Goal: Information Seeking & Learning: Find specific page/section

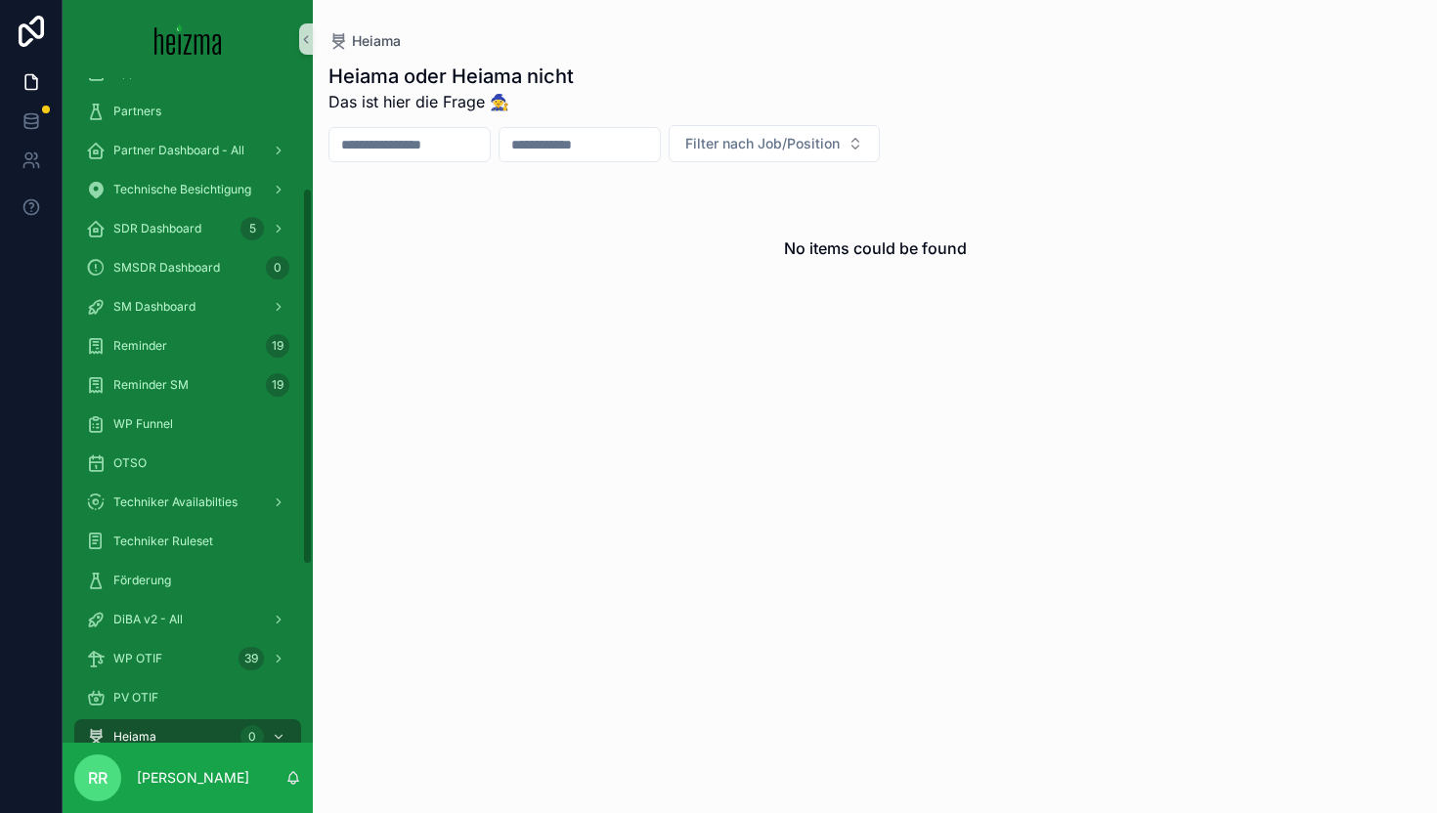
scroll to position [327, 0]
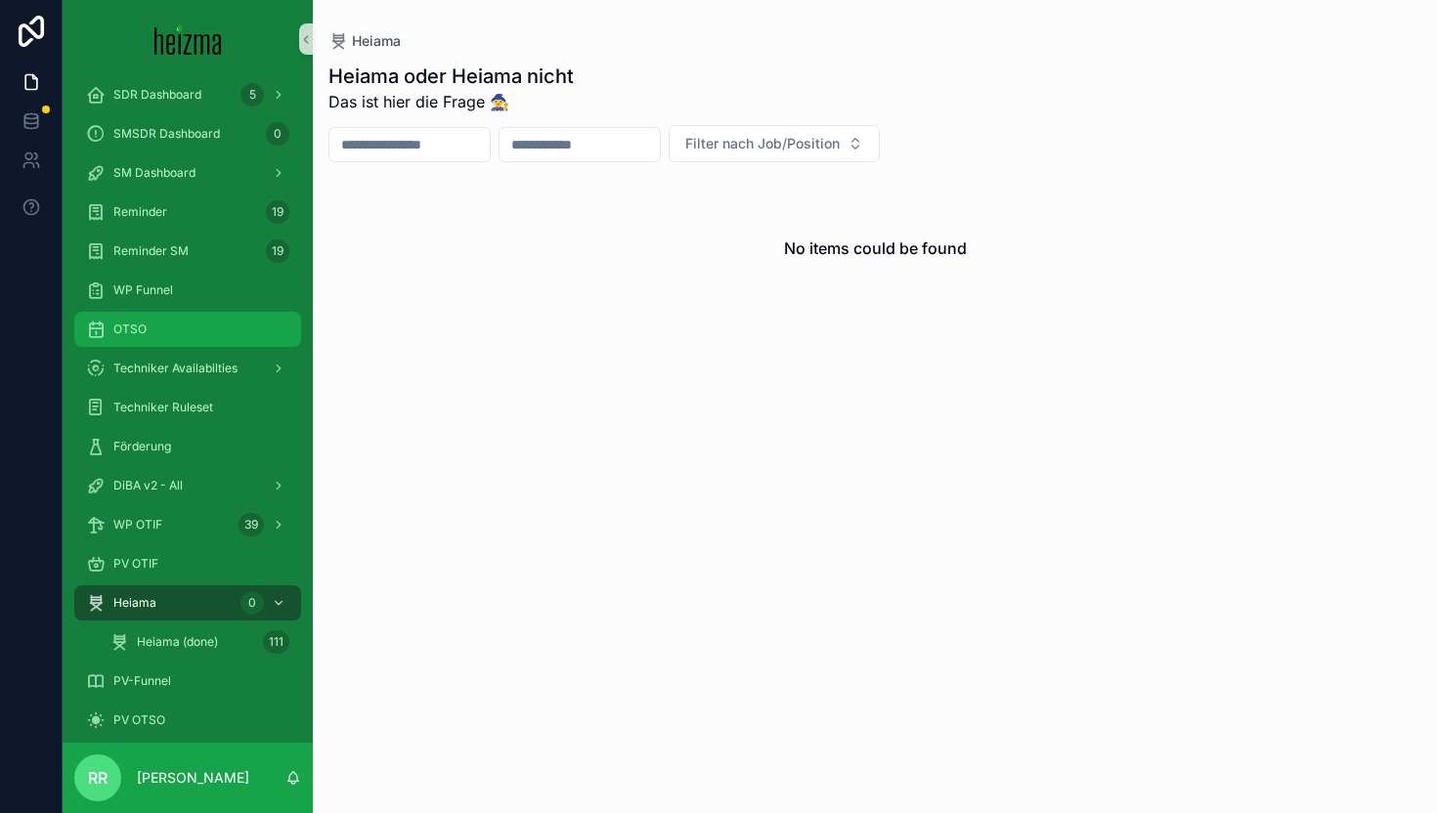
click at [198, 318] on div "OTSO" at bounding box center [187, 329] width 203 height 31
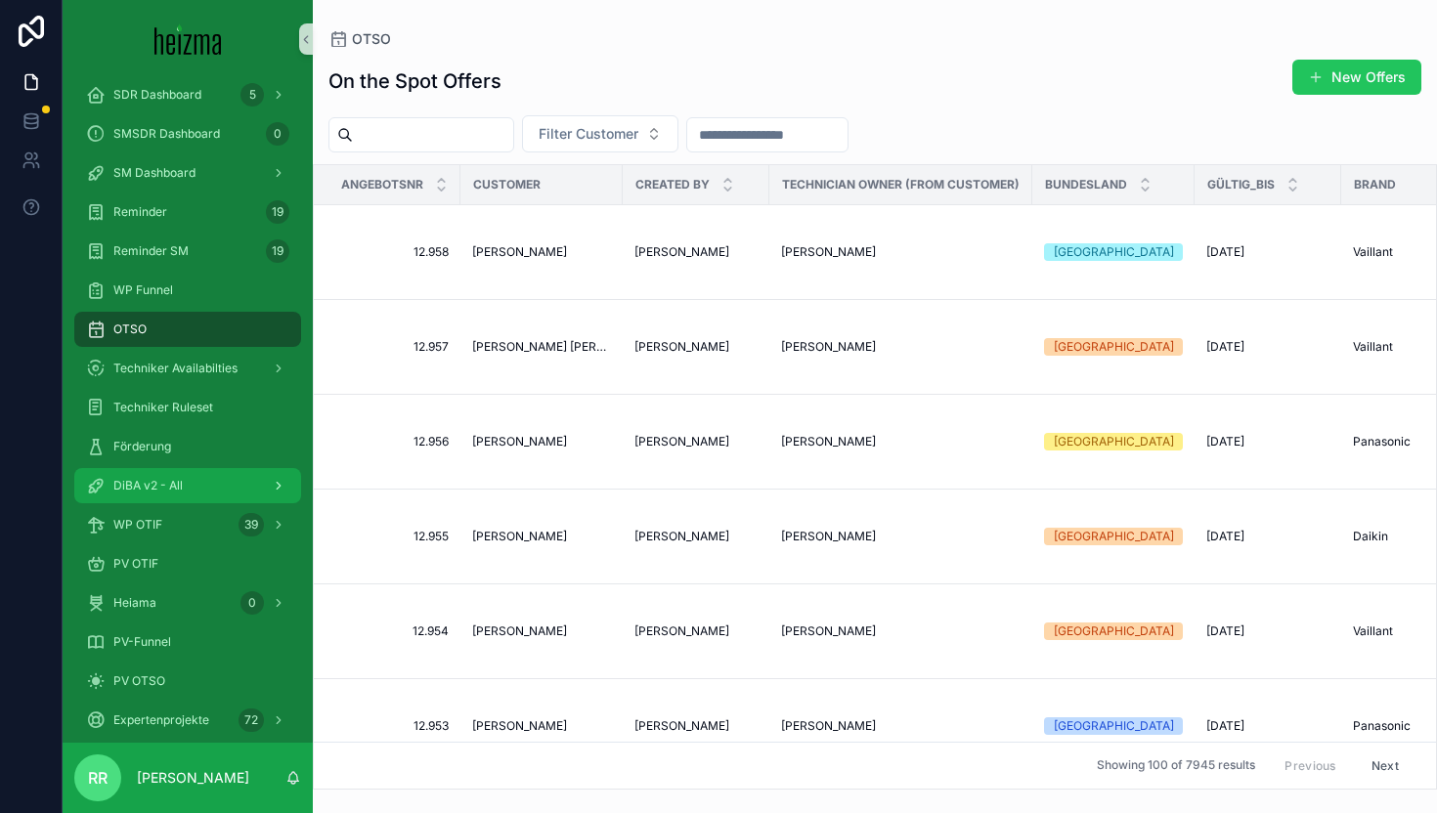
click at [153, 487] on span "DiBA v2 - All" at bounding box center [147, 486] width 69 height 16
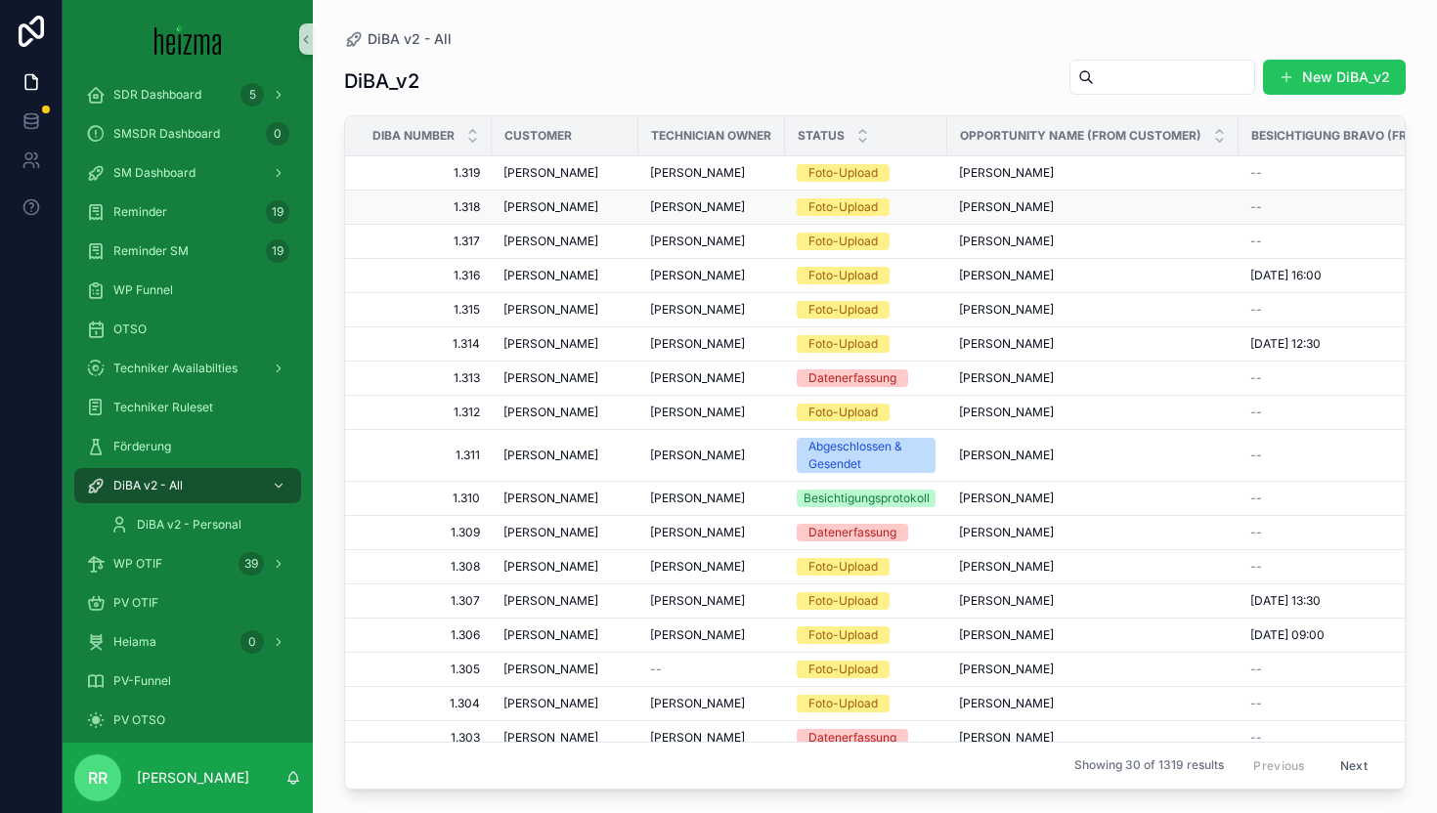
click at [566, 210] on span "Robert Fikisz" at bounding box center [550, 207] width 95 height 16
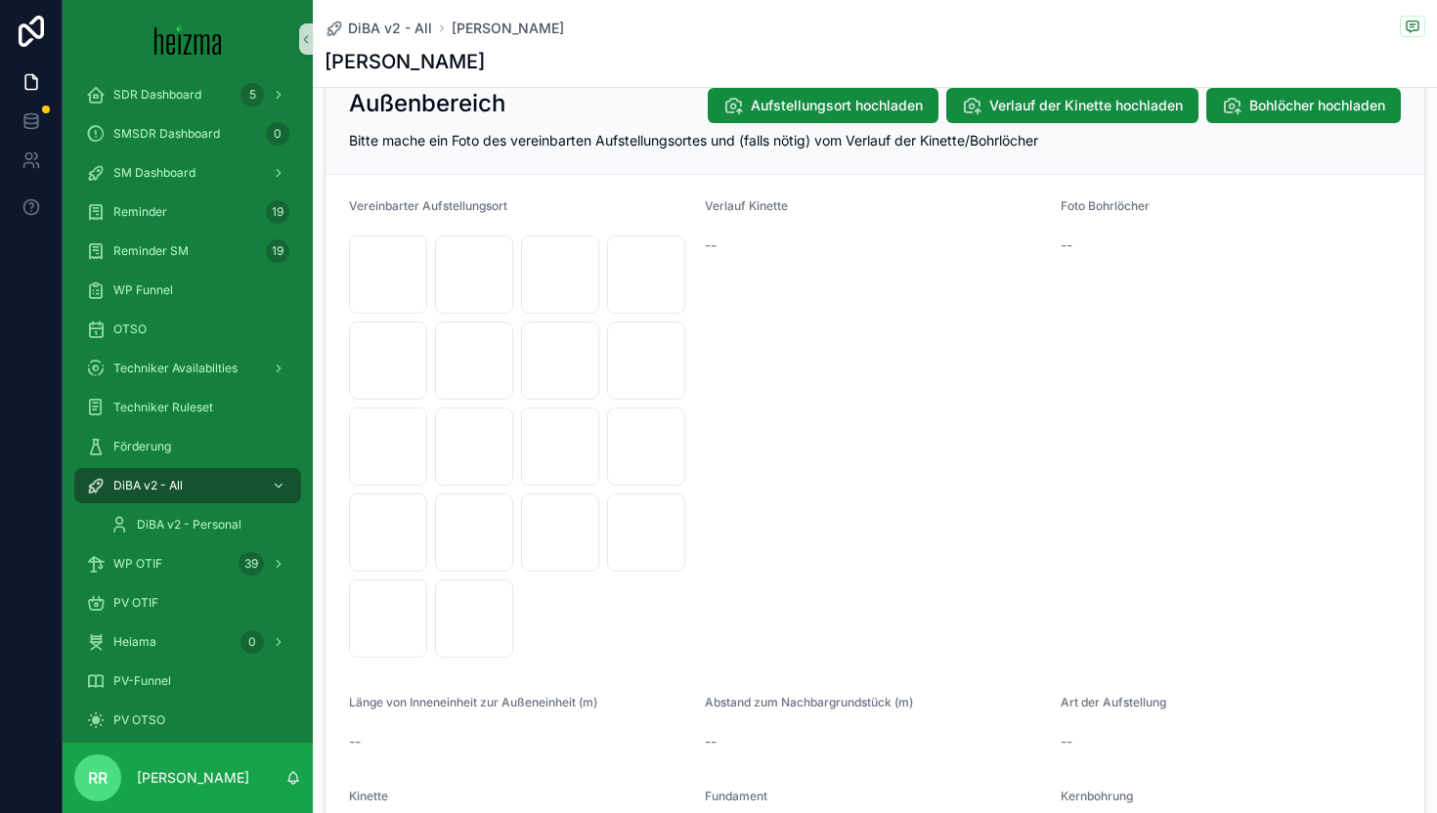
scroll to position [1801, 0]
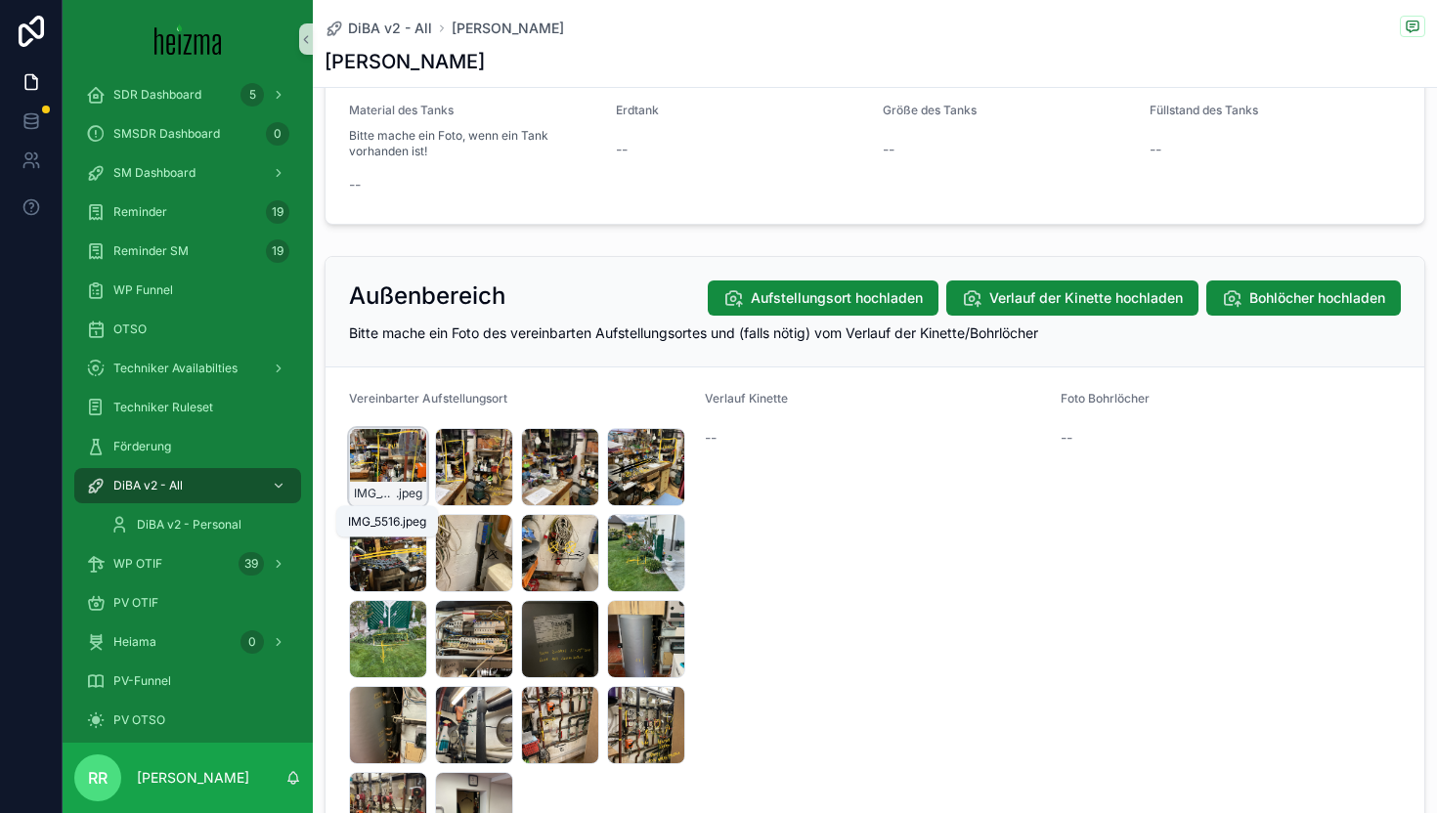
click at [378, 488] on span "IMG_5516" at bounding box center [375, 494] width 42 height 16
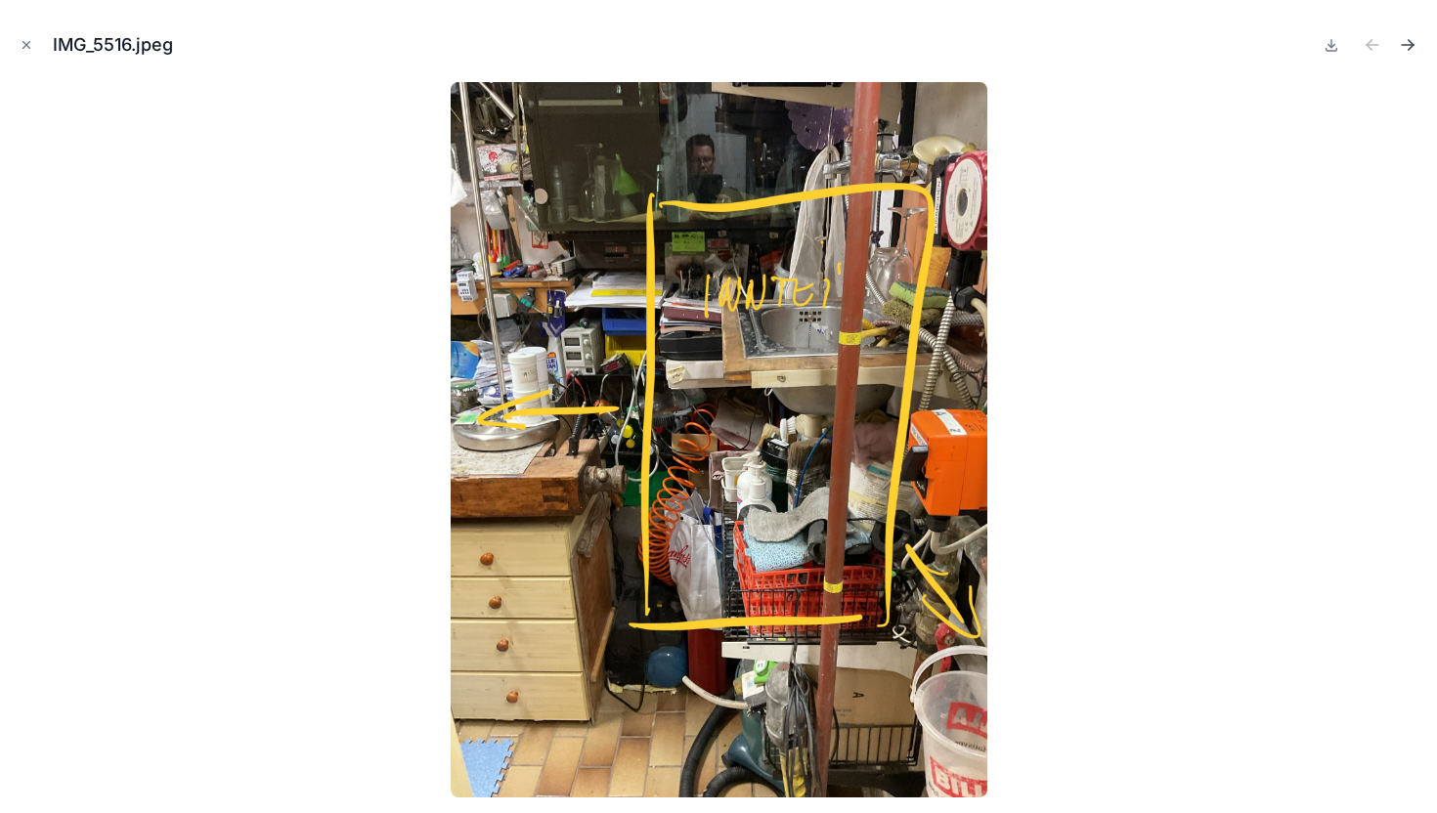
click at [1415, 51] on icon "Next file" at bounding box center [1408, 45] width 20 height 20
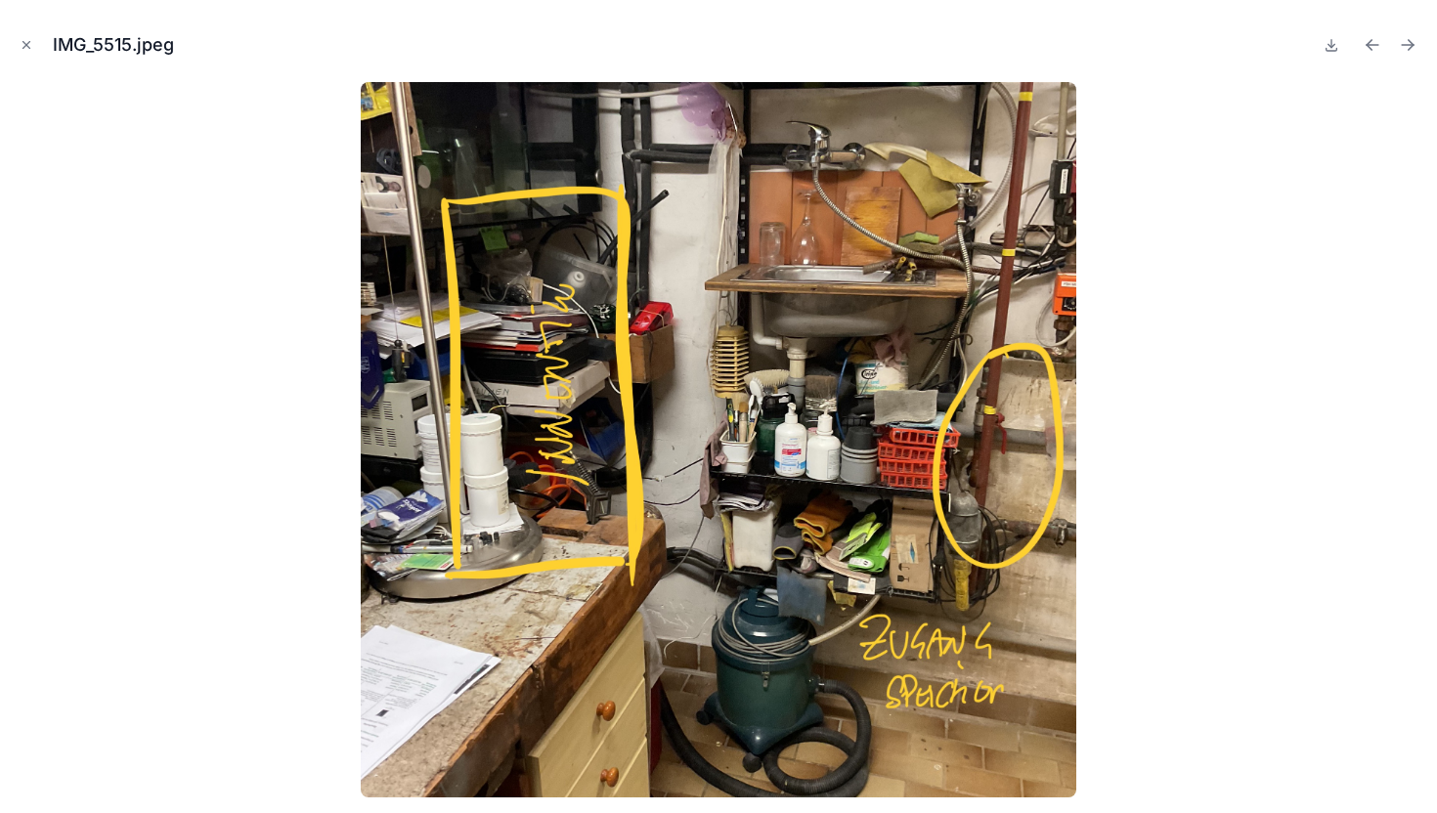
click at [1415, 51] on icon "Next file" at bounding box center [1408, 45] width 20 height 20
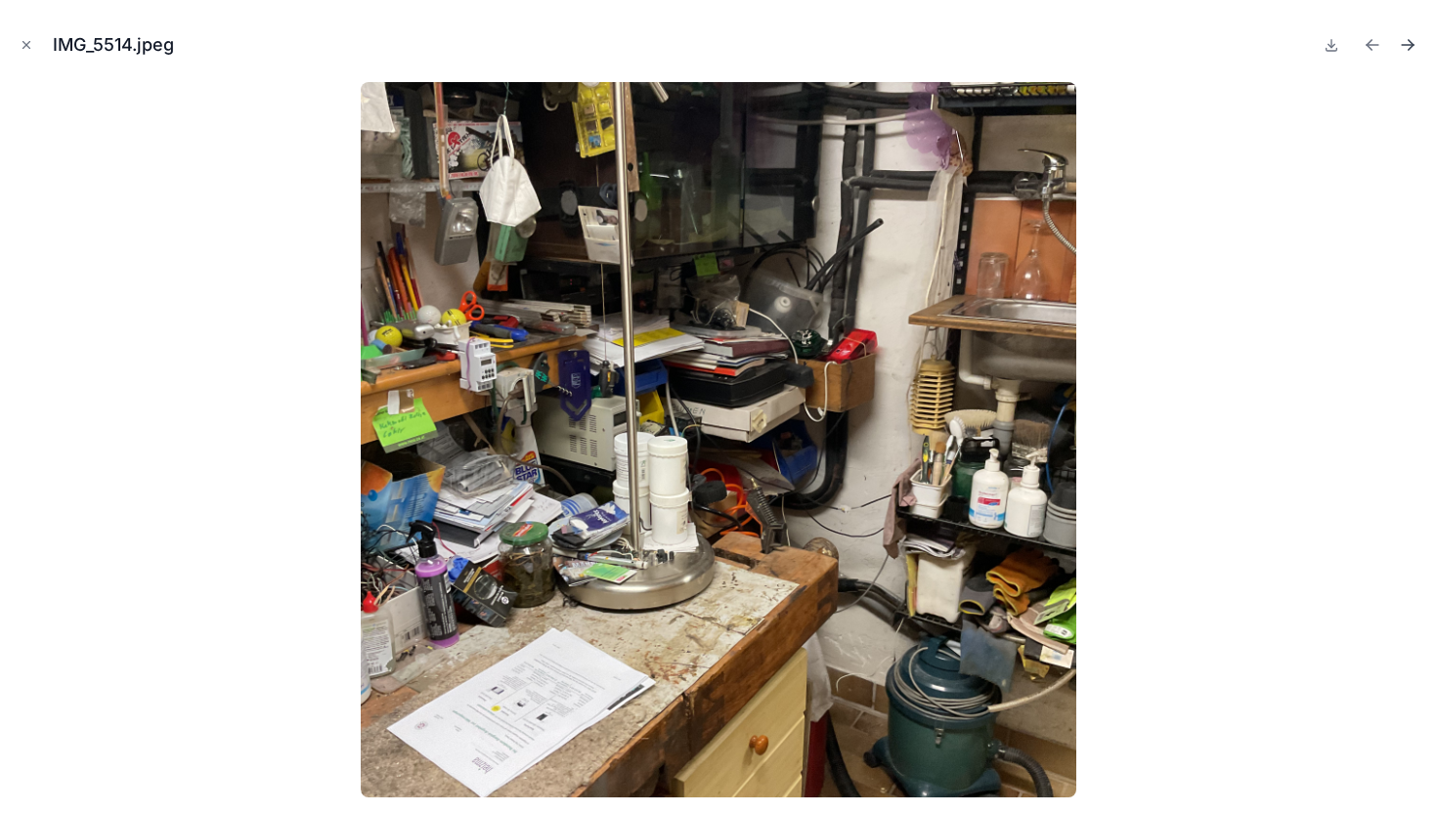
click at [1416, 51] on icon "Next file" at bounding box center [1408, 45] width 20 height 20
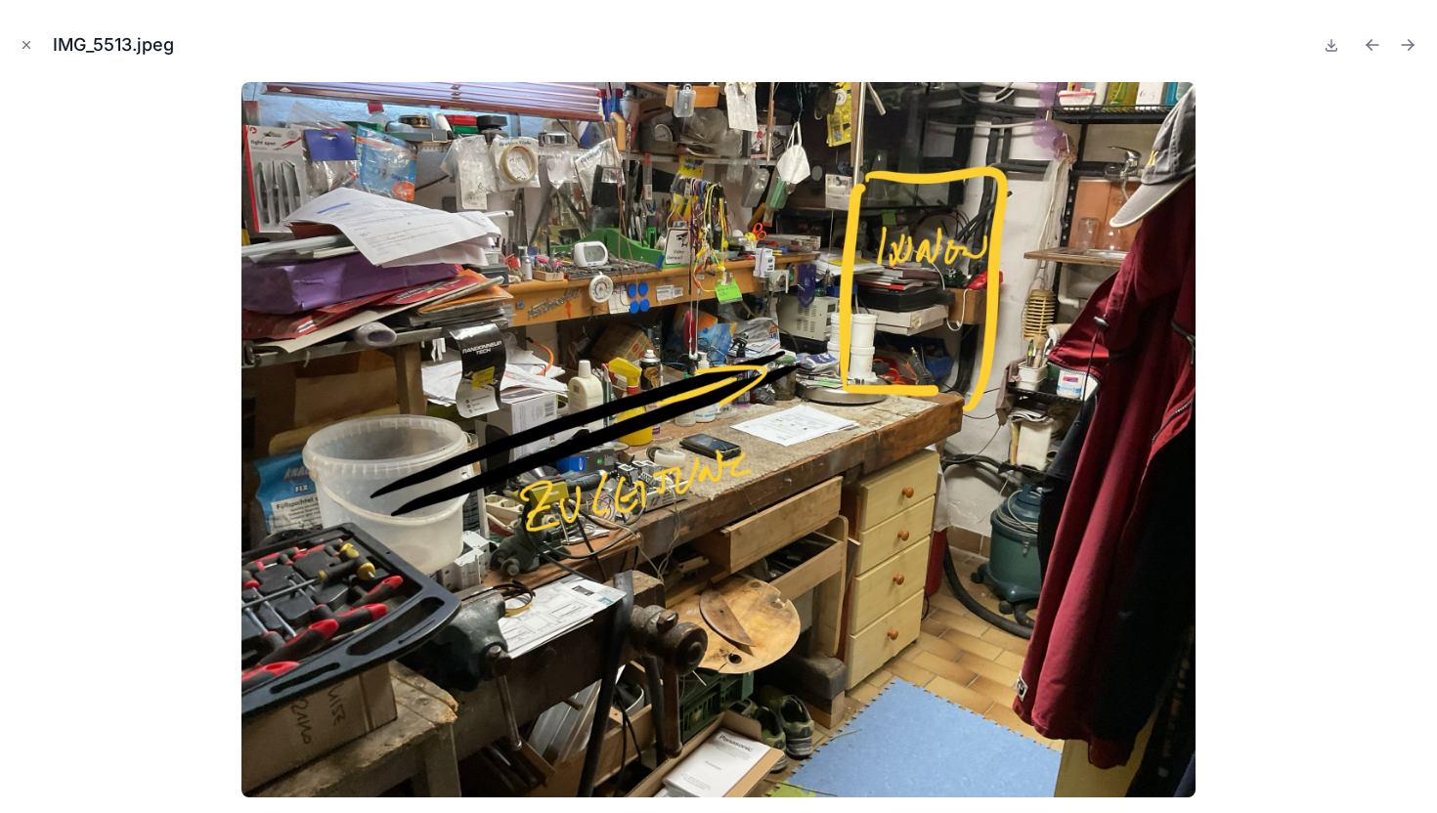
click at [1416, 51] on icon "Next file" at bounding box center [1408, 45] width 20 height 20
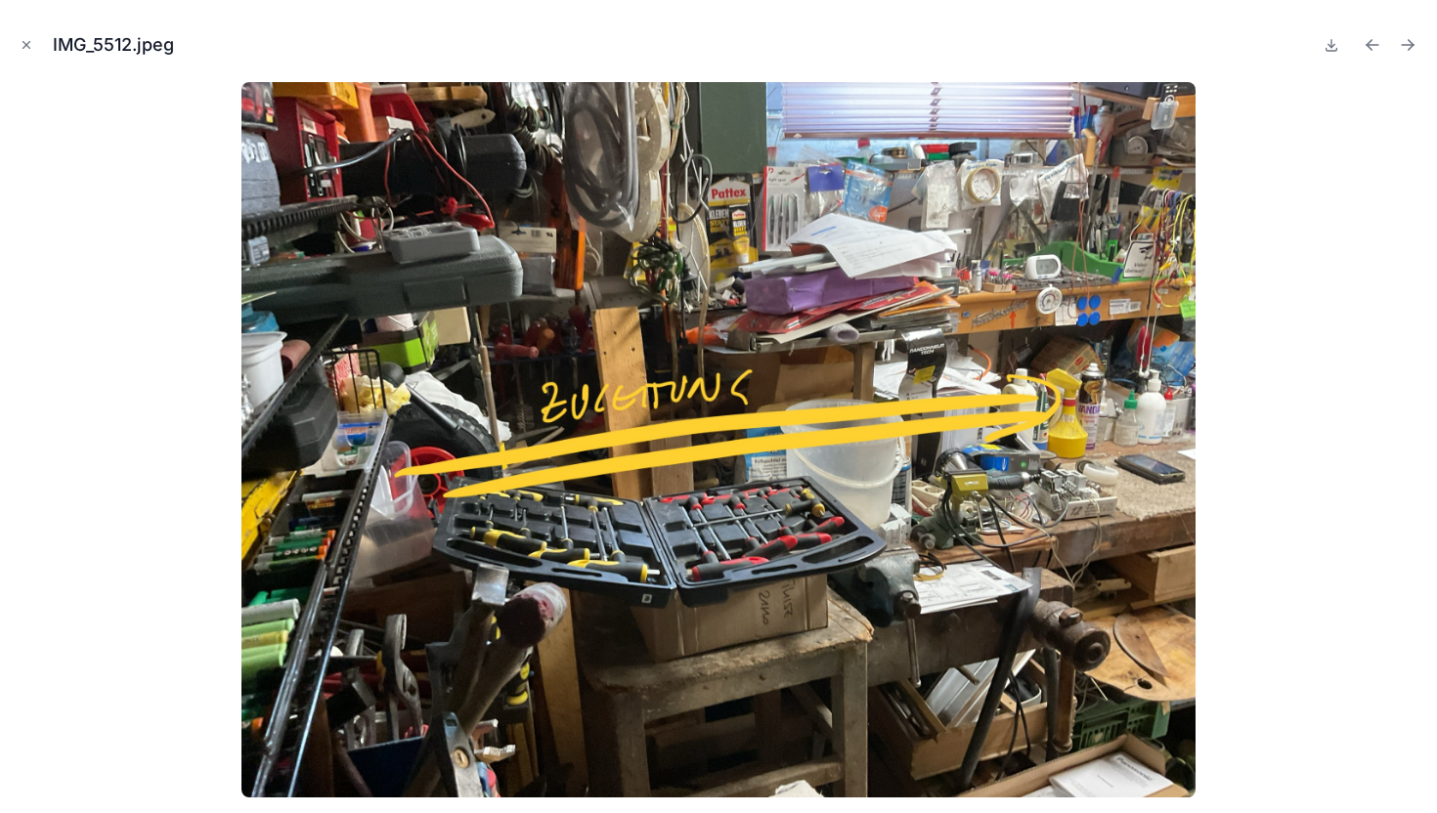
click at [1416, 51] on icon "Next file" at bounding box center [1408, 45] width 20 height 20
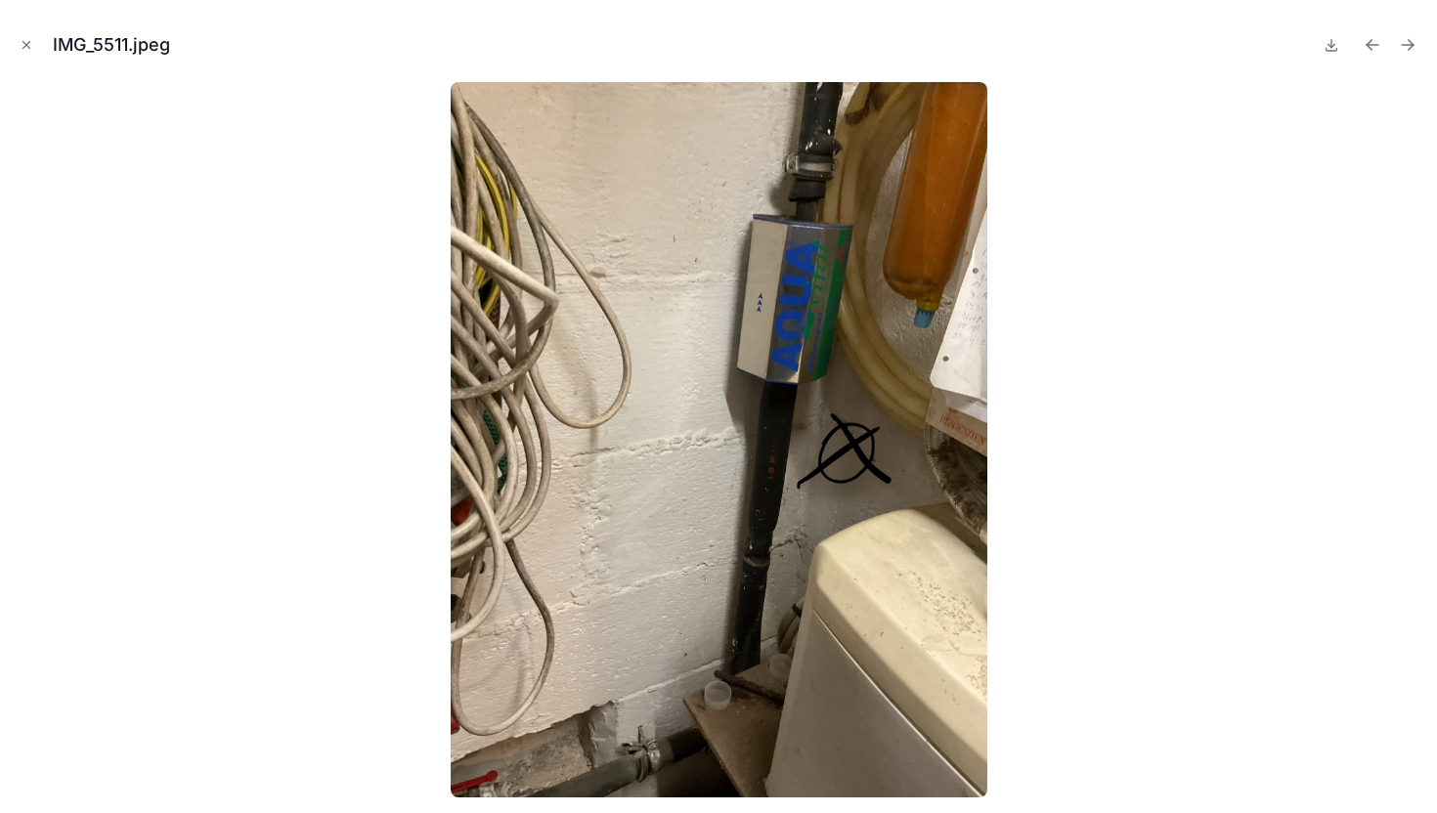
click at [1416, 51] on icon "Next file" at bounding box center [1408, 45] width 20 height 20
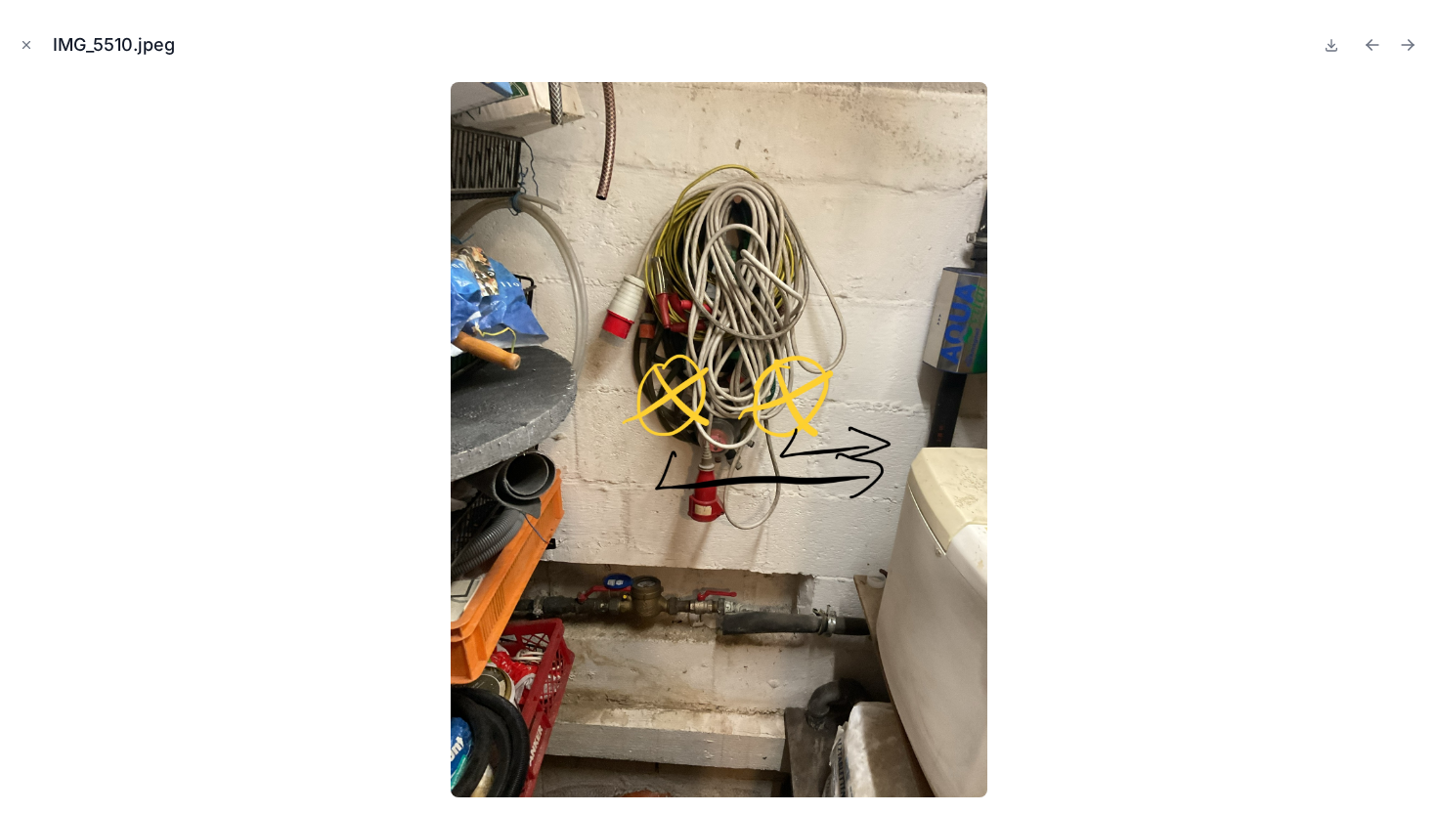
click at [1416, 51] on icon "Next file" at bounding box center [1408, 45] width 20 height 20
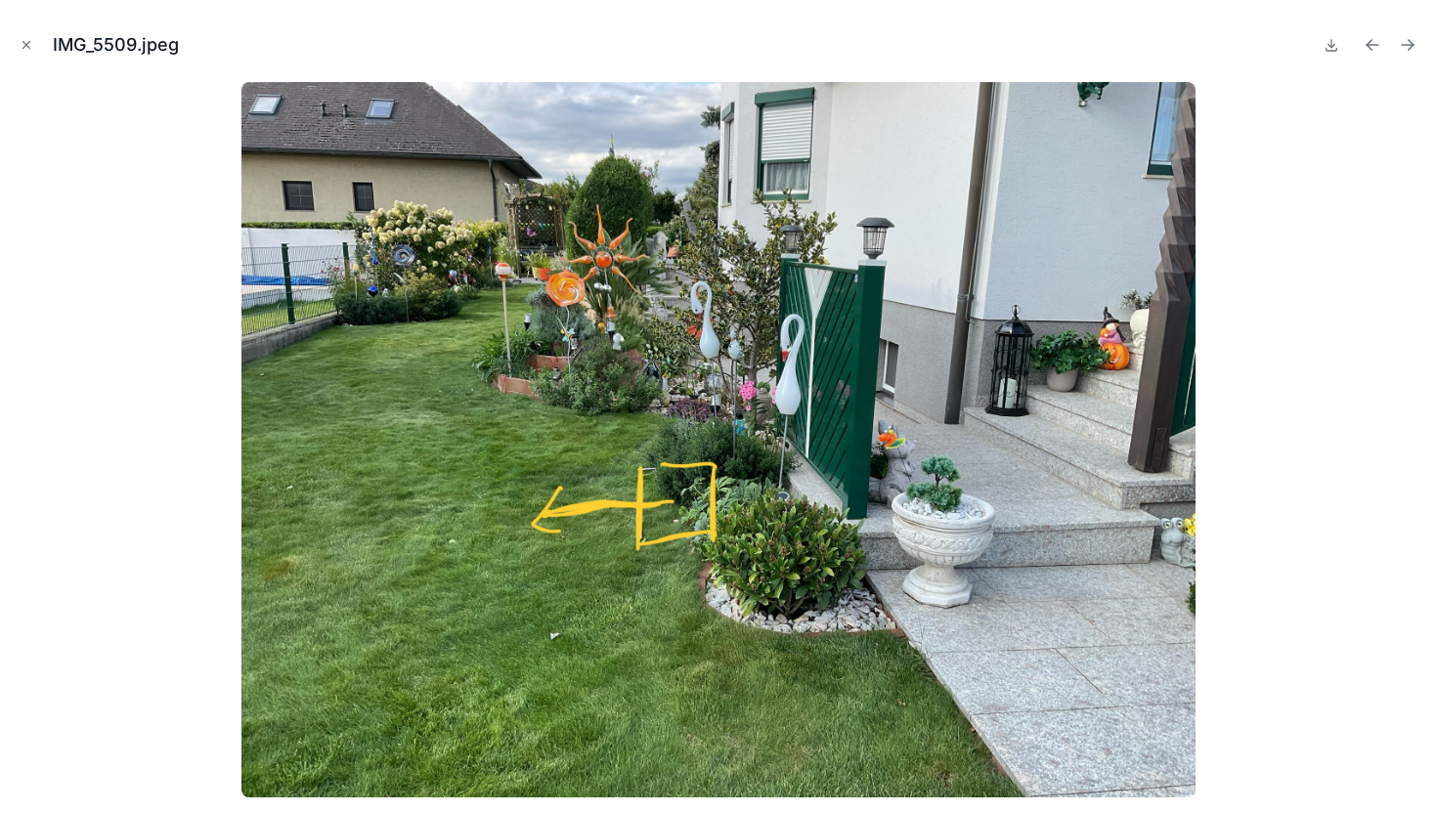
click at [1416, 51] on icon "Next file" at bounding box center [1408, 45] width 20 height 20
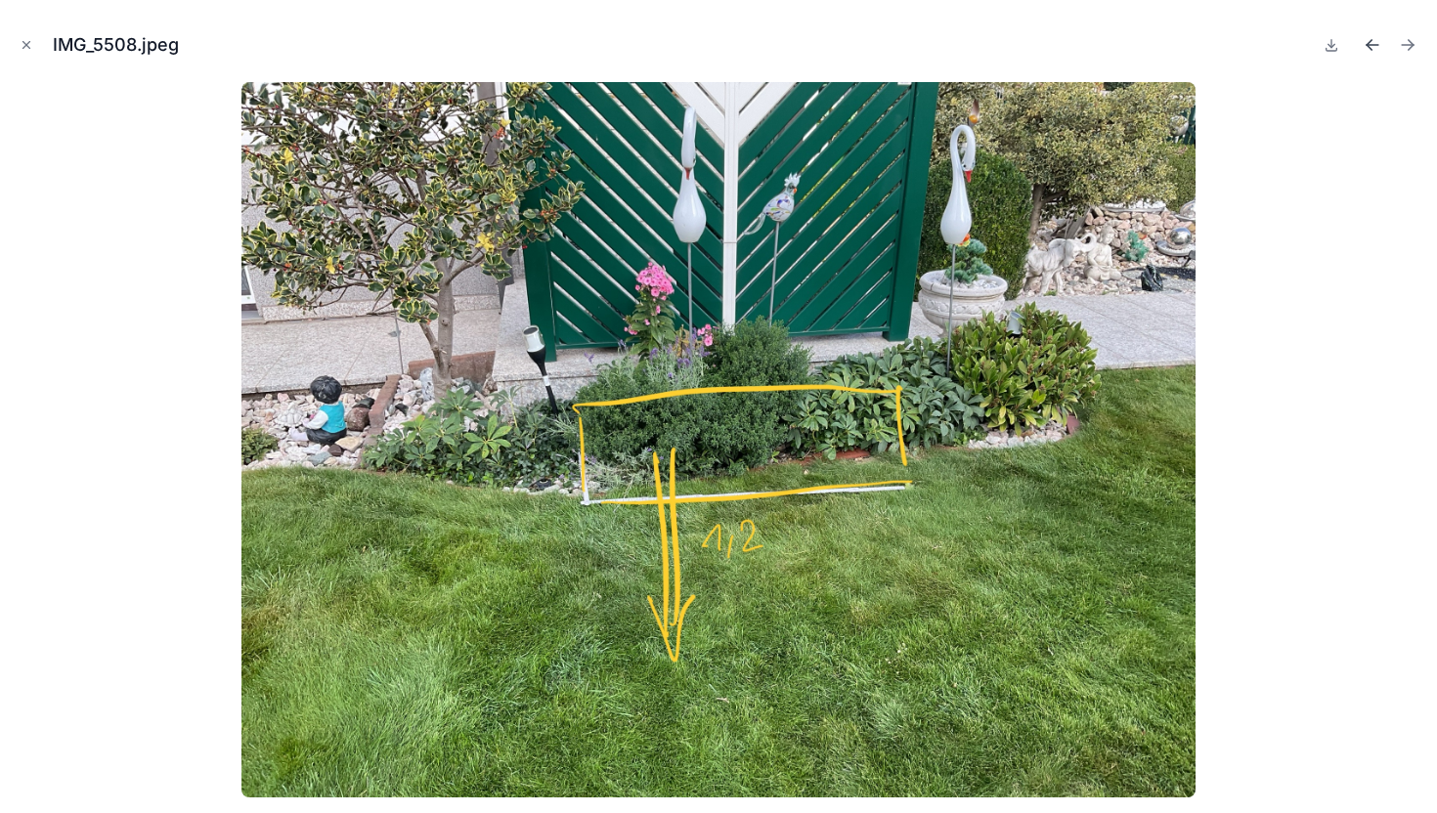
click at [1371, 36] on icon "Previous file" at bounding box center [1373, 45] width 20 height 20
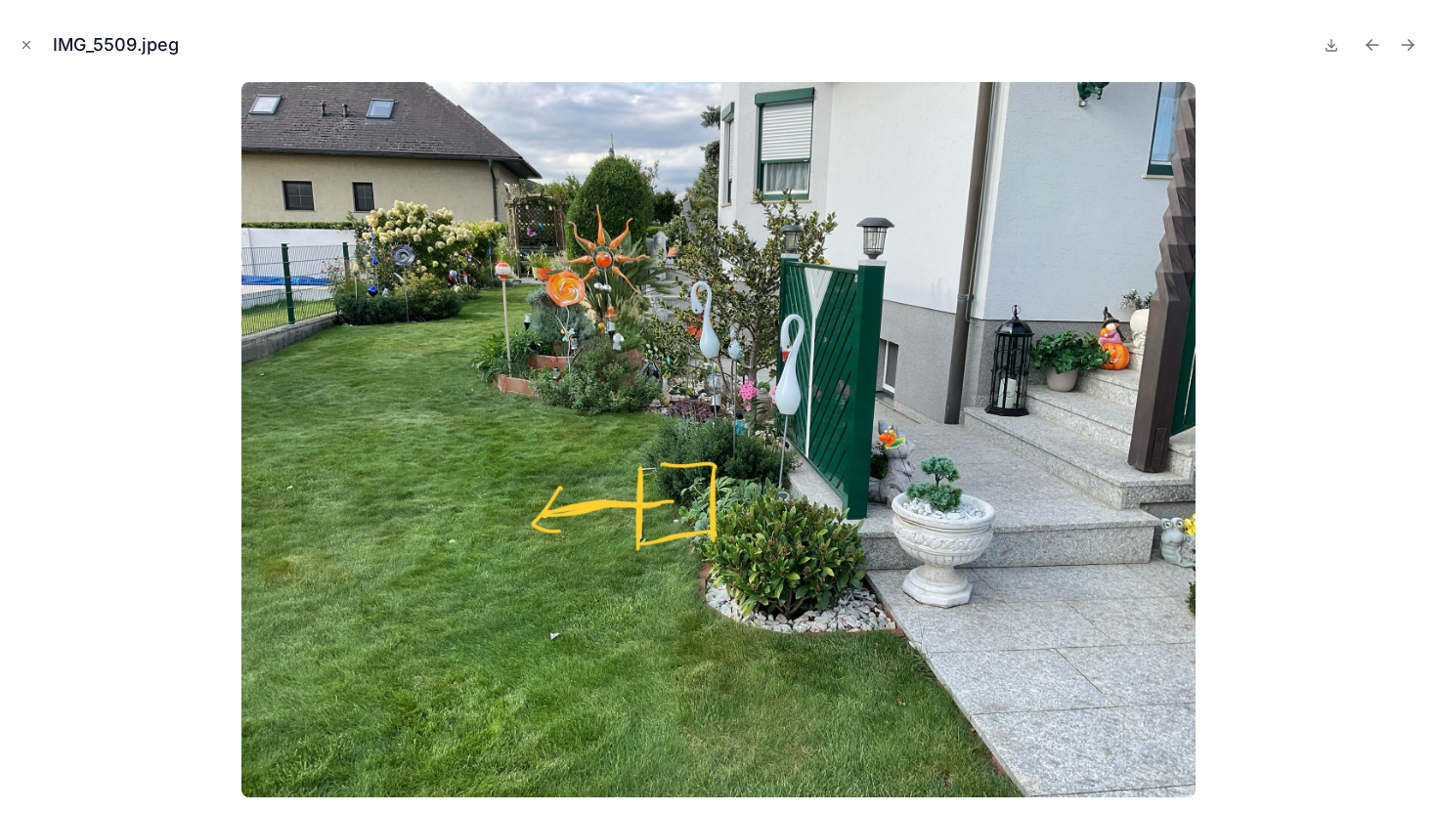
click at [1371, 36] on icon "Previous file" at bounding box center [1373, 45] width 20 height 20
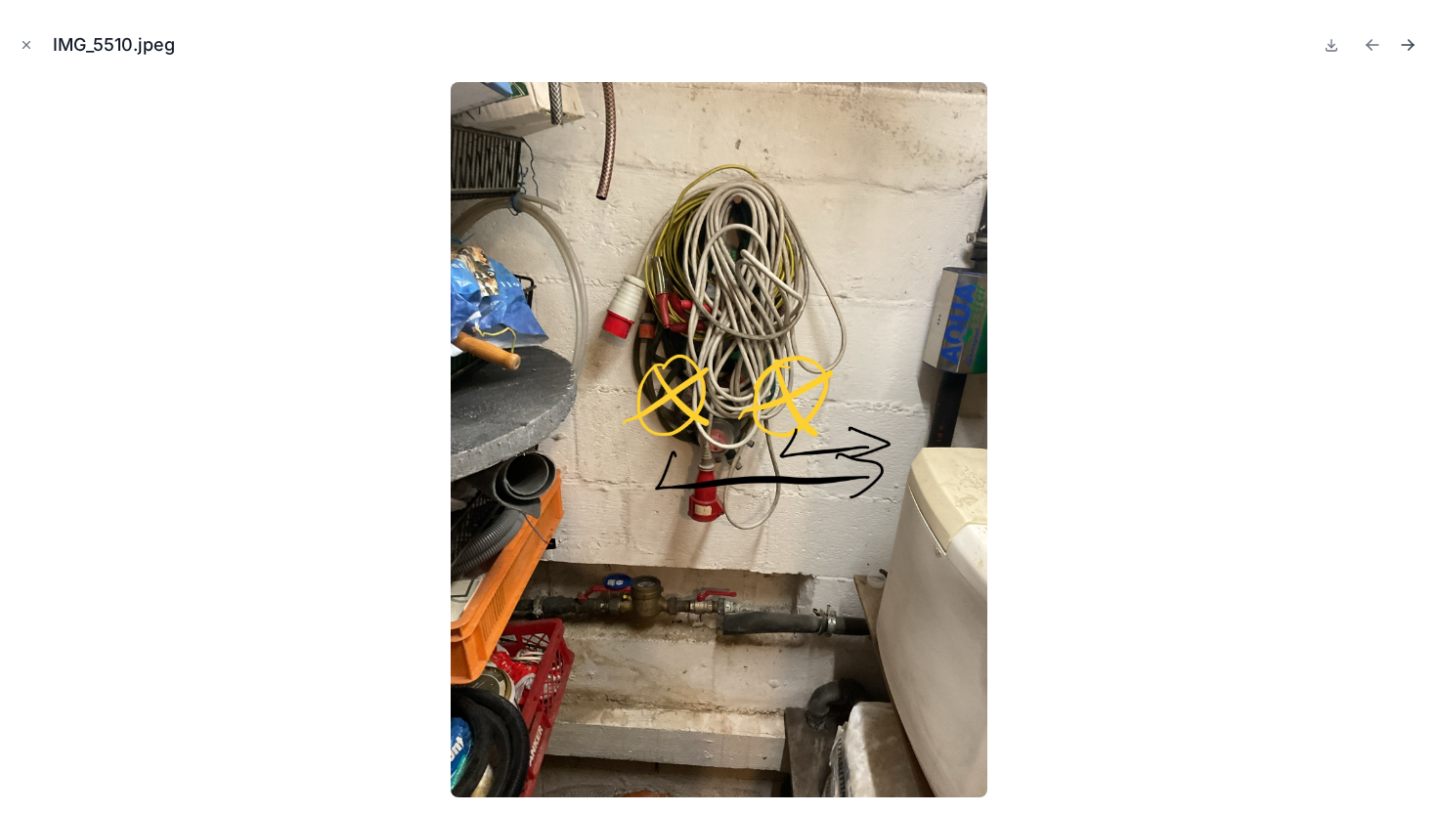
click at [1405, 53] on icon "Next file" at bounding box center [1408, 45] width 20 height 20
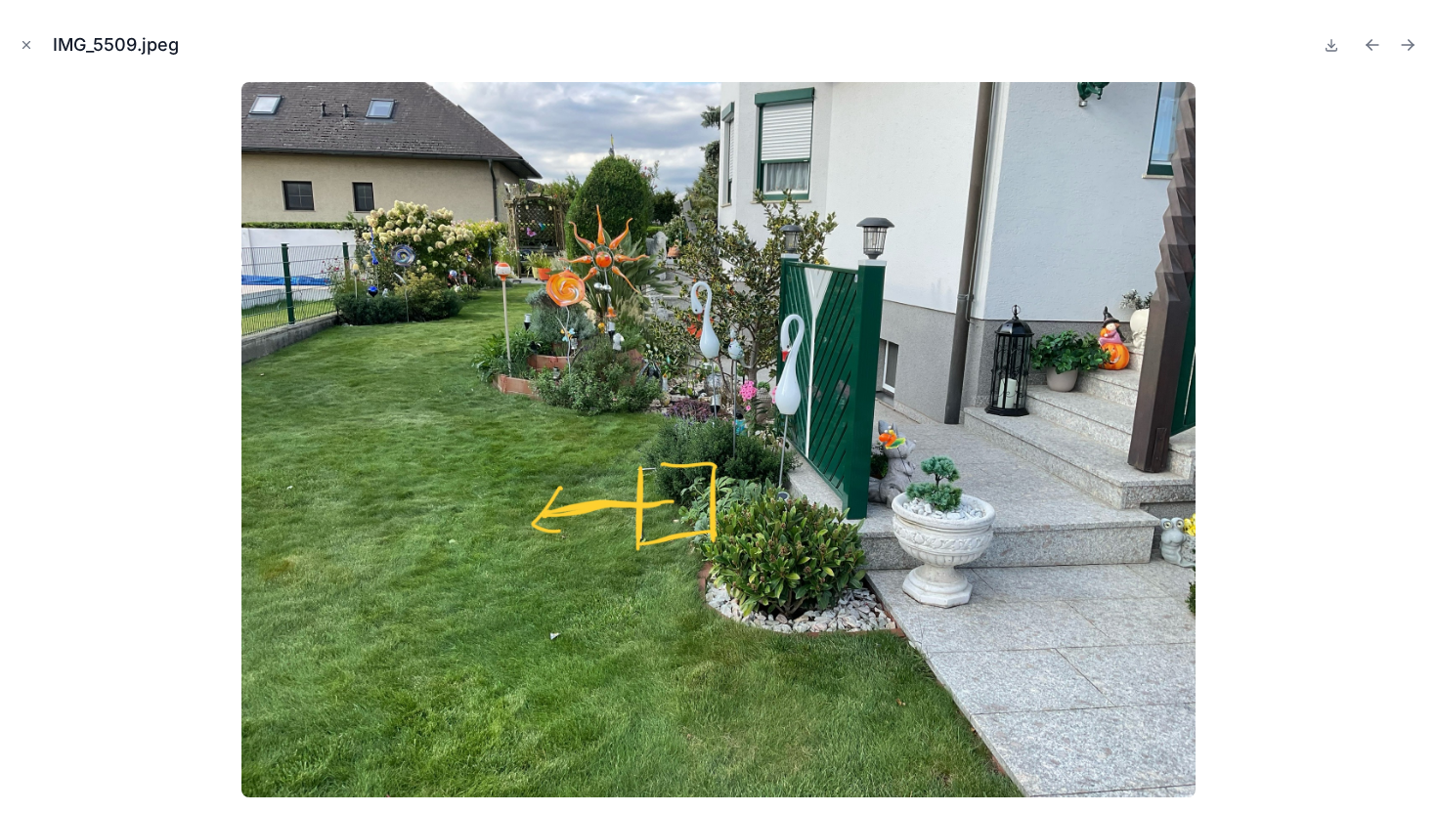
click at [1405, 53] on icon "Next file" at bounding box center [1408, 45] width 20 height 20
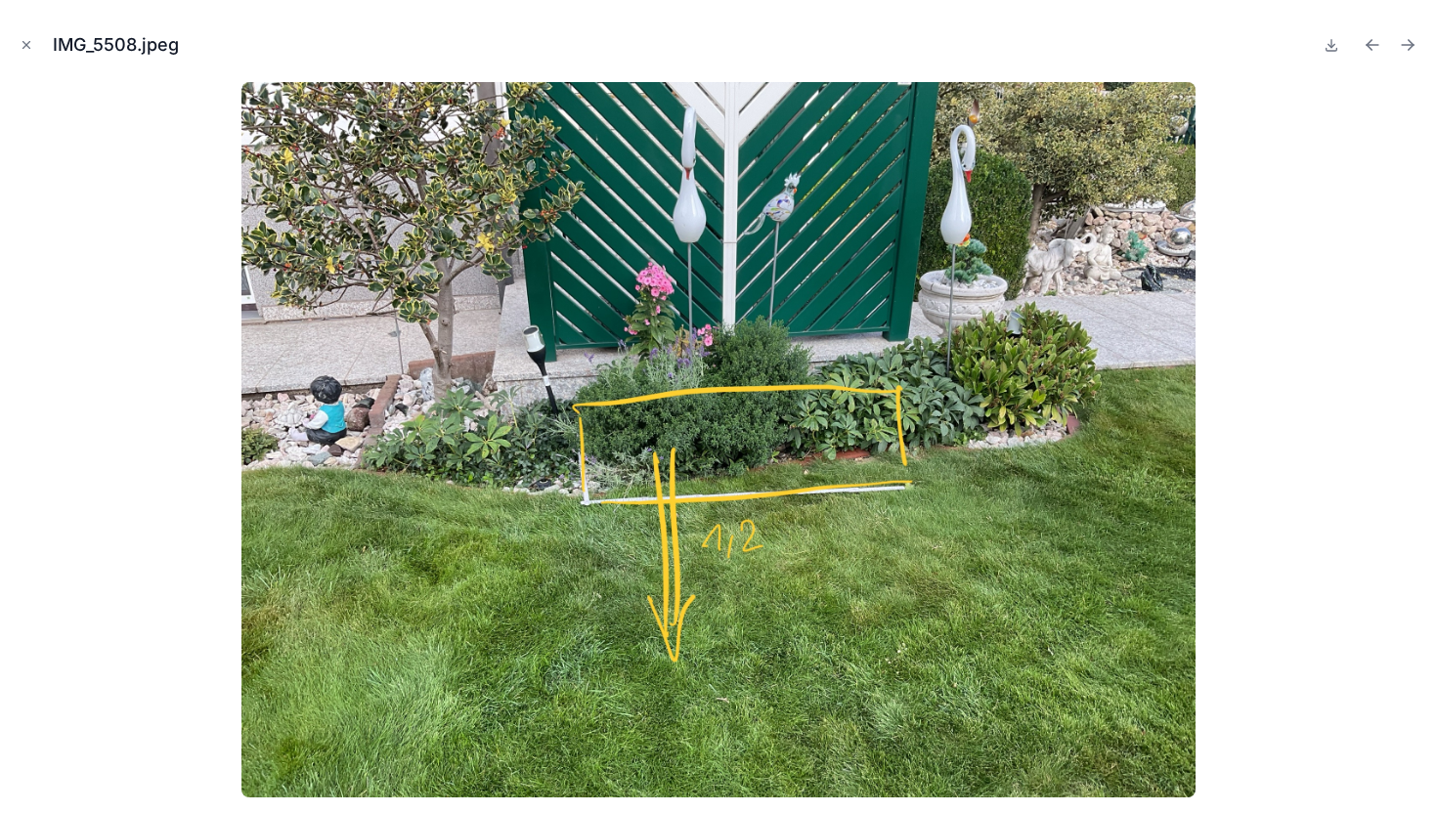
click at [1405, 53] on icon "Next file" at bounding box center [1408, 45] width 20 height 20
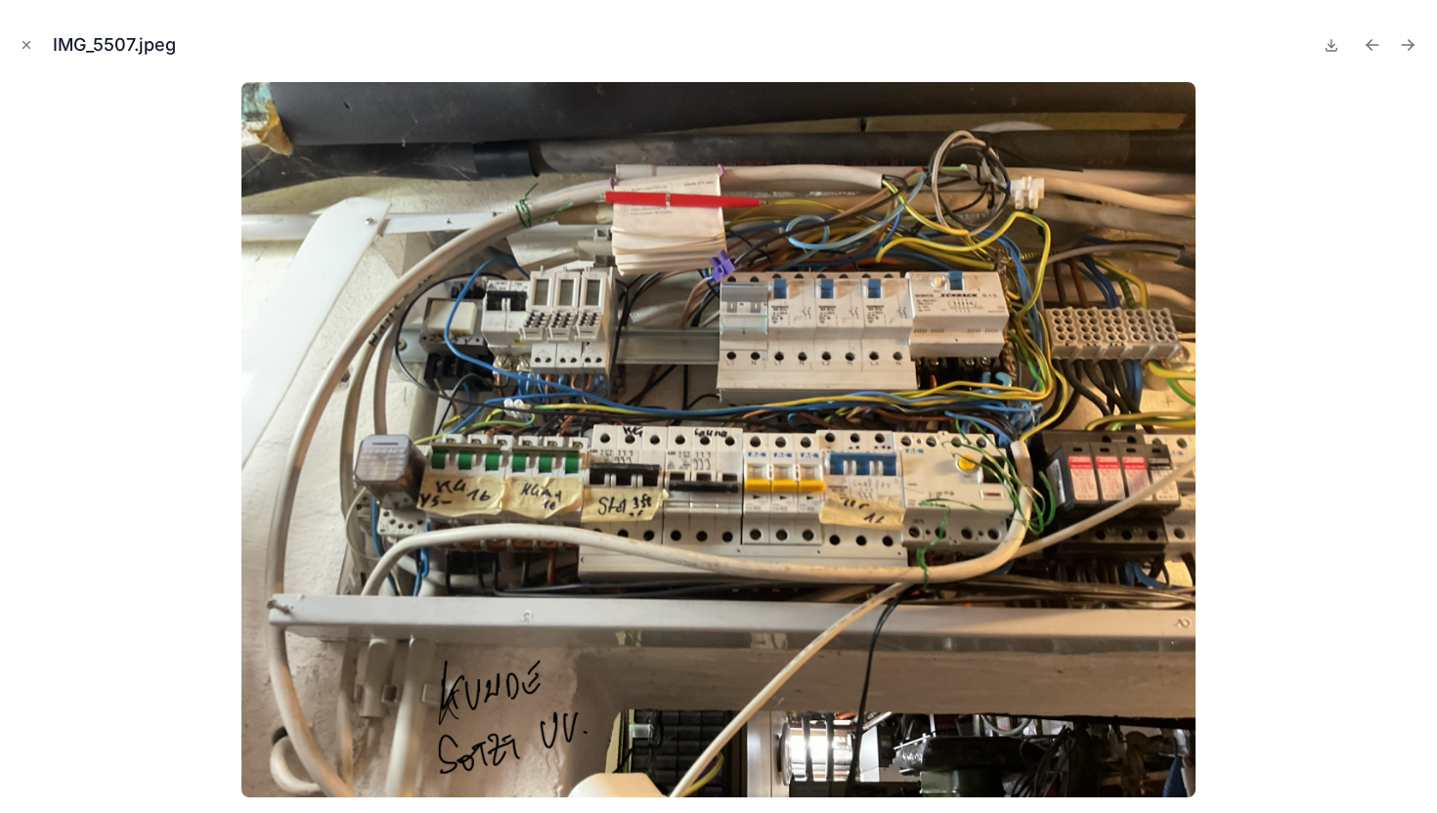
click at [1405, 53] on icon "Next file" at bounding box center [1408, 45] width 20 height 20
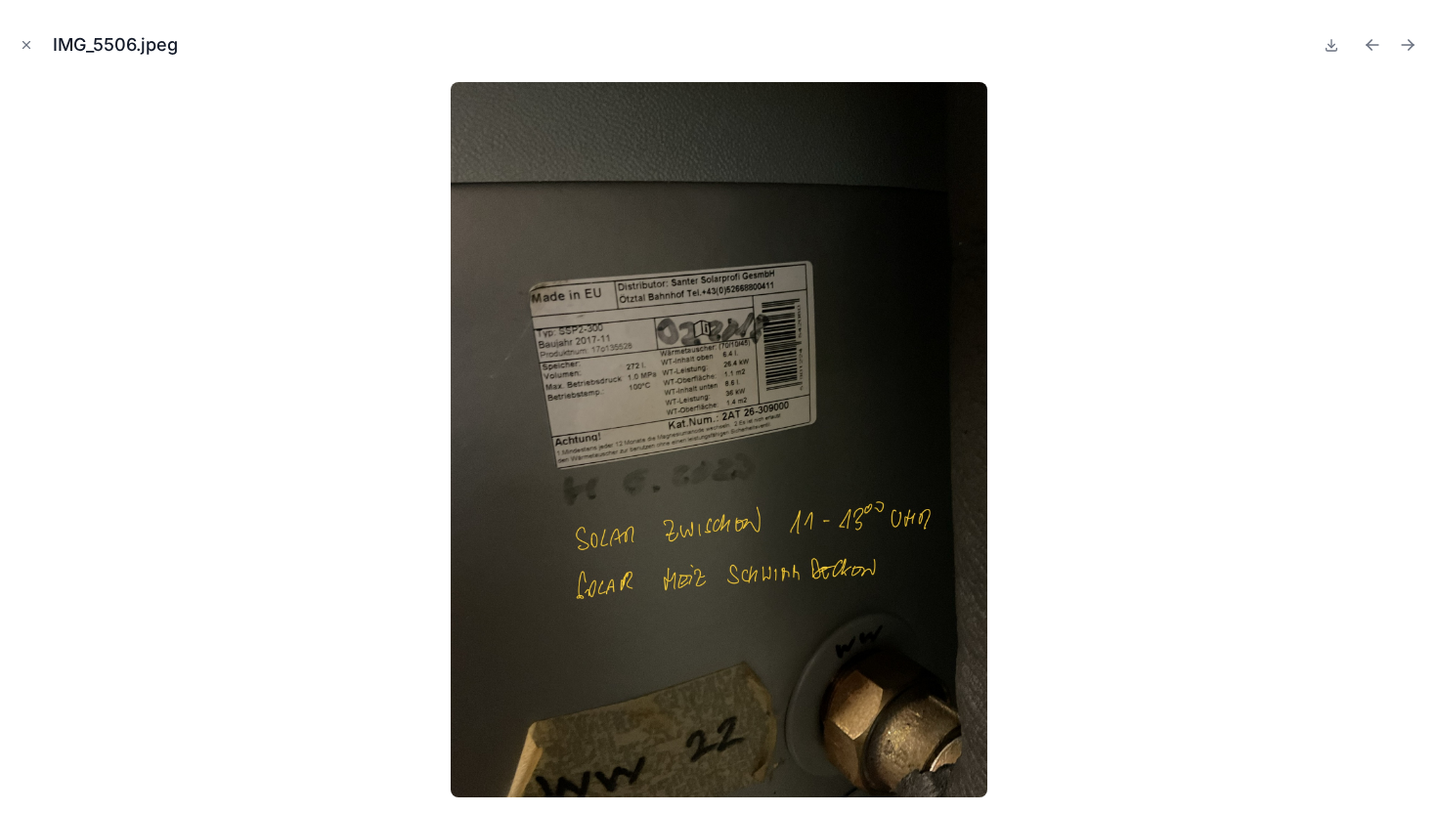
click at [1405, 53] on icon "Next file" at bounding box center [1408, 45] width 20 height 20
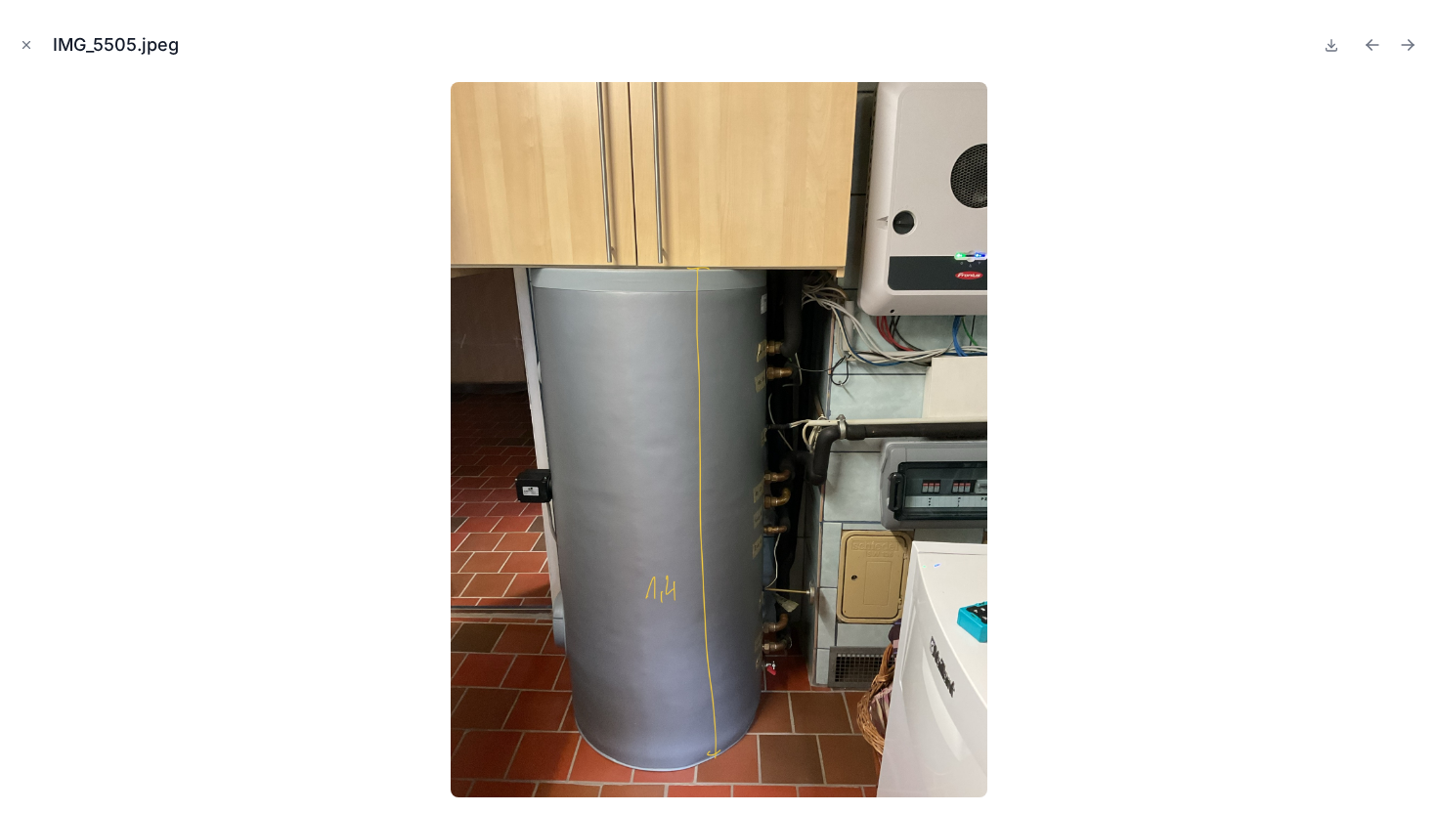
click at [1405, 53] on icon "Next file" at bounding box center [1408, 45] width 20 height 20
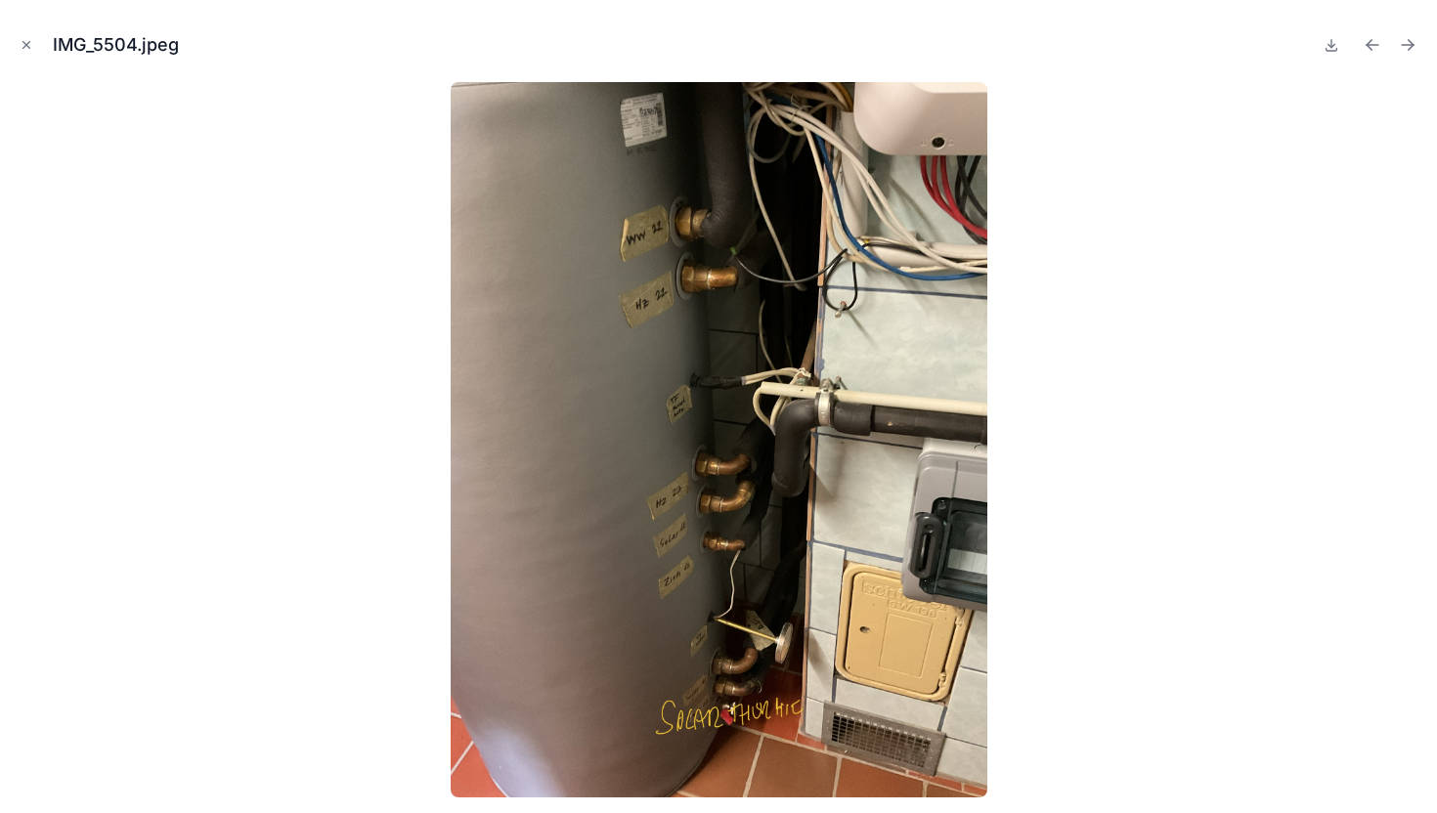
click at [1405, 53] on icon "Next file" at bounding box center [1408, 45] width 20 height 20
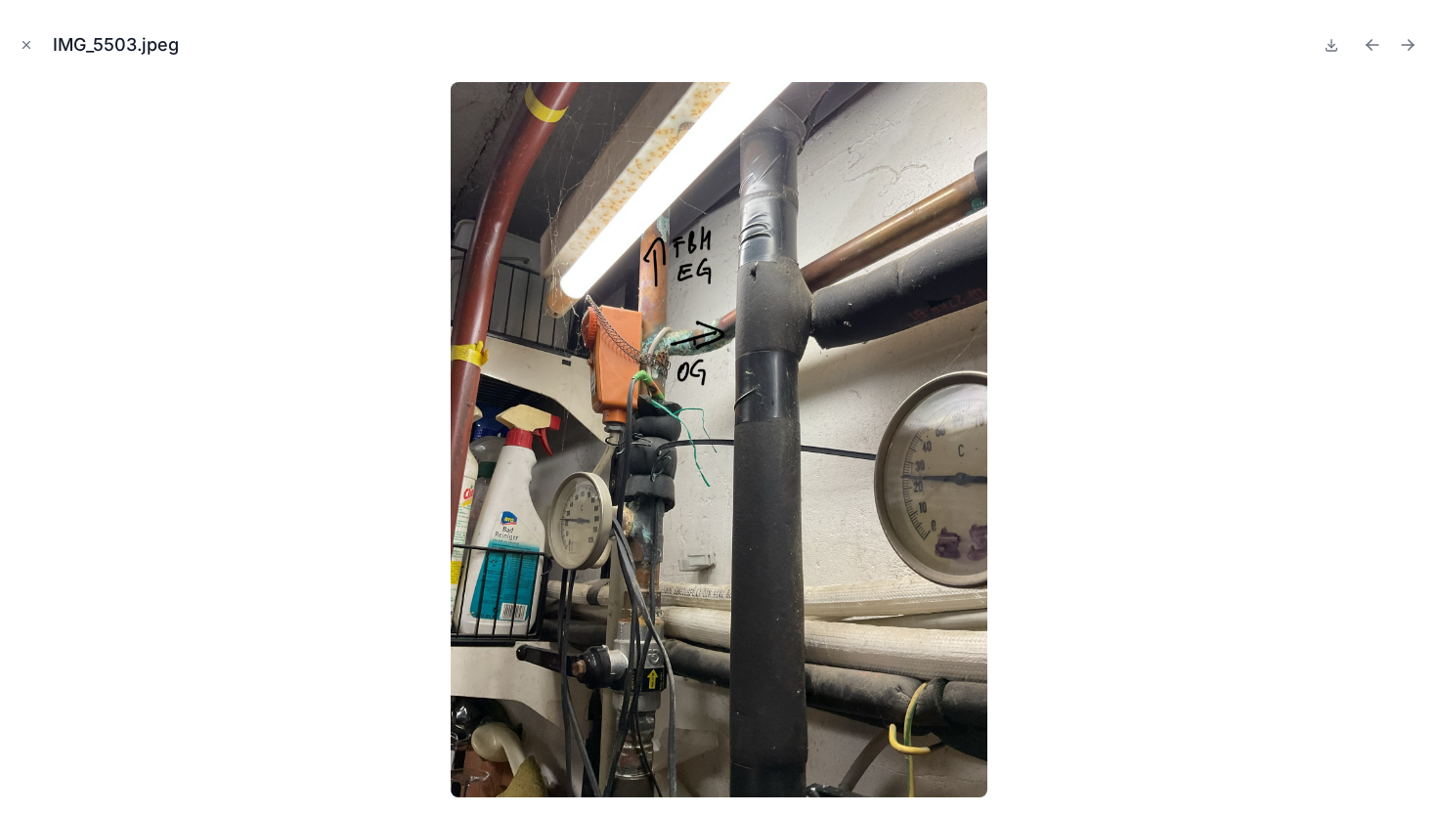
click at [1405, 53] on icon "Next file" at bounding box center [1408, 45] width 20 height 20
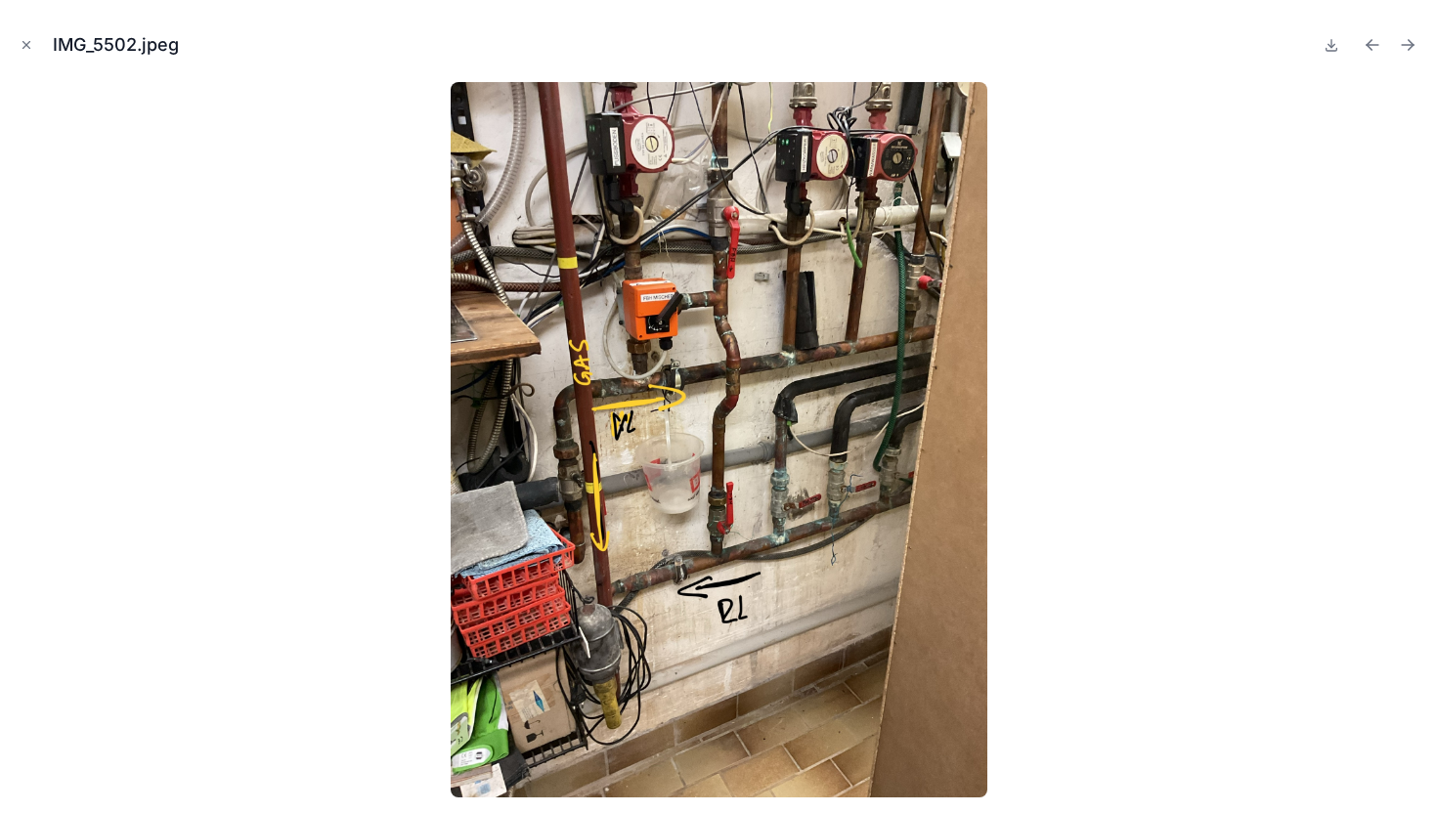
click at [1405, 53] on icon "Next file" at bounding box center [1408, 45] width 20 height 20
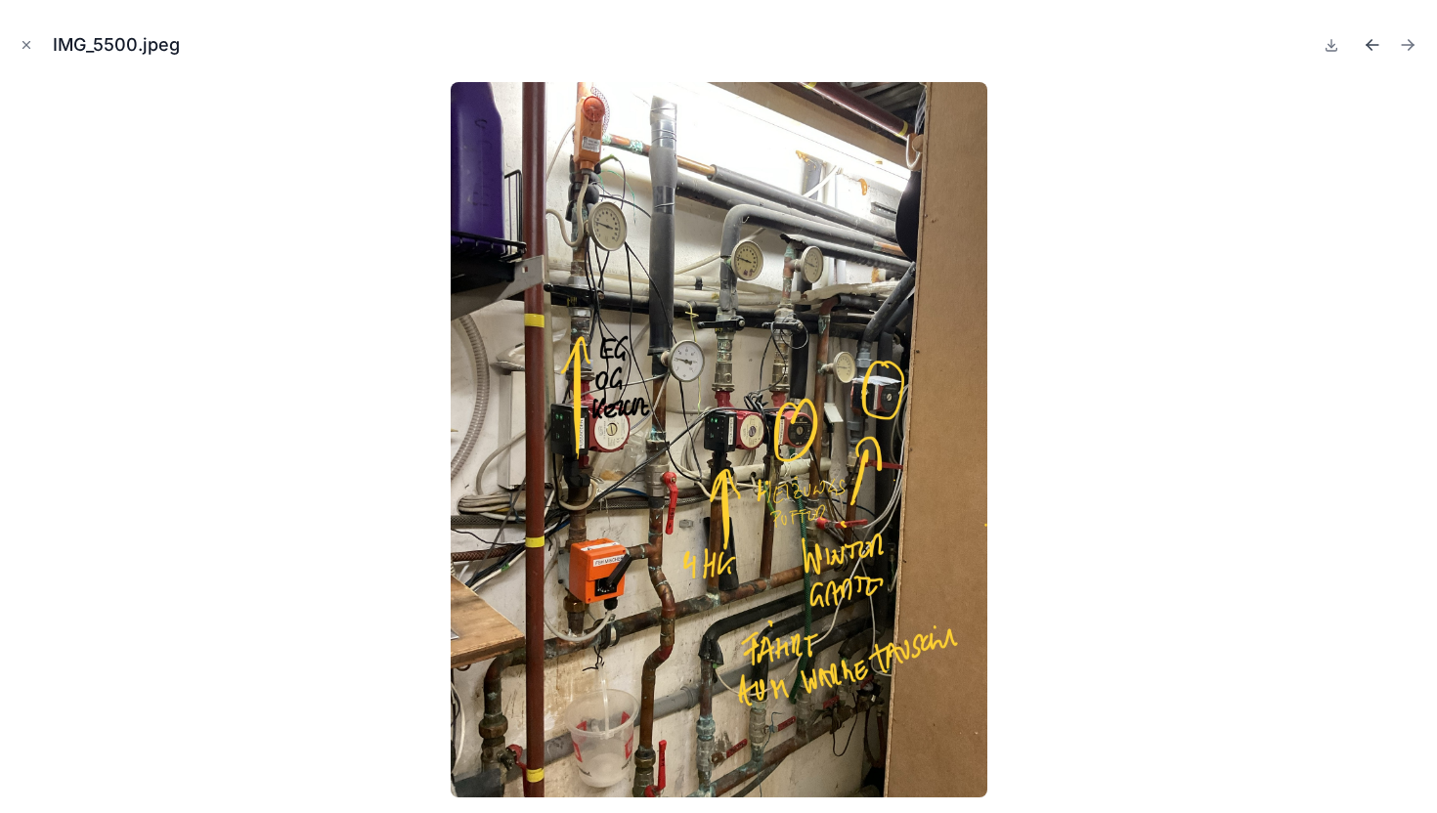
click at [1377, 45] on icon "Previous file" at bounding box center [1373, 45] width 12 height 0
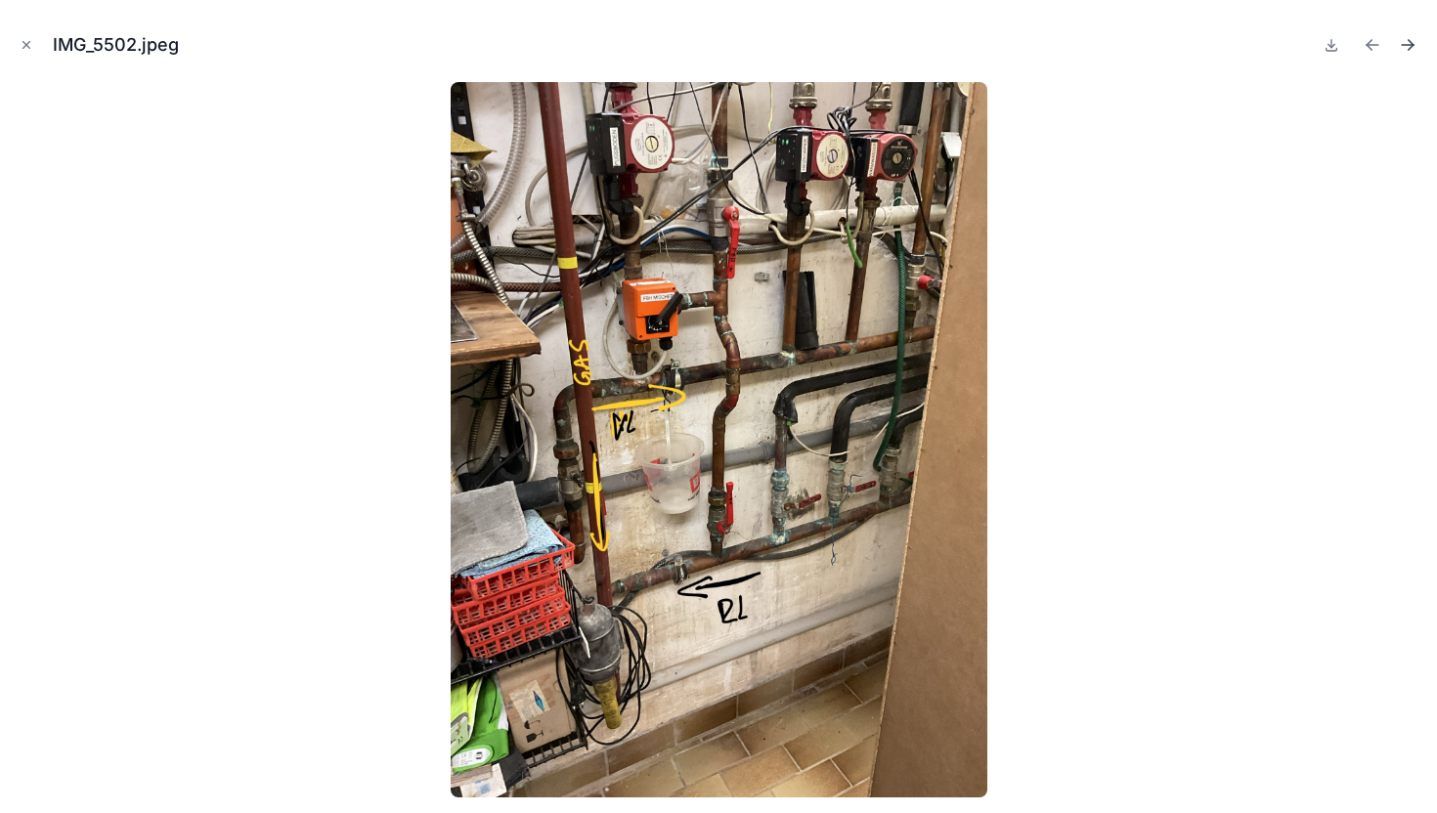
click at [1394, 46] on button "Next file" at bounding box center [1407, 44] width 27 height 27
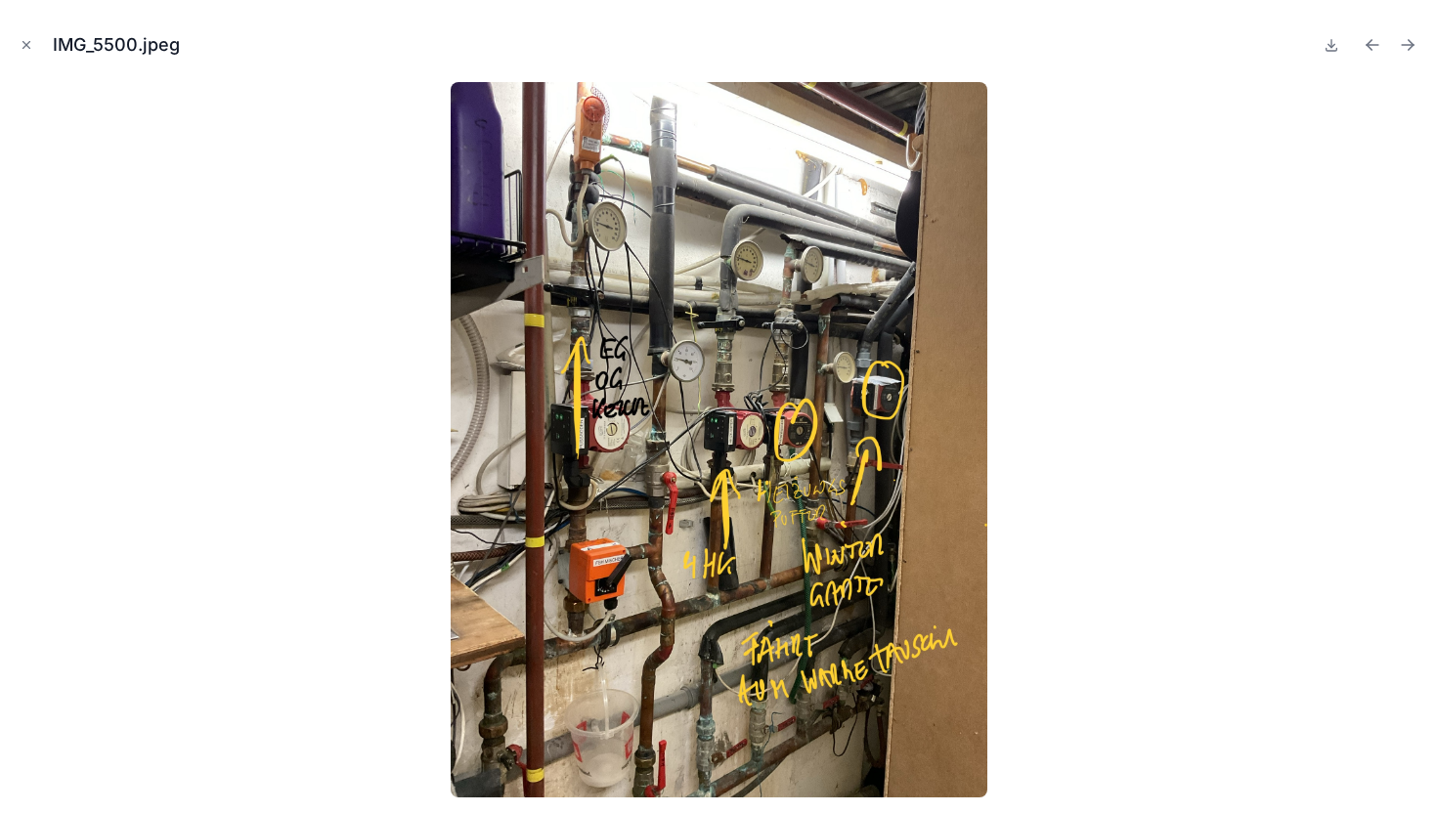
click at [1394, 46] on button "Next file" at bounding box center [1407, 44] width 27 height 27
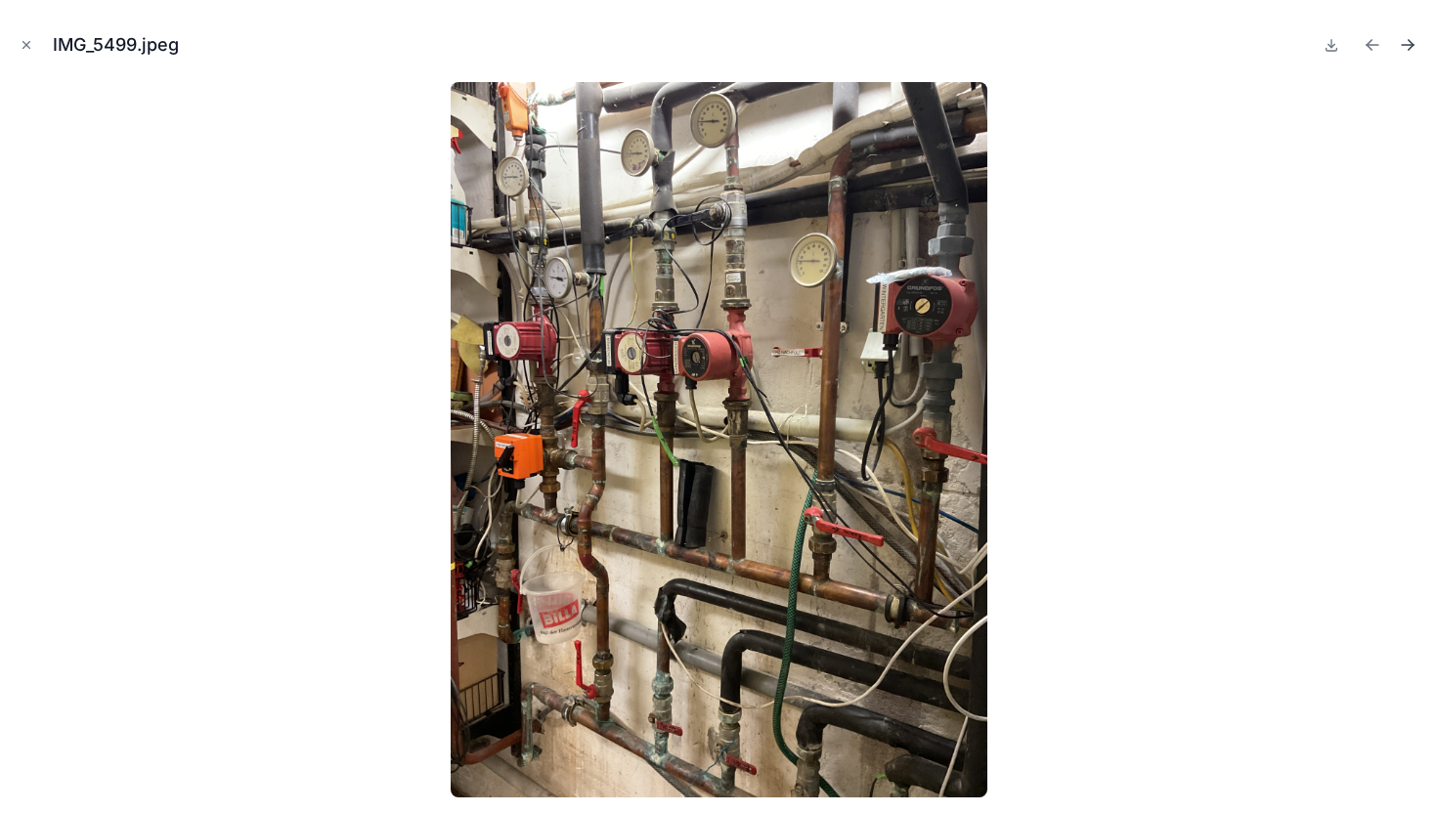
click at [1406, 53] on icon "Next file" at bounding box center [1408, 45] width 20 height 20
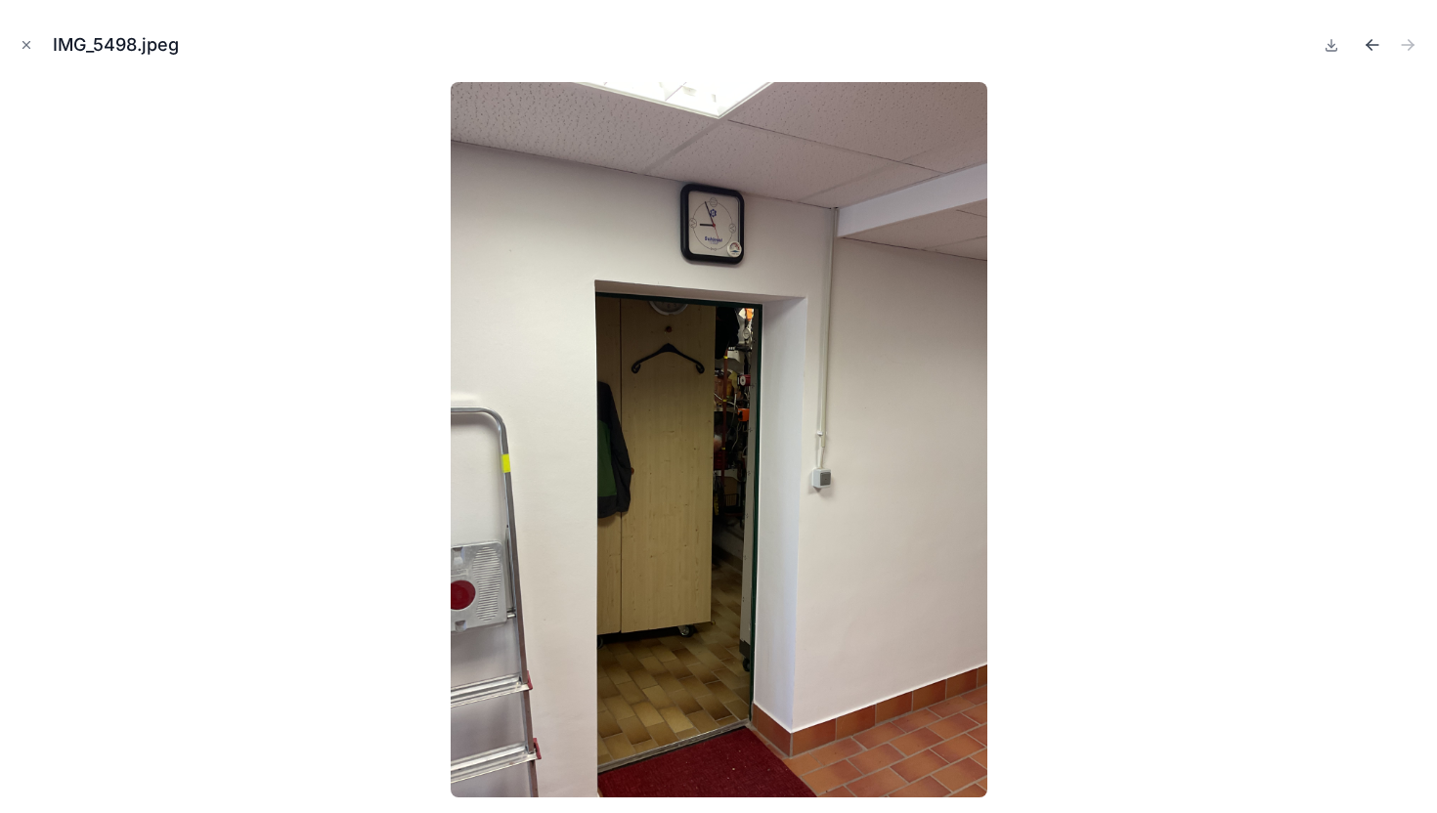
click at [1383, 48] on button "Previous file" at bounding box center [1372, 44] width 27 height 27
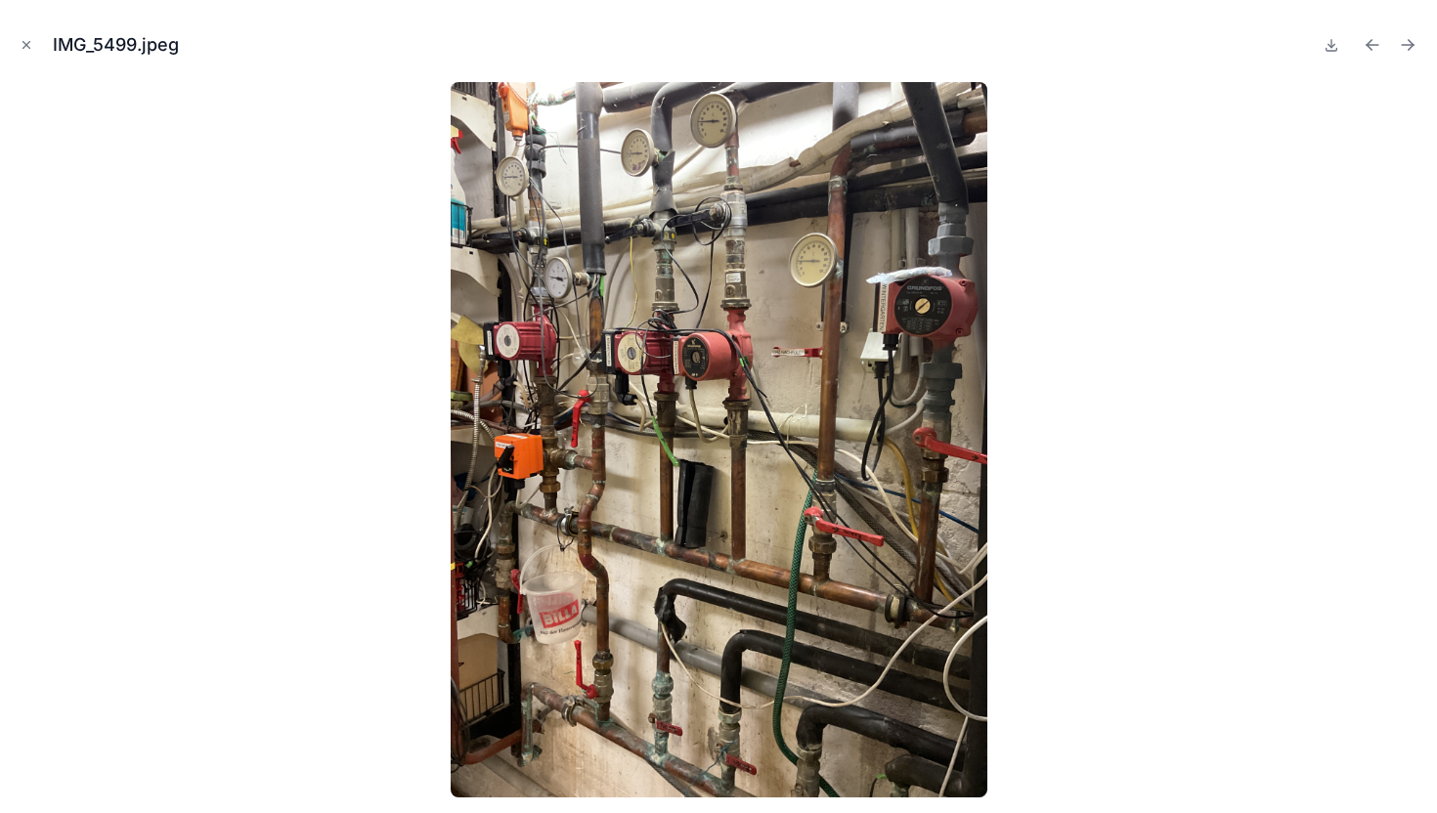
click at [1383, 48] on button "Previous file" at bounding box center [1372, 44] width 27 height 27
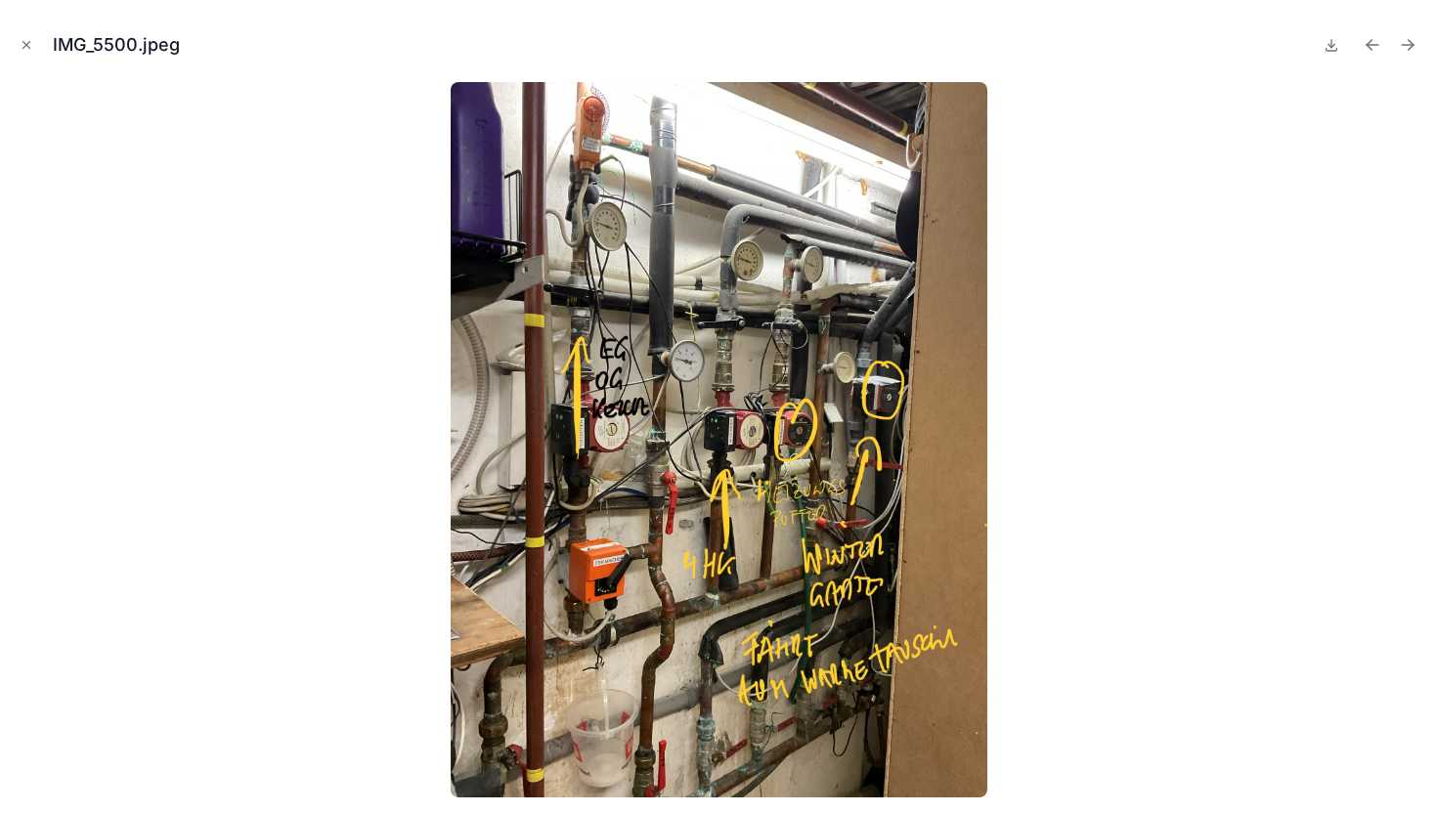
click at [1383, 48] on button "Previous file" at bounding box center [1372, 44] width 27 height 27
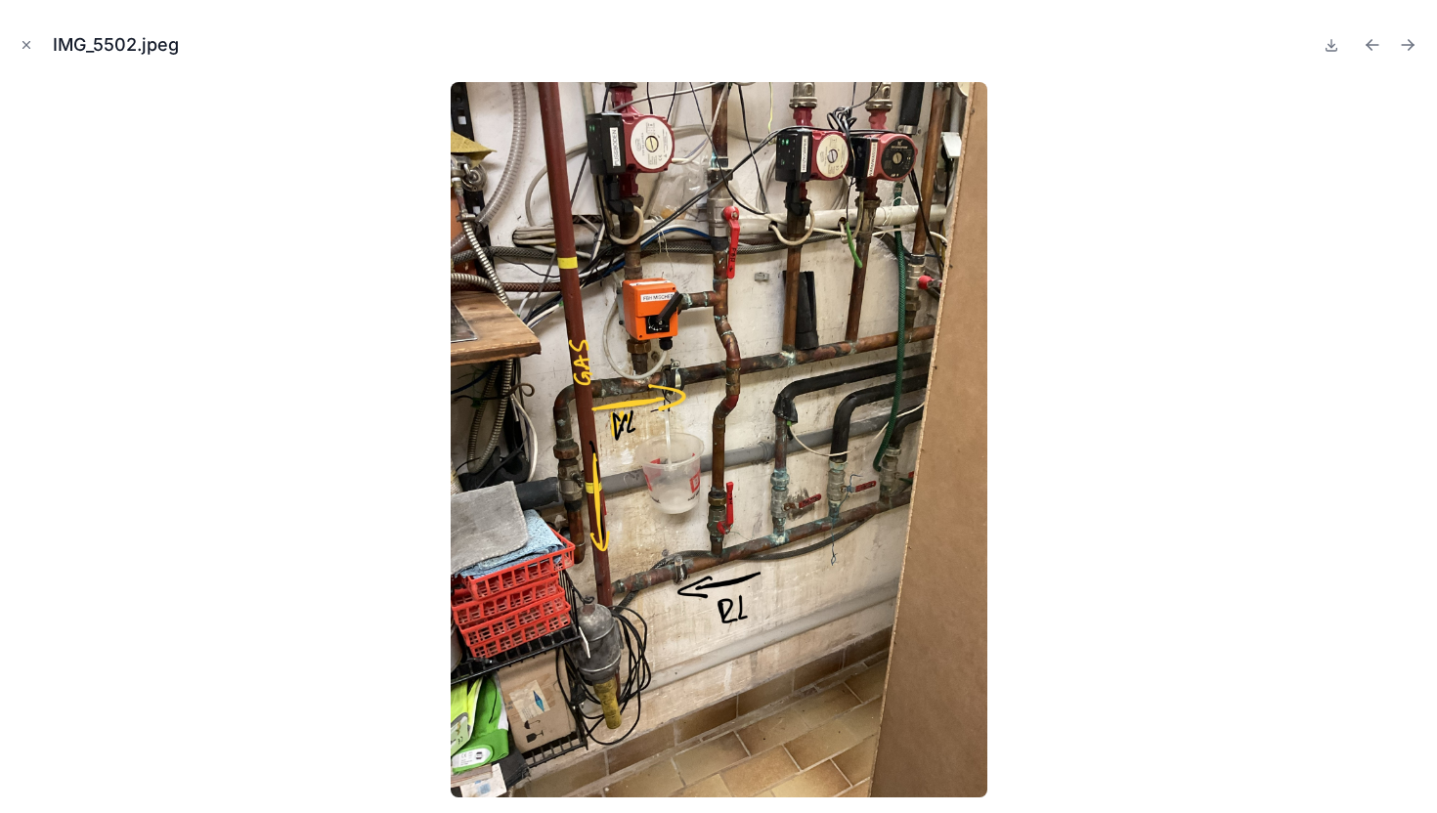
click at [1383, 48] on button "Previous file" at bounding box center [1372, 44] width 27 height 27
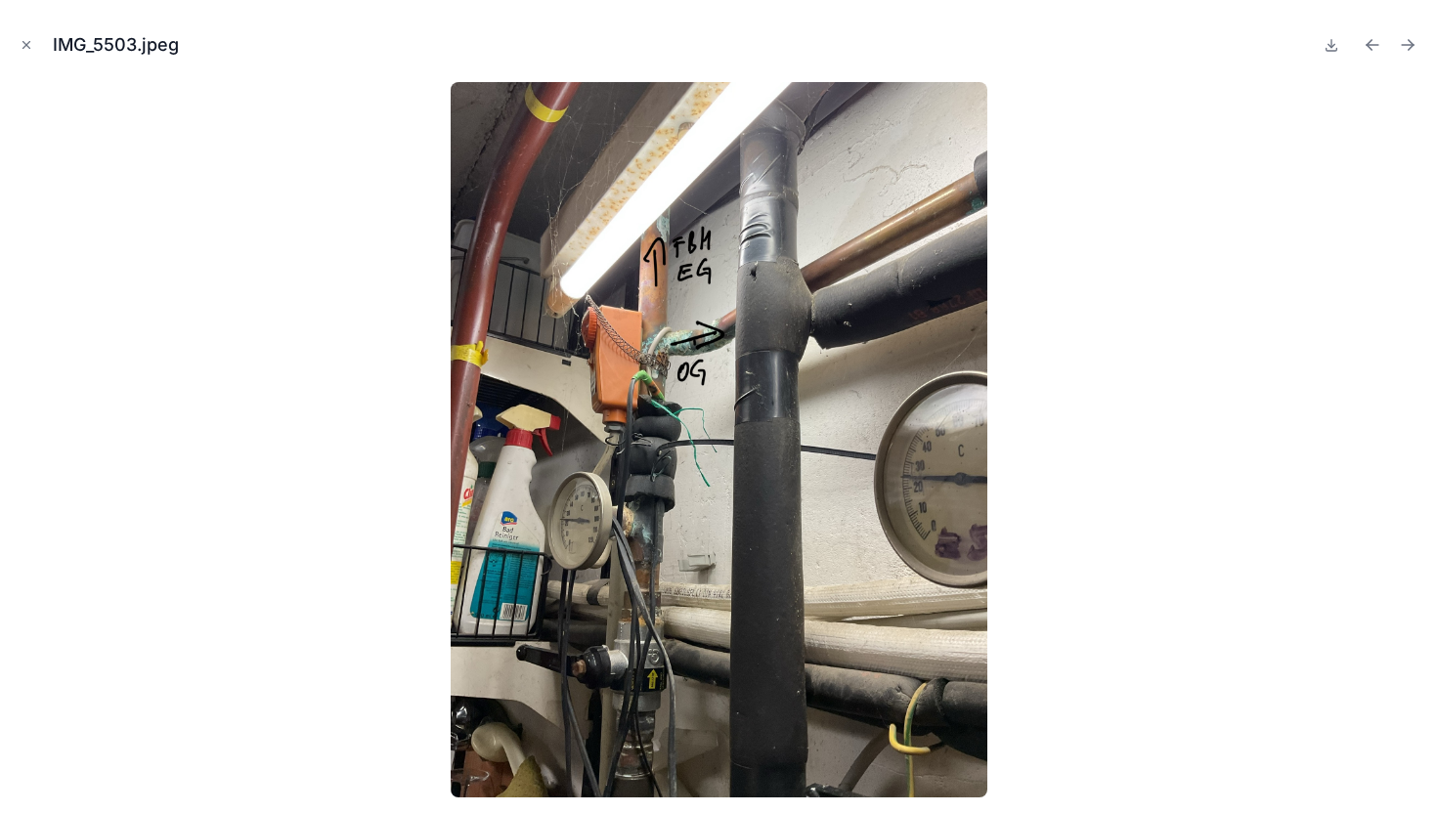
click at [1383, 48] on button "Previous file" at bounding box center [1372, 44] width 27 height 27
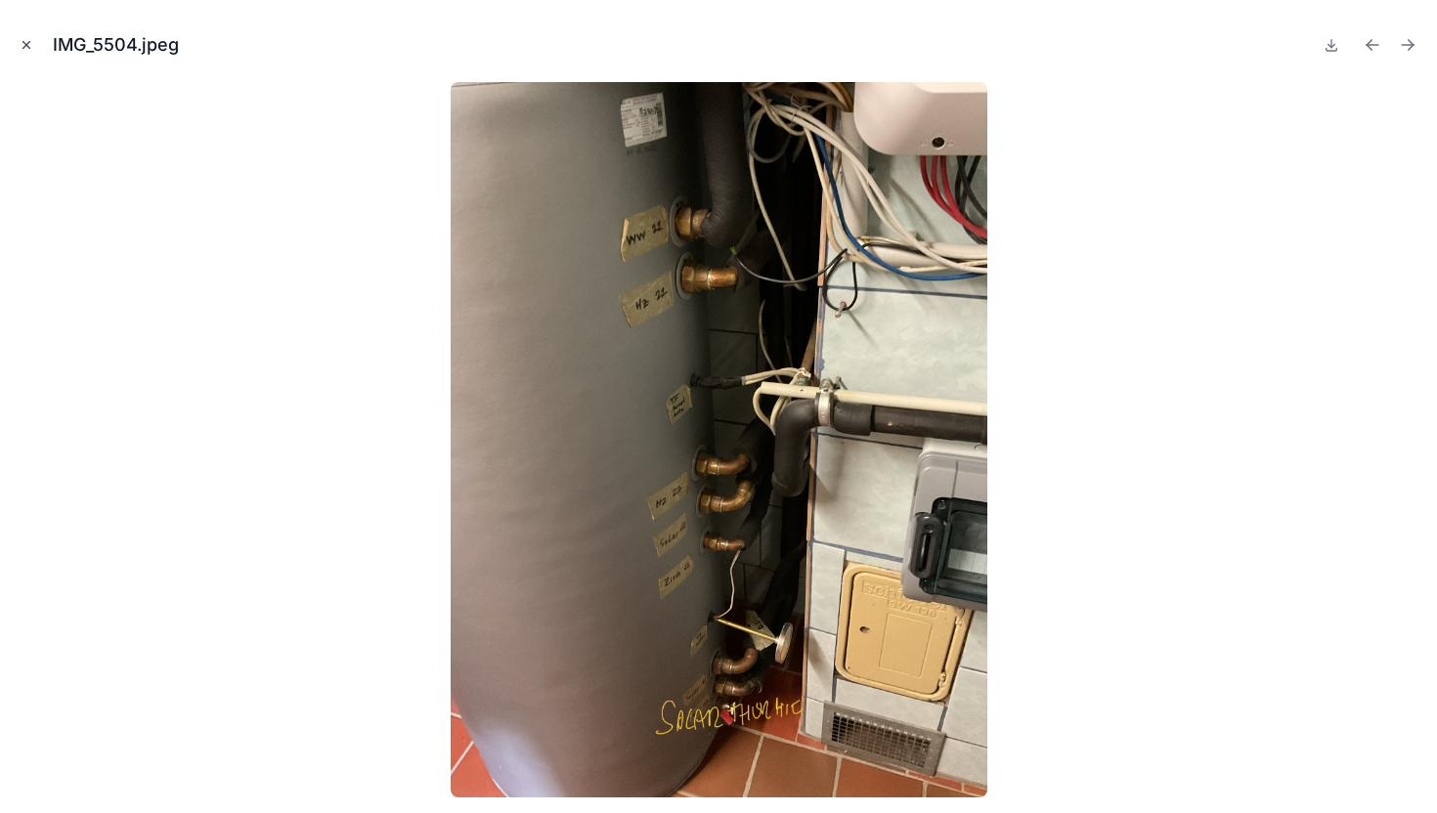
click at [21, 47] on icon "Close modal" at bounding box center [27, 45] width 14 height 14
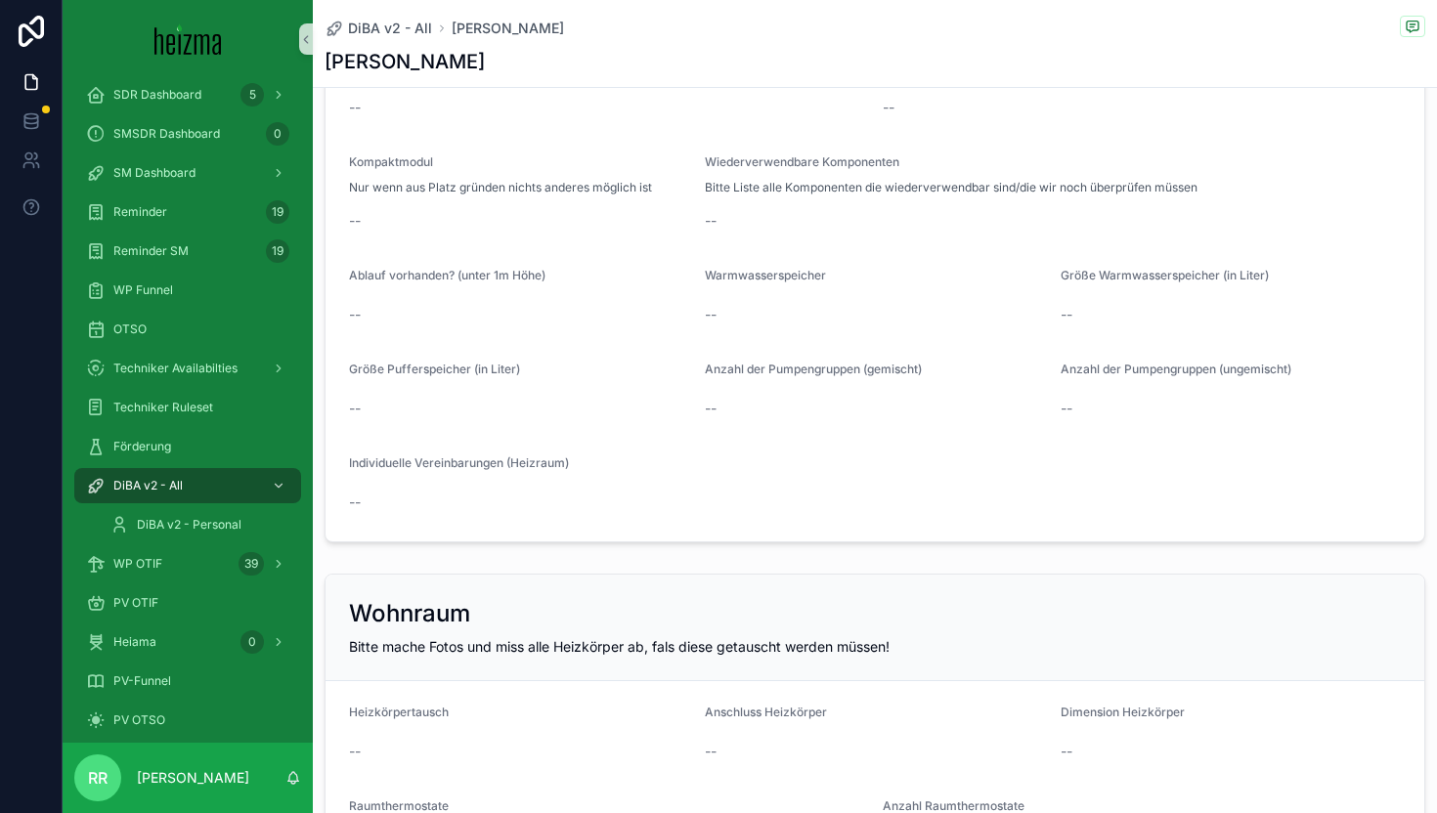
scroll to position [3194, 0]
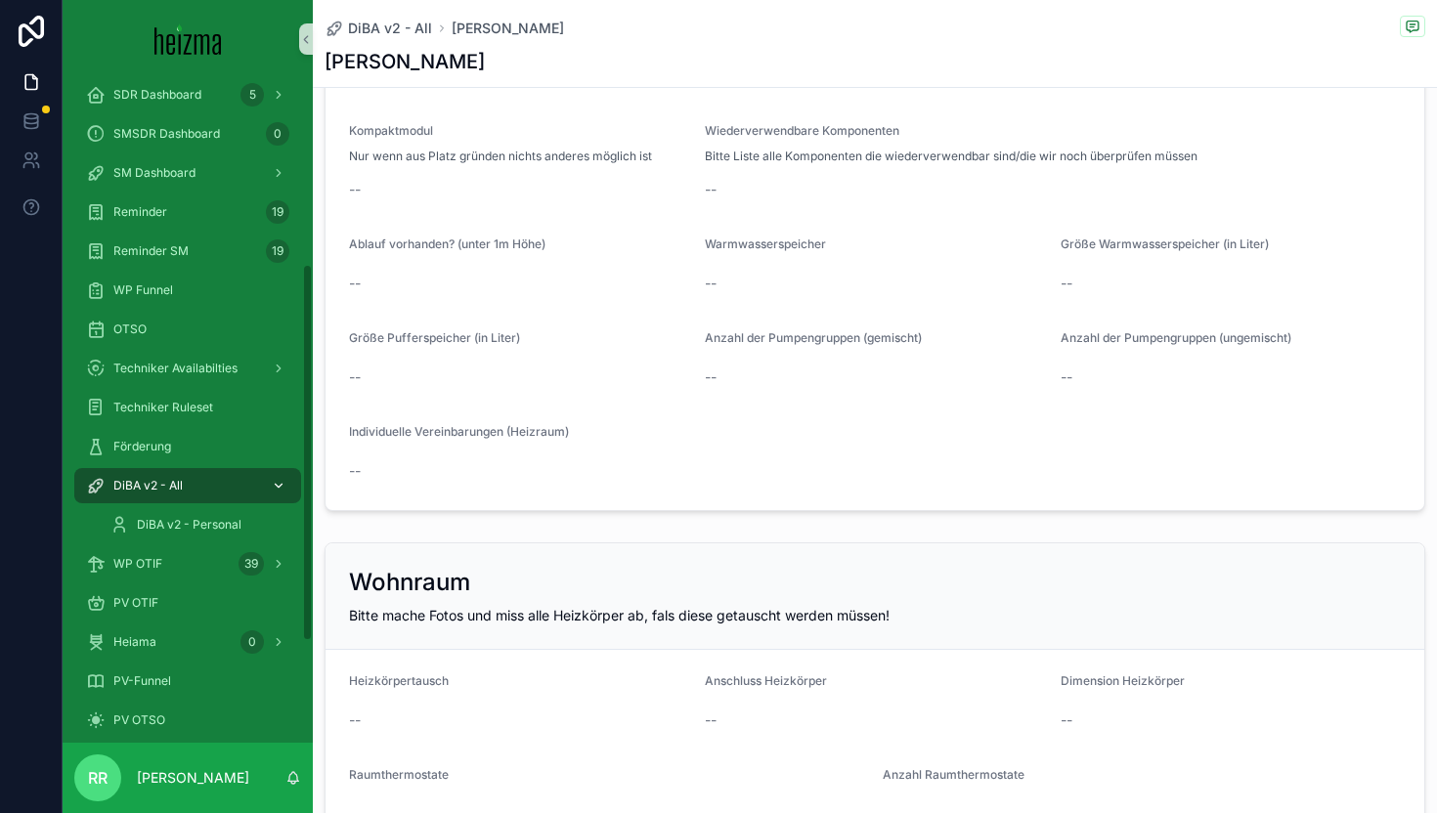
click at [178, 478] on span "DiBA v2 - All" at bounding box center [147, 486] width 69 height 16
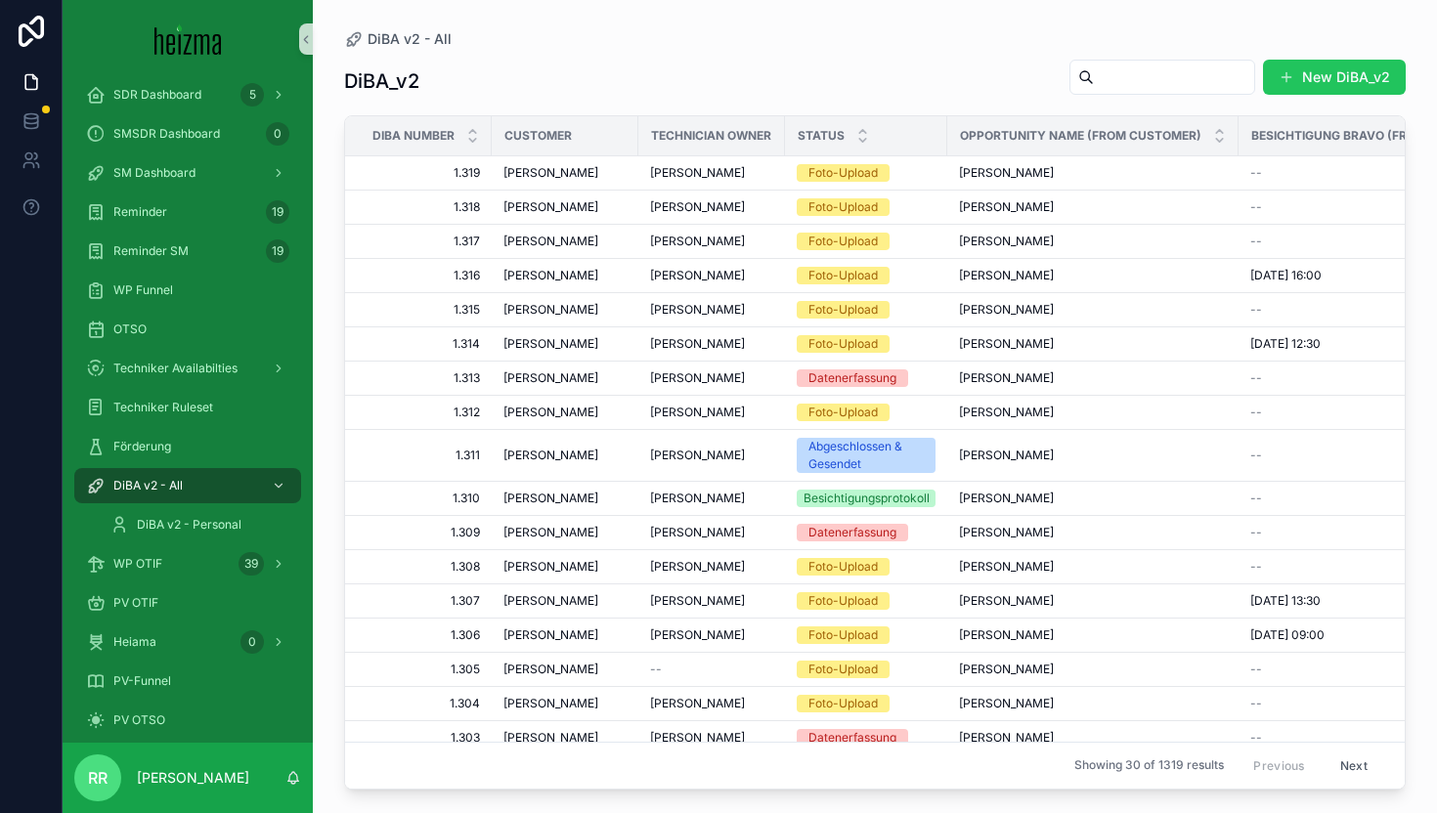
click at [1108, 67] on input "scrollable content" at bounding box center [1174, 77] width 160 height 27
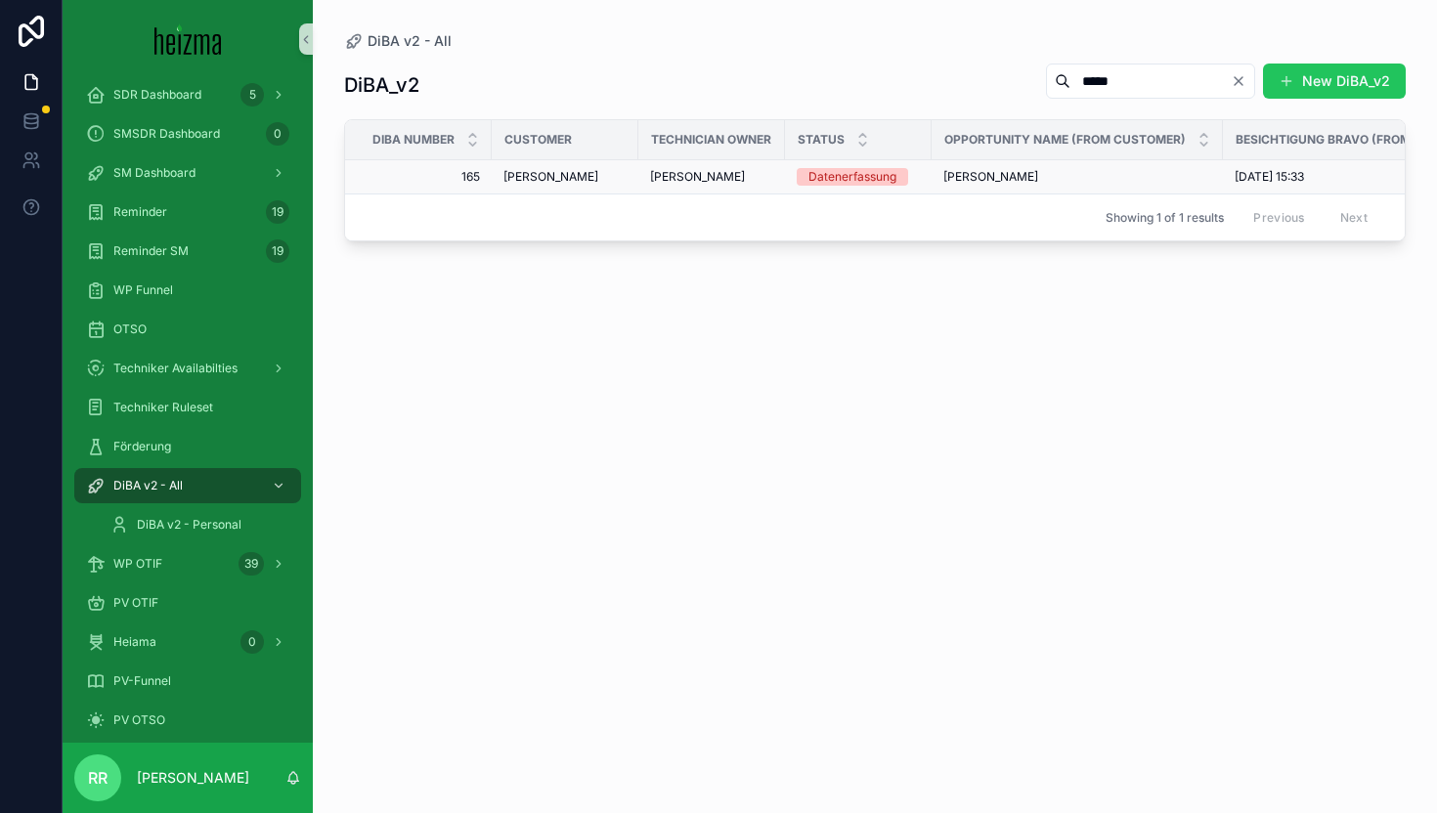
type input "*****"
click at [583, 181] on span "Michael Supancic" at bounding box center [550, 177] width 95 height 16
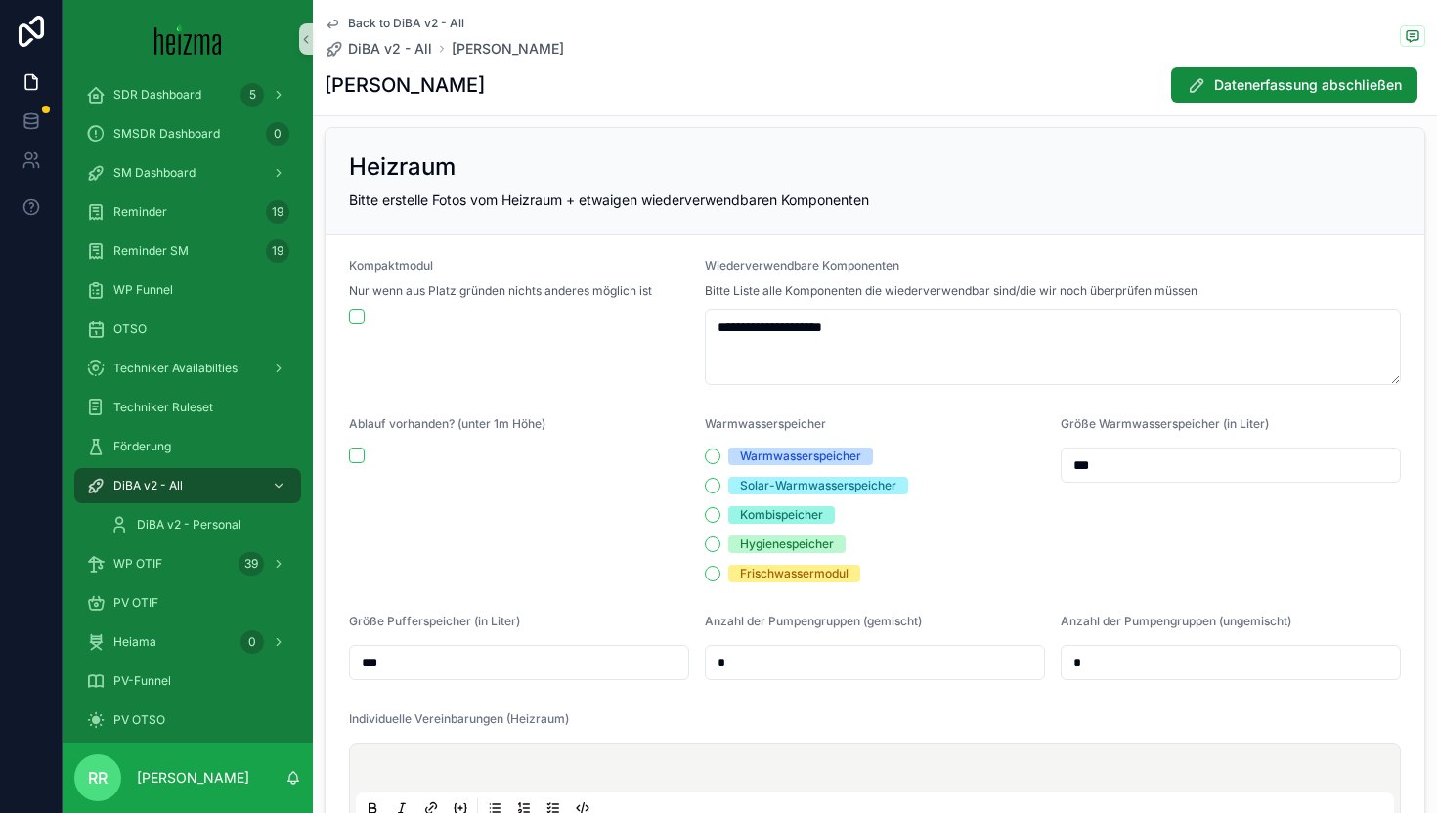
scroll to position [2732, 0]
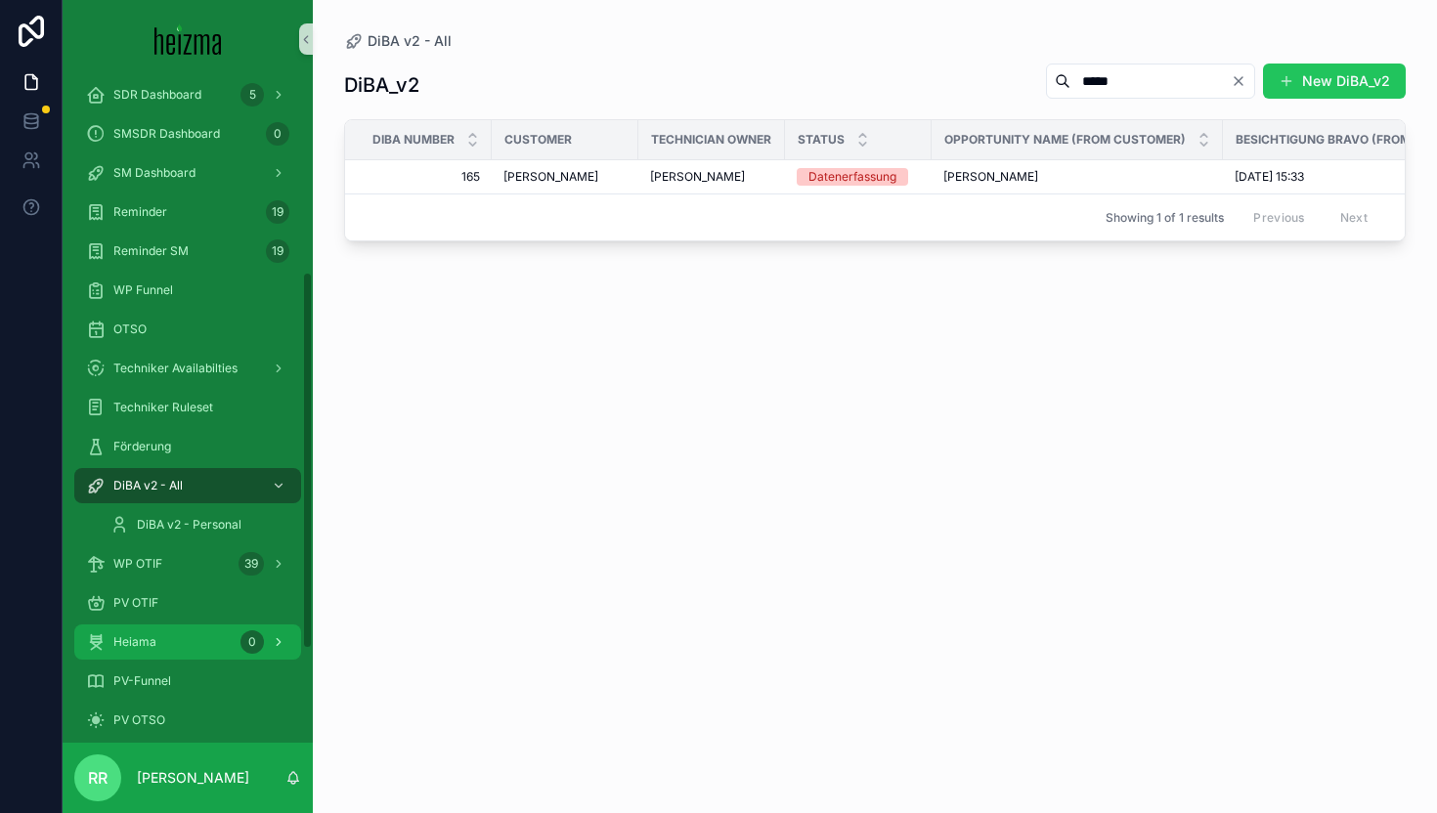
scroll to position [504, 0]
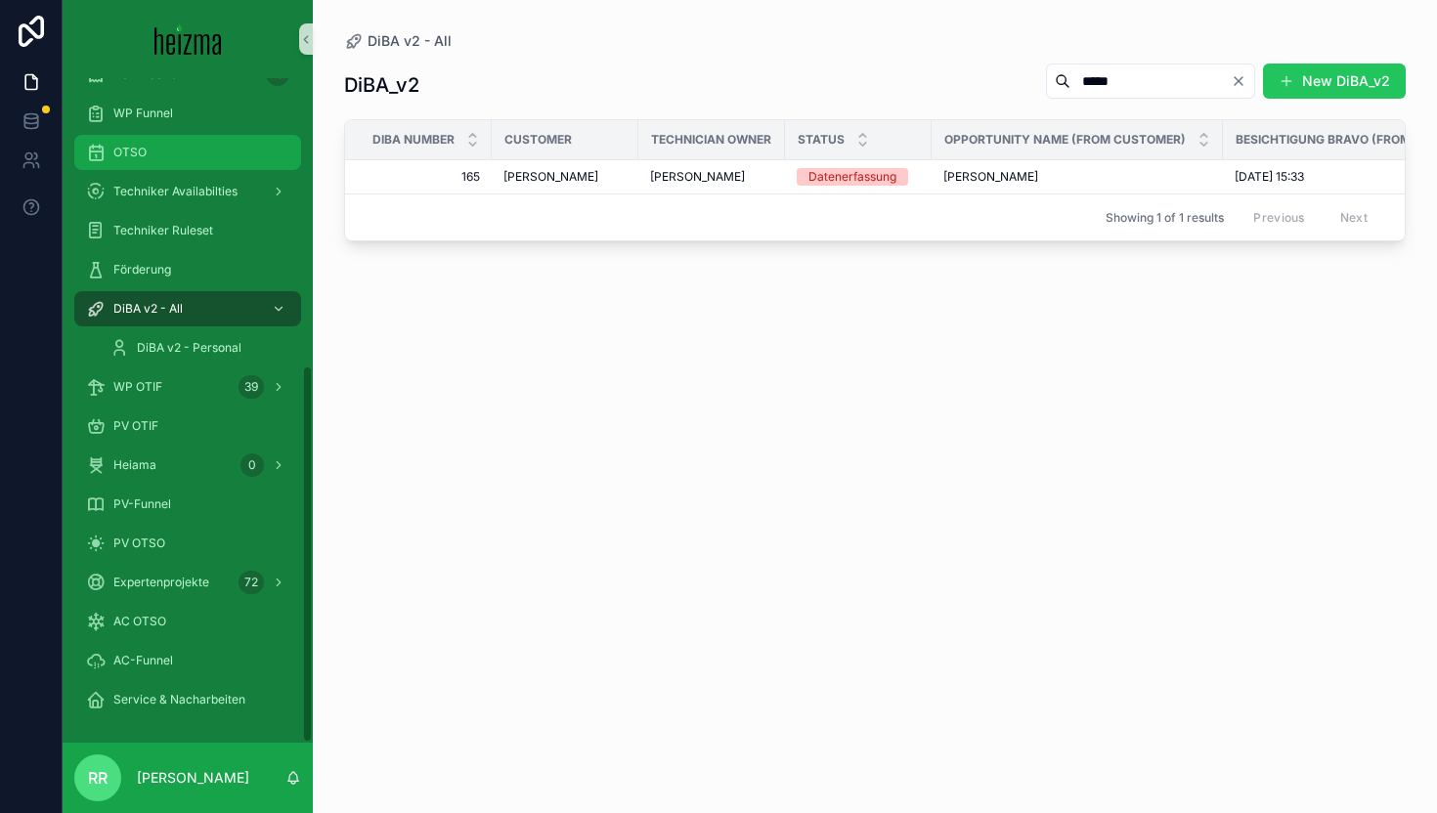
click at [156, 146] on div "OTSO" at bounding box center [187, 152] width 203 height 31
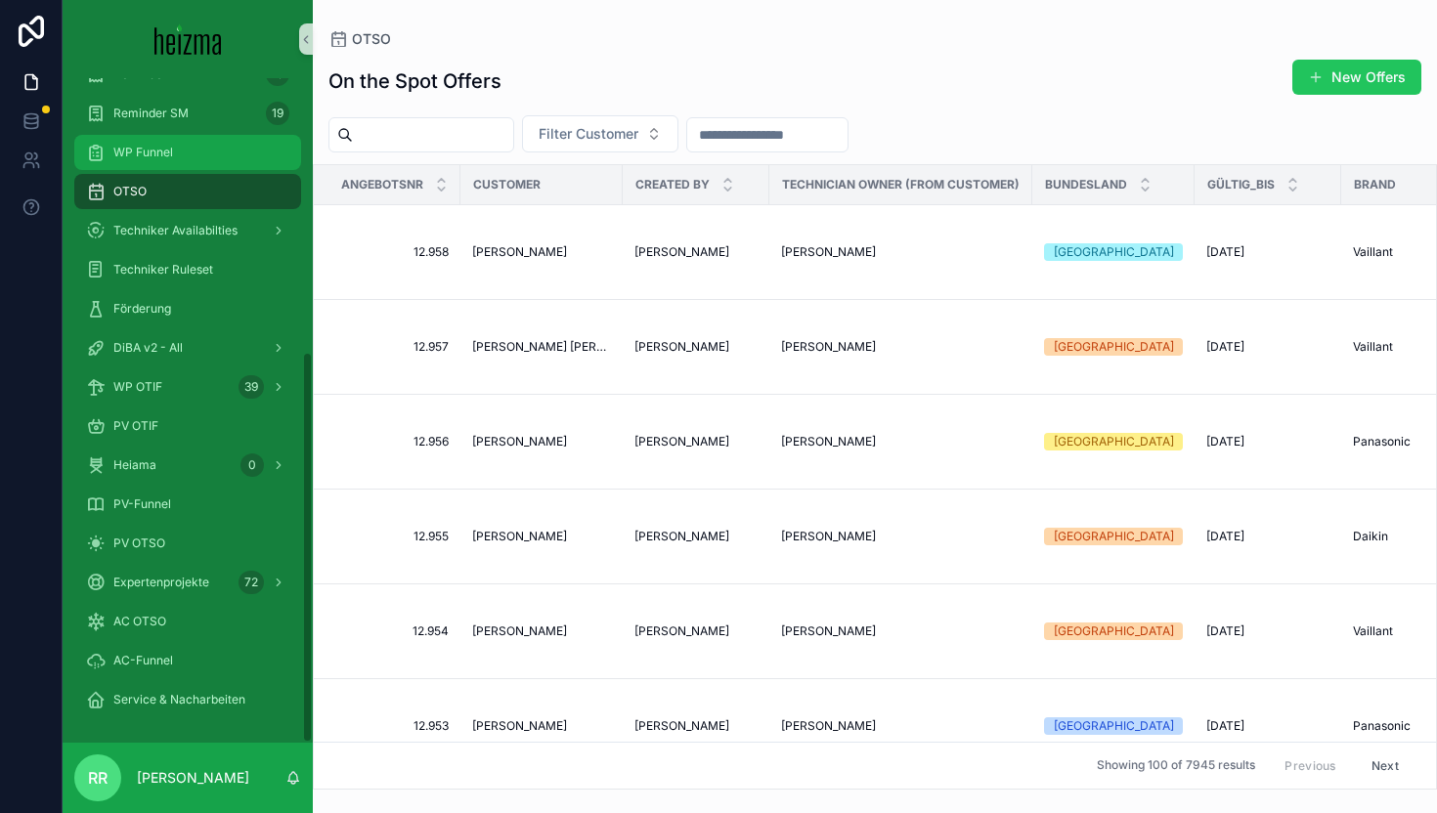
scroll to position [465, 0]
click at [628, 151] on button "Filter Customer" at bounding box center [600, 133] width 156 height 37
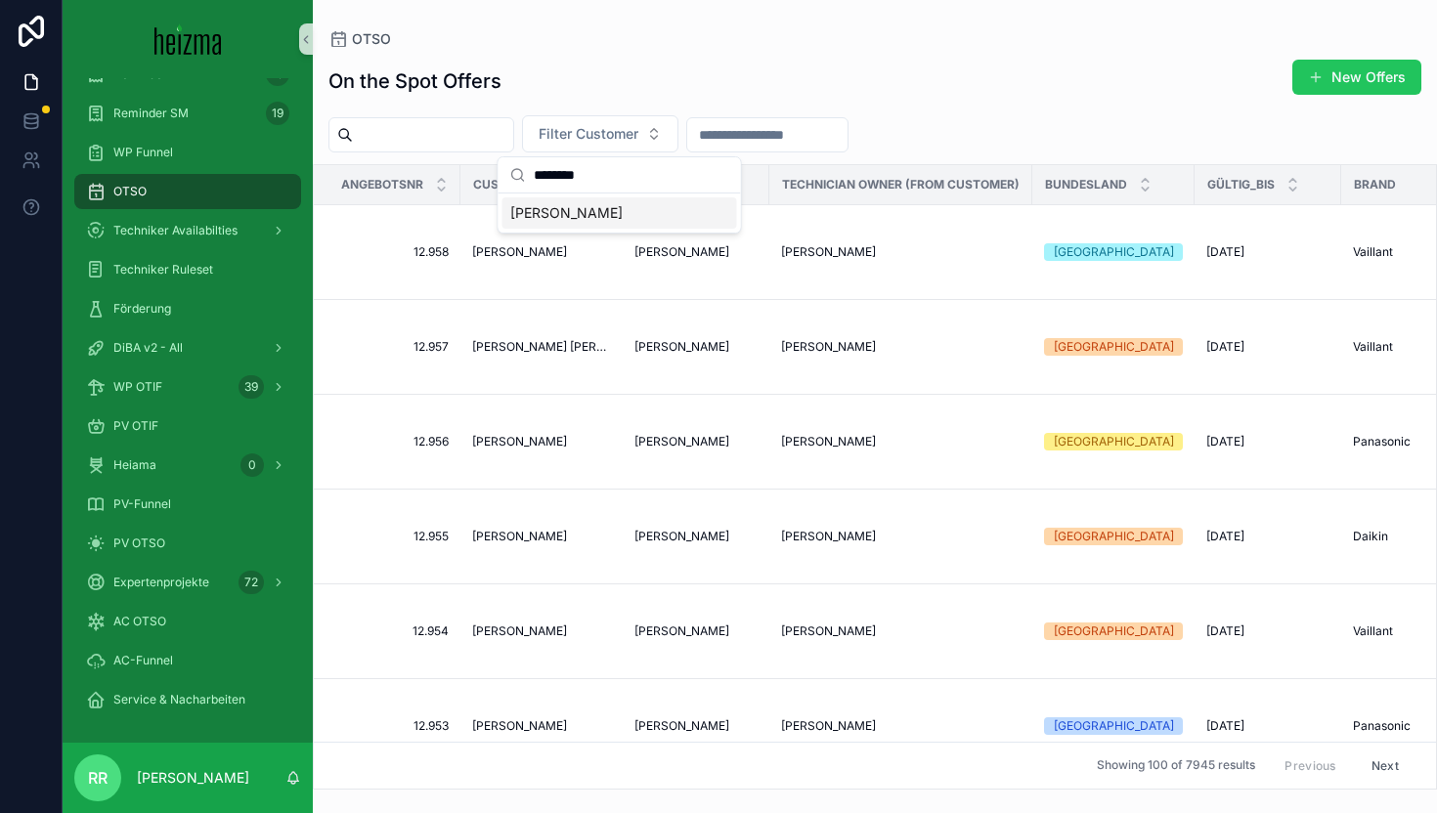
type input "********"
click at [609, 211] on span "Michael Supancic" at bounding box center [566, 213] width 112 height 20
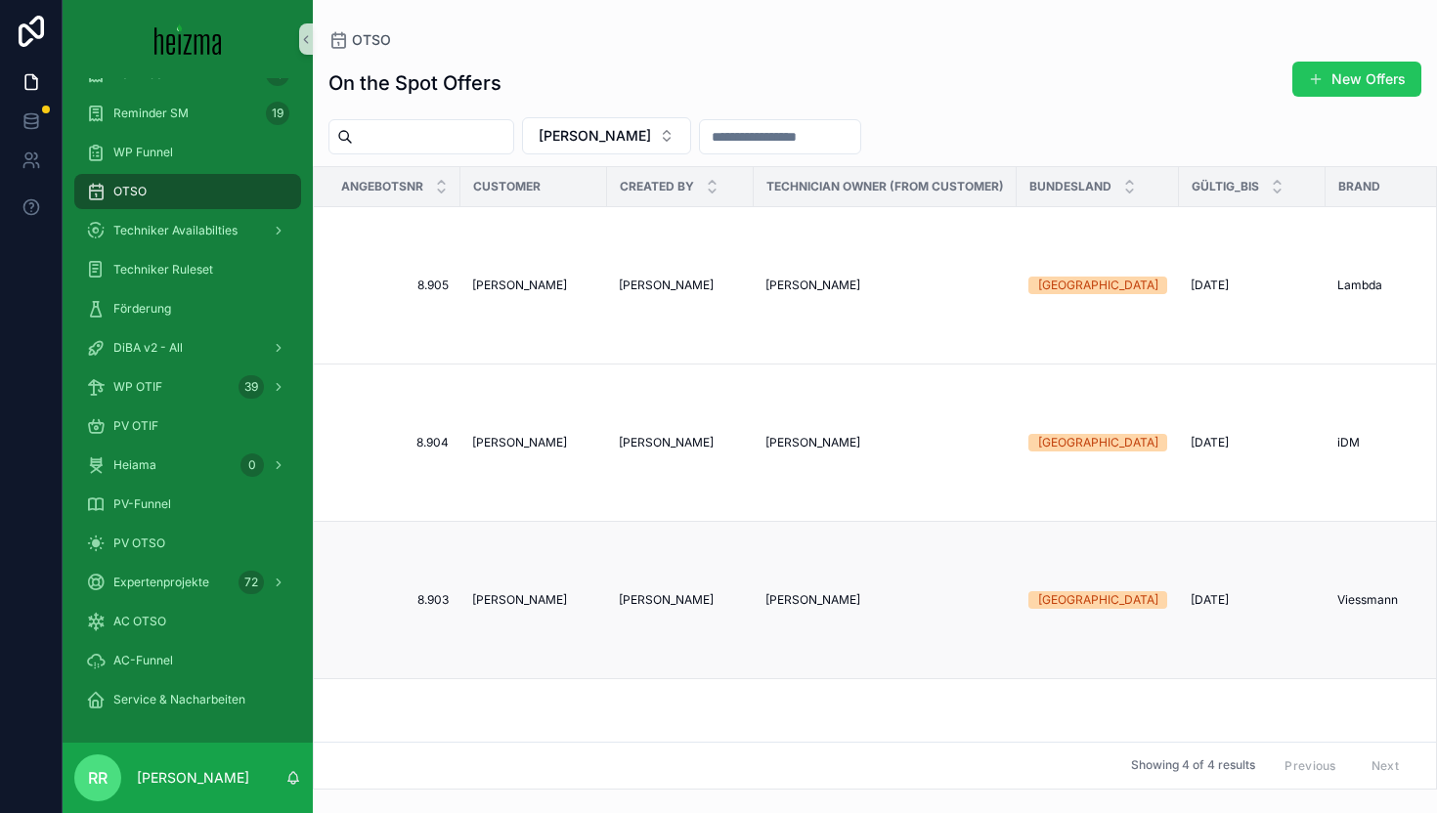
click at [510, 597] on span "Michael Supancic" at bounding box center [519, 600] width 95 height 16
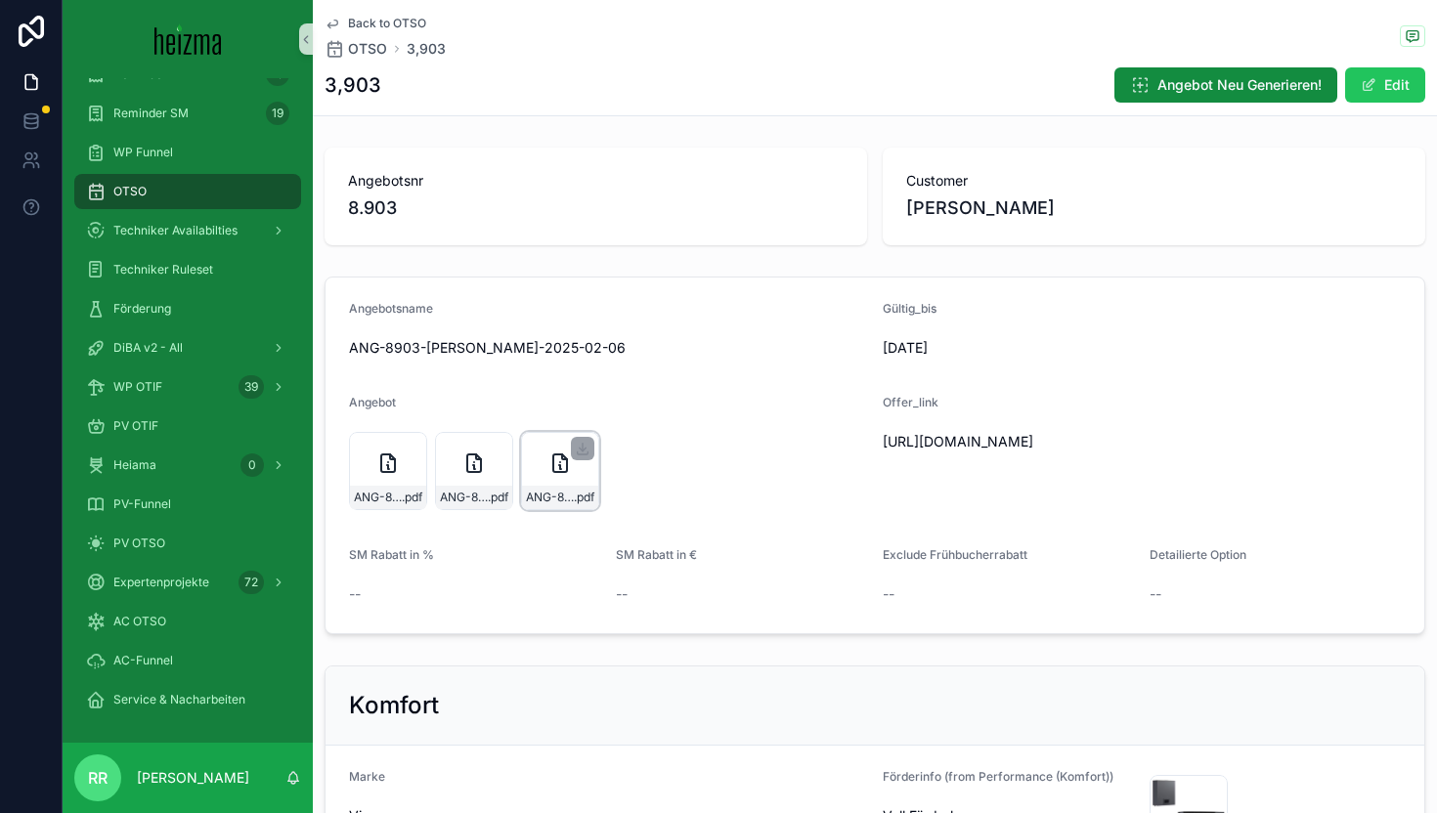
click at [560, 487] on div "ANG-8903-Supancic-2025-02-06 .pdf" at bounding box center [560, 497] width 76 height 23
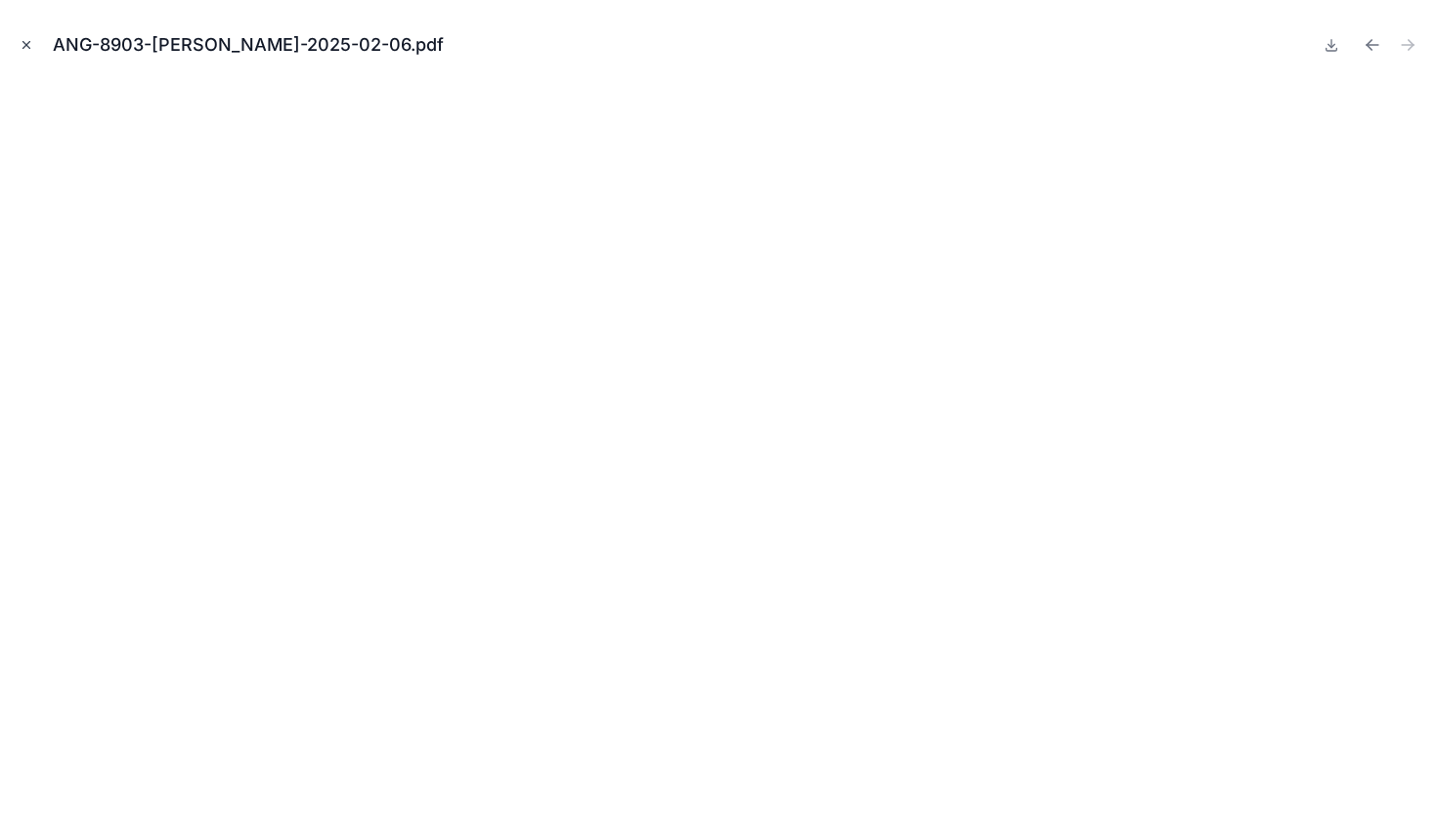
click at [28, 38] on icon "Close modal" at bounding box center [27, 45] width 14 height 14
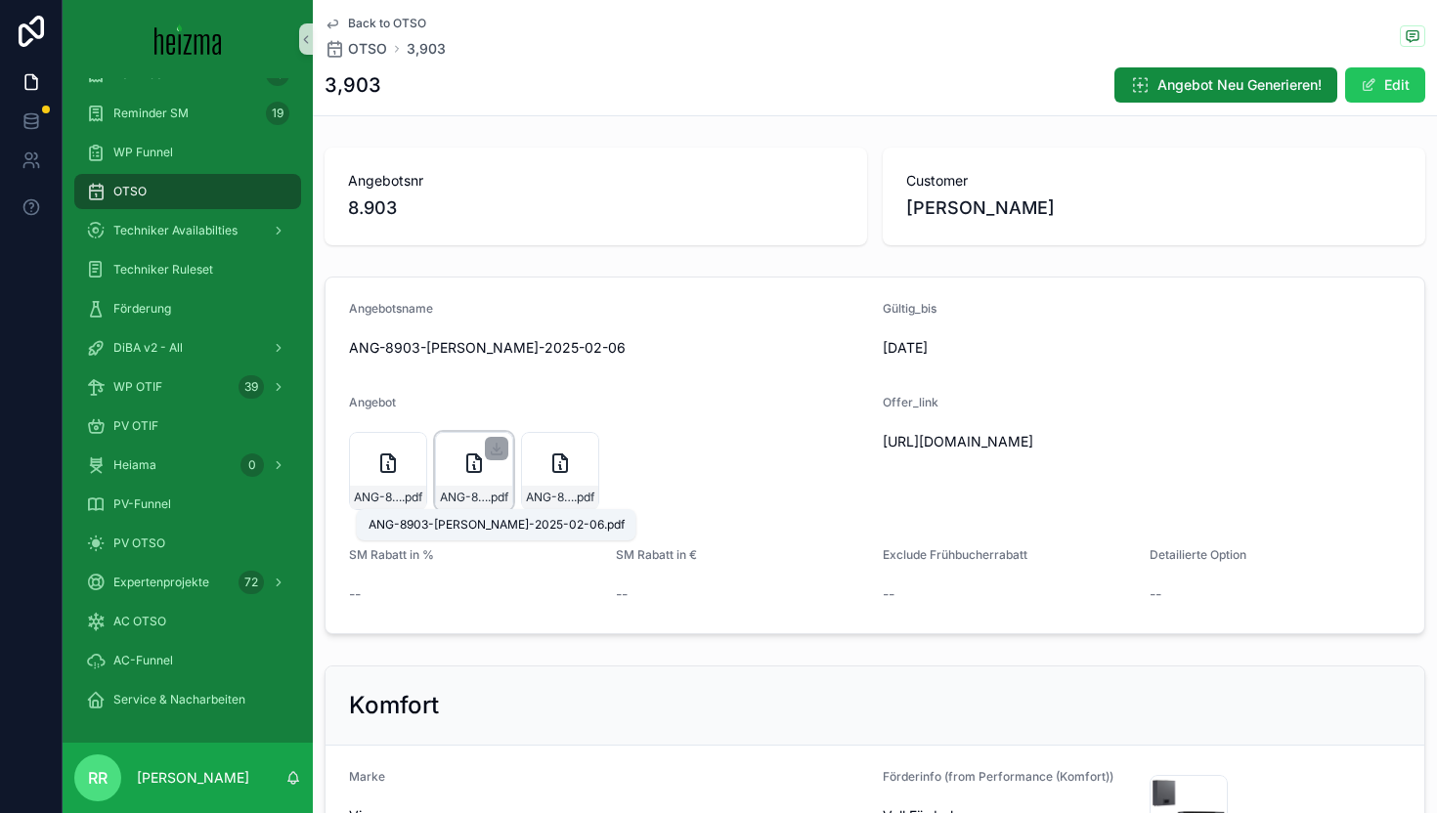
click at [446, 498] on span "ANG-8903-Supancic-2025-02-06" at bounding box center [464, 498] width 48 height 16
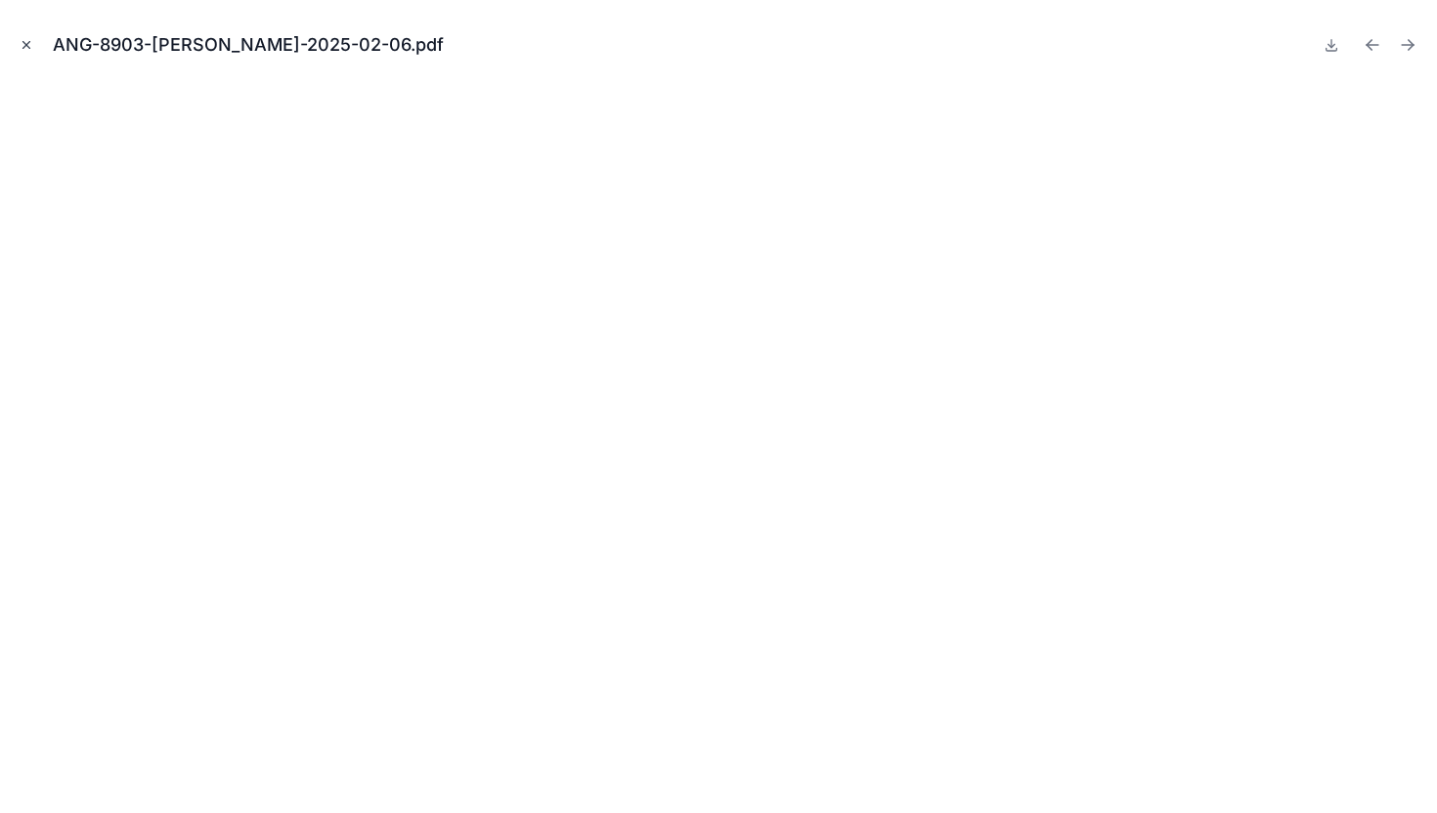
click at [17, 47] on button "Close modal" at bounding box center [27, 45] width 22 height 22
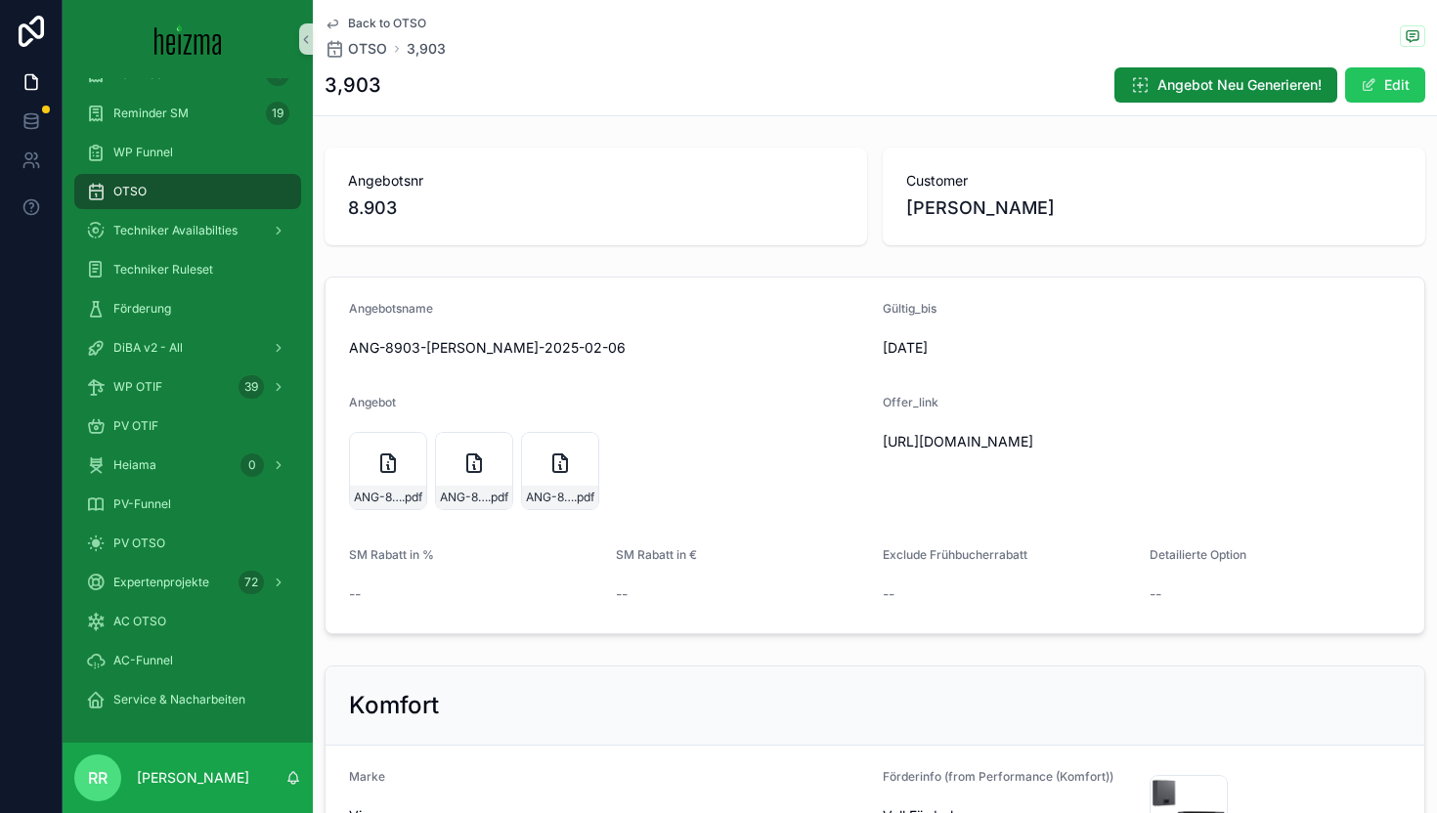
click at [336, 30] on icon "scrollable content" at bounding box center [333, 24] width 16 height 16
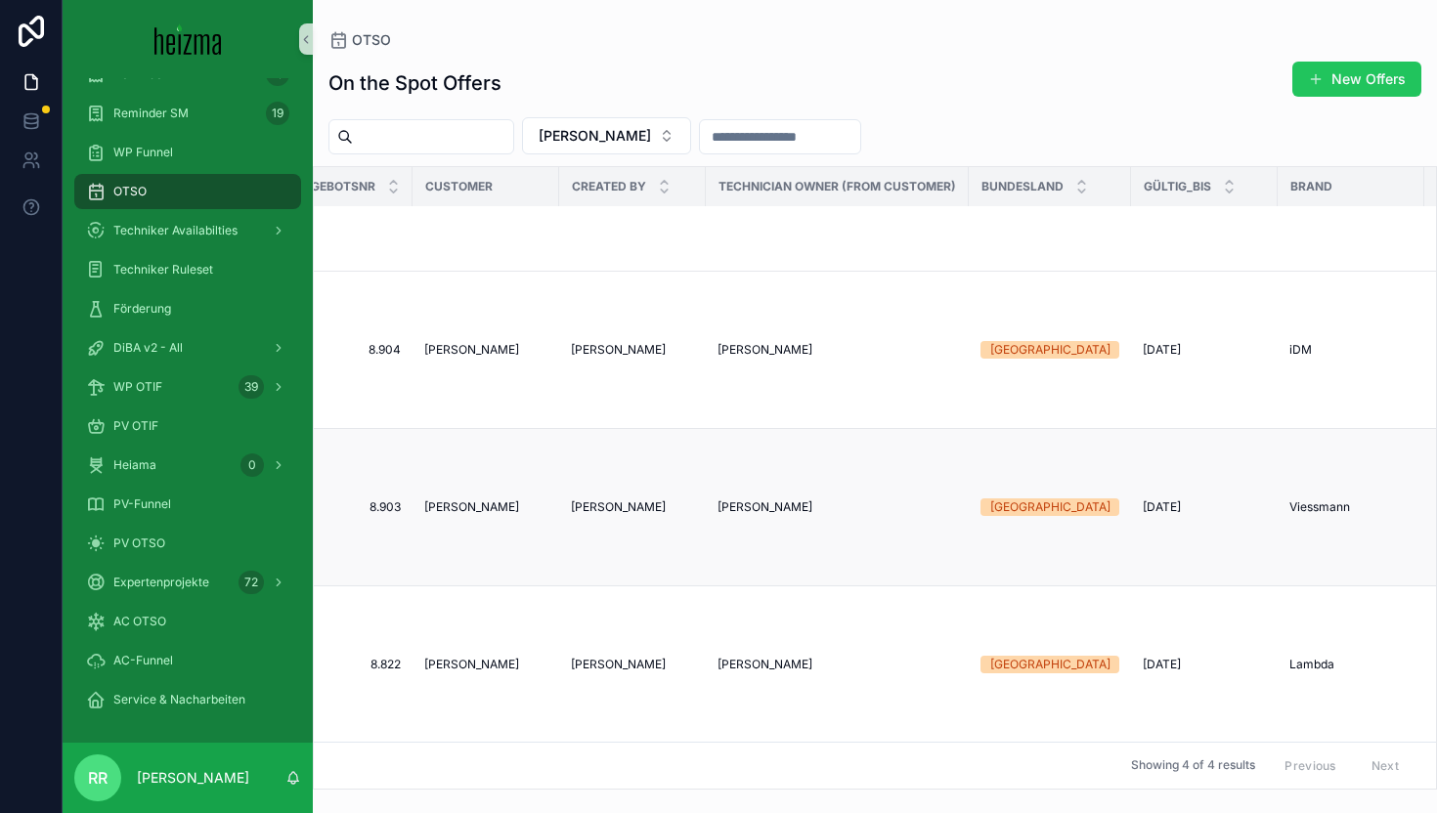
scroll to position [93, 0]
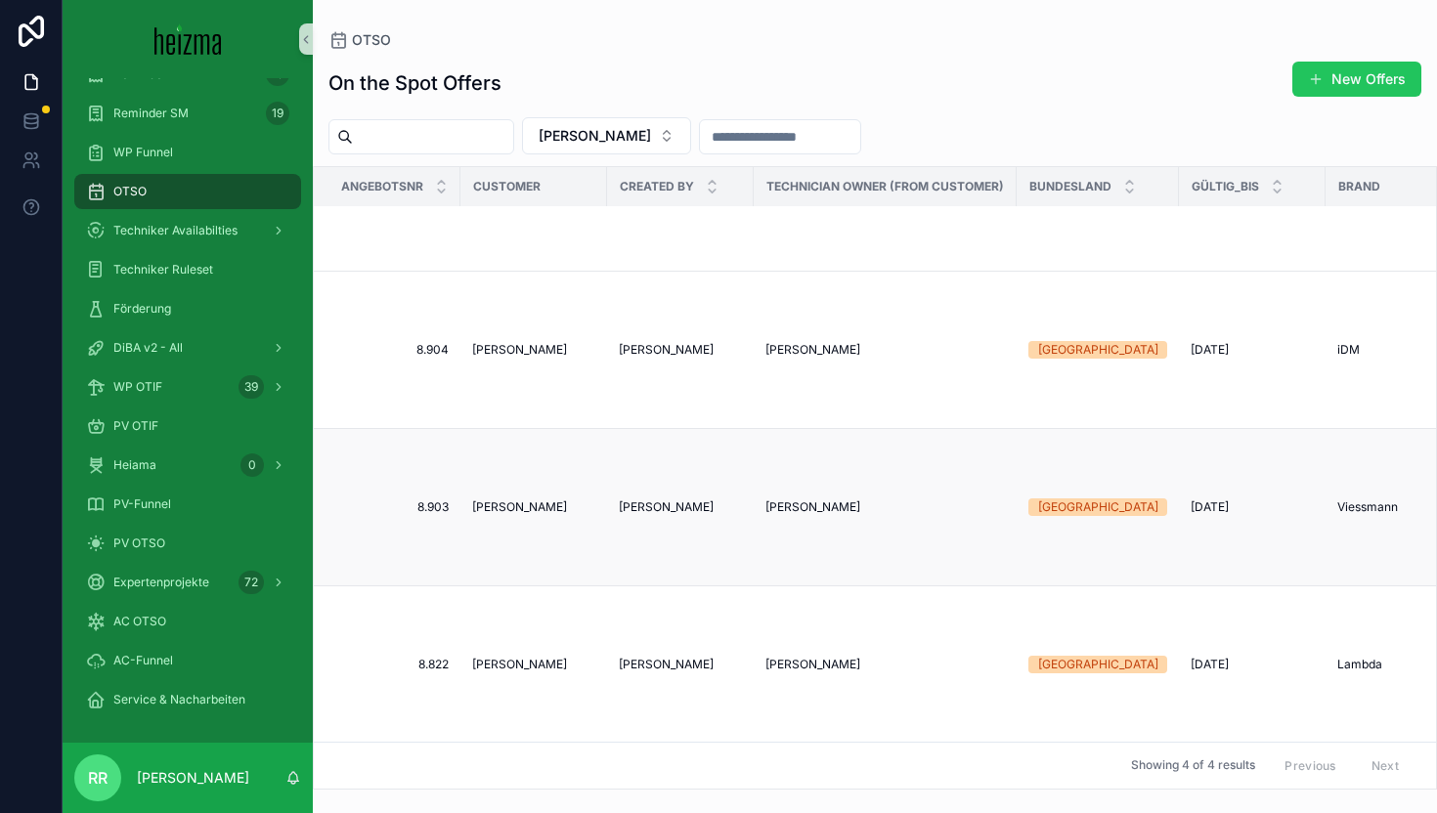
click at [536, 507] on span "Michael Supancic" at bounding box center [519, 508] width 95 height 16
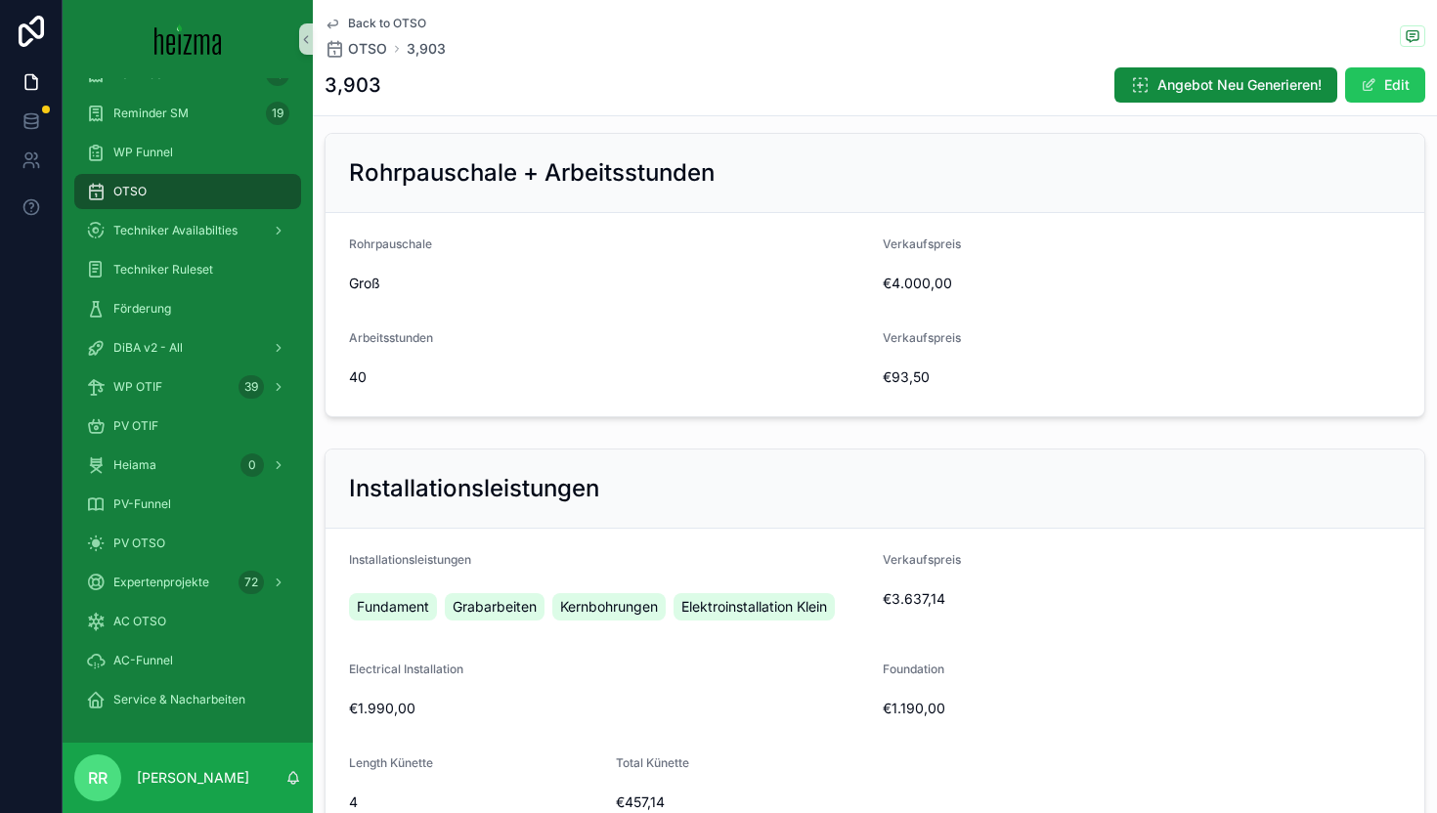
scroll to position [2414, 0]
click at [326, 20] on icon "scrollable content" at bounding box center [333, 24] width 16 height 16
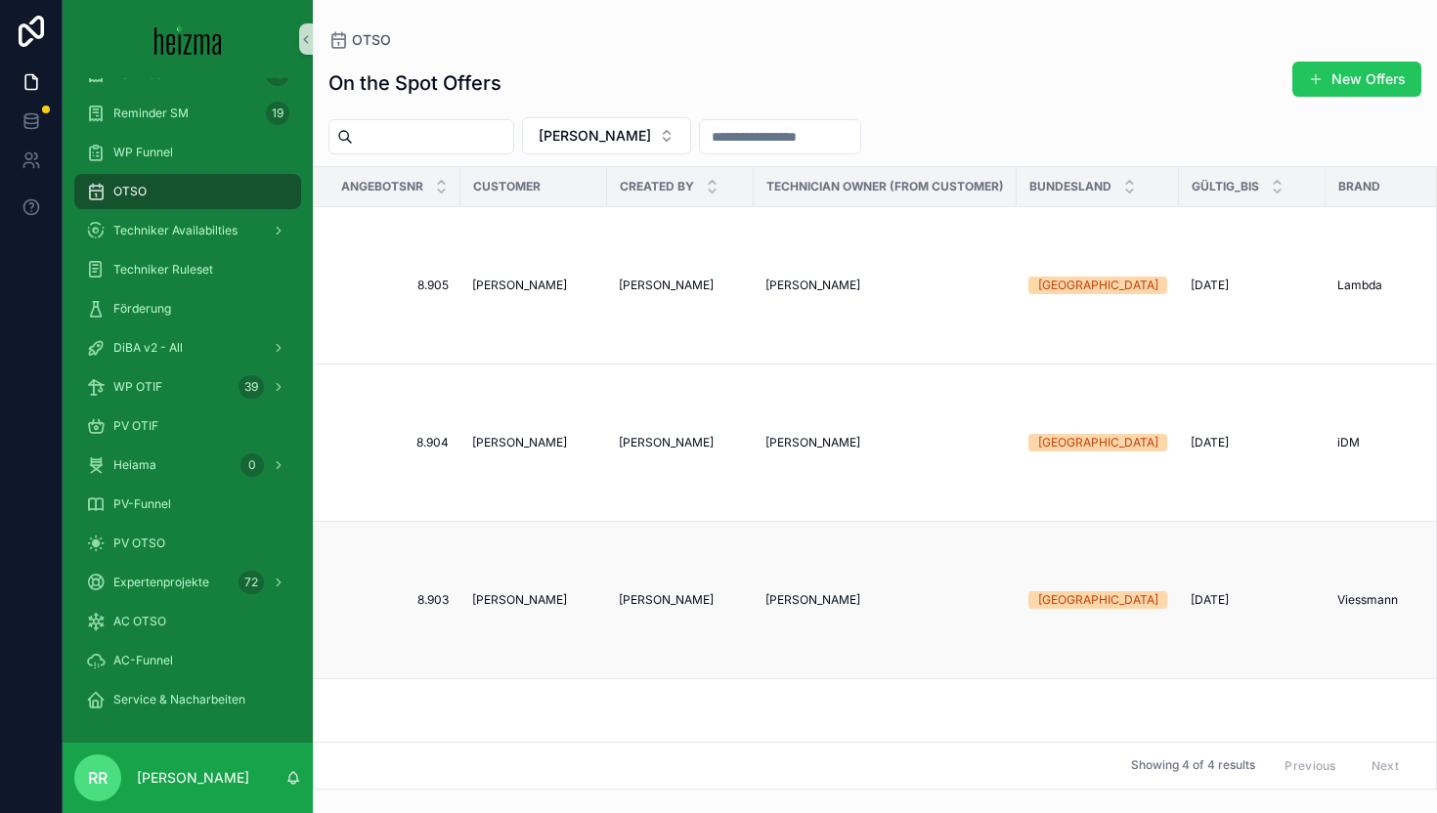
click at [535, 568] on td "Michael Supancic" at bounding box center [533, 599] width 147 height 157
click at [516, 597] on span "Michael Supancic" at bounding box center [519, 600] width 95 height 16
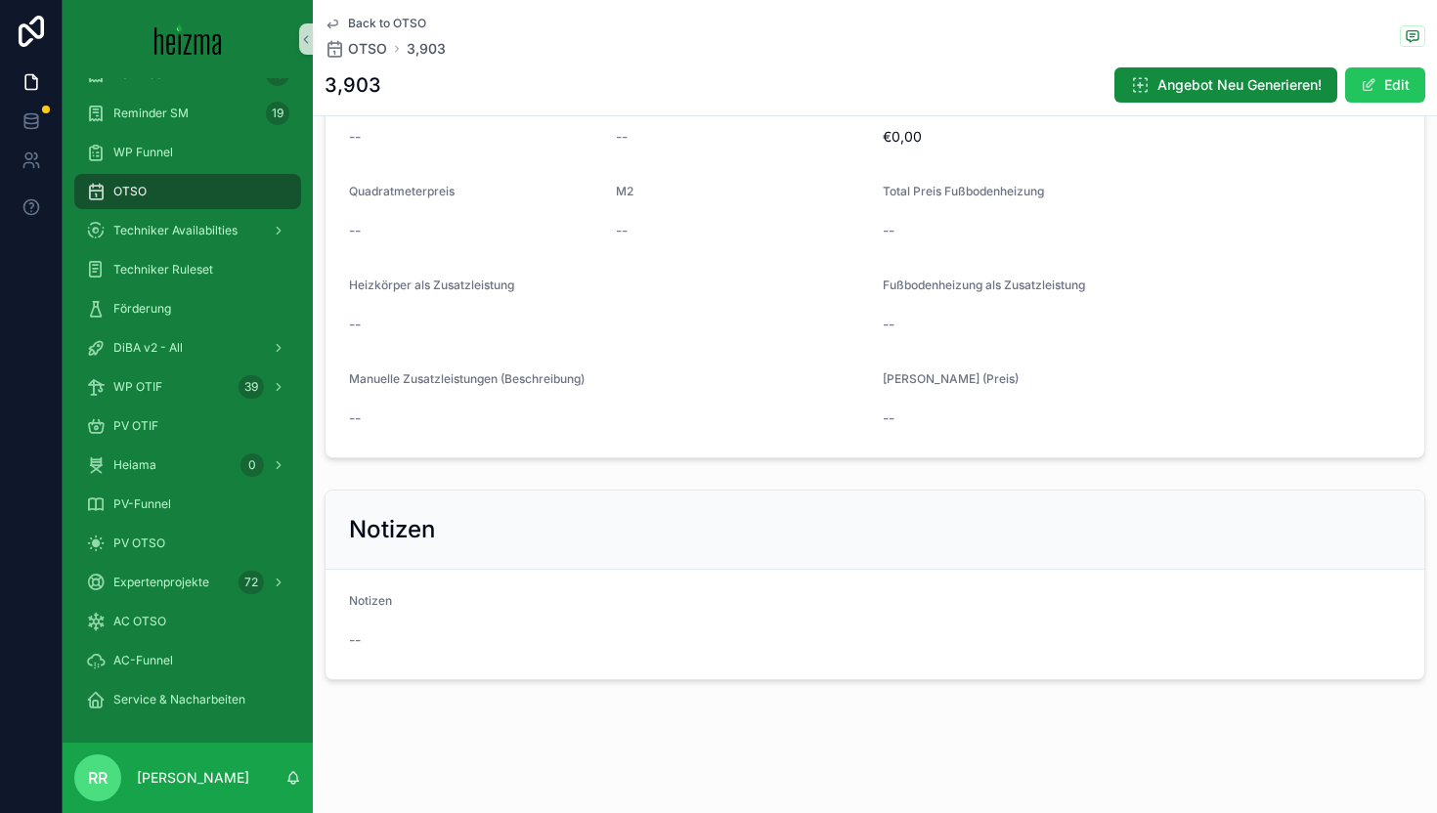
scroll to position [2460, 0]
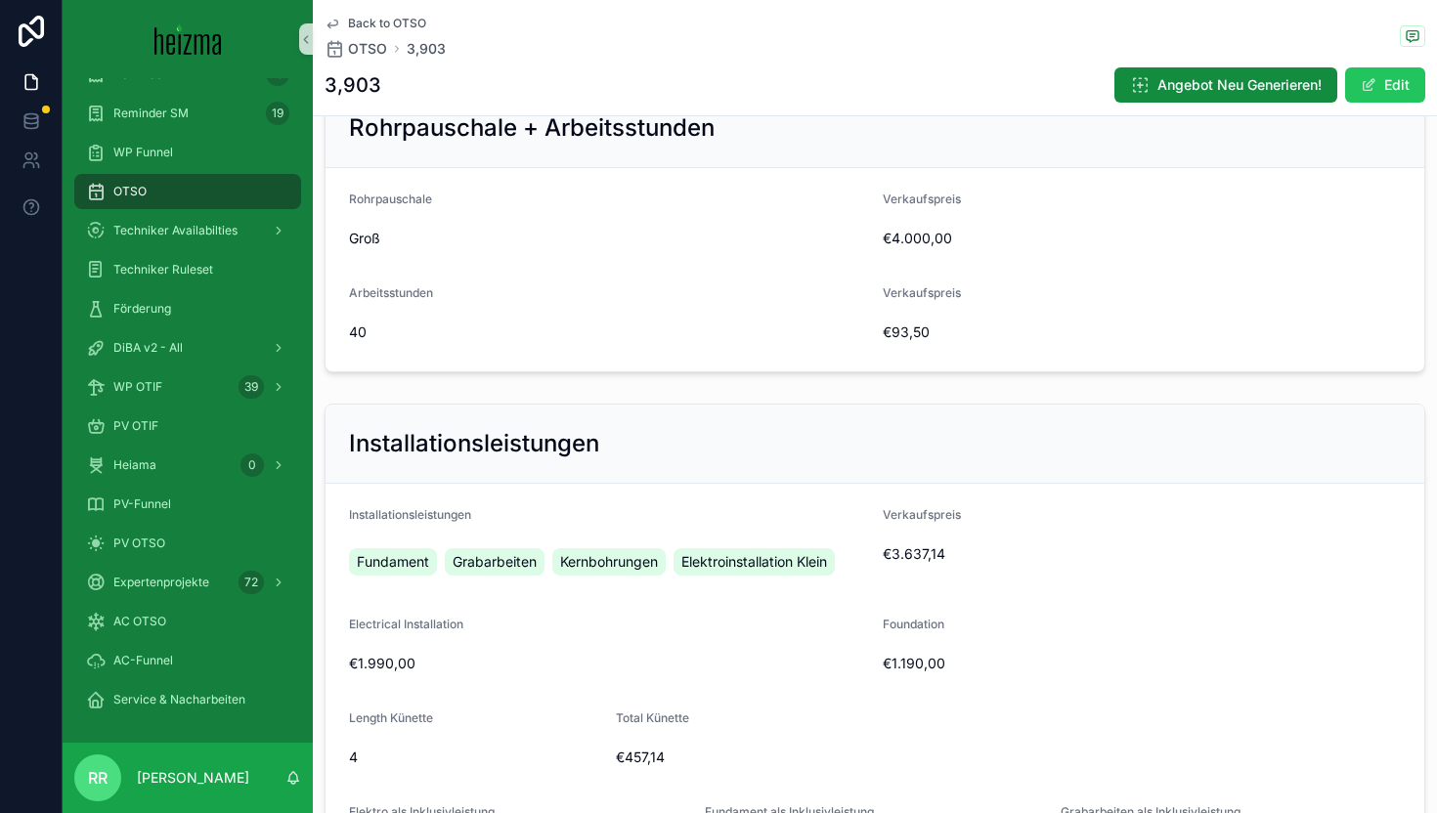
click at [329, 30] on icon "scrollable content" at bounding box center [333, 24] width 16 height 16
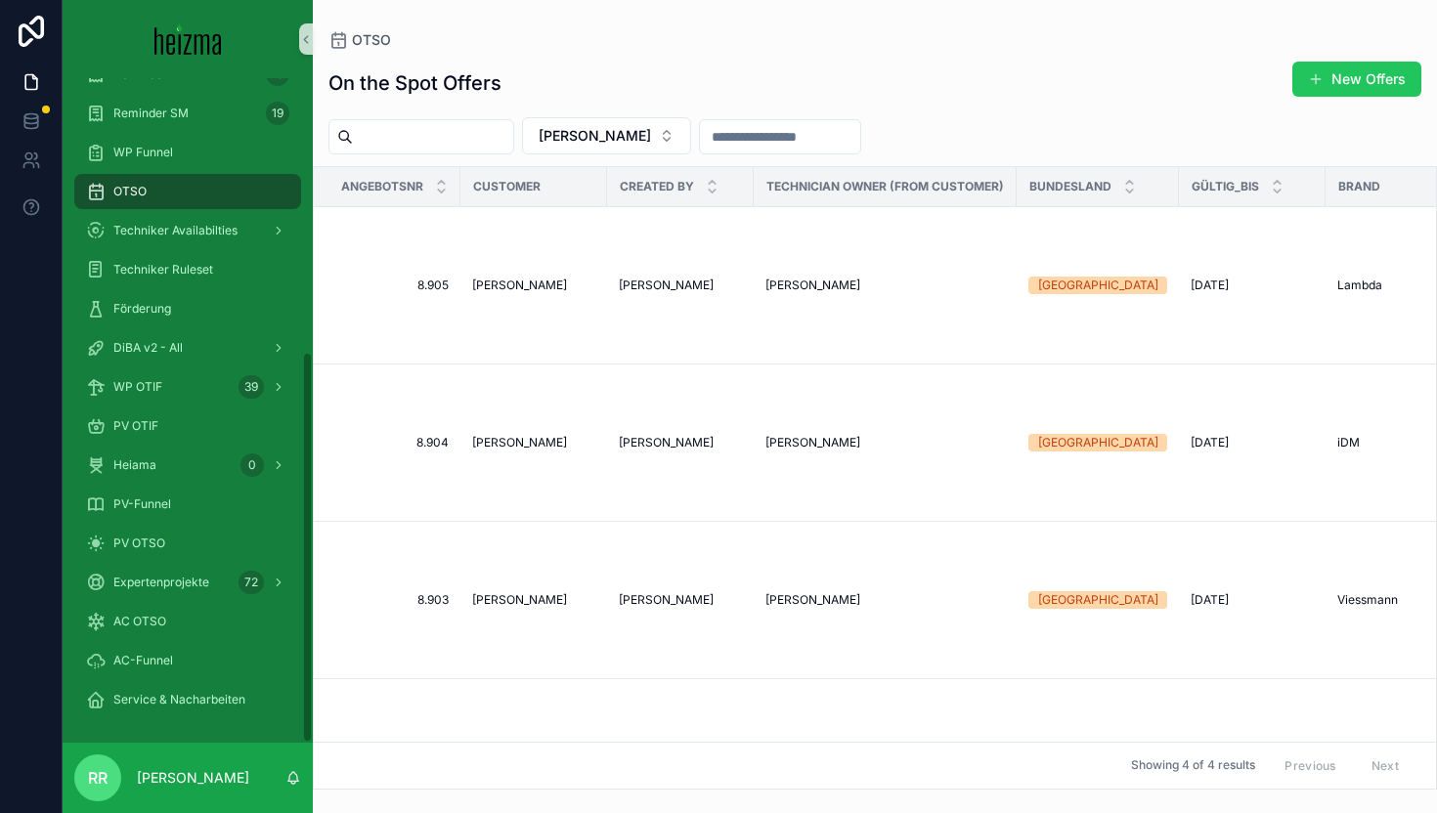
click at [187, 183] on div "OTSO" at bounding box center [187, 191] width 203 height 31
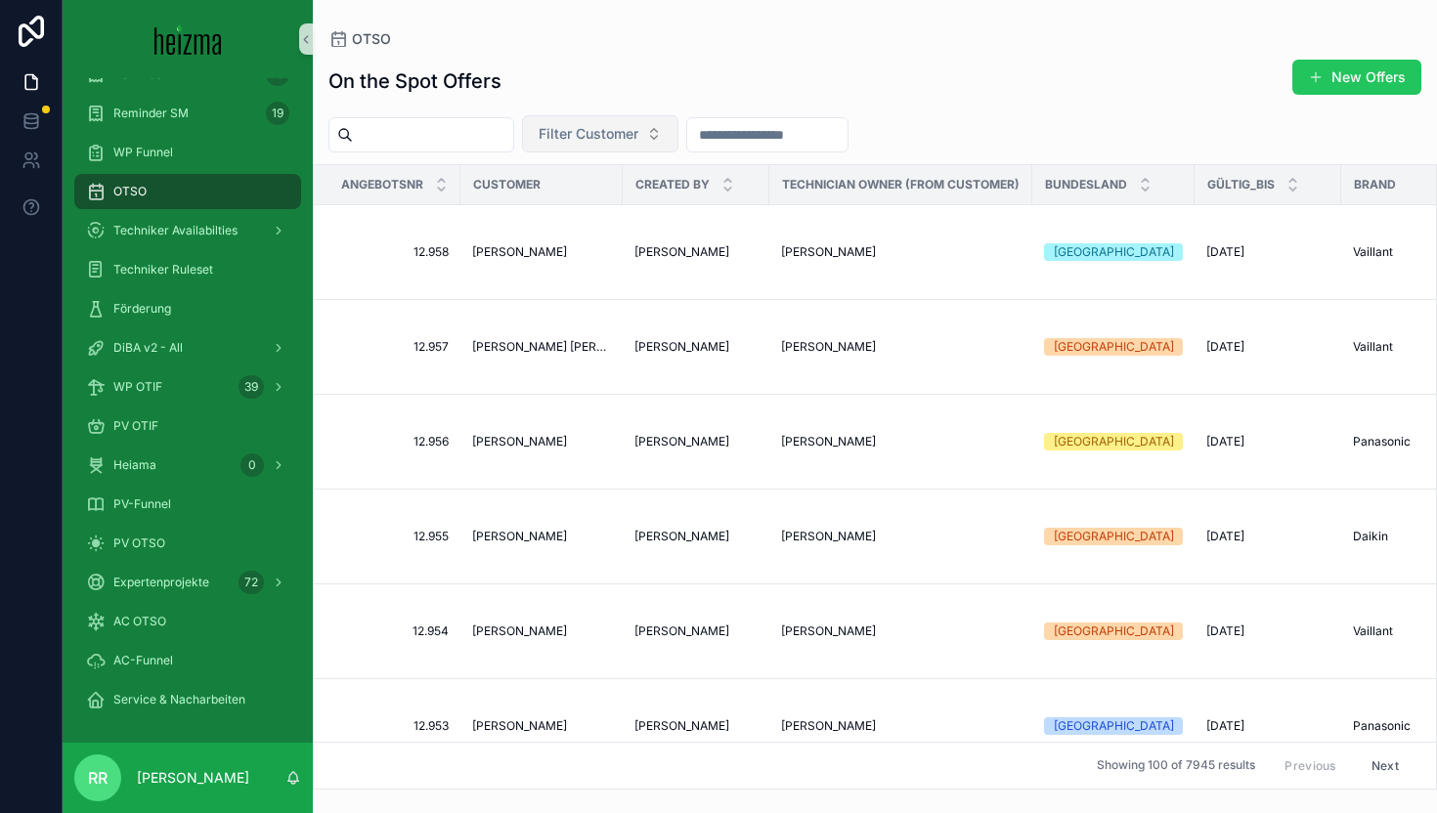
click at [570, 146] on button "Filter Customer" at bounding box center [600, 133] width 156 height 37
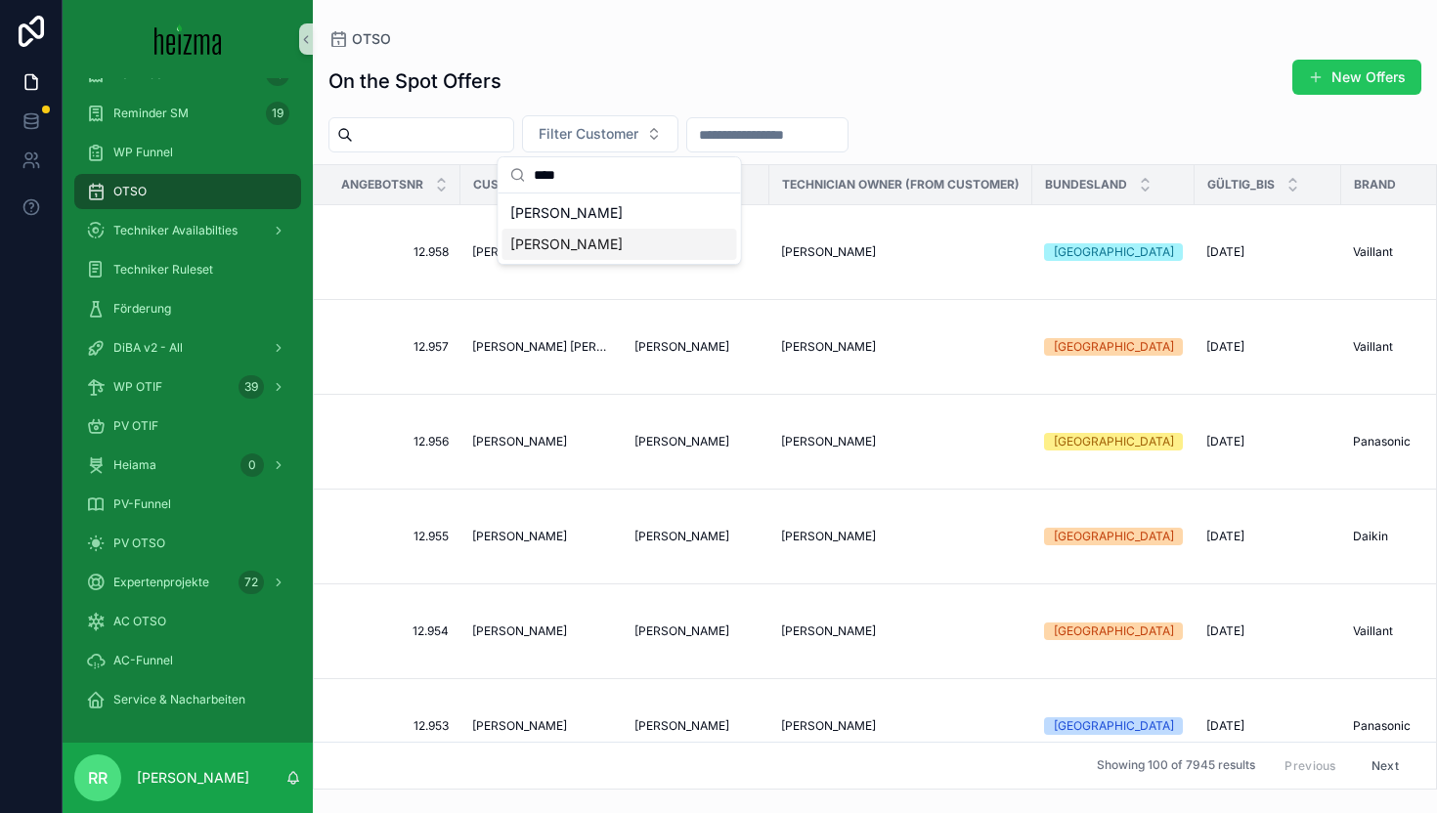
type input "****"
click at [584, 246] on span "Robert Fikisz" at bounding box center [566, 245] width 112 height 20
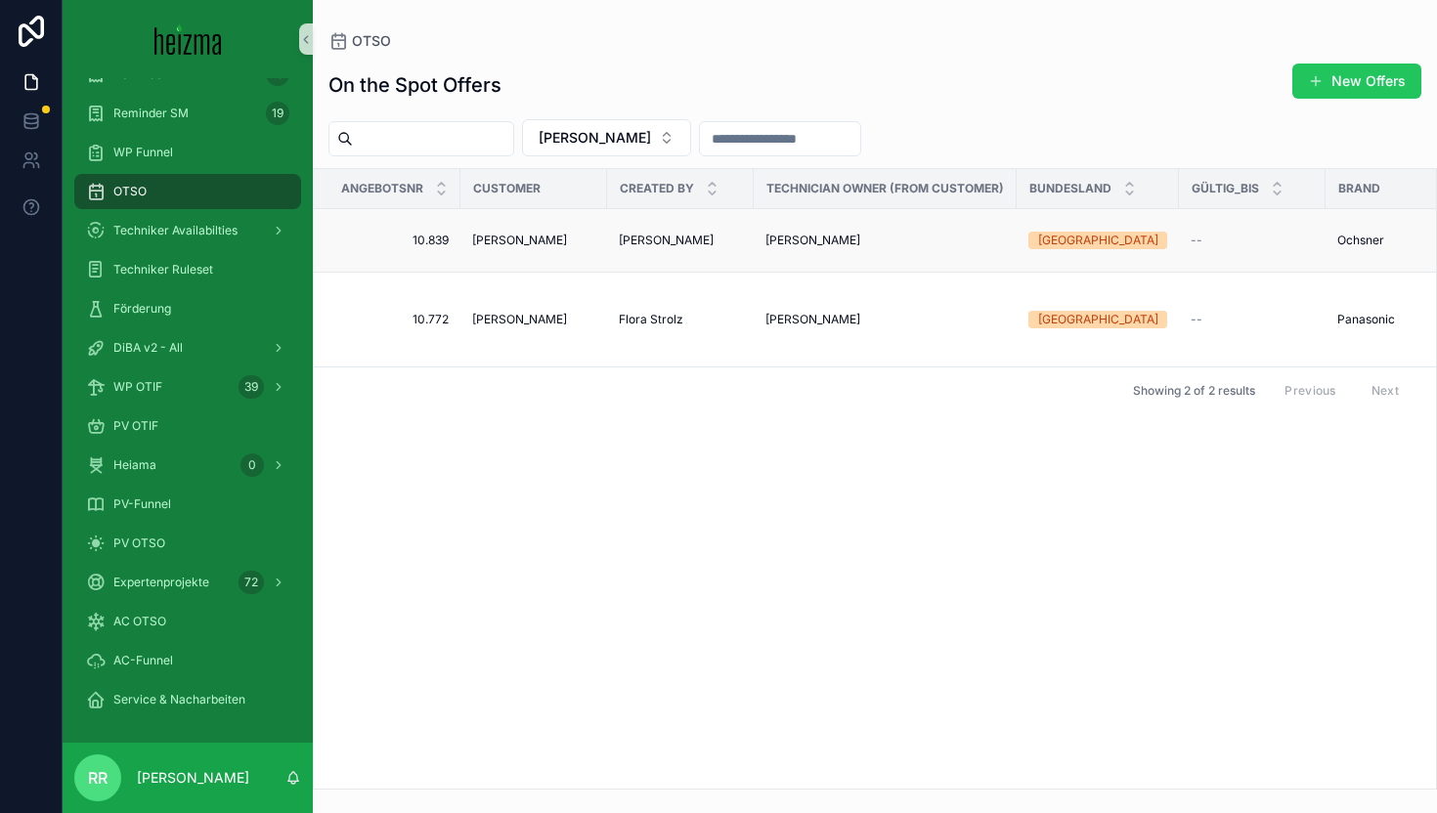
click at [531, 235] on span "Robert Fikisz" at bounding box center [519, 241] width 95 height 16
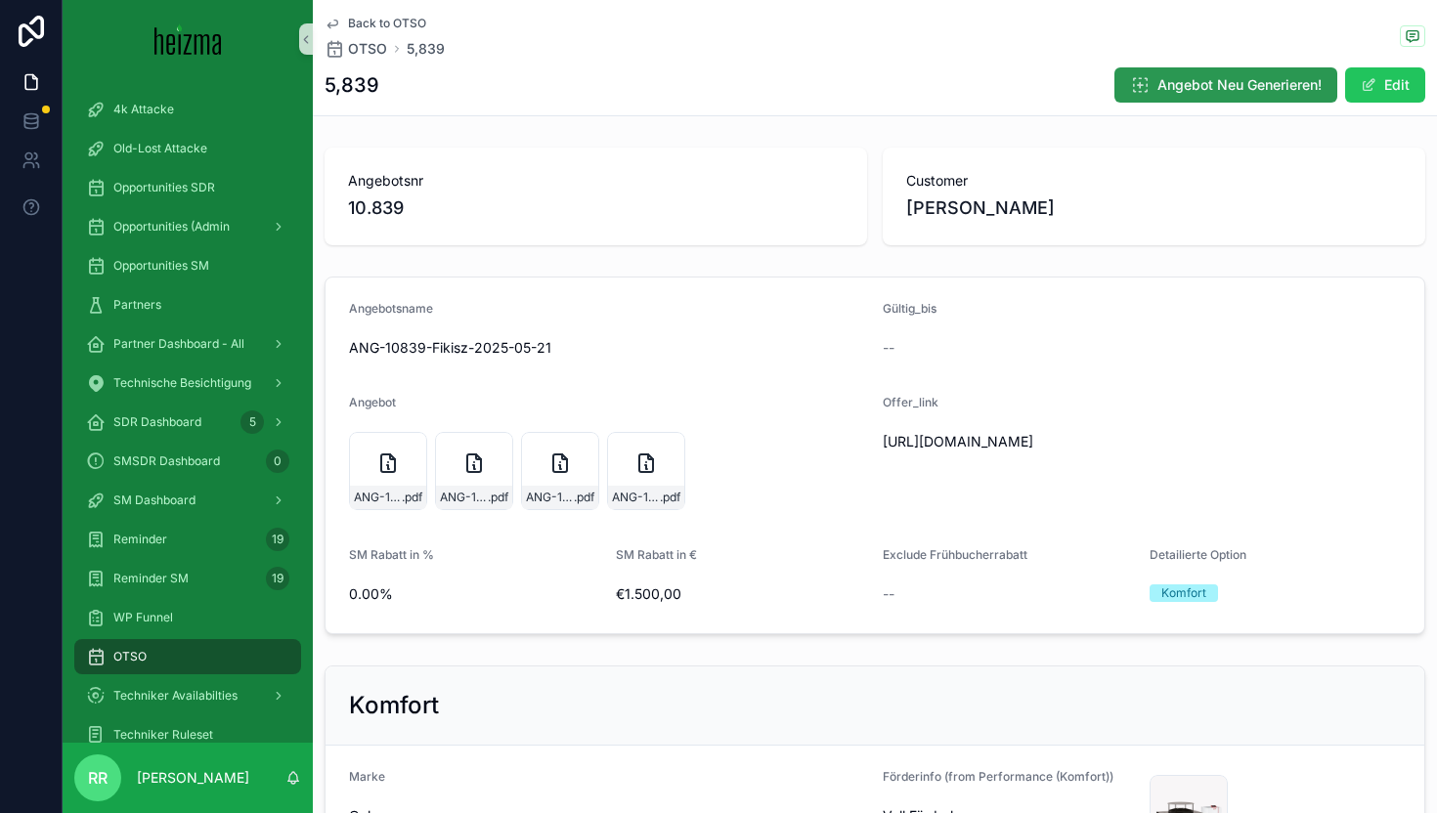
click at [1159, 83] on span "Angebot Neu Generieren!" at bounding box center [1239, 85] width 164 height 20
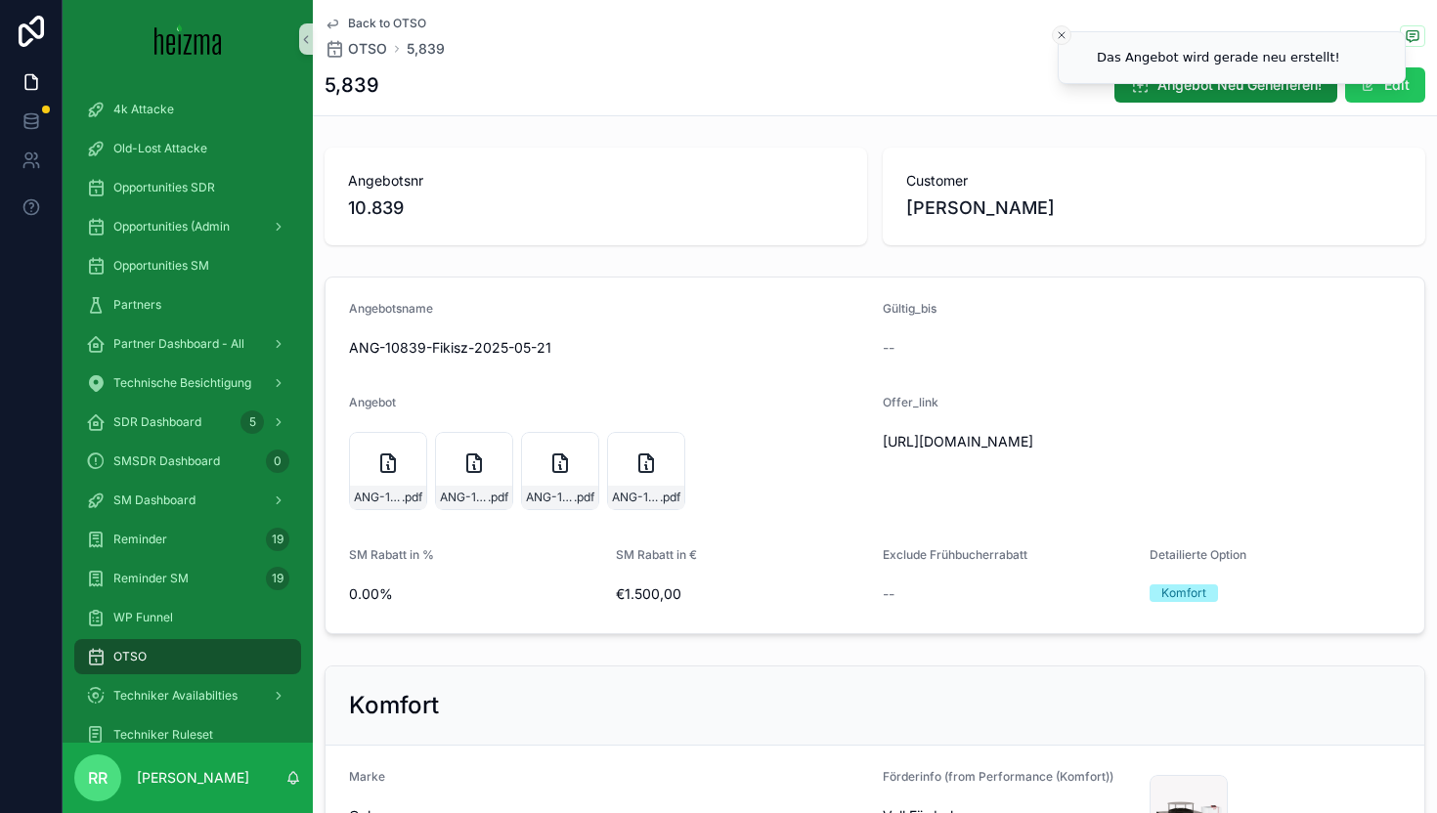
click at [1058, 31] on icon "Close toast" at bounding box center [1062, 35] width 12 height 12
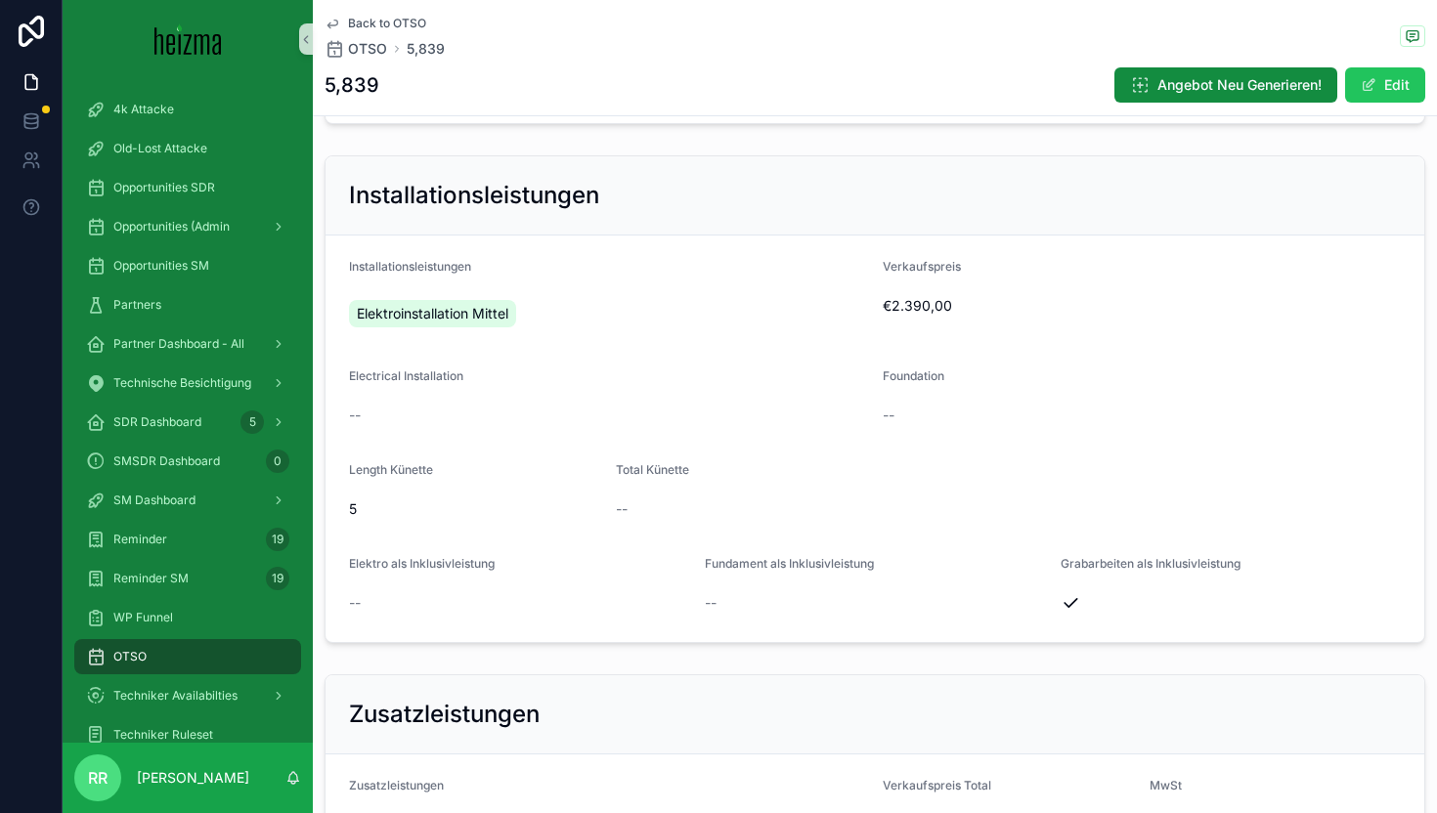
scroll to position [3169, 0]
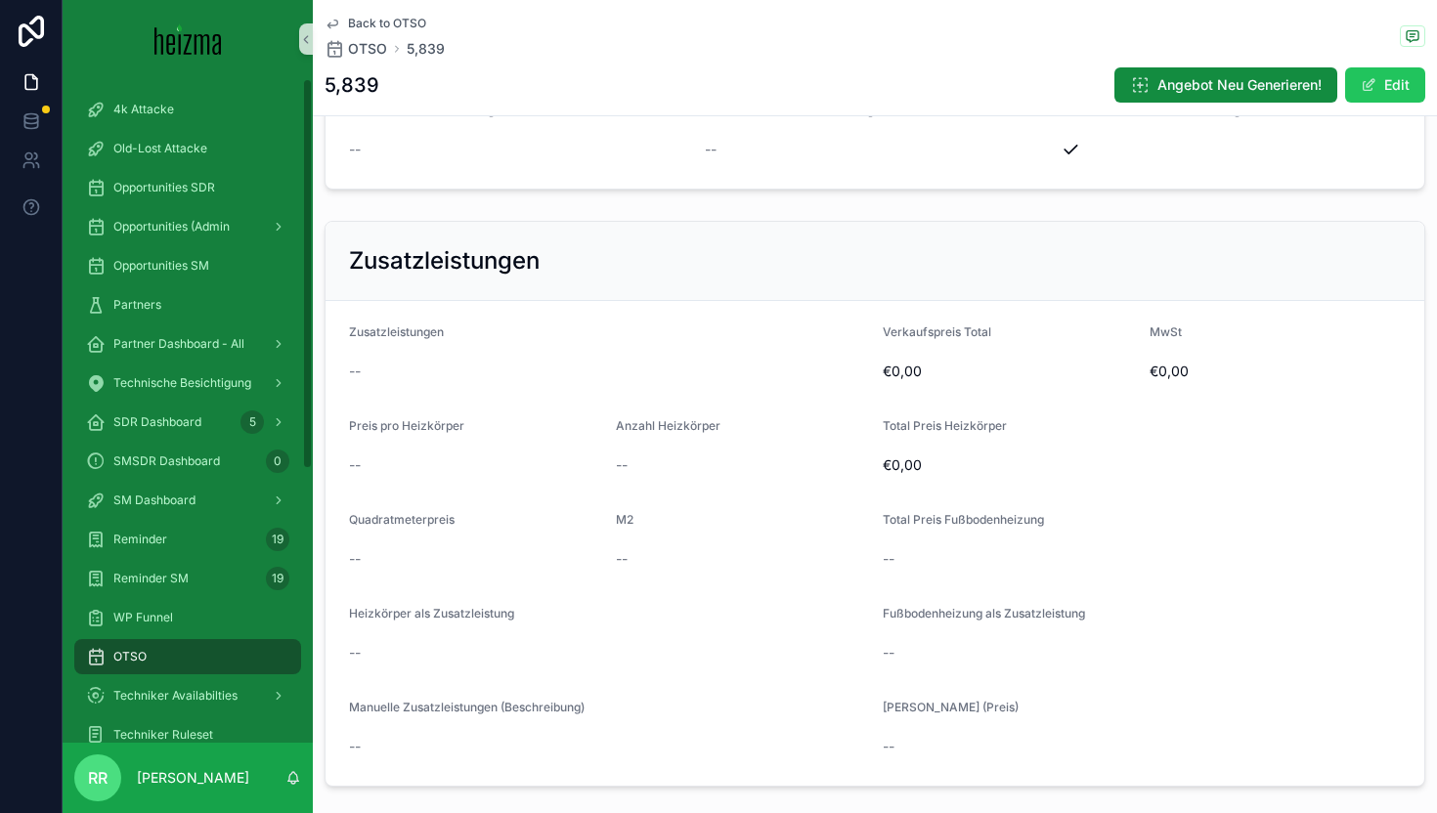
click at [220, 650] on div "OTSO" at bounding box center [187, 656] width 203 height 31
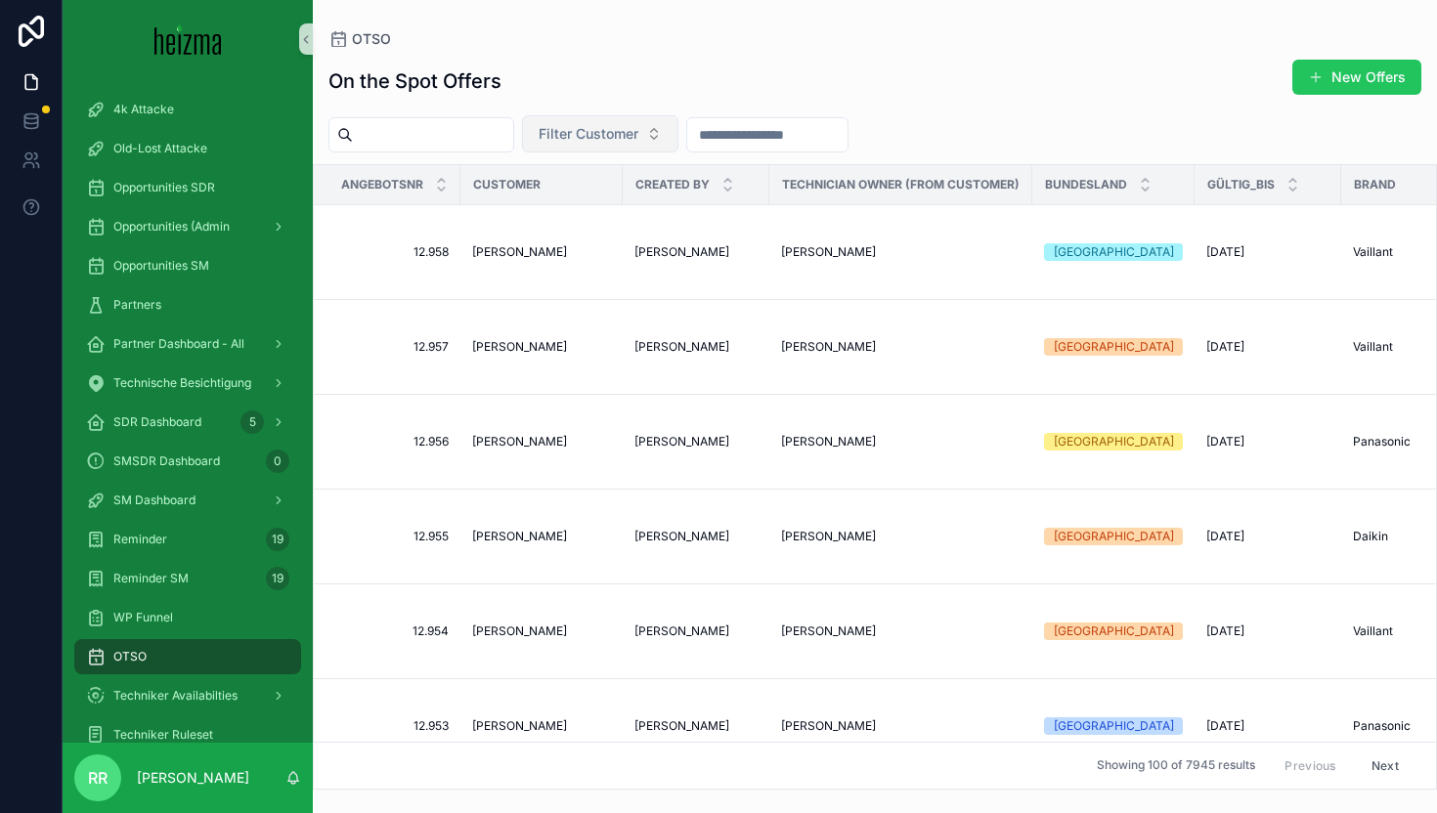
click at [625, 140] on span "Filter Customer" at bounding box center [589, 134] width 100 height 20
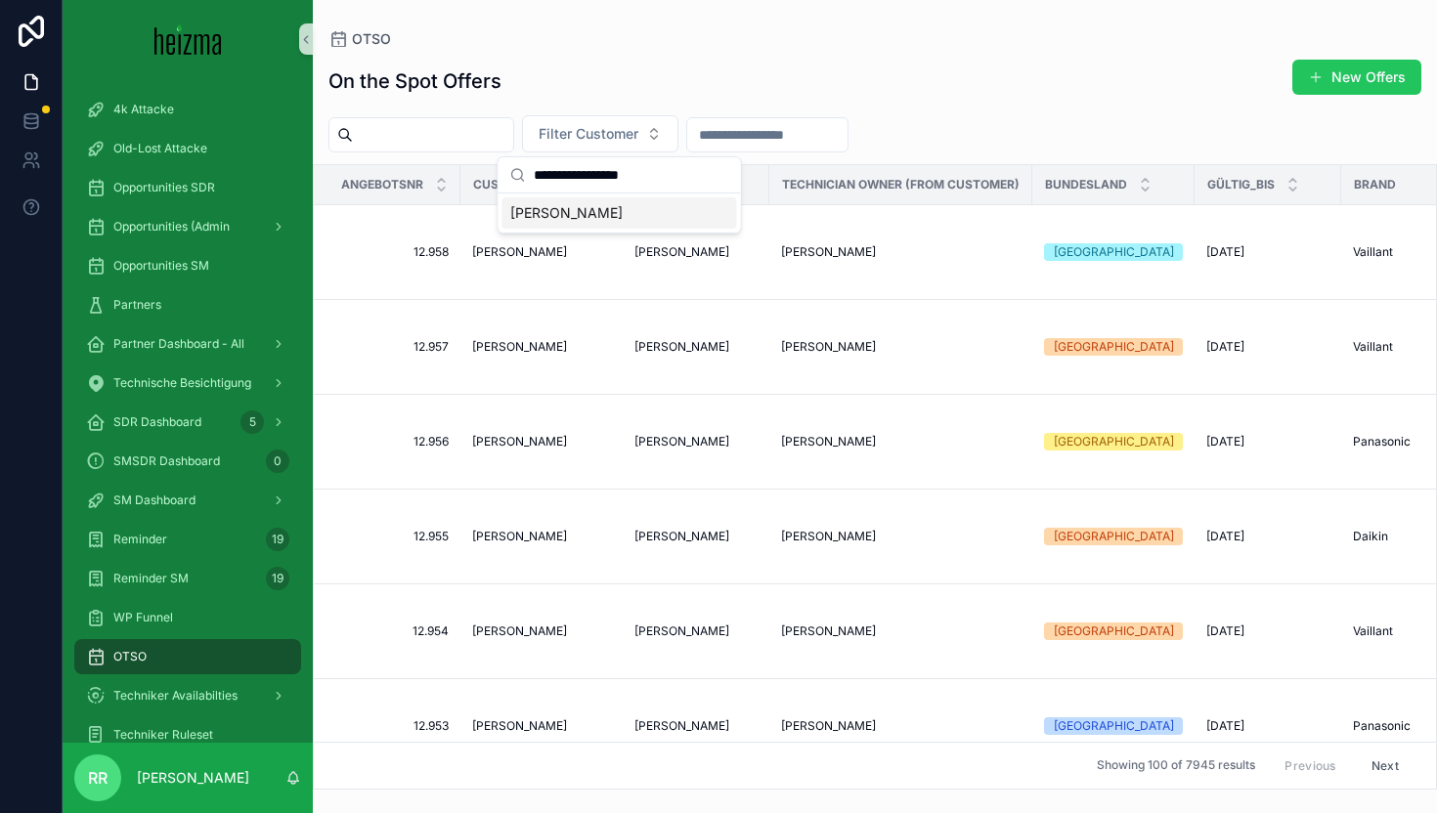
type input "**********"
click at [614, 218] on span "Isabella Farkasch" at bounding box center [566, 213] width 112 height 20
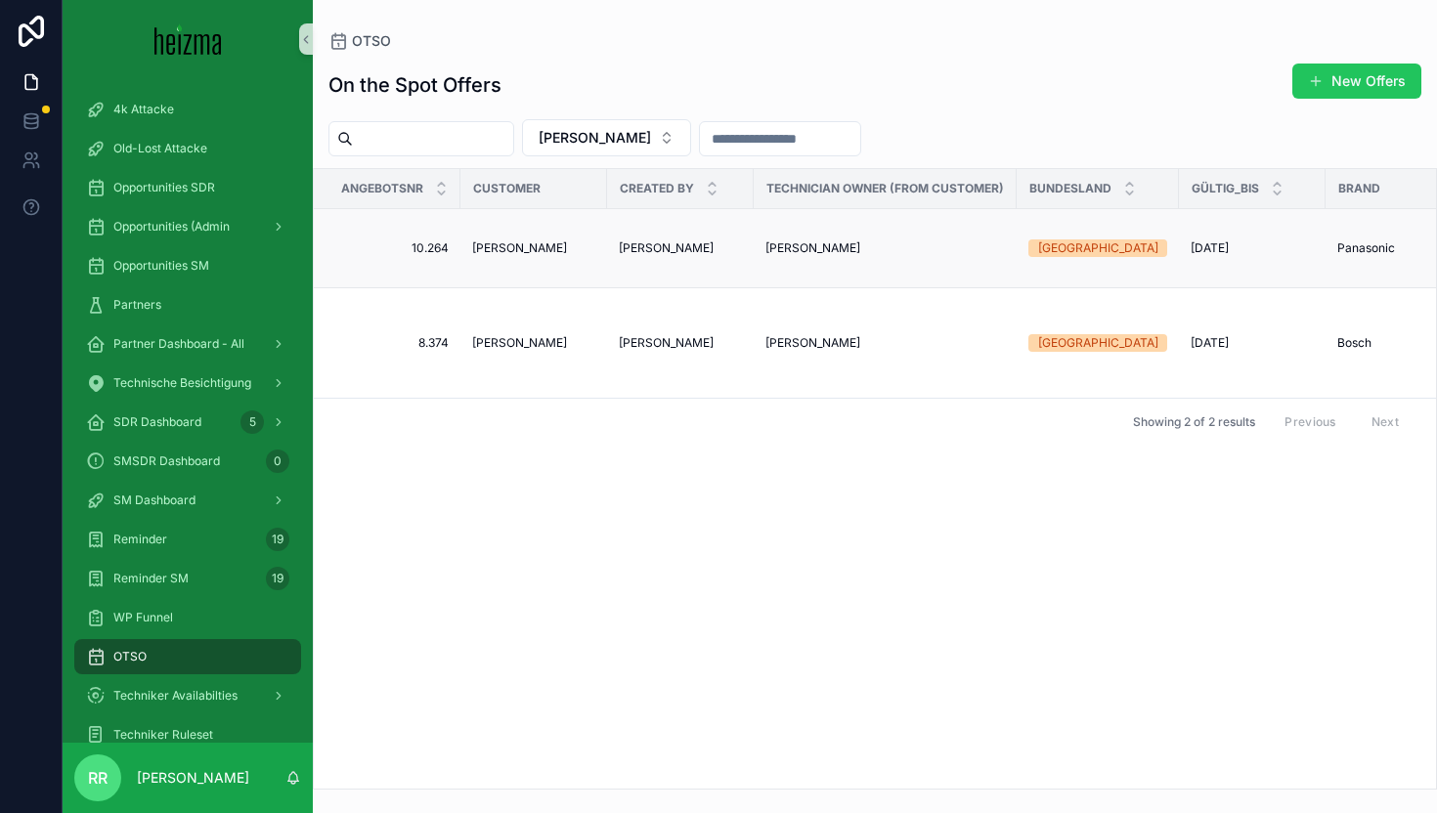
click at [513, 247] on span "Isabella Farkasch" at bounding box center [519, 248] width 95 height 16
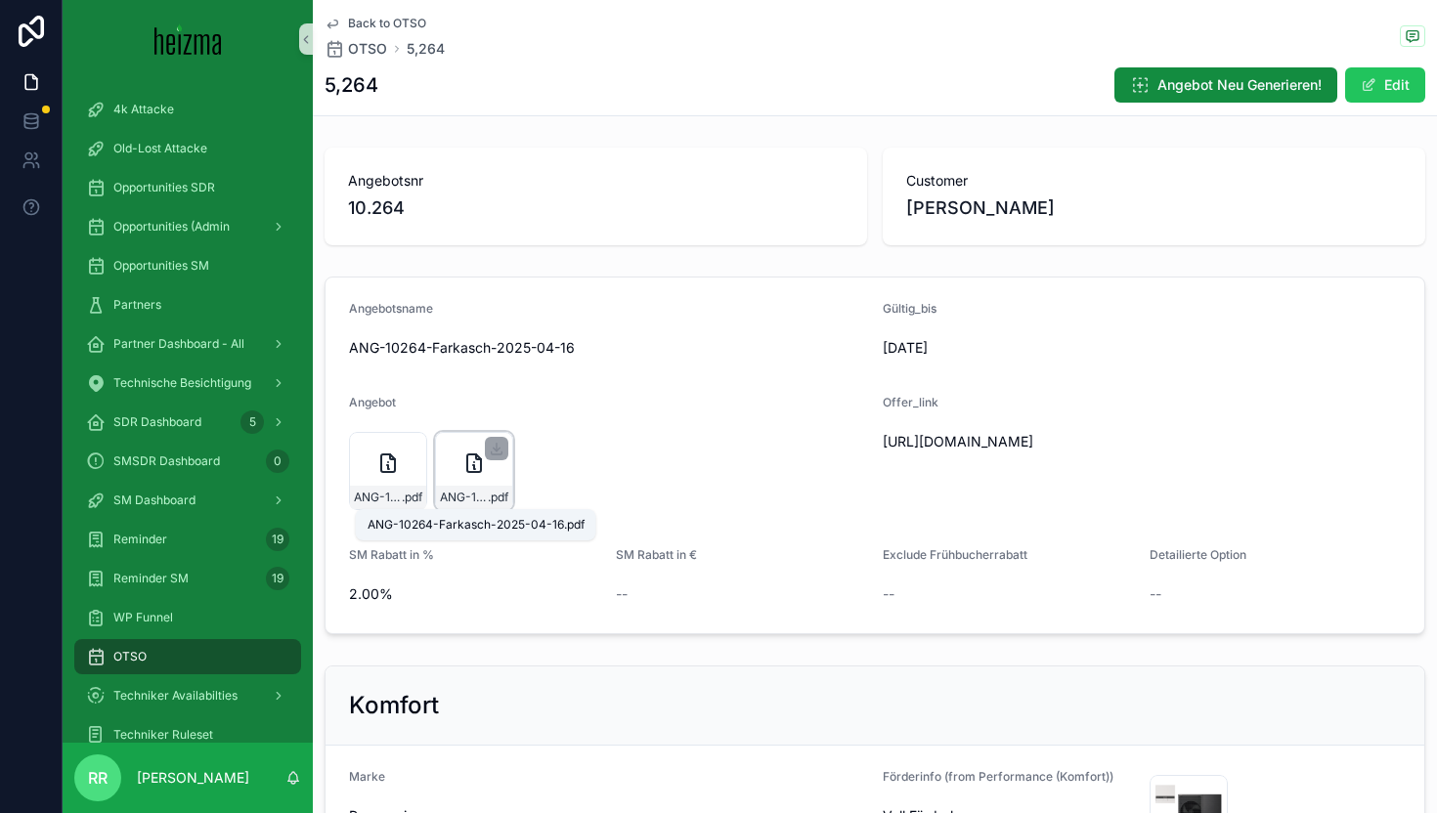
click at [497, 503] on span ".pdf" at bounding box center [498, 498] width 21 height 16
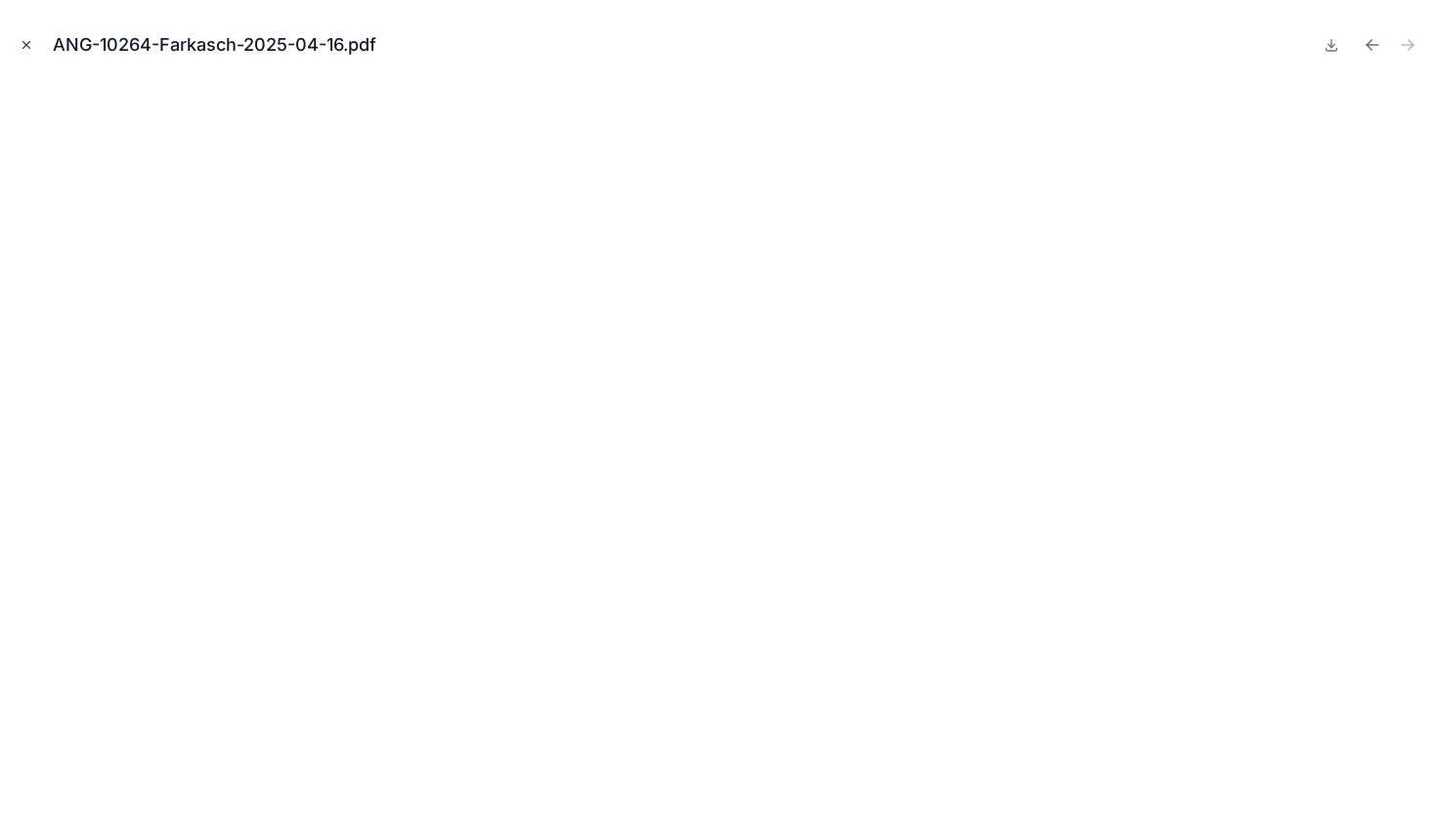
click at [25, 35] on button "Close modal" at bounding box center [27, 45] width 22 height 22
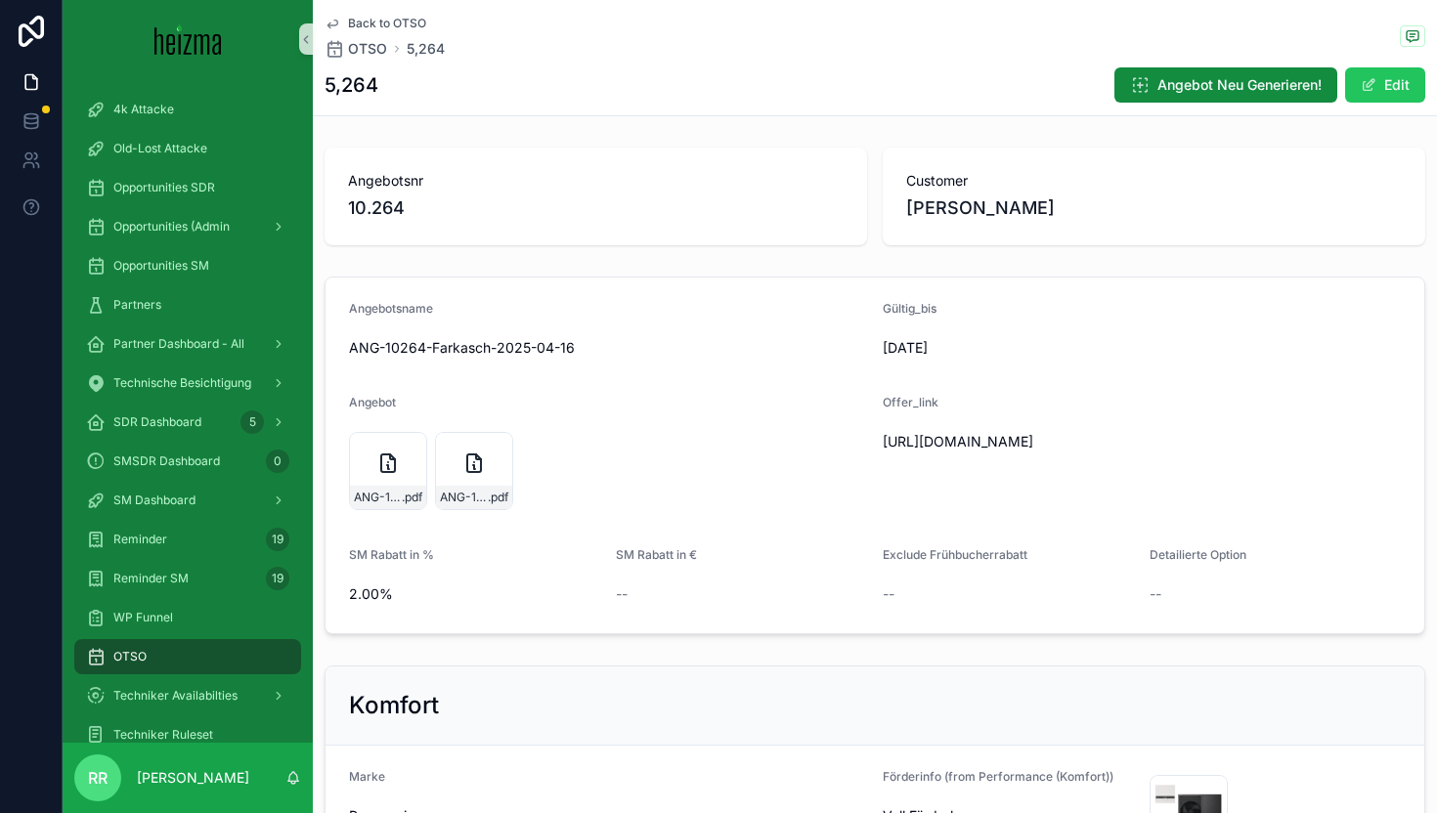
click at [460, 340] on span "ANG-10264-Farkasch-2025-04-16" at bounding box center [608, 348] width 518 height 20
copy span "Farkasch"
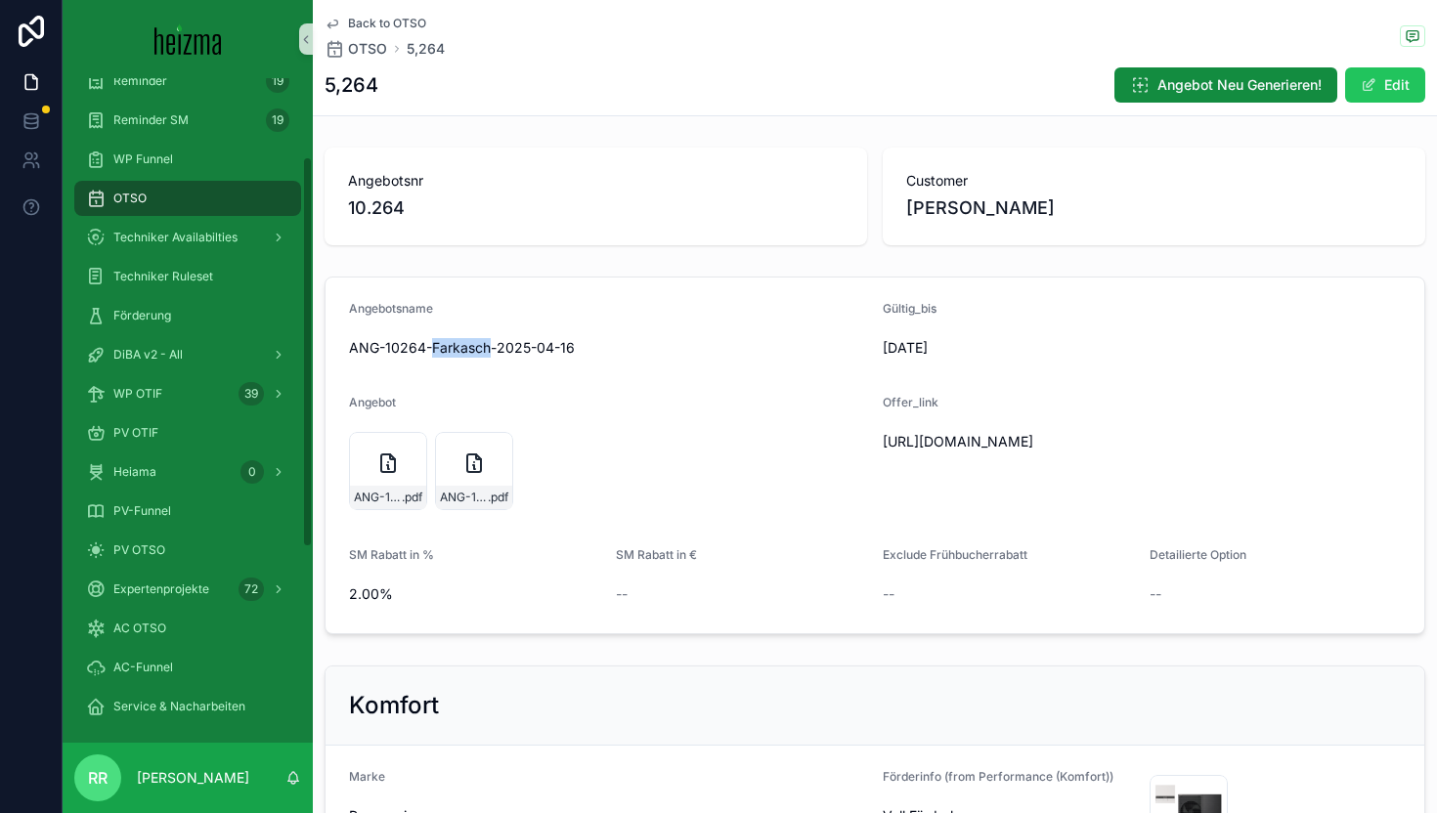
scroll to position [465, 0]
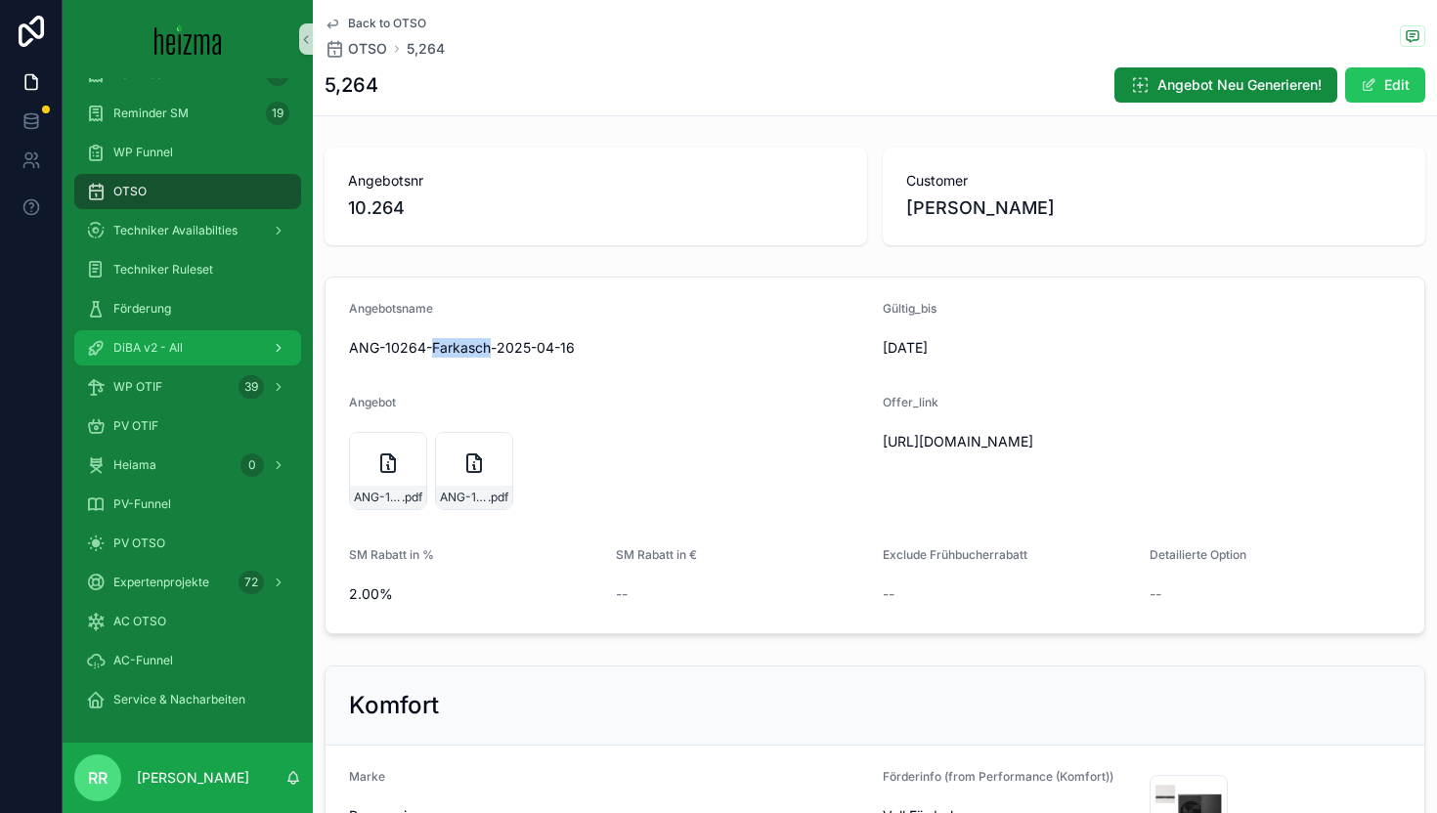
click at [202, 340] on div "DiBA v2 - All" at bounding box center [187, 347] width 203 height 31
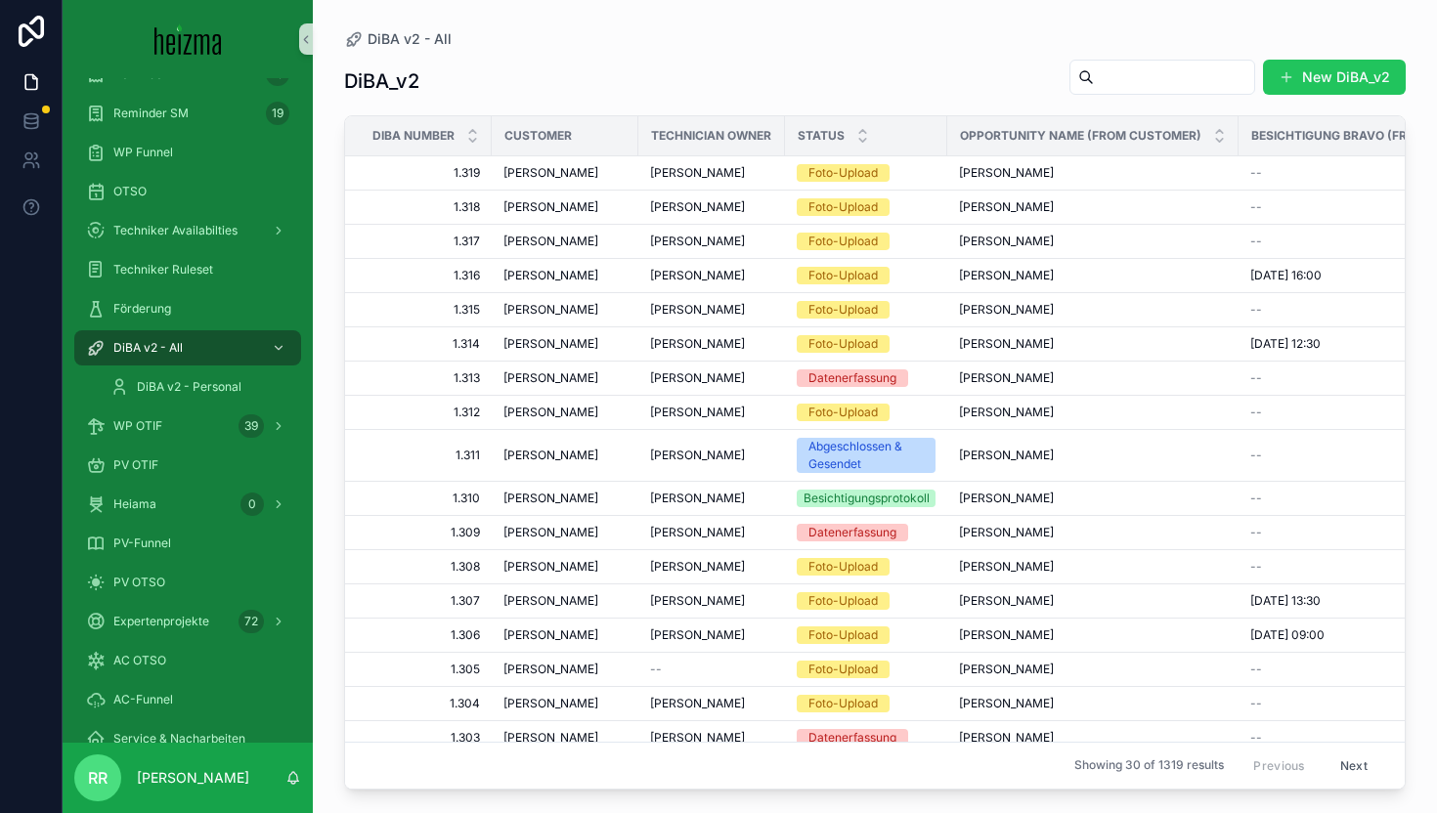
click at [1108, 84] on input "scrollable content" at bounding box center [1174, 77] width 160 height 27
paste input "********"
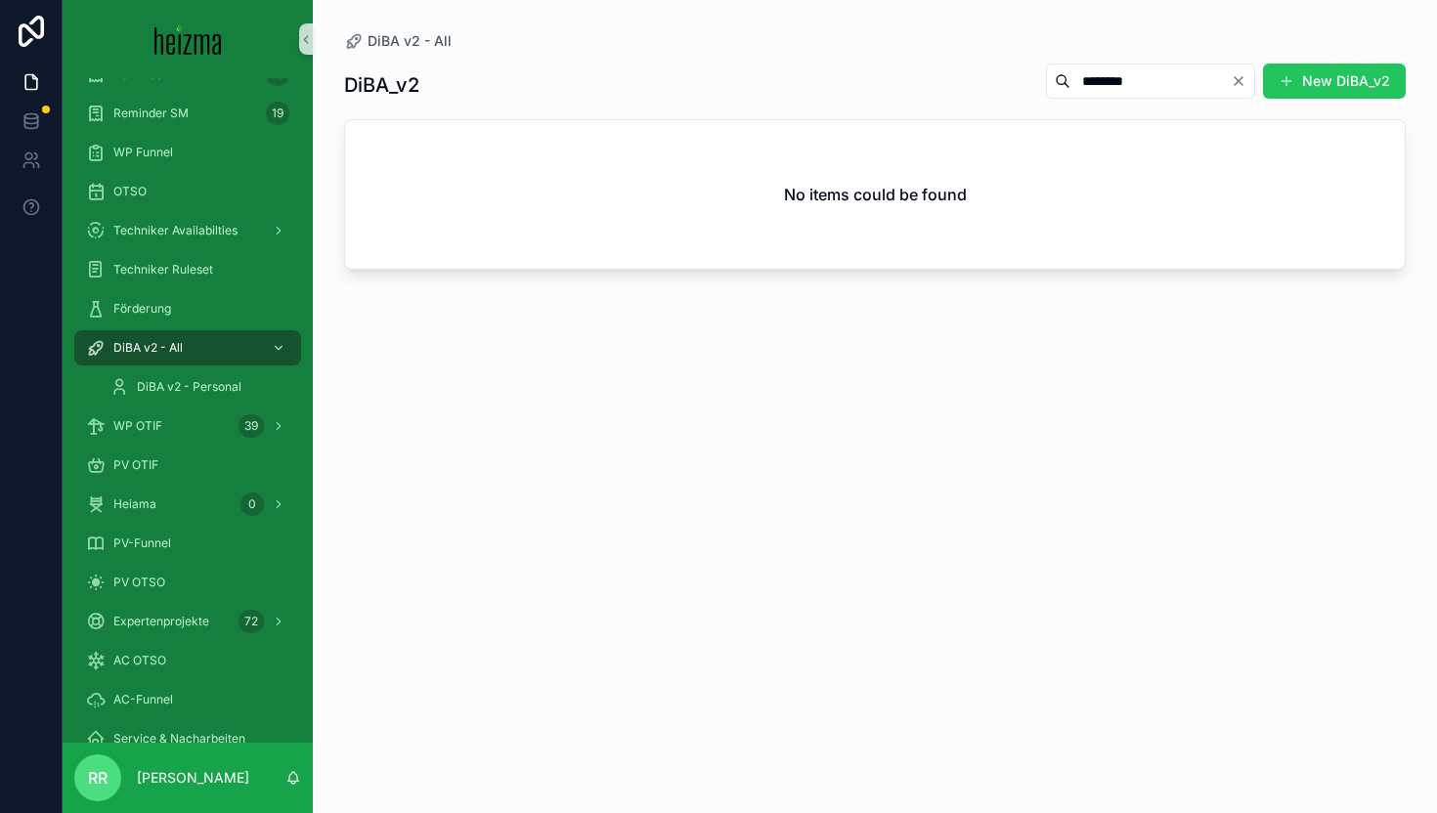
click at [1071, 80] on input "********" at bounding box center [1150, 80] width 160 height 27
click at [1070, 78] on input "********" at bounding box center [1150, 80] width 160 height 27
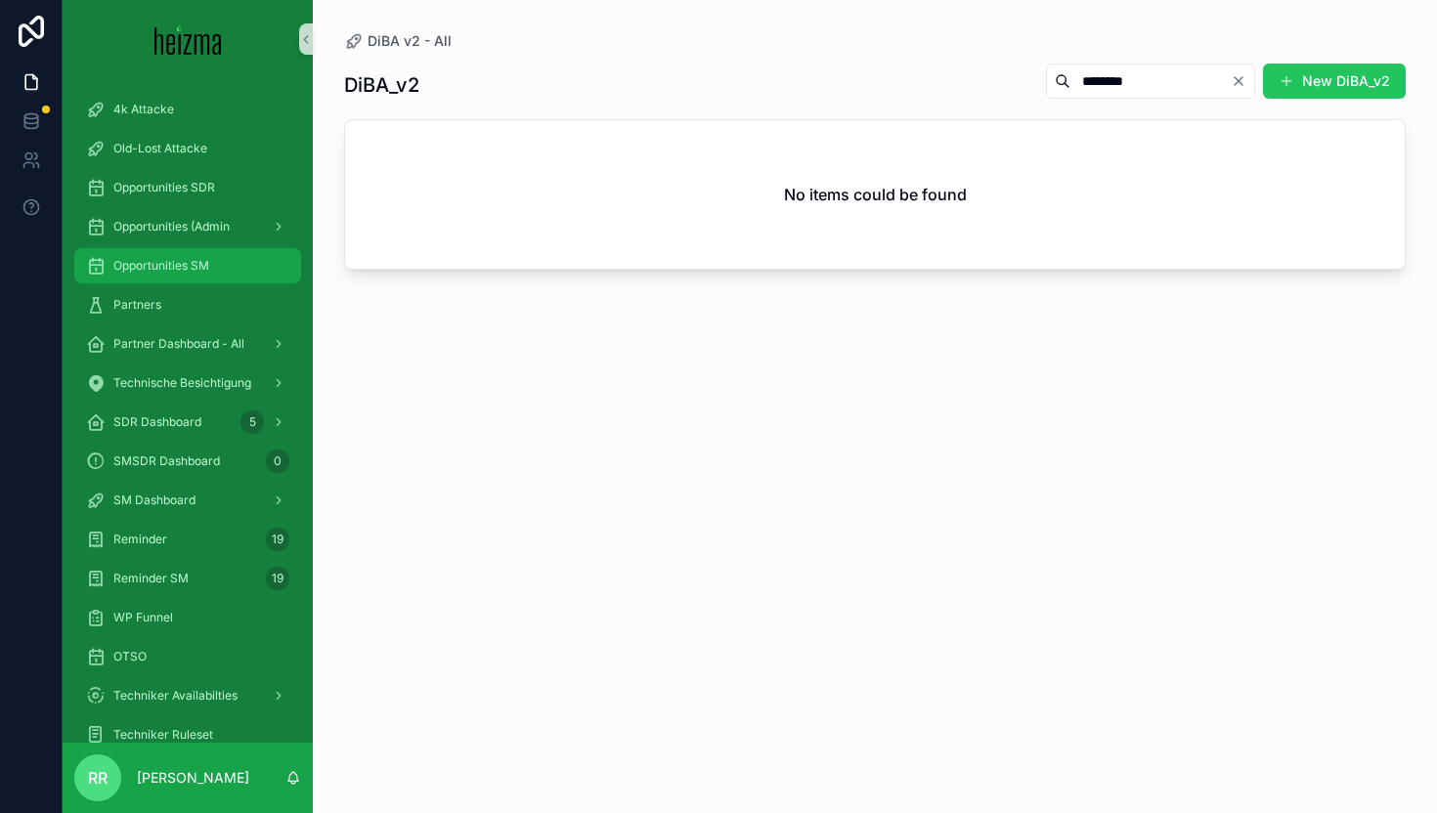
type input "********"
click at [188, 265] on span "Opportunities SM" at bounding box center [161, 266] width 96 height 16
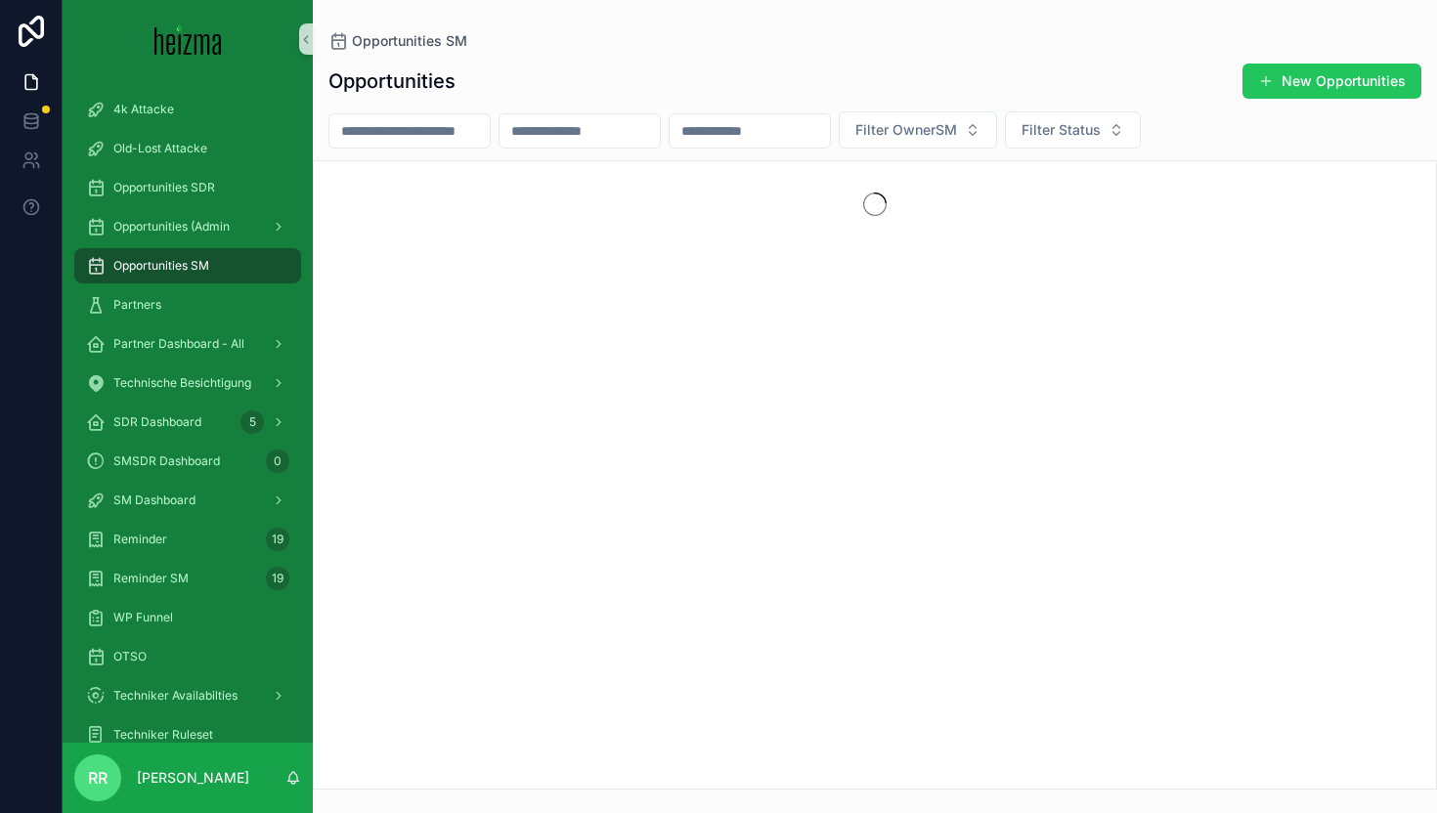
click at [433, 119] on input "scrollable content" at bounding box center [409, 130] width 160 height 27
paste input "********"
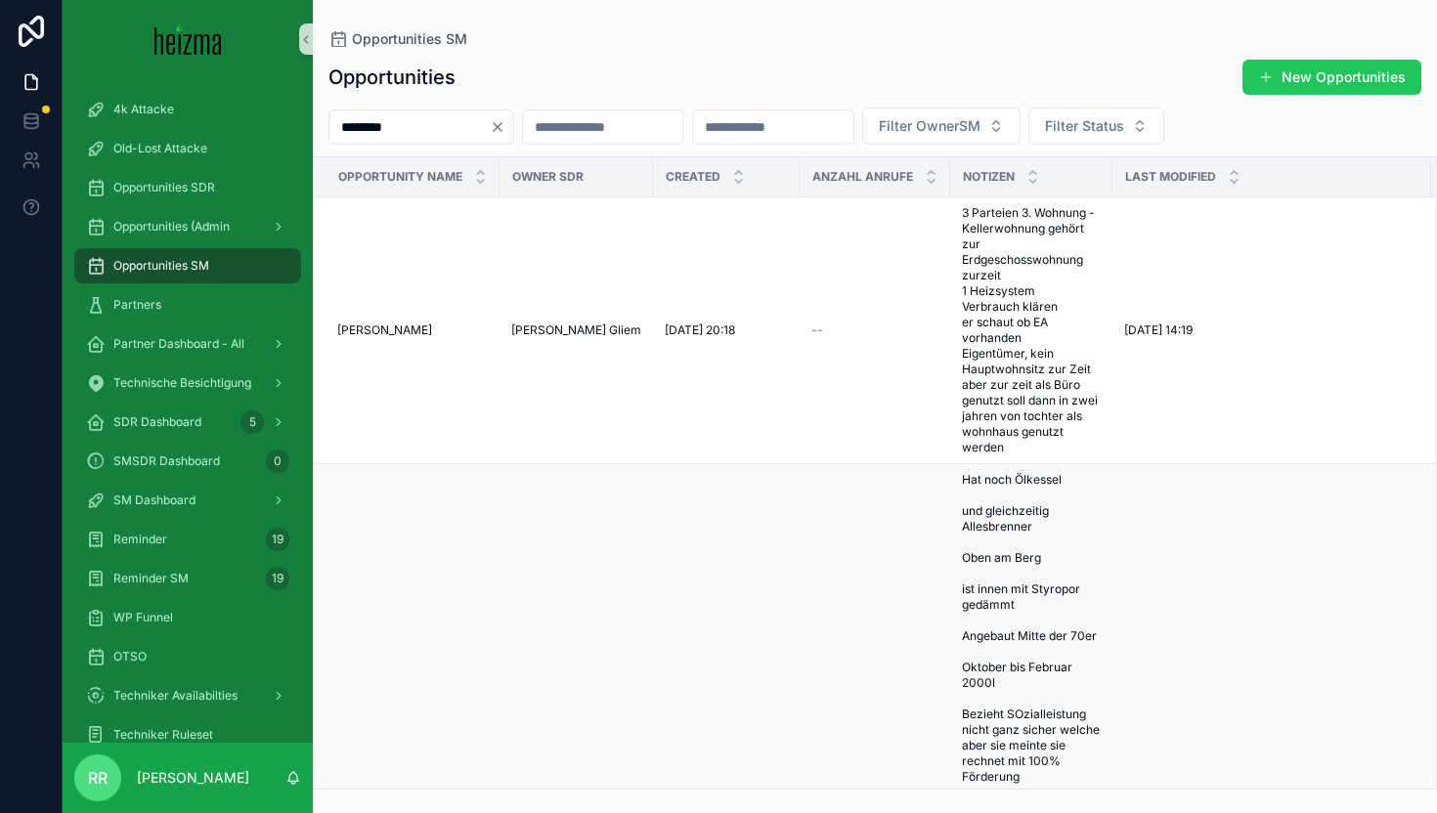
scroll to position [303, 0]
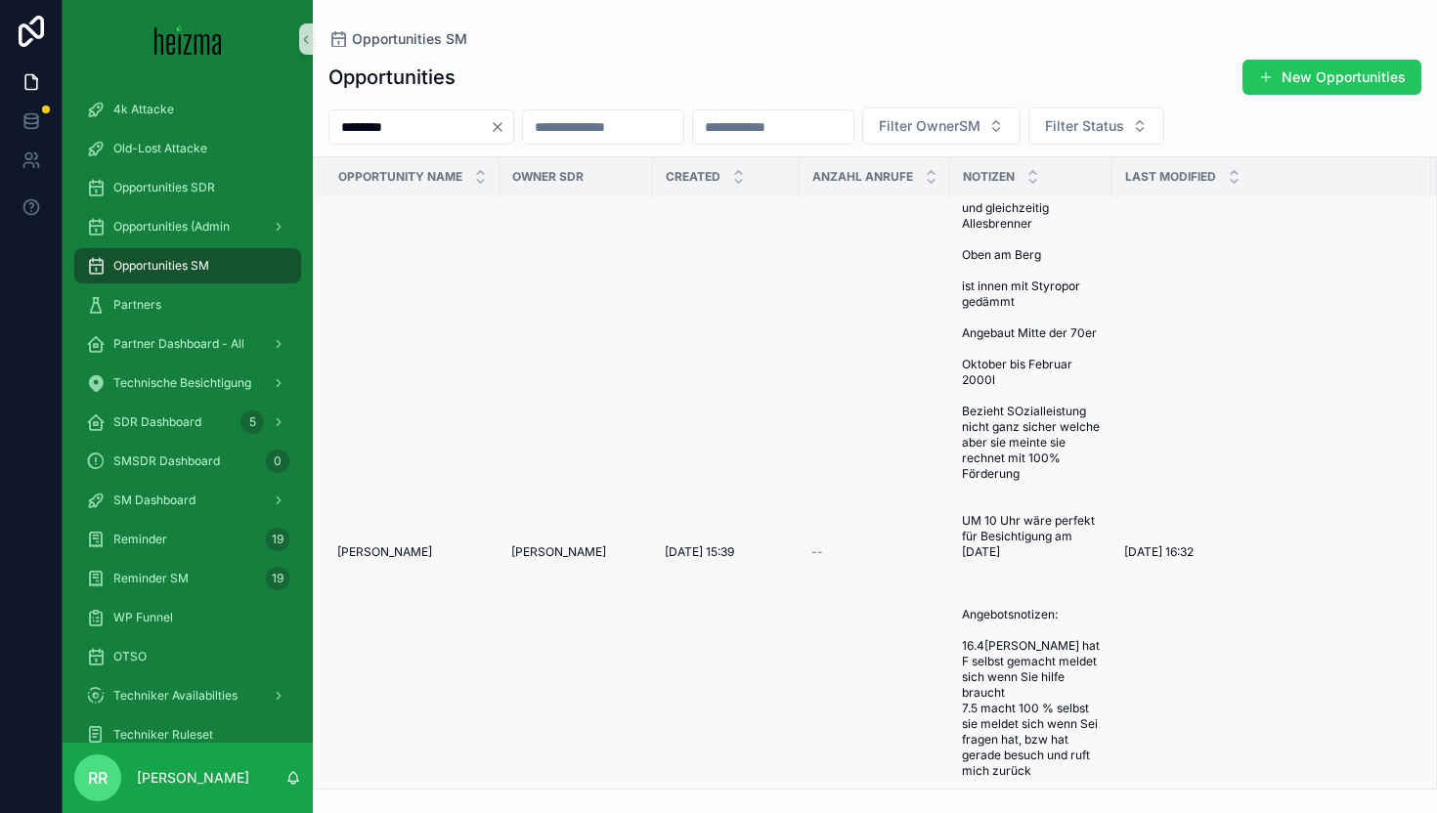
type input "********"
click at [367, 560] on span "Isabella Farkasch" at bounding box center [384, 553] width 95 height 16
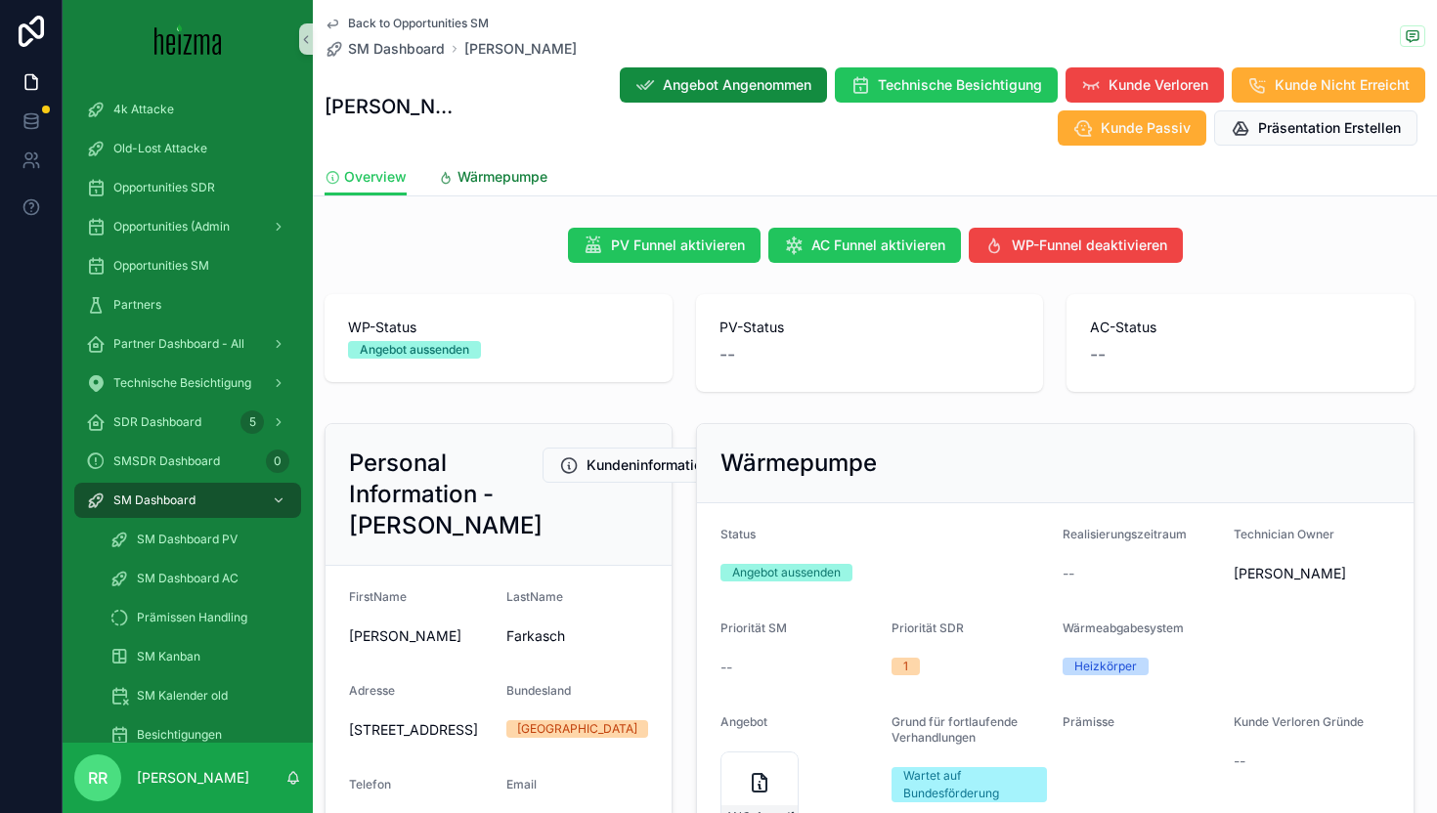
click at [497, 175] on span "Wärmepumpe" at bounding box center [503, 177] width 90 height 20
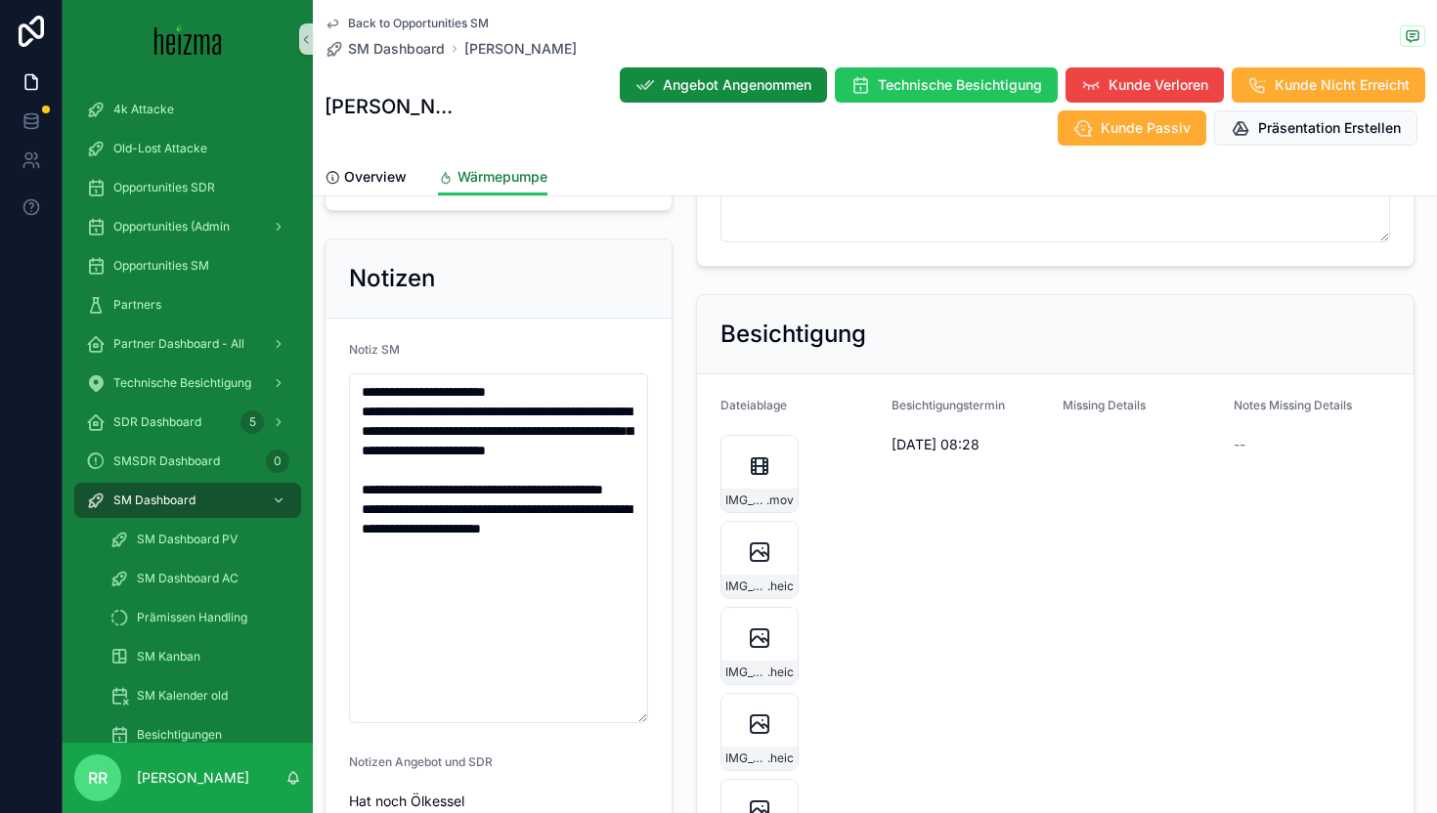
scroll to position [2005, 0]
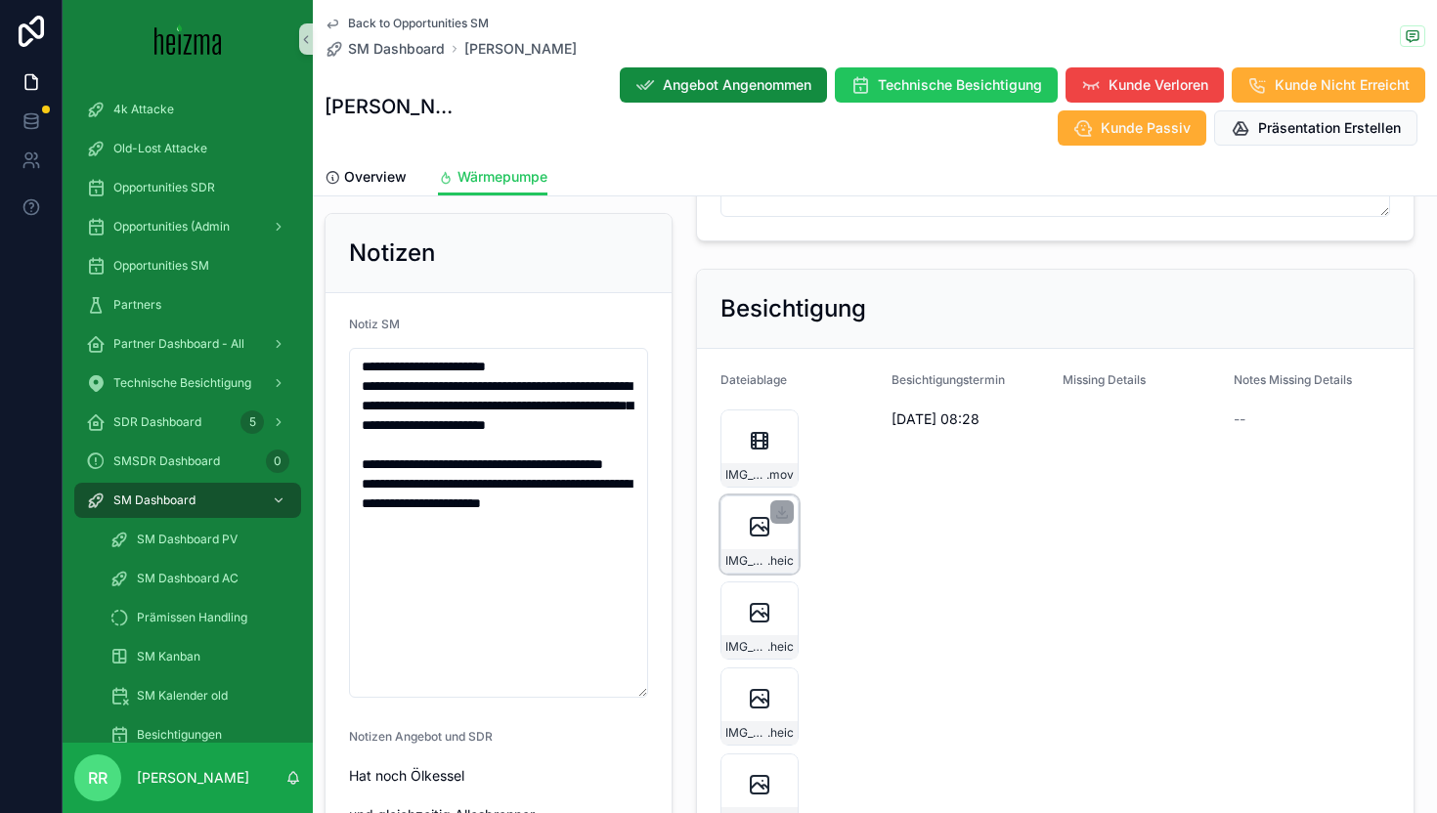
click at [762, 539] on icon "scrollable content" at bounding box center [759, 526] width 23 height 23
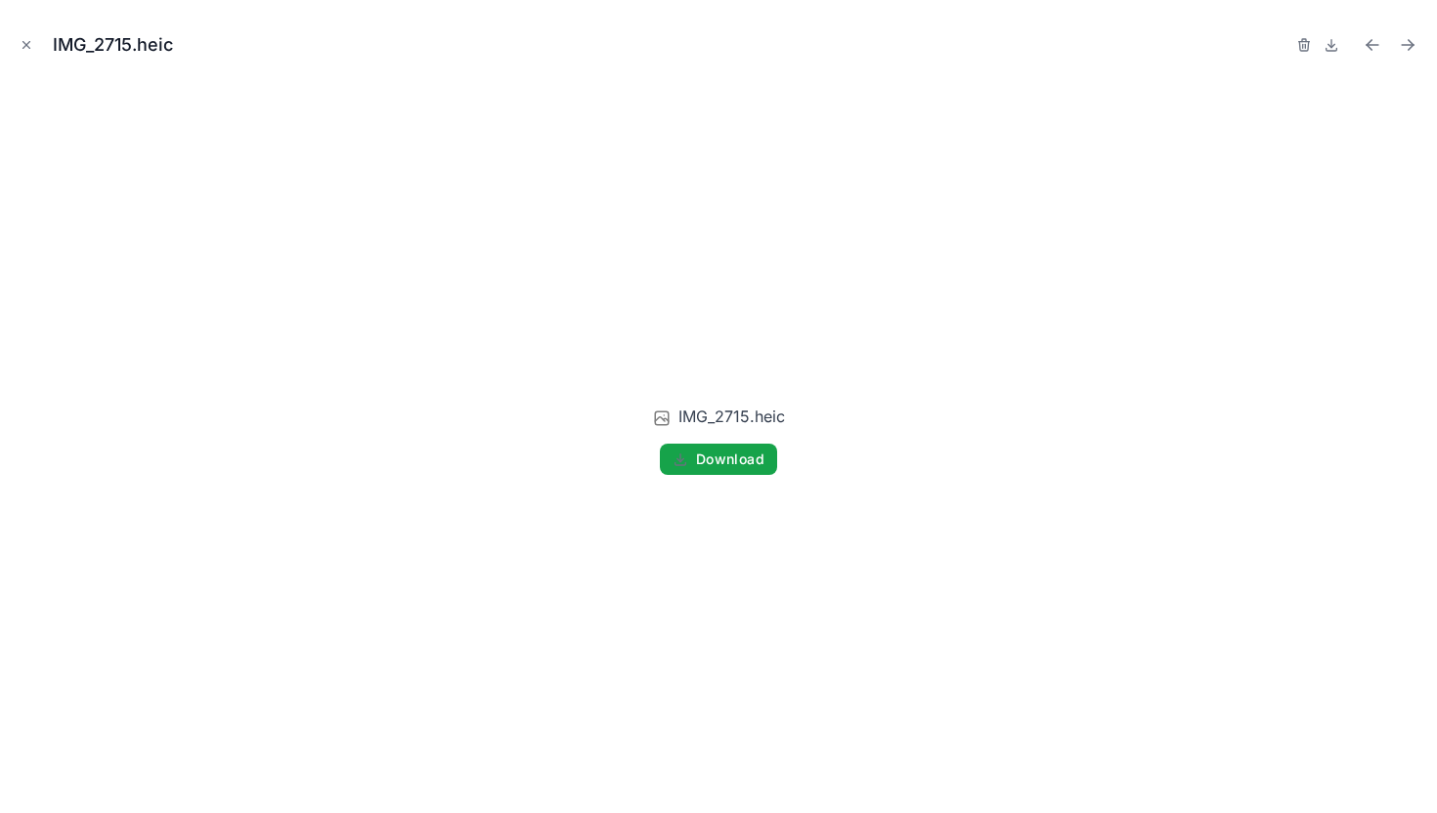
click at [750, 458] on span "Download" at bounding box center [730, 460] width 68 height 18
click at [32, 54] on button "Close modal" at bounding box center [27, 45] width 22 height 22
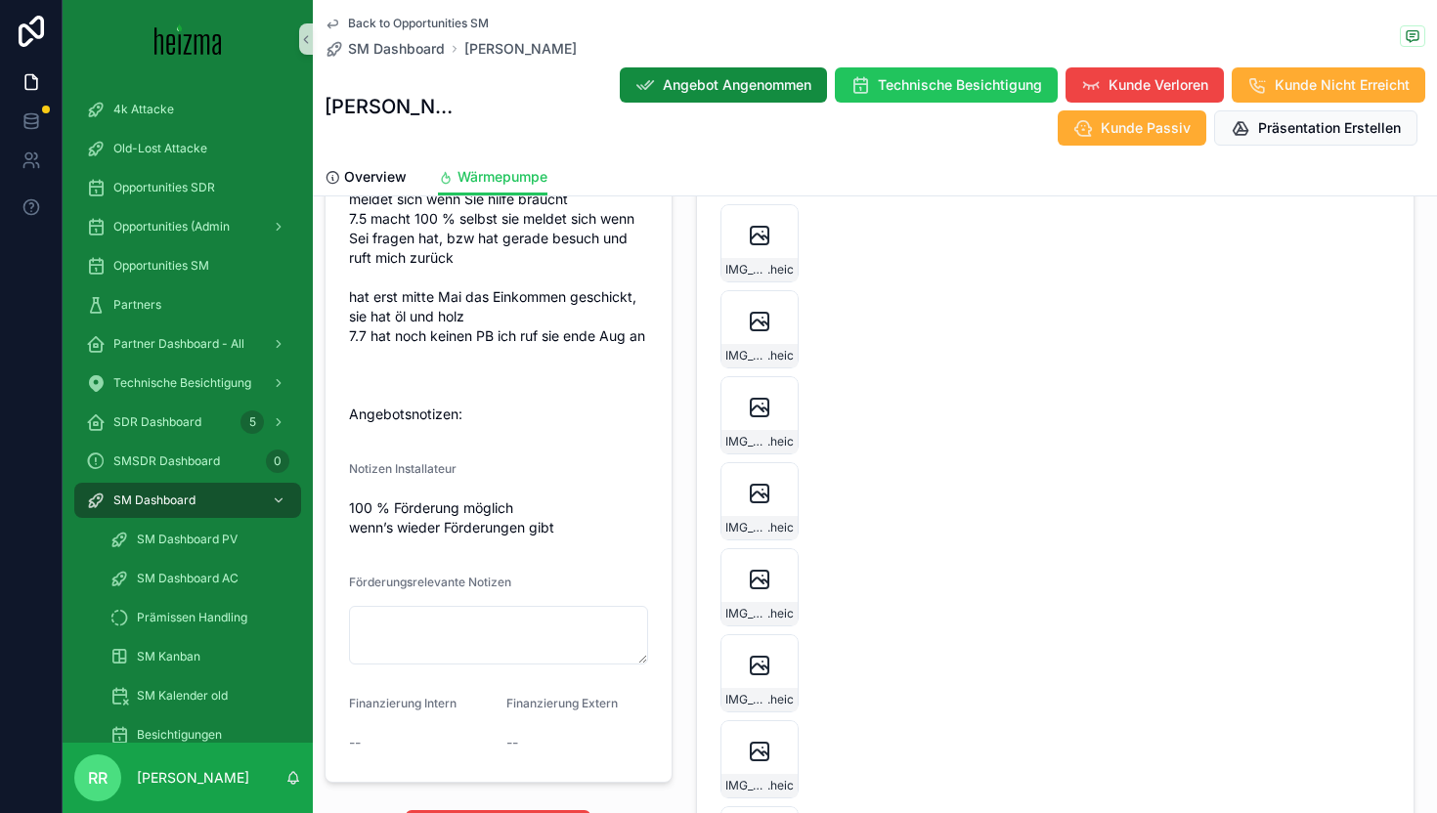
scroll to position [3434, 0]
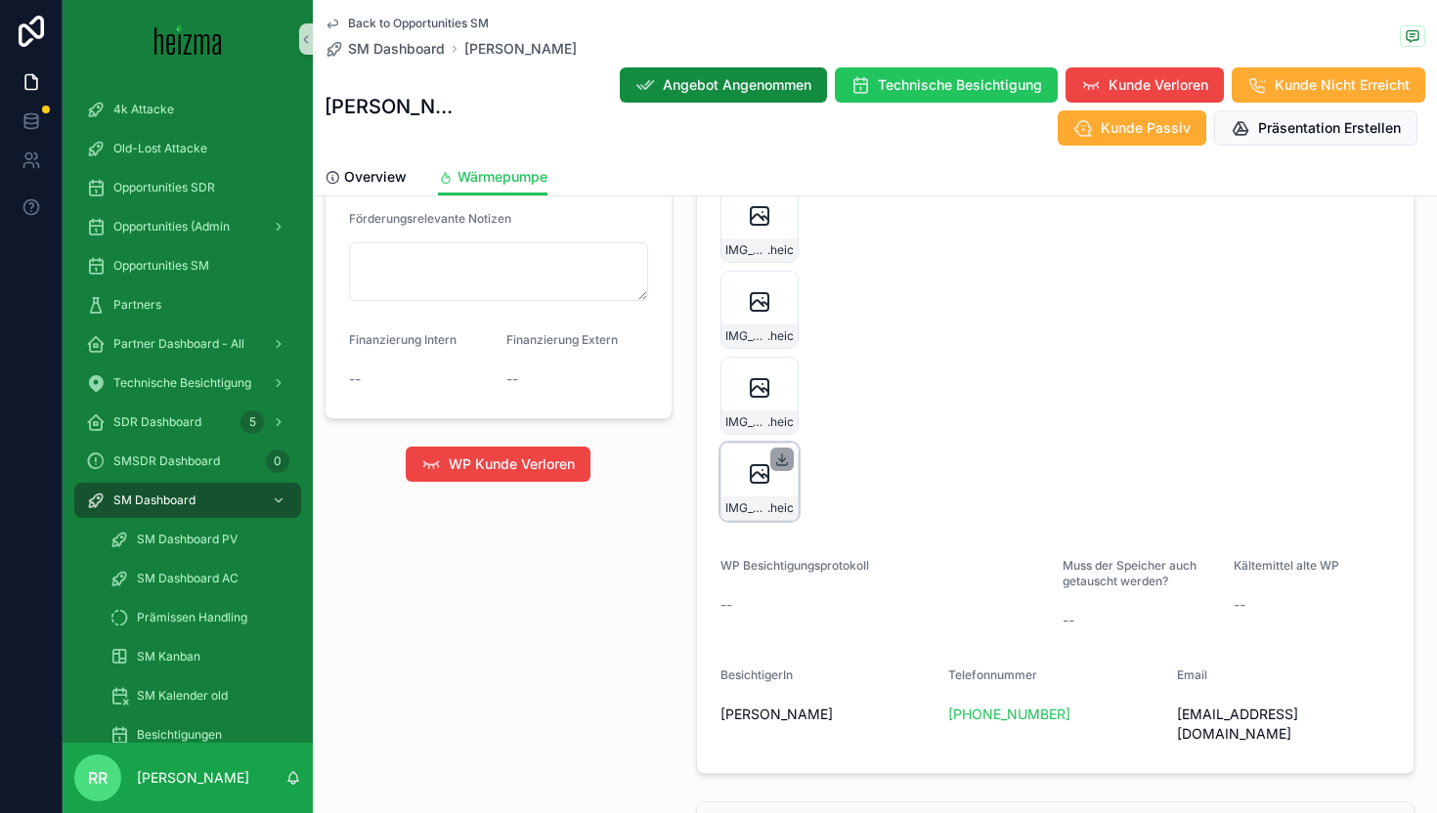
click at [786, 467] on icon "scrollable content" at bounding box center [782, 460] width 16 height 16
click at [783, 381] on icon "scrollable content" at bounding box center [782, 374] width 16 height 16
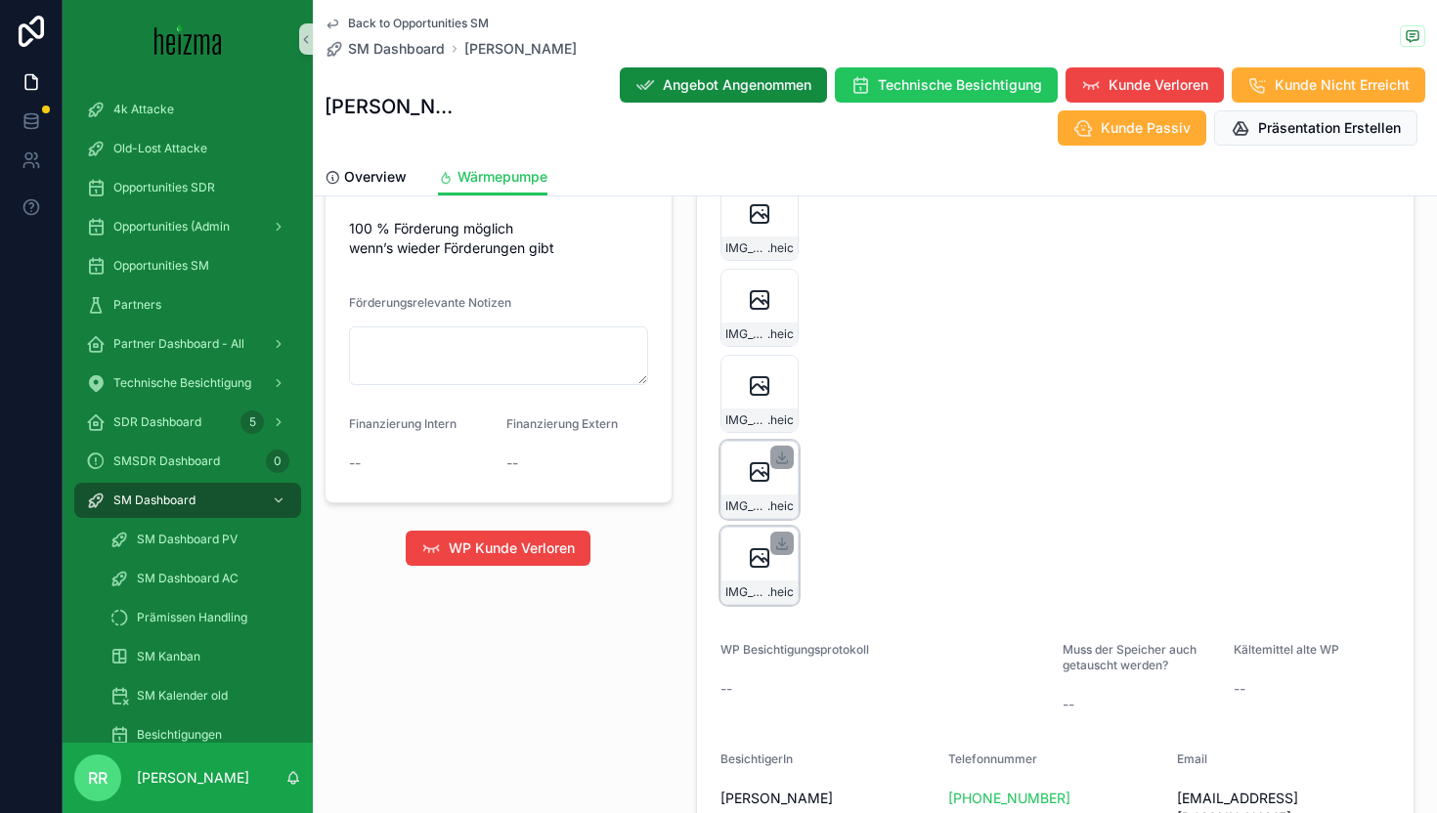
scroll to position [3326, 0]
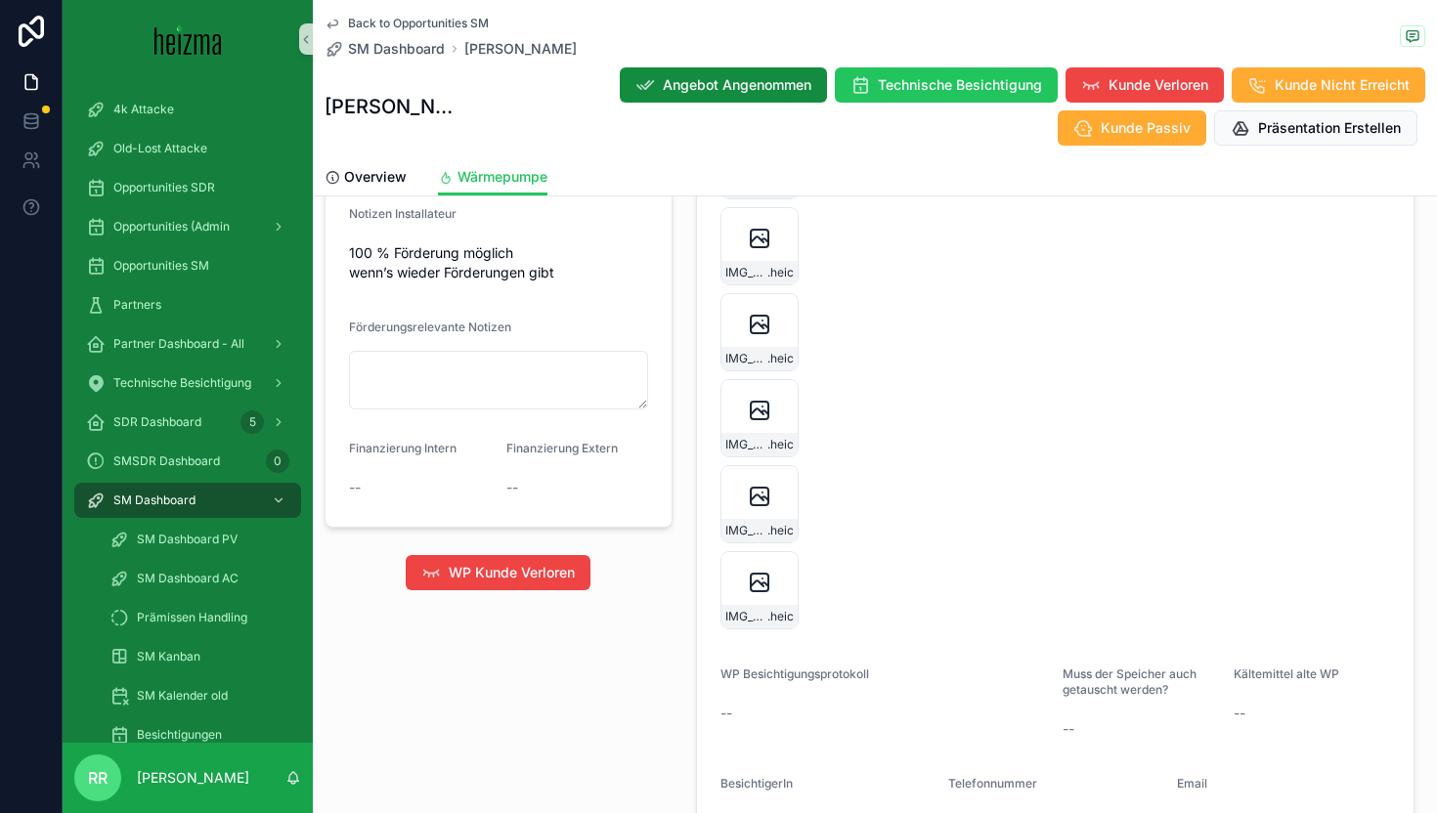
click at [0, 0] on div "scrollable content" at bounding box center [0, 0] width 0 height 0
click at [791, 322] on div "scrollable content" at bounding box center [781, 309] width 23 height 23
click at [785, 318] on icon "scrollable content" at bounding box center [782, 310] width 16 height 16
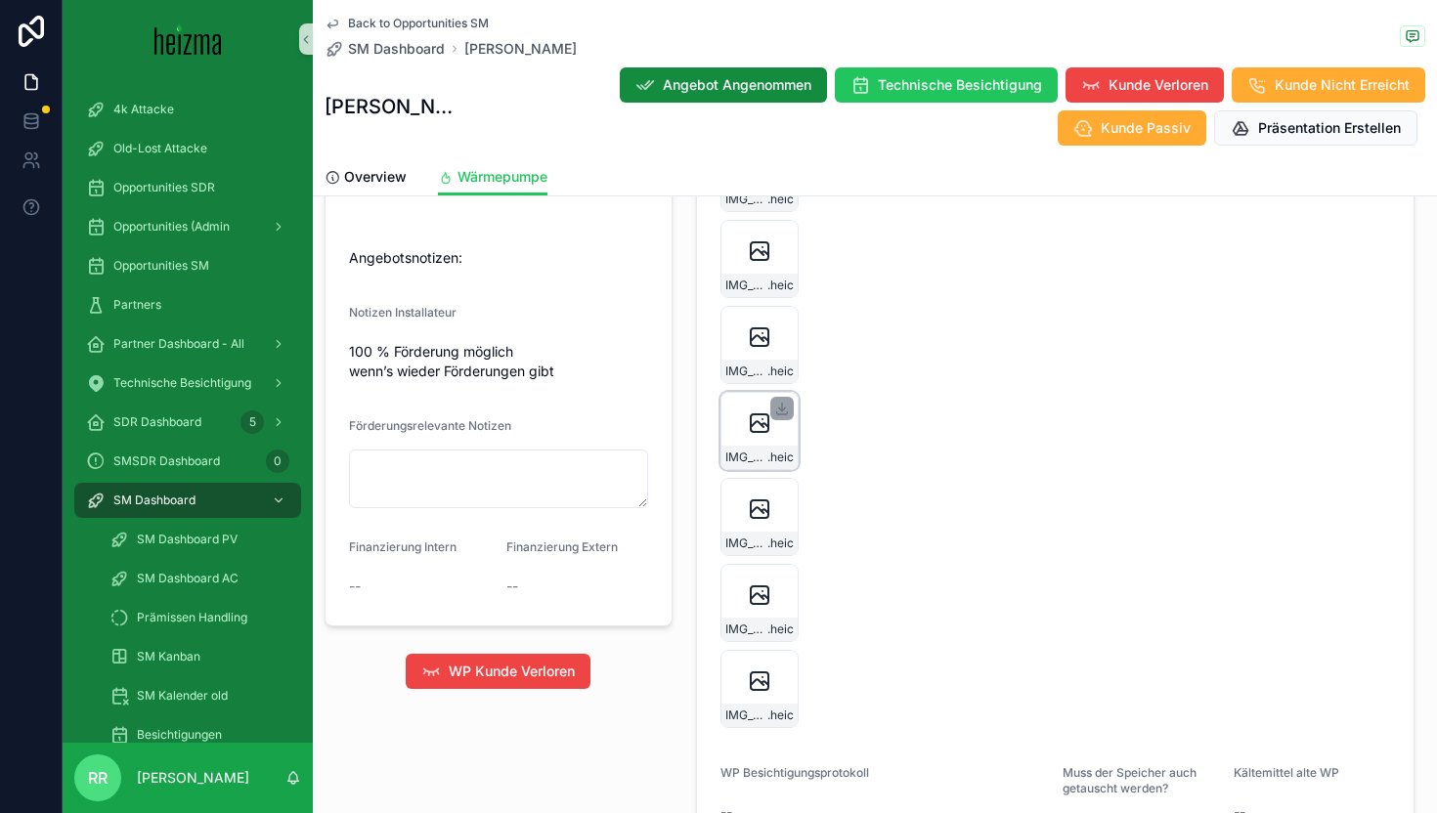
scroll to position [3193, 0]
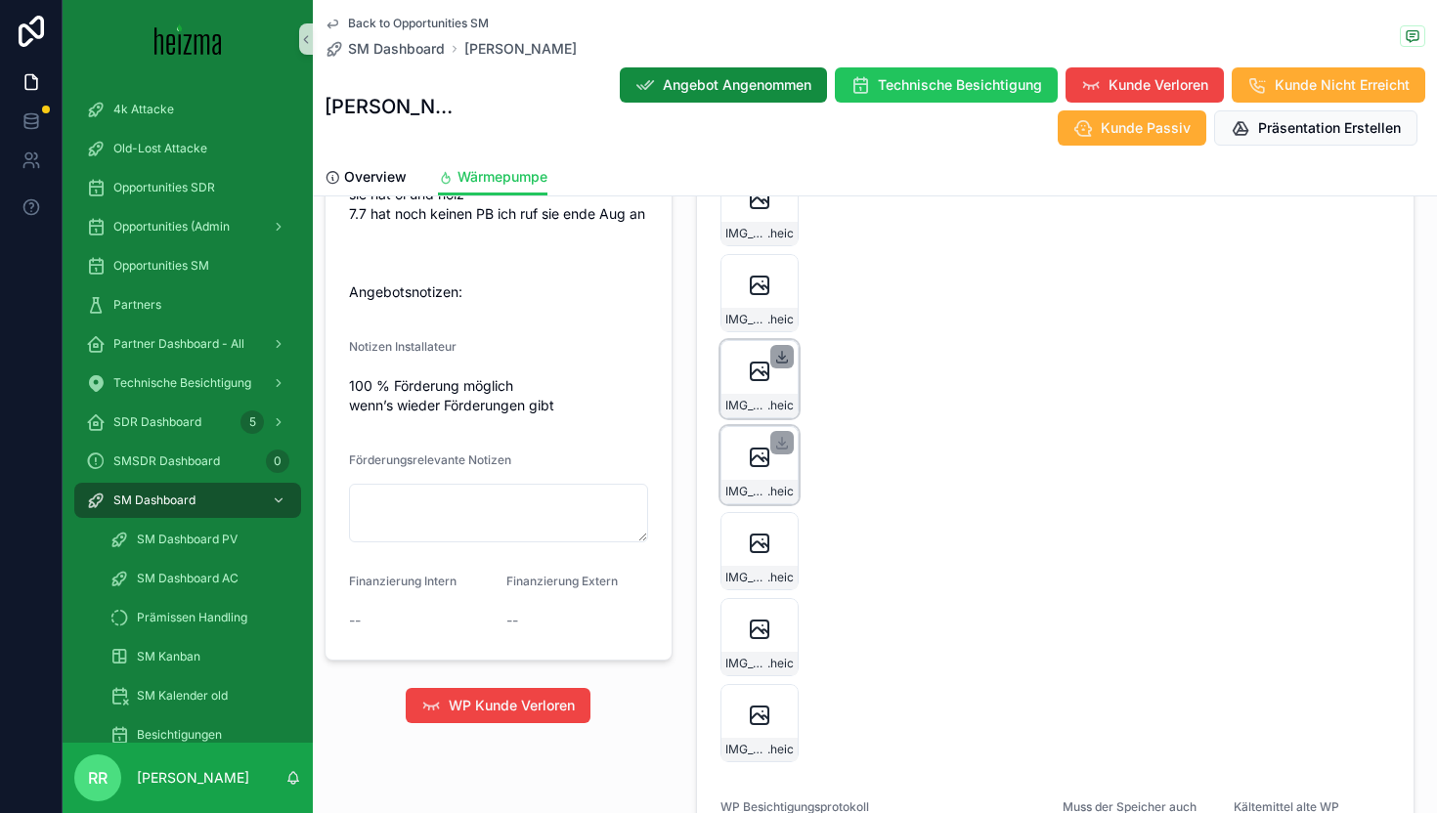
click at [786, 363] on icon "scrollable content" at bounding box center [781, 361] width 11 height 3
click at [786, 279] on icon "scrollable content" at bounding box center [782, 271] width 16 height 16
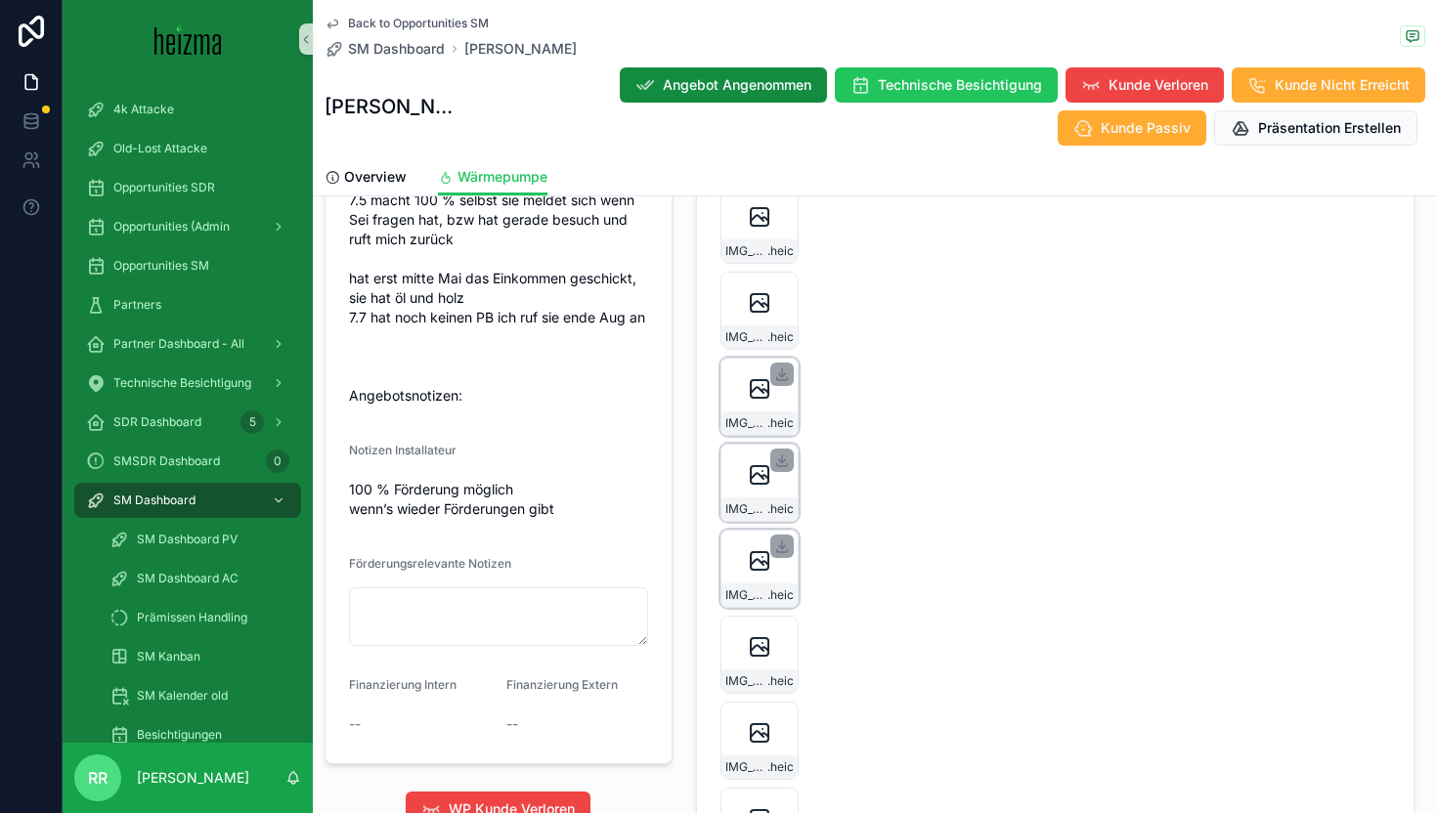
scroll to position [3042, 0]
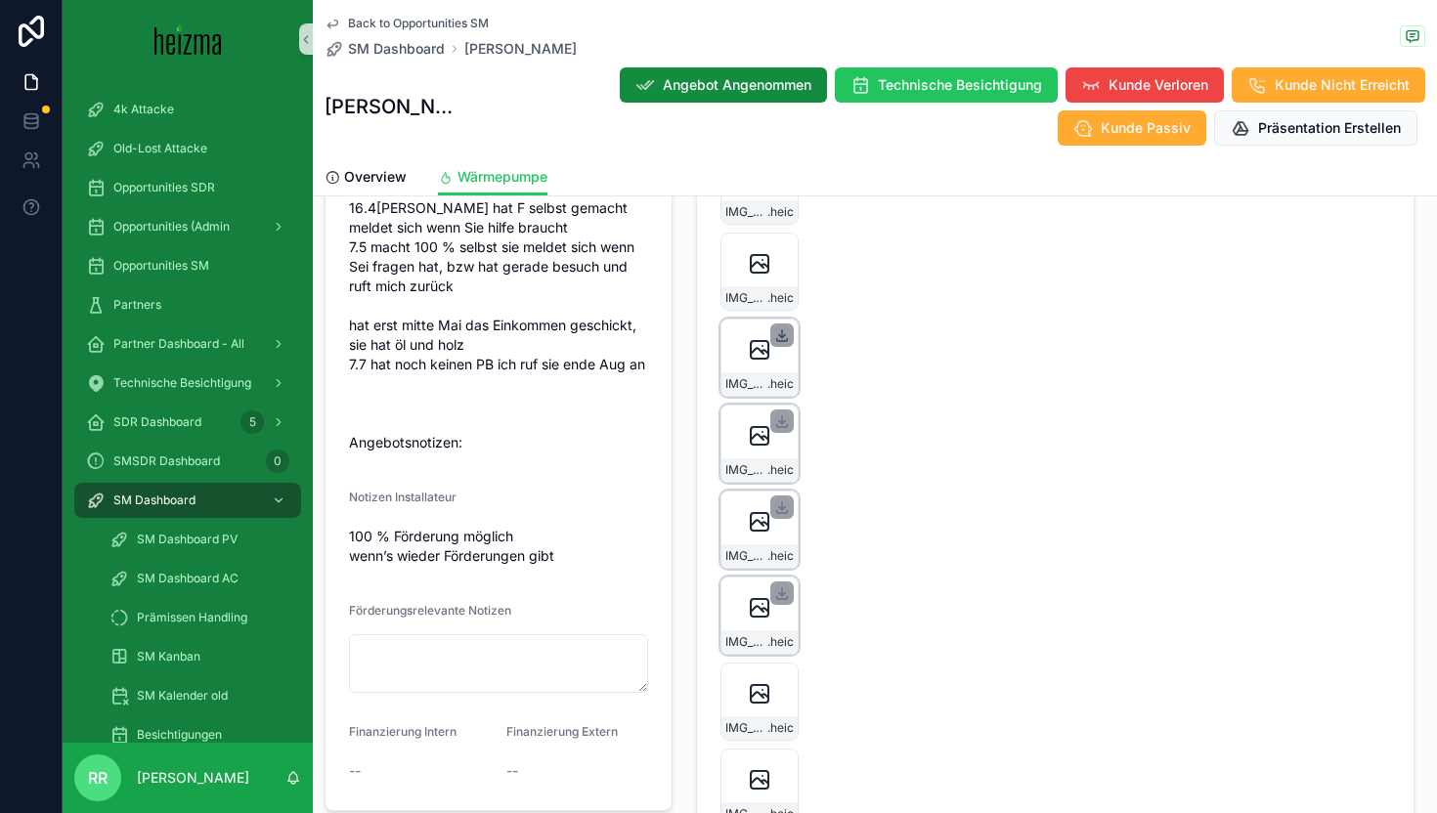
click at [776, 341] on icon "scrollable content" at bounding box center [781, 339] width 11 height 3
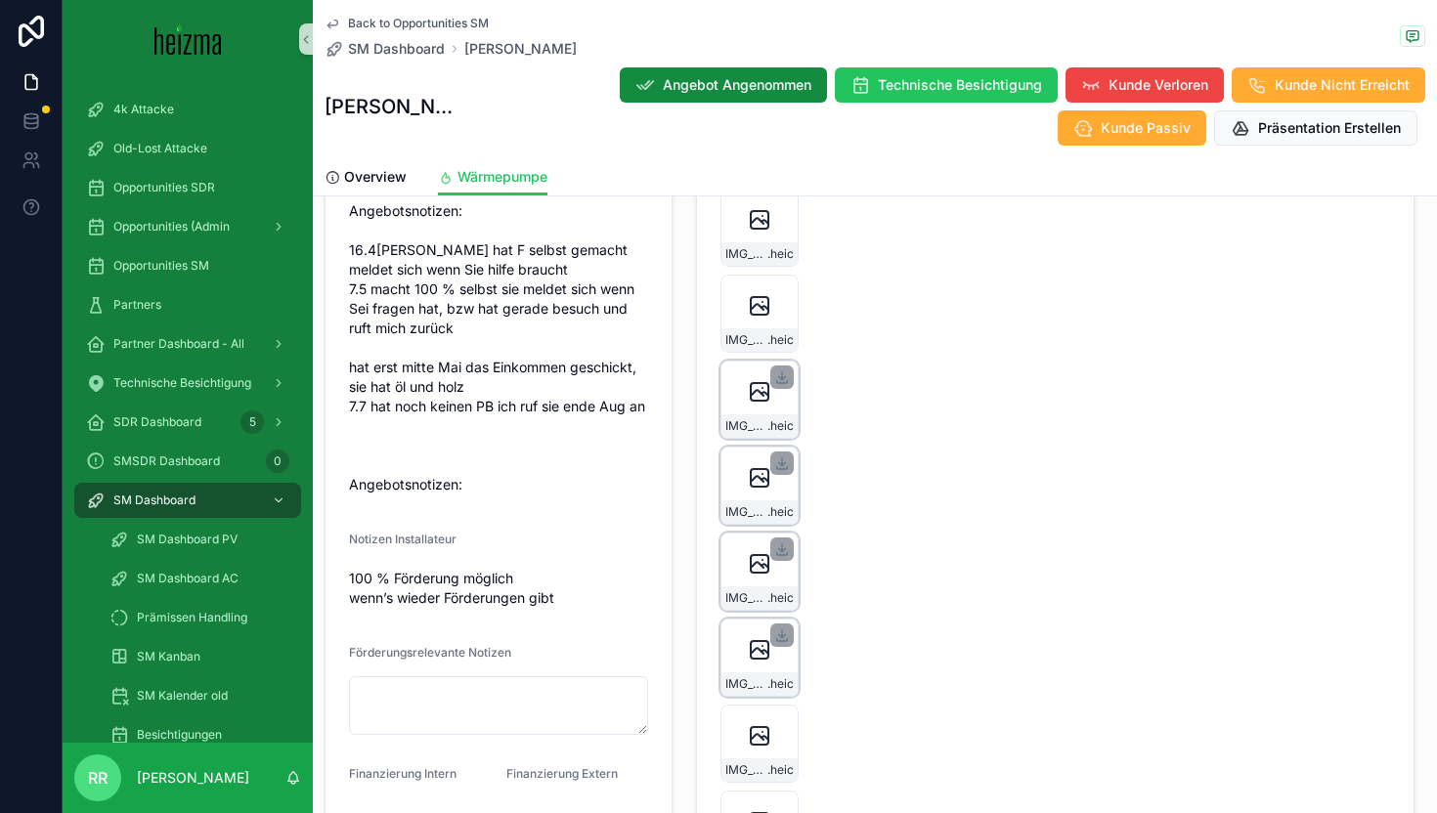
scroll to position [2990, 0]
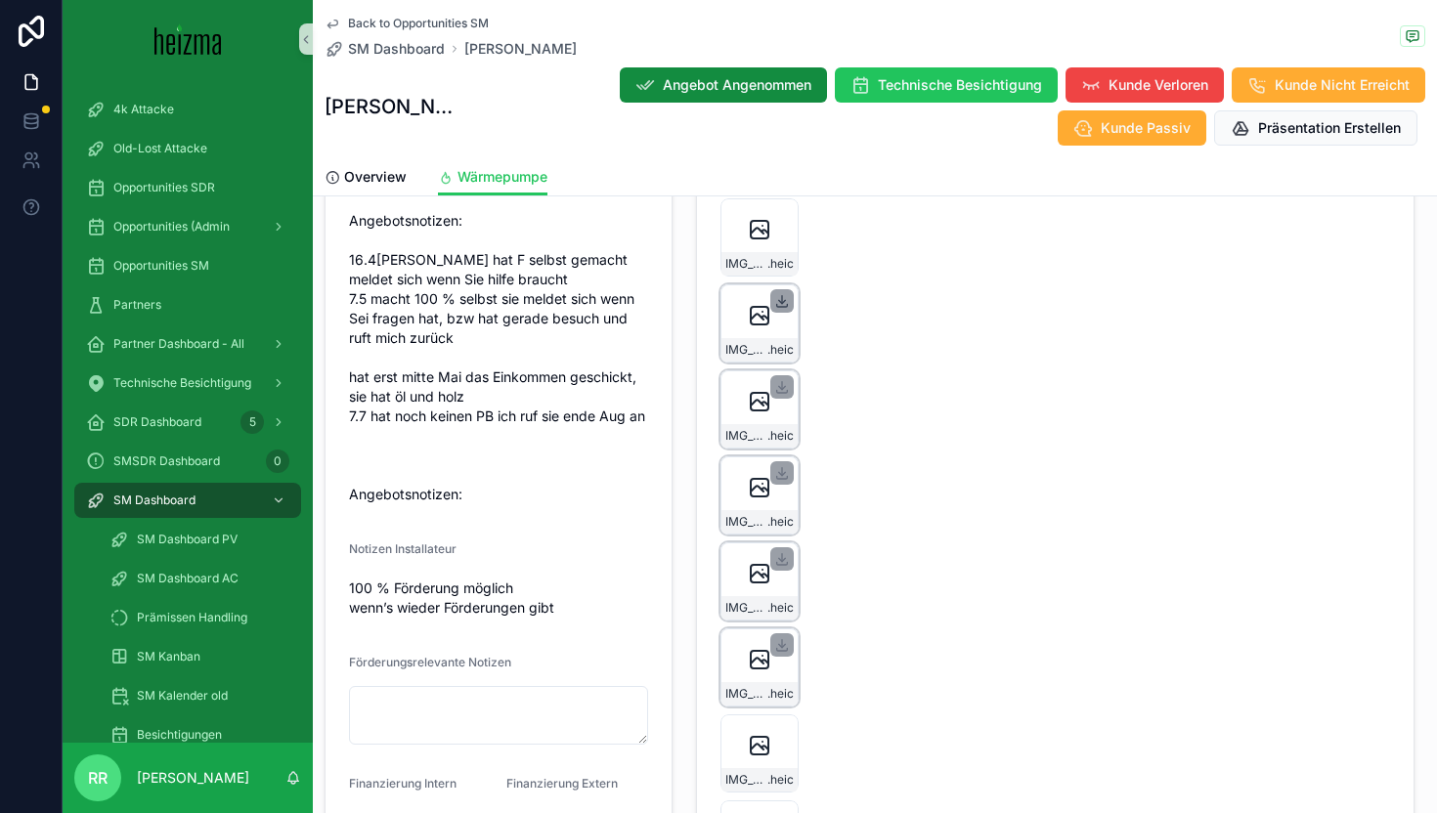
click at [779, 309] on icon "scrollable content" at bounding box center [782, 301] width 16 height 16
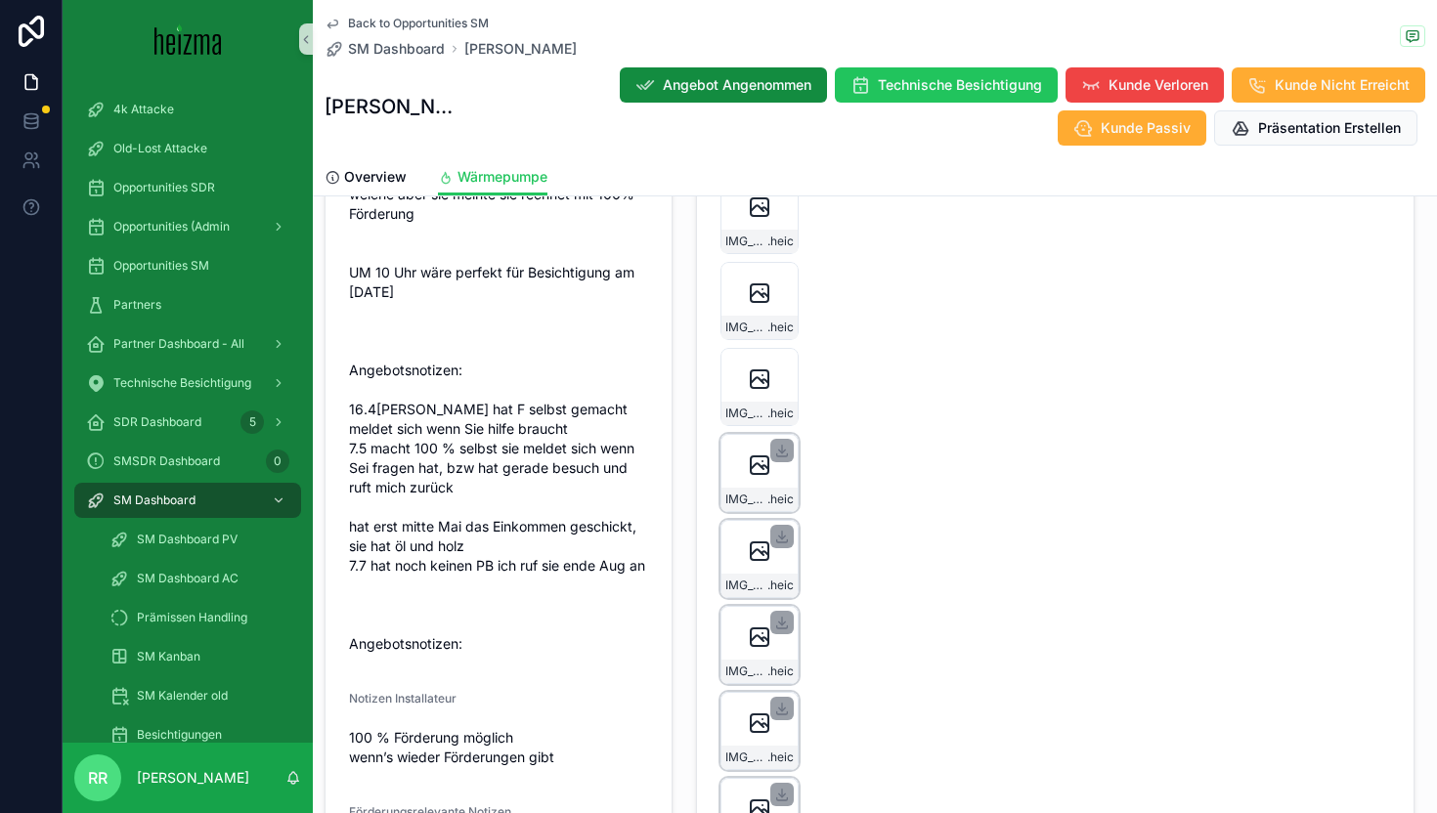
scroll to position [2827, 0]
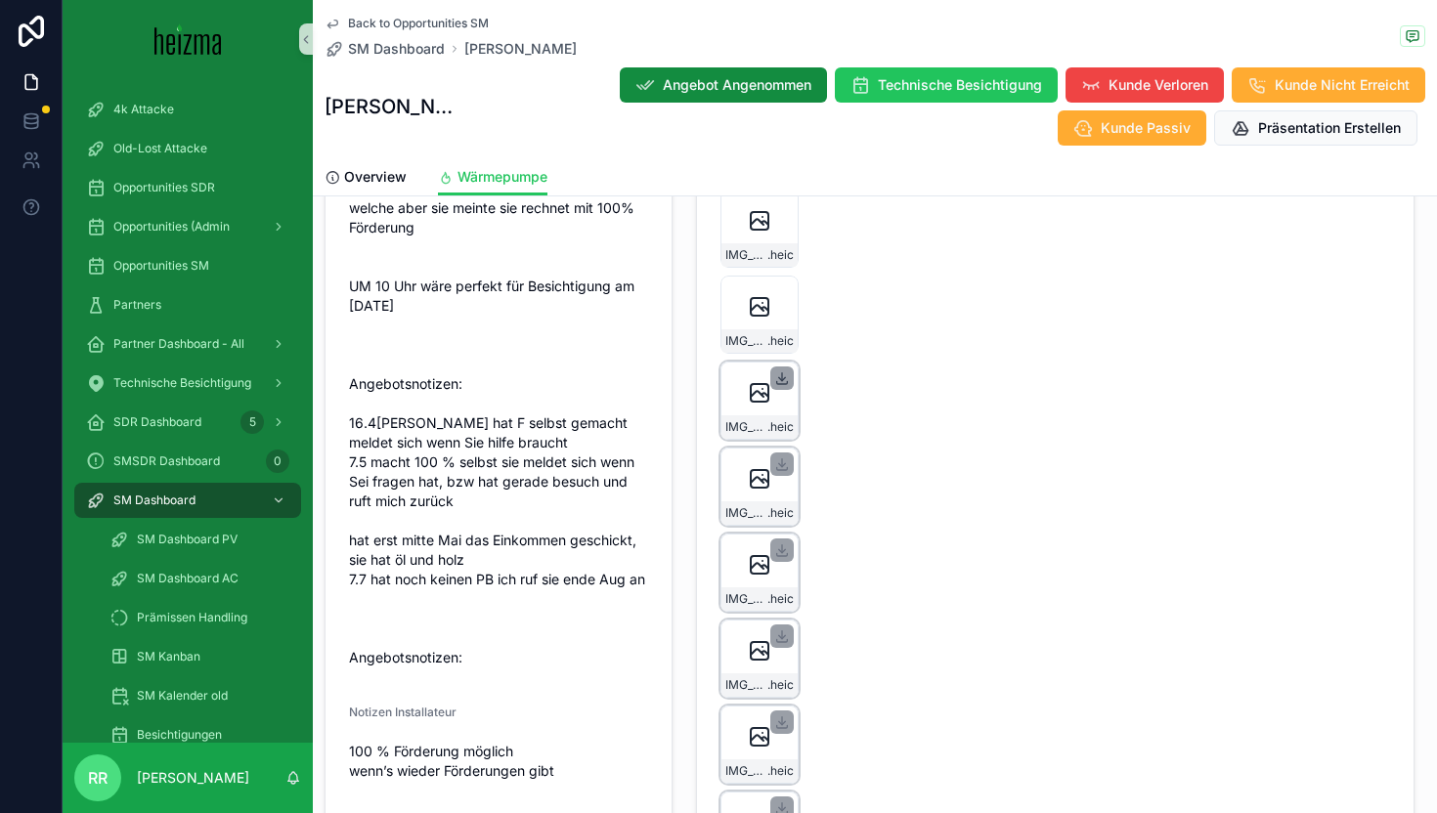
click at [781, 386] on icon "scrollable content" at bounding box center [782, 379] width 16 height 16
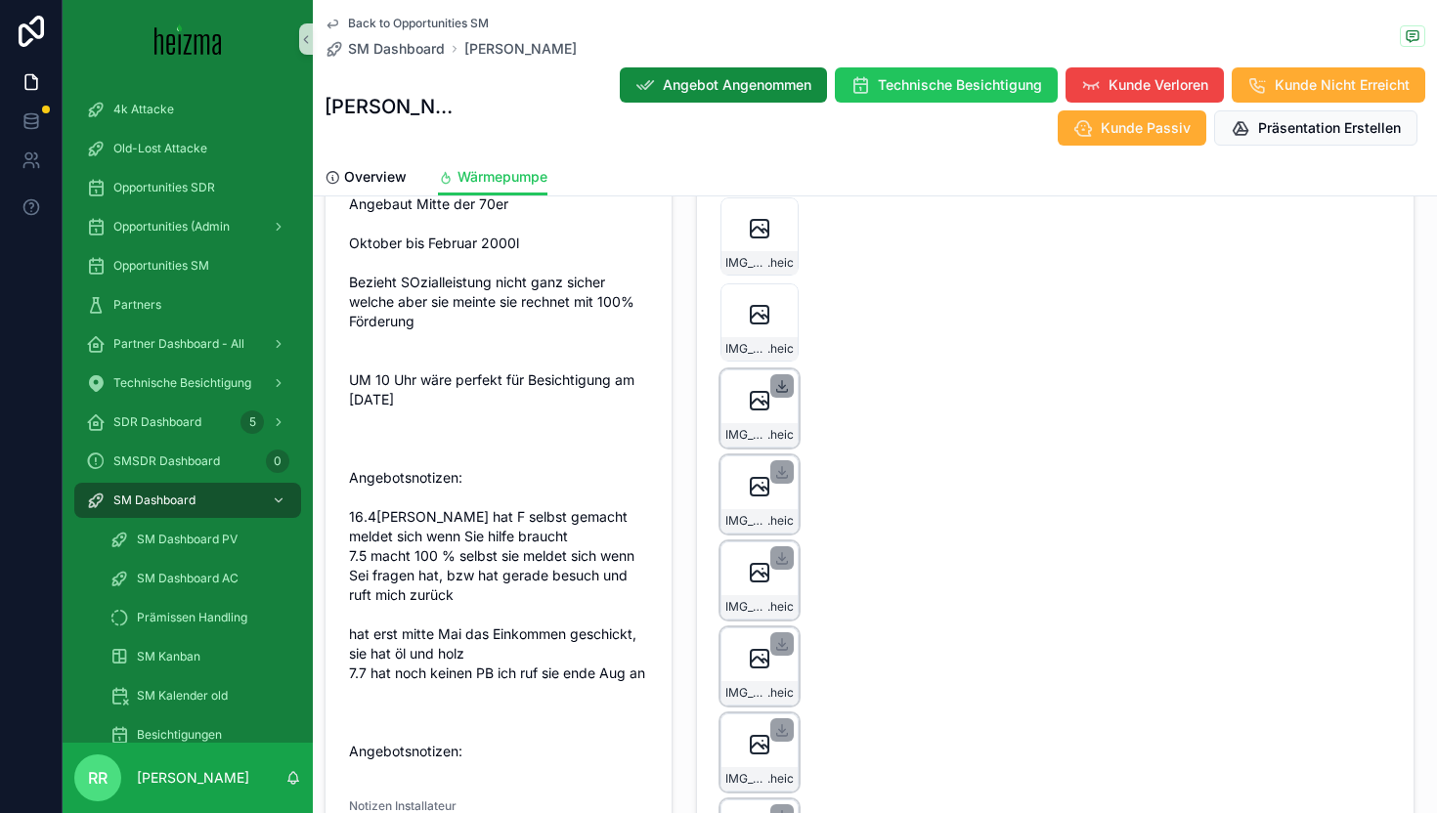
click at [780, 394] on icon "scrollable content" at bounding box center [782, 386] width 16 height 16
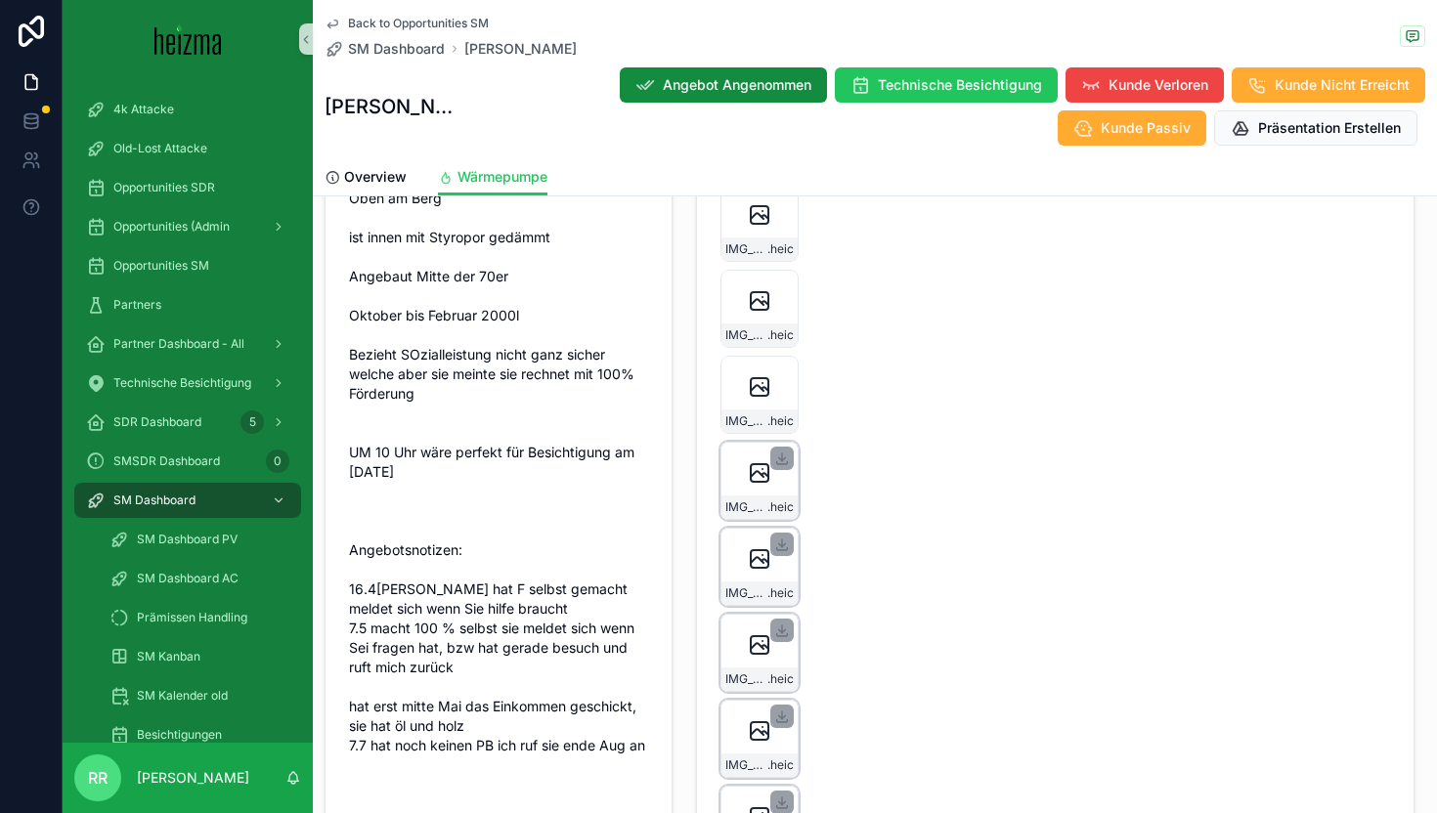
scroll to position [2660, 0]
click at [783, 381] on icon "scrollable content" at bounding box center [782, 374] width 16 height 16
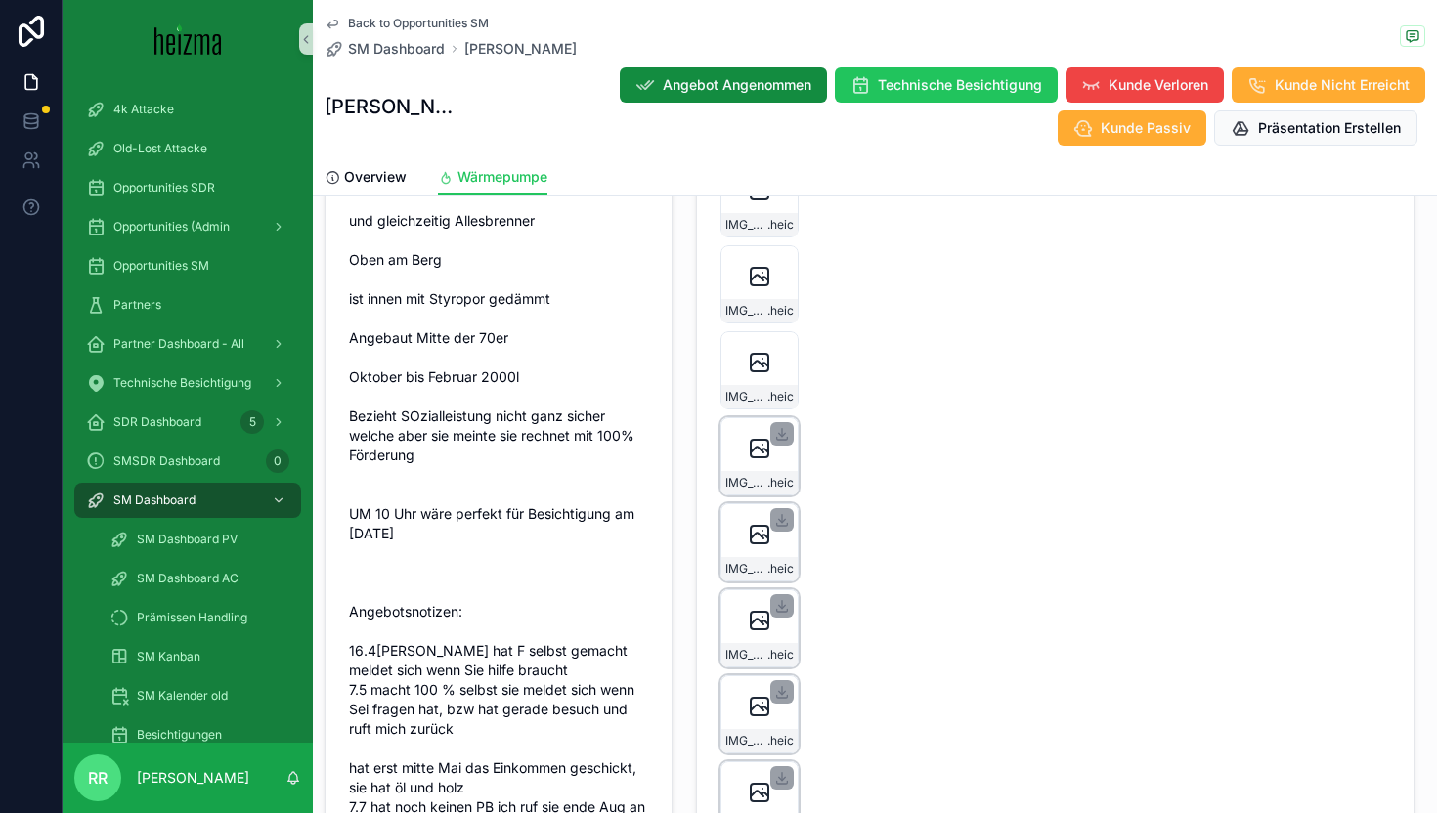
scroll to position [2529, 0]
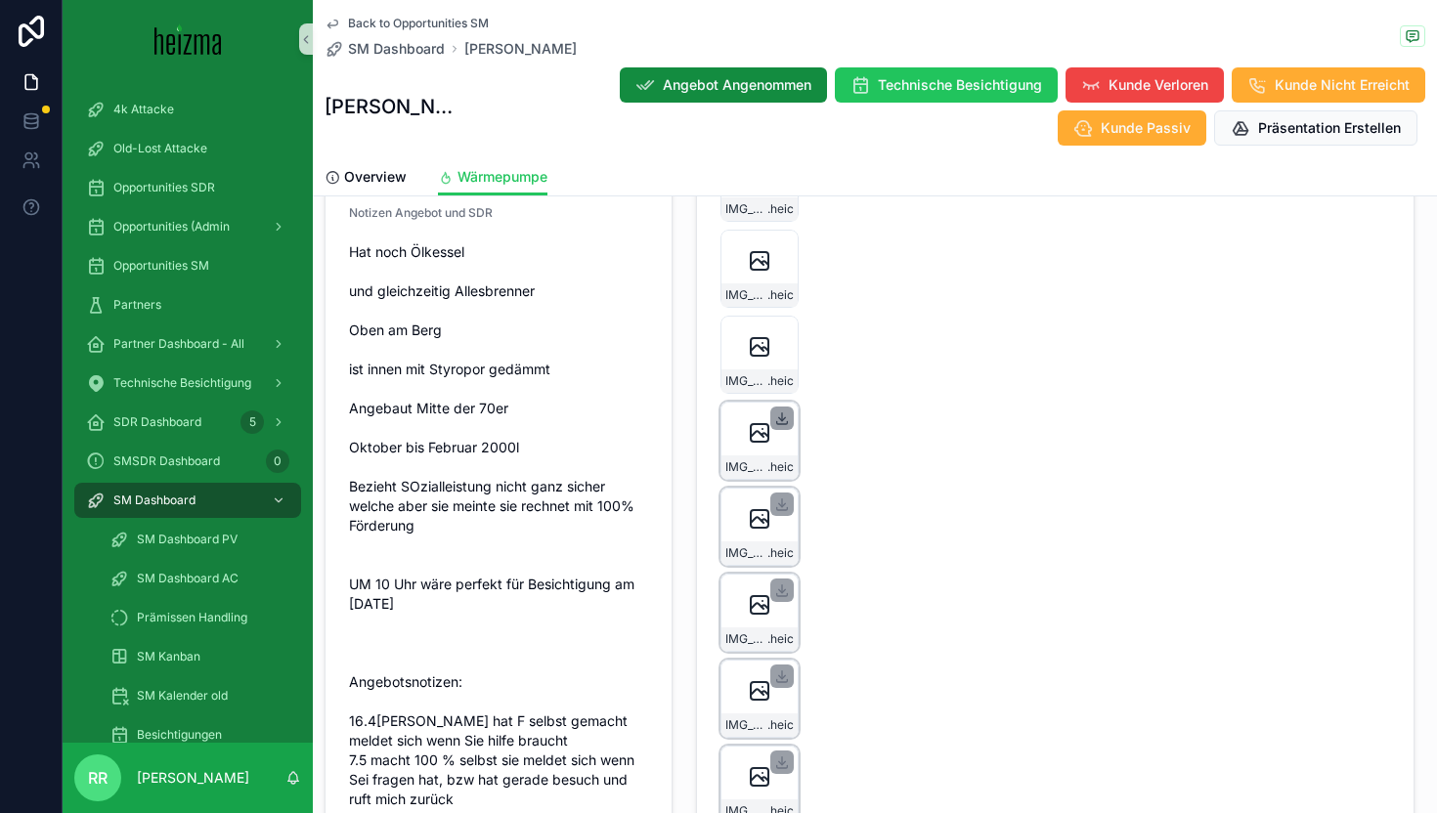
click at [783, 426] on icon "scrollable content" at bounding box center [782, 419] width 16 height 16
click at [776, 338] on icon "scrollable content" at bounding box center [781, 336] width 11 height 3
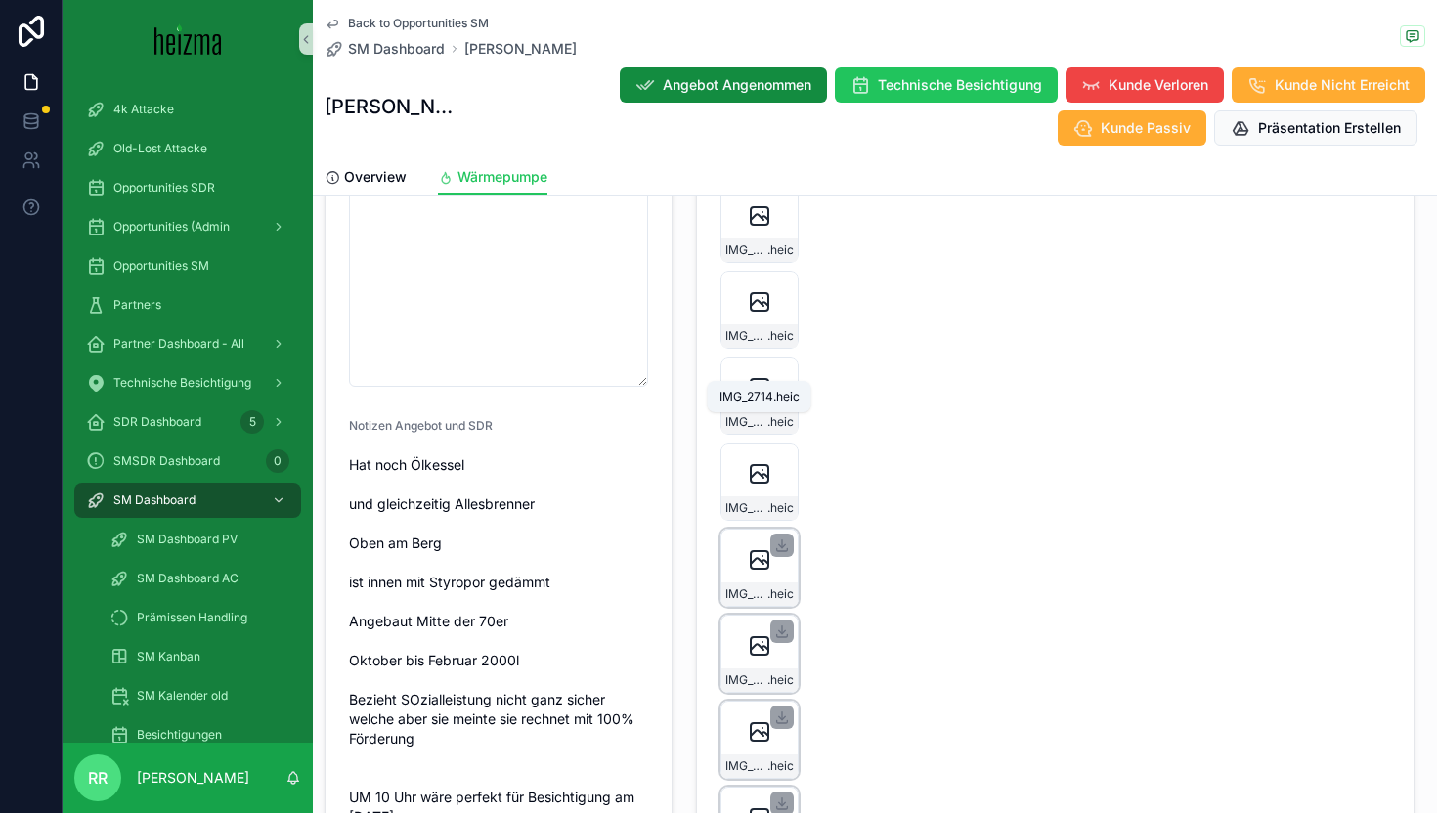
scroll to position [2301, 0]
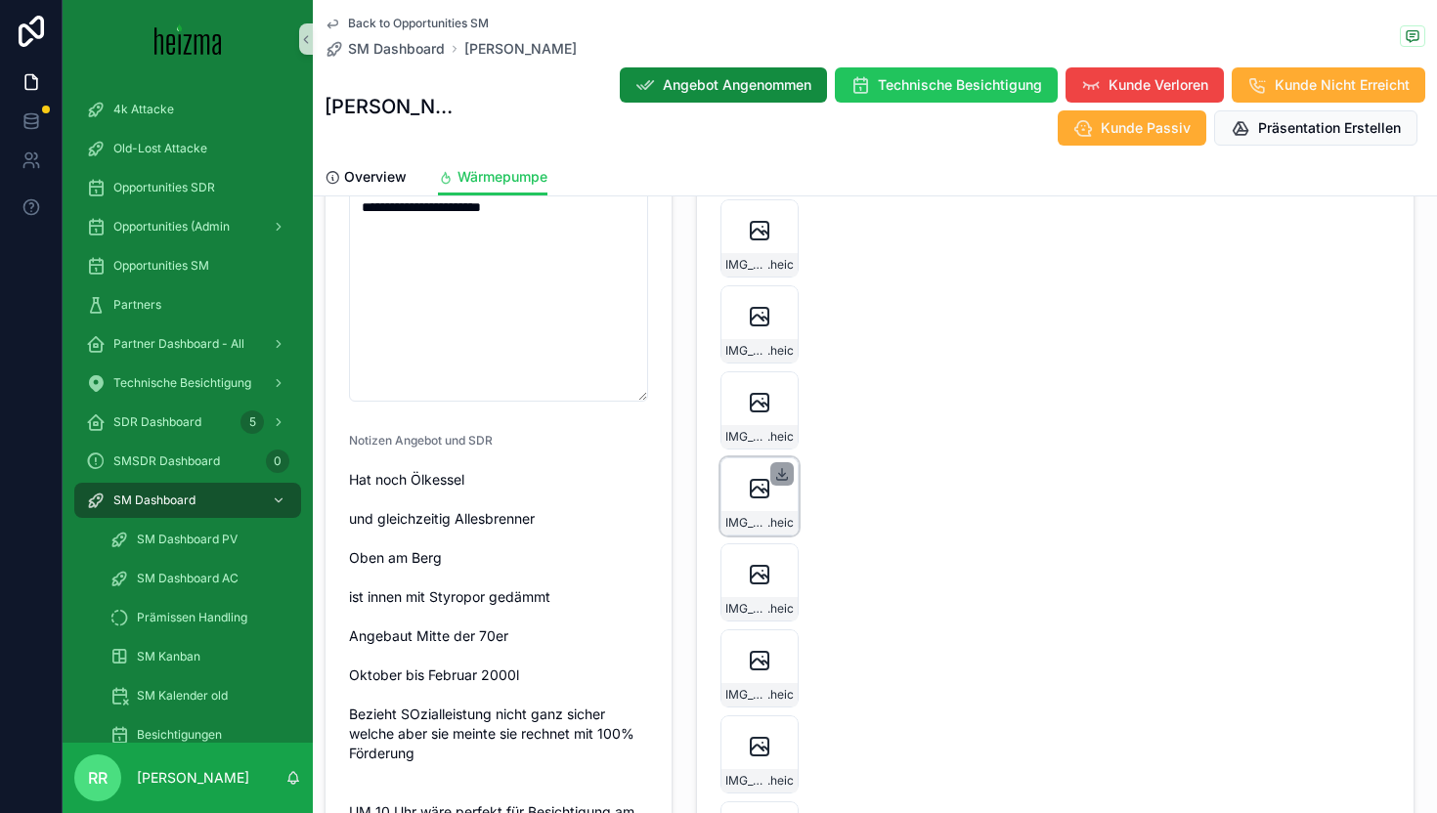
click at [780, 482] on icon "scrollable content" at bounding box center [782, 474] width 16 height 16
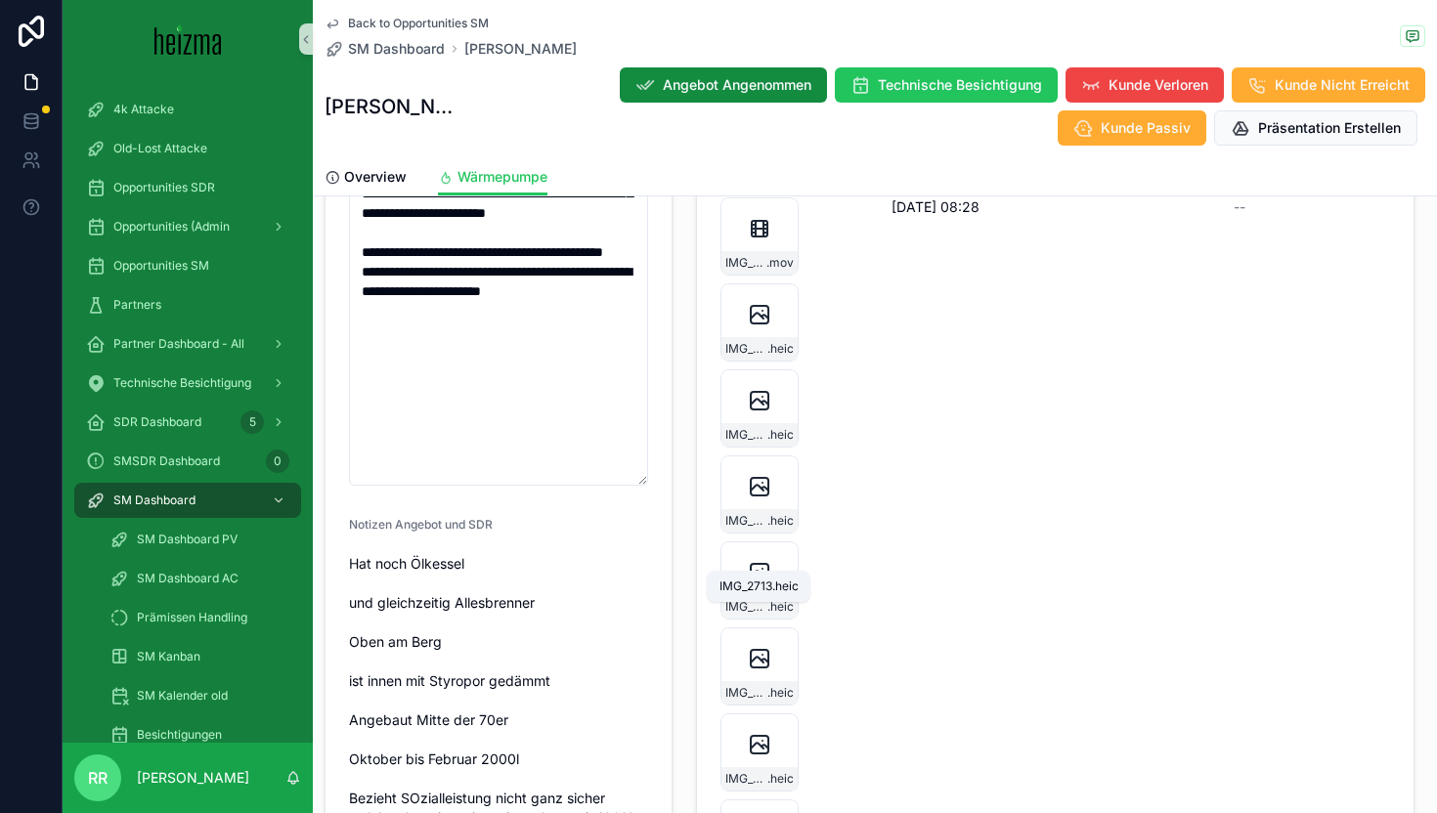
scroll to position [2185, 0]
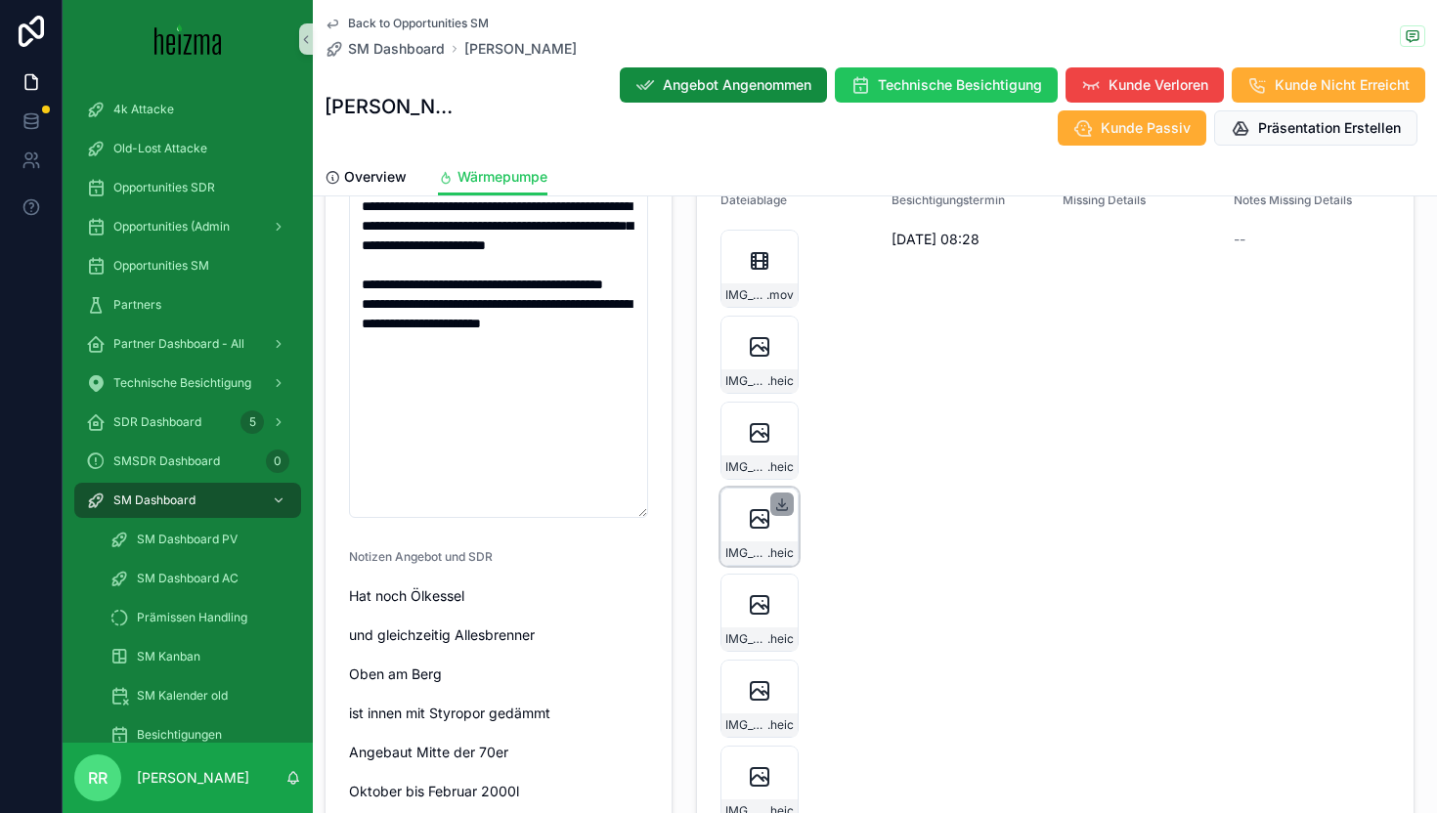
click at [782, 512] on icon "scrollable content" at bounding box center [782, 505] width 16 height 16
click at [783, 420] on icon "scrollable content" at bounding box center [781, 418] width 7 height 3
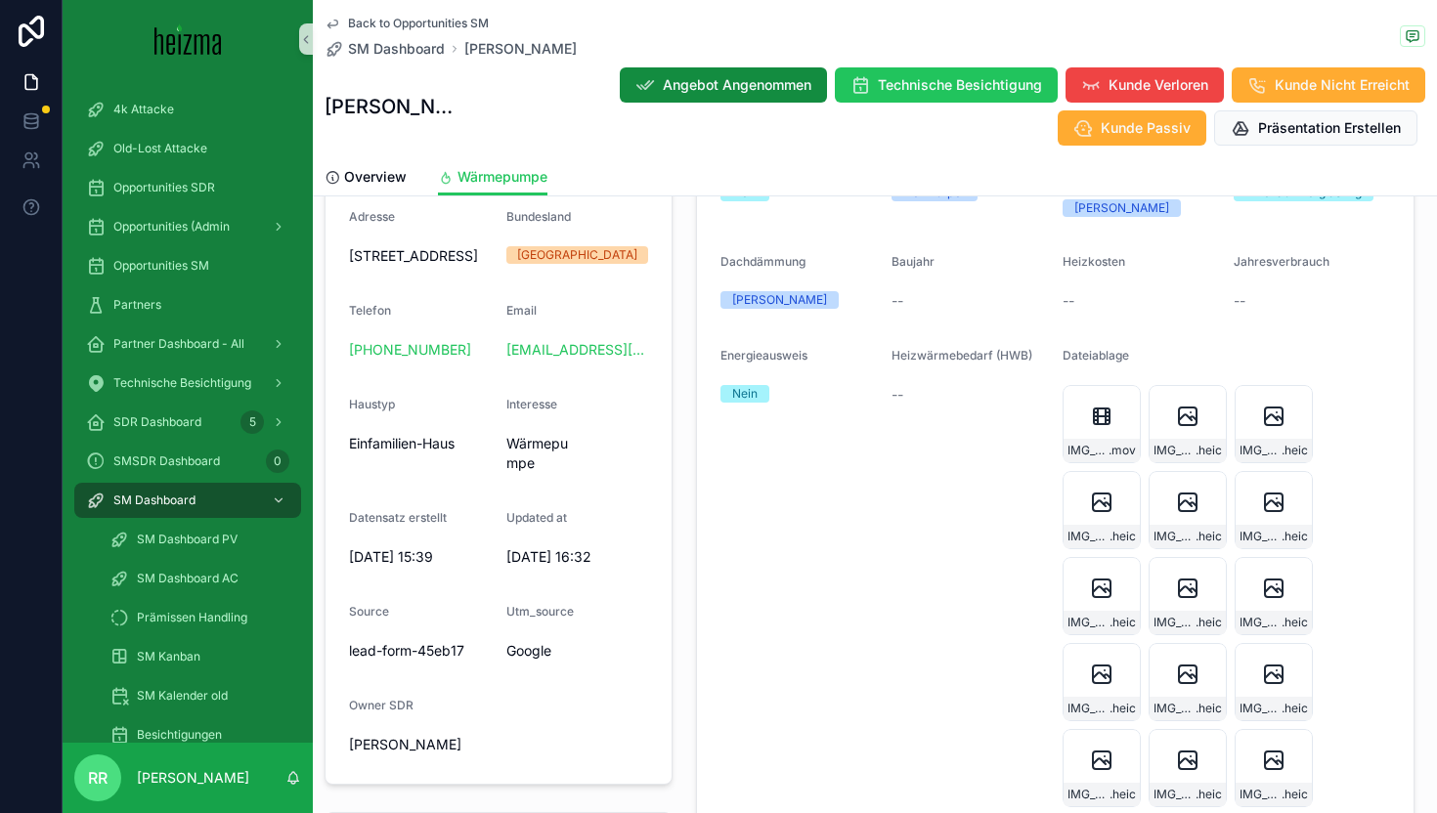
scroll to position [0, 0]
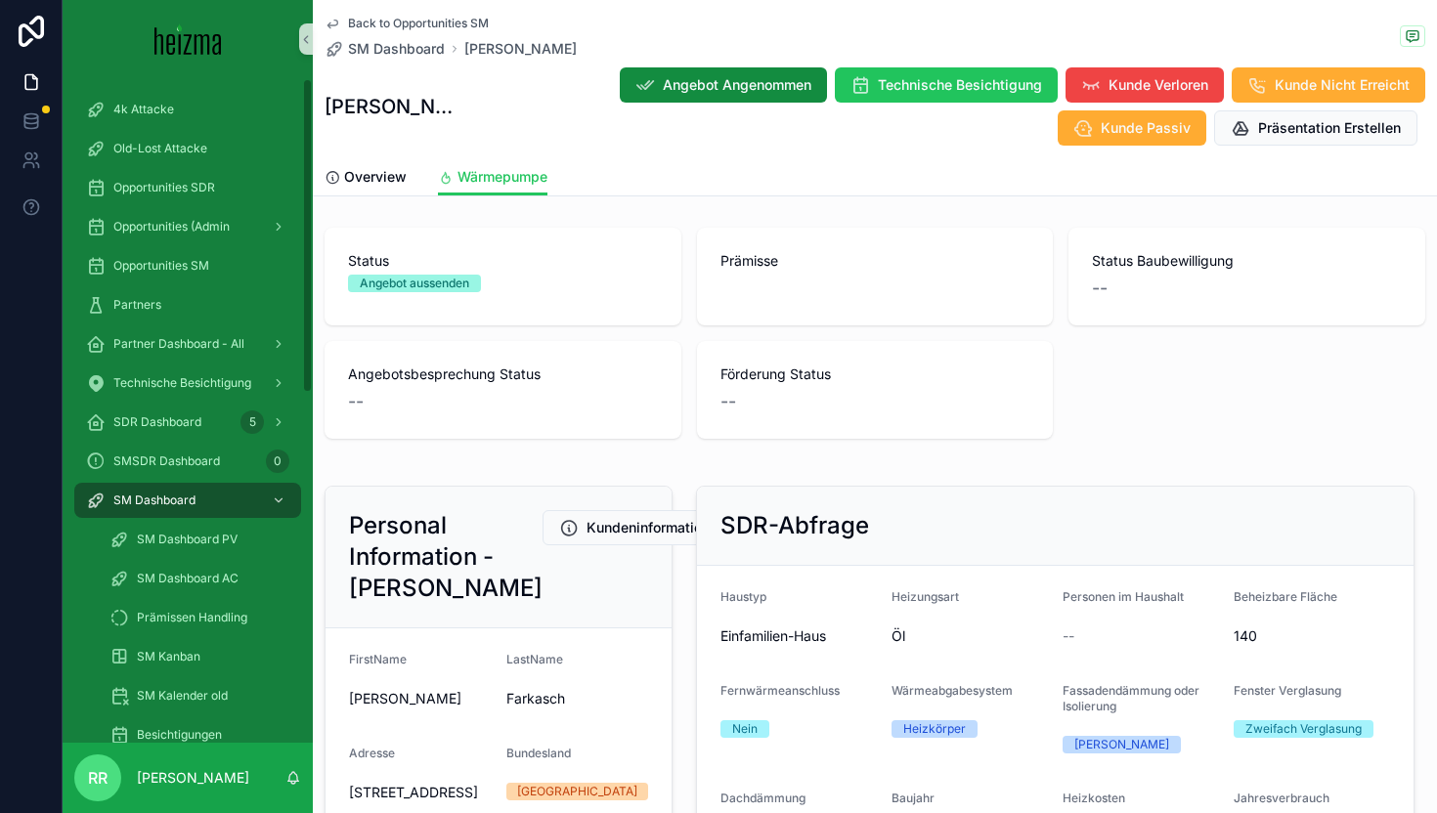
click at [376, 196] on div "Back to Opportunities SM SM Dashboard Isabella Farkasch Isabella Farkasch Angeb…" at bounding box center [875, 98] width 1124 height 196
click at [373, 187] on link "Overview" at bounding box center [366, 178] width 82 height 39
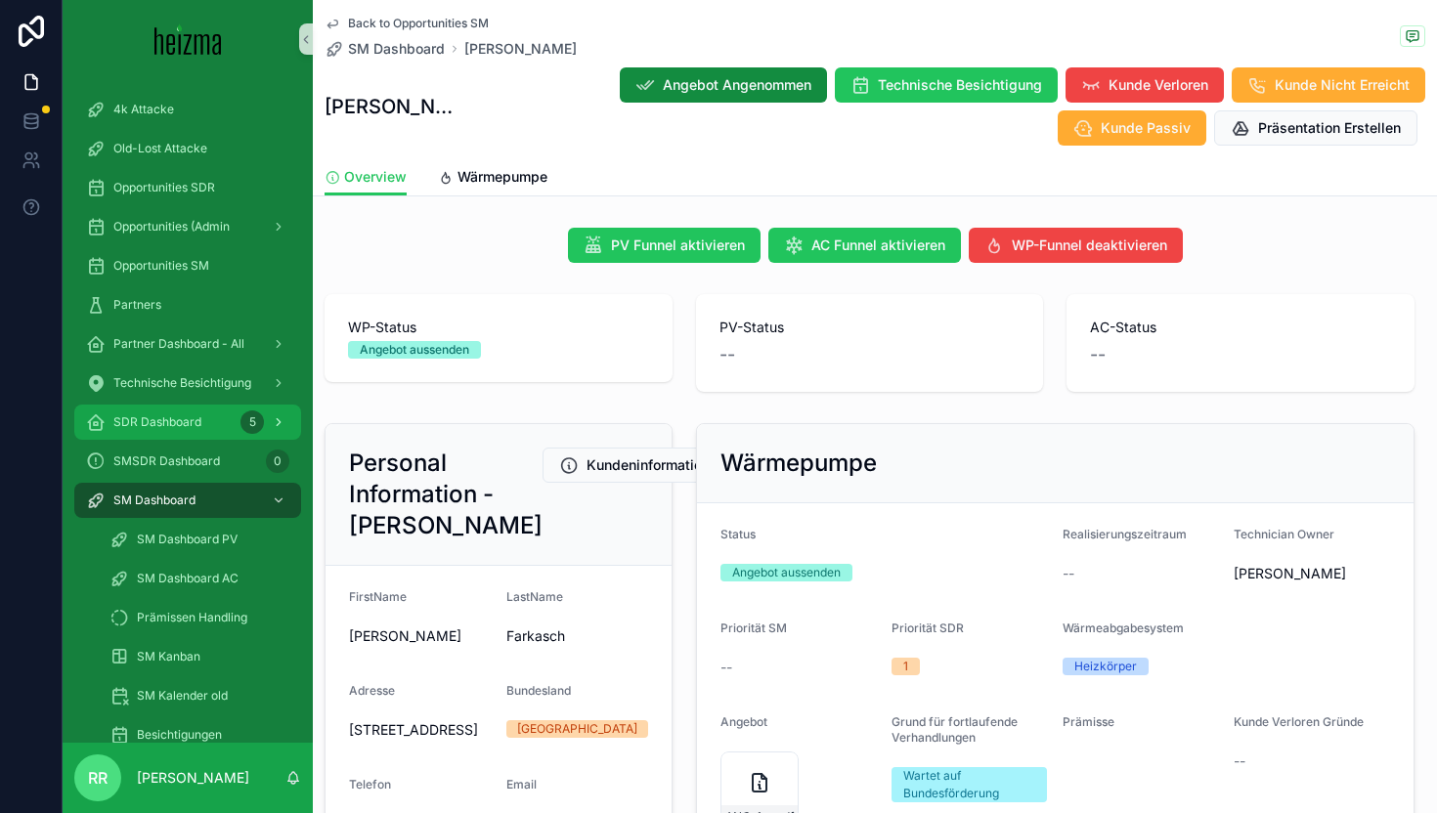
click at [192, 433] on div "SDR Dashboard 5" at bounding box center [187, 422] width 203 height 31
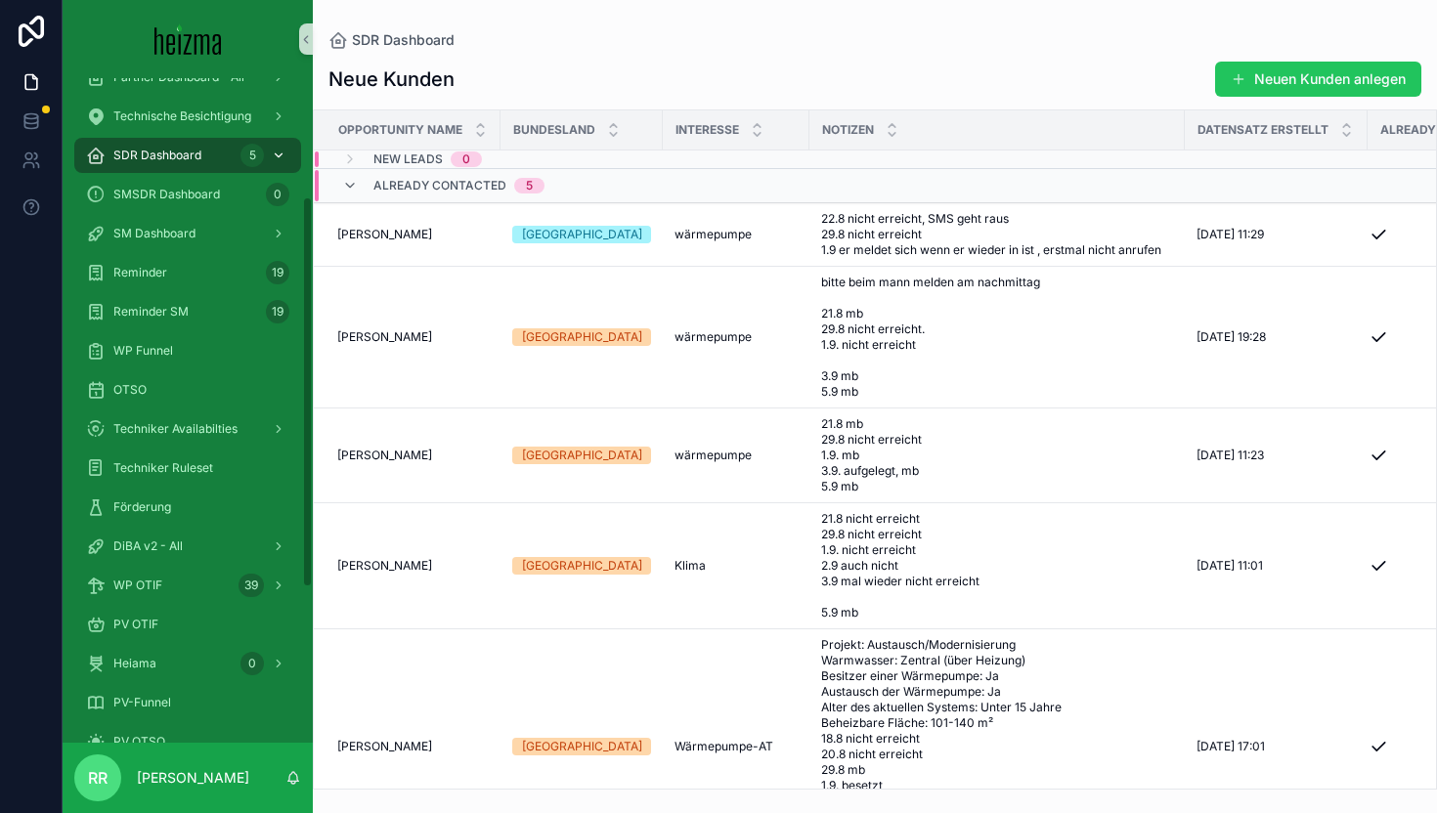
scroll to position [356, 0]
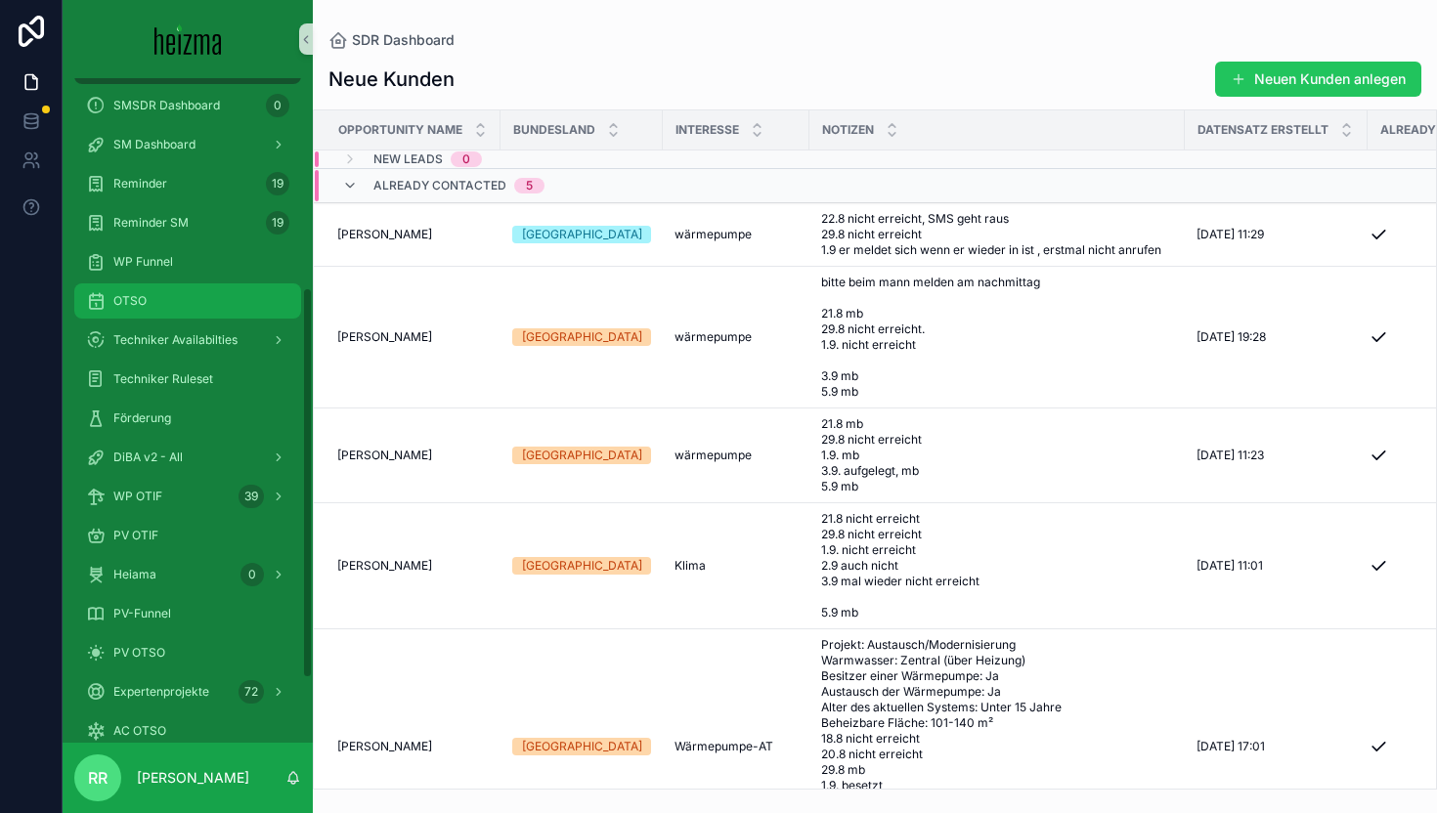
click at [164, 314] on div "OTSO" at bounding box center [187, 300] width 203 height 31
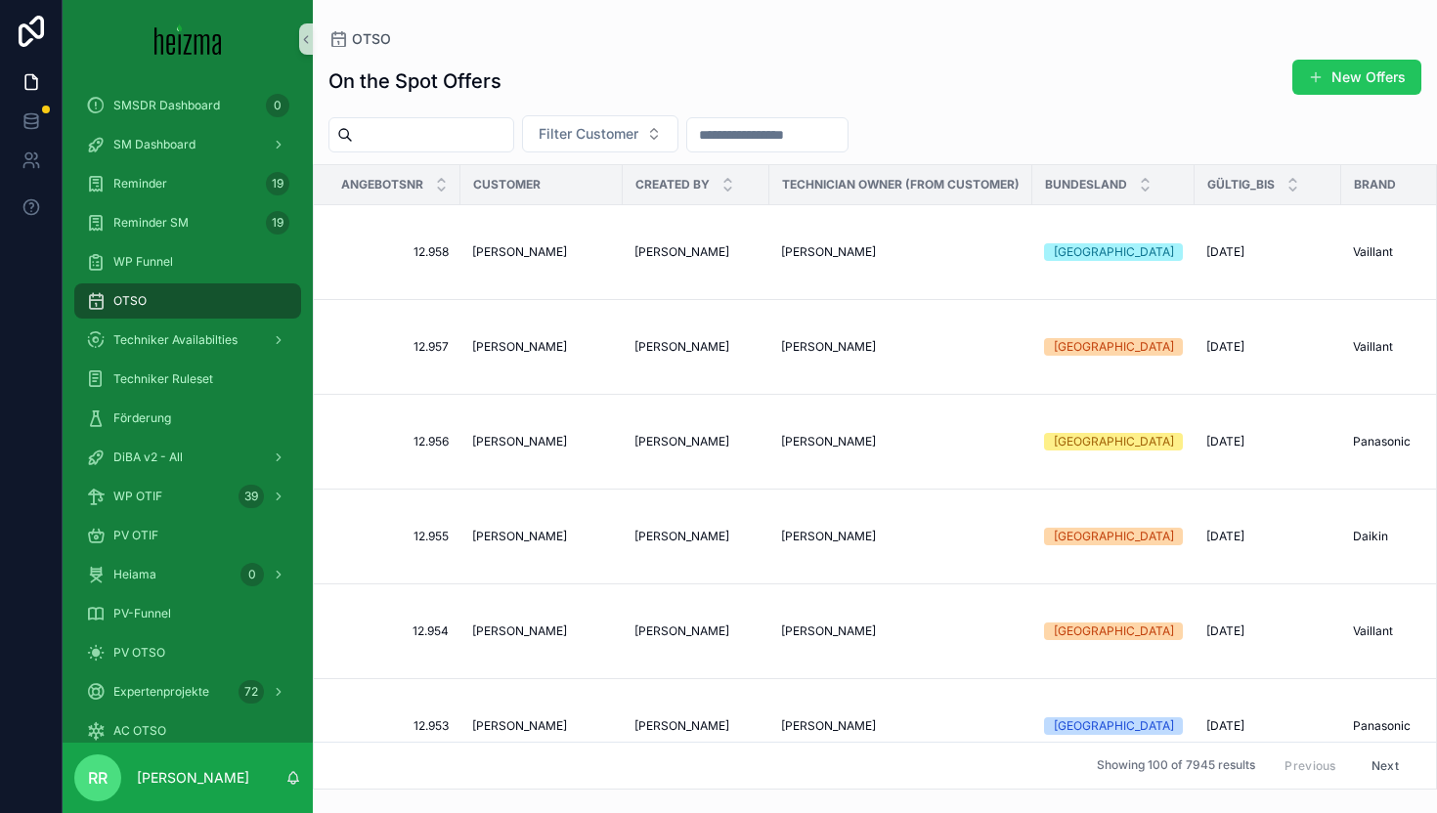
click at [637, 92] on div "On the Spot Offers New Offers" at bounding box center [874, 81] width 1093 height 45
click at [637, 134] on span "Filter Customer" at bounding box center [589, 134] width 100 height 20
type input "**********"
click at [622, 213] on span "Andreas Schmutzenhofer" at bounding box center [566, 213] width 112 height 20
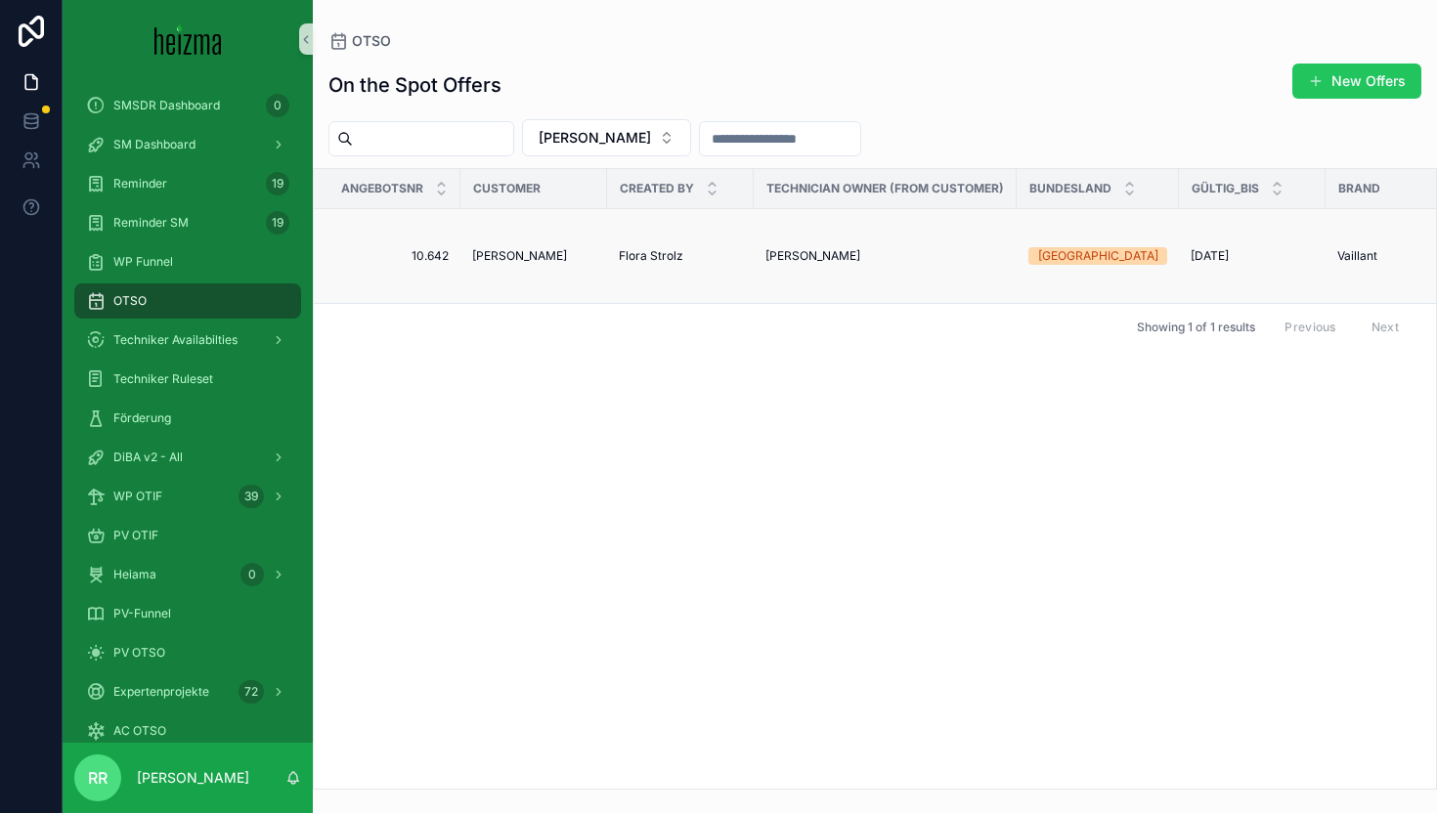
click at [491, 249] on span "Andreas Schmutzenhofer" at bounding box center [519, 256] width 95 height 16
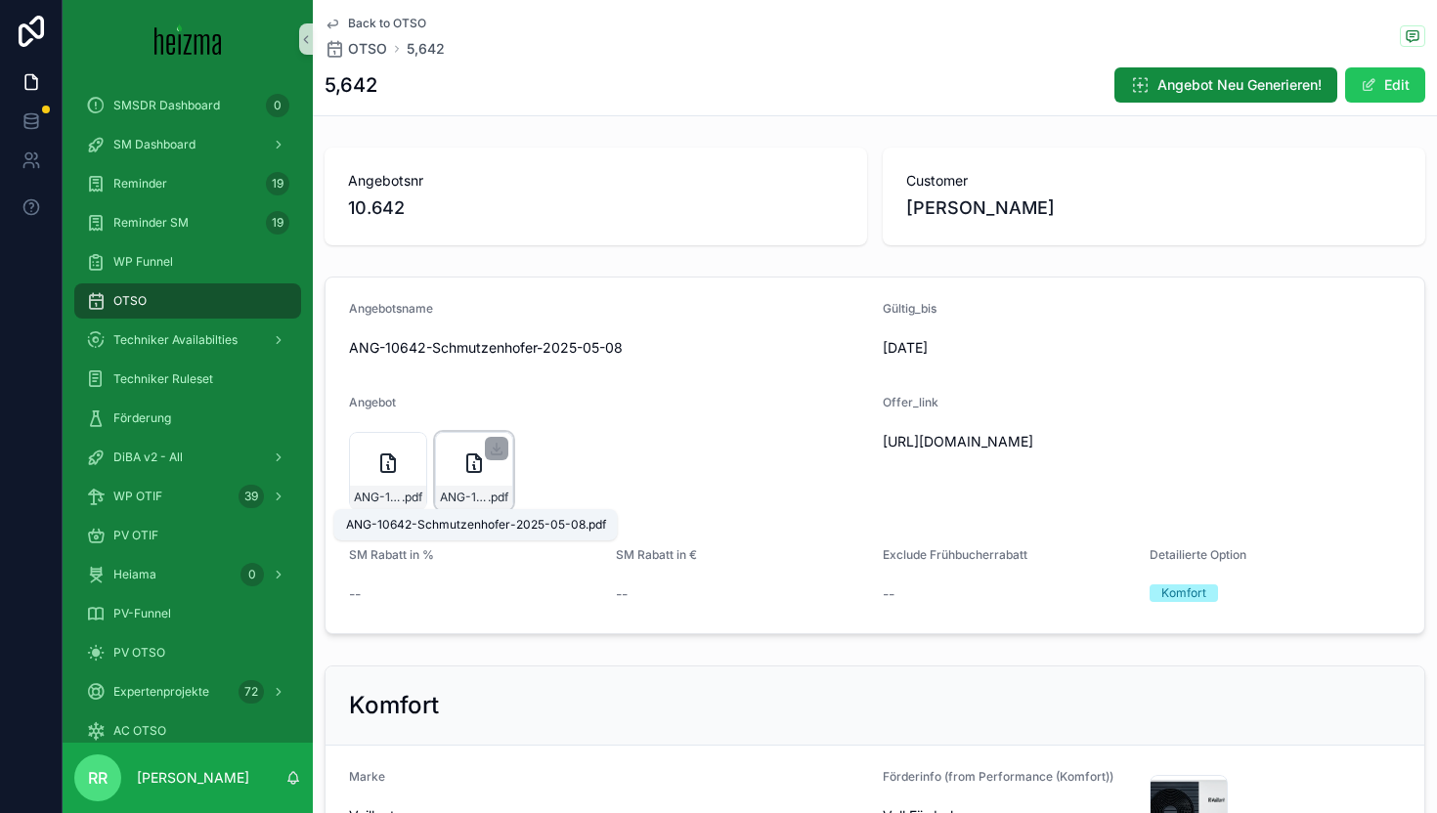
click at [465, 500] on span "ANG-10642-Schmutzenhofer-2025-05-08" at bounding box center [464, 498] width 48 height 16
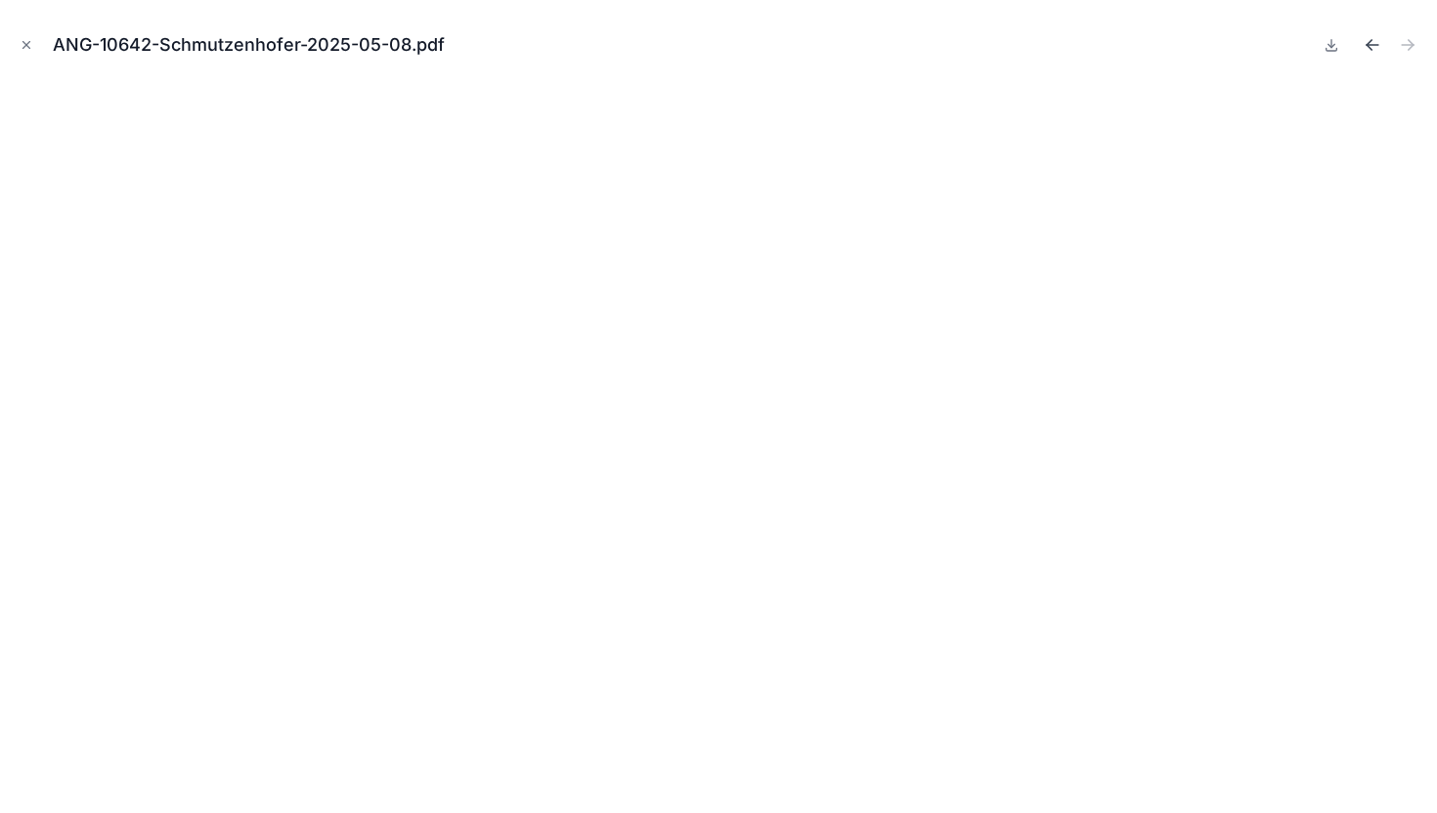
click at [1381, 48] on icon "Previous file" at bounding box center [1373, 45] width 20 height 20
click at [32, 39] on icon "Close modal" at bounding box center [27, 45] width 14 height 14
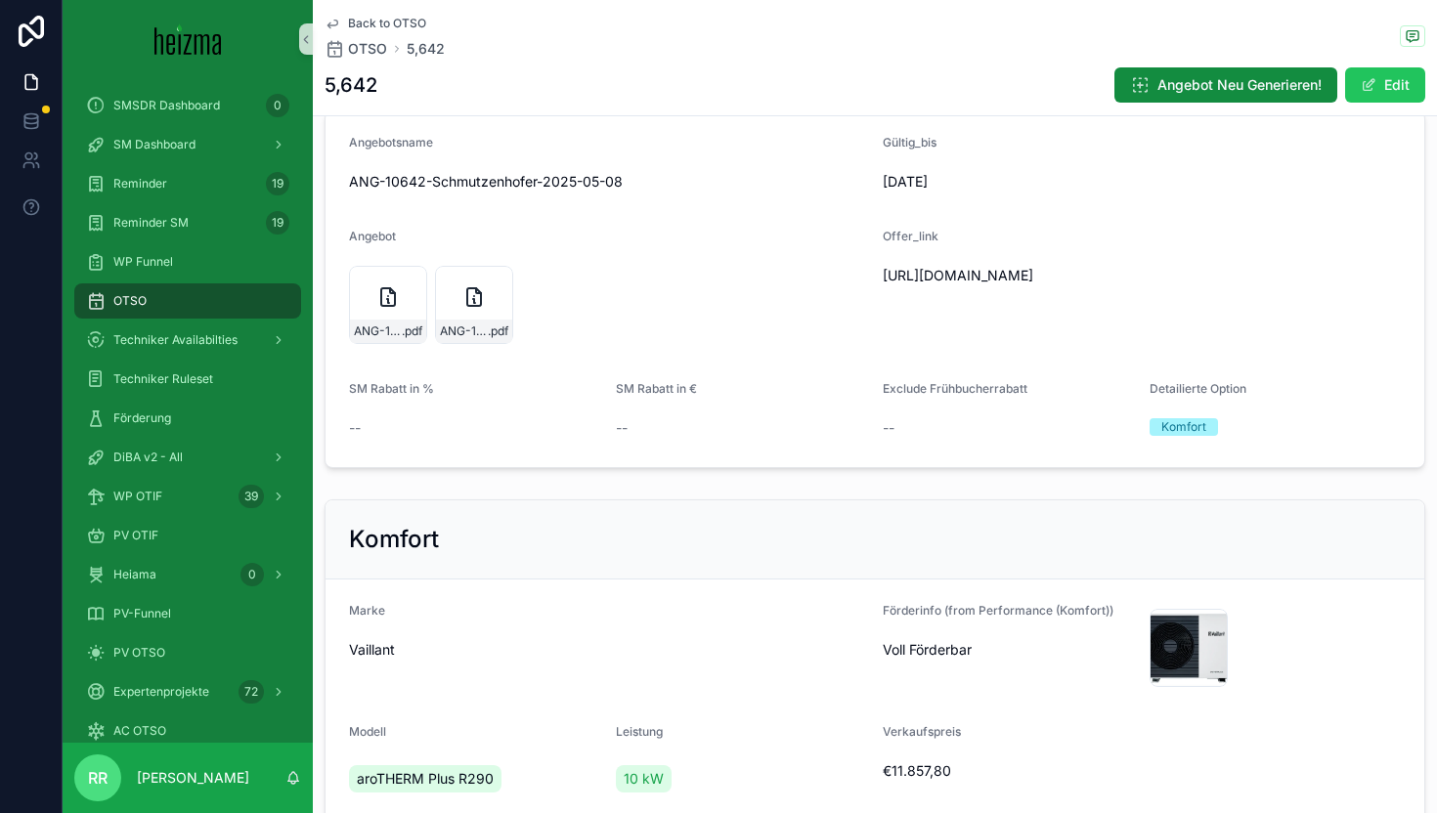
scroll to position [167, 0]
click at [482, 338] on div "ANG-10642-Schmutzenhofer-2025-05-08 .pdf" at bounding box center [474, 330] width 76 height 23
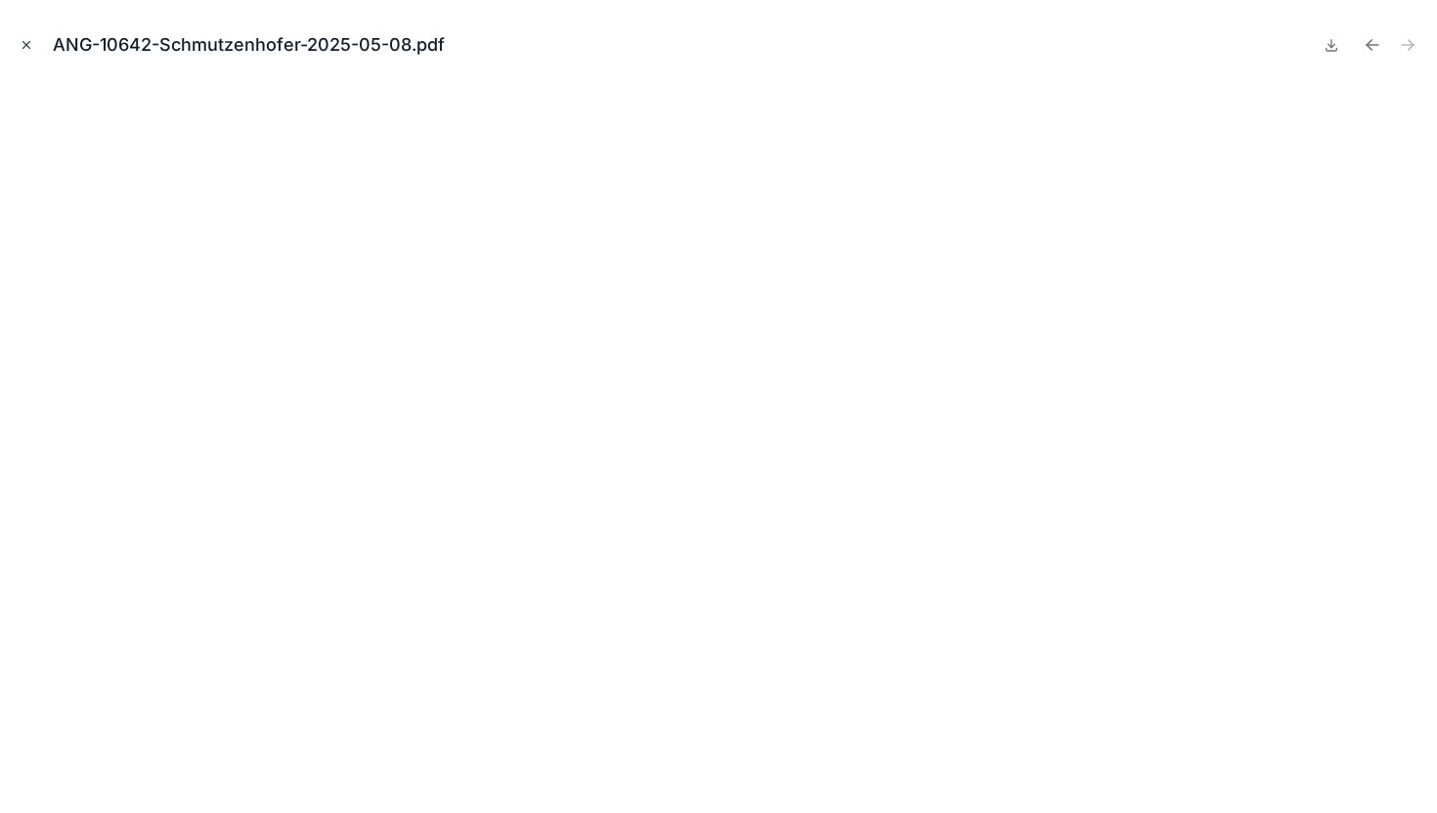
click at [21, 46] on icon "Close modal" at bounding box center [27, 45] width 14 height 14
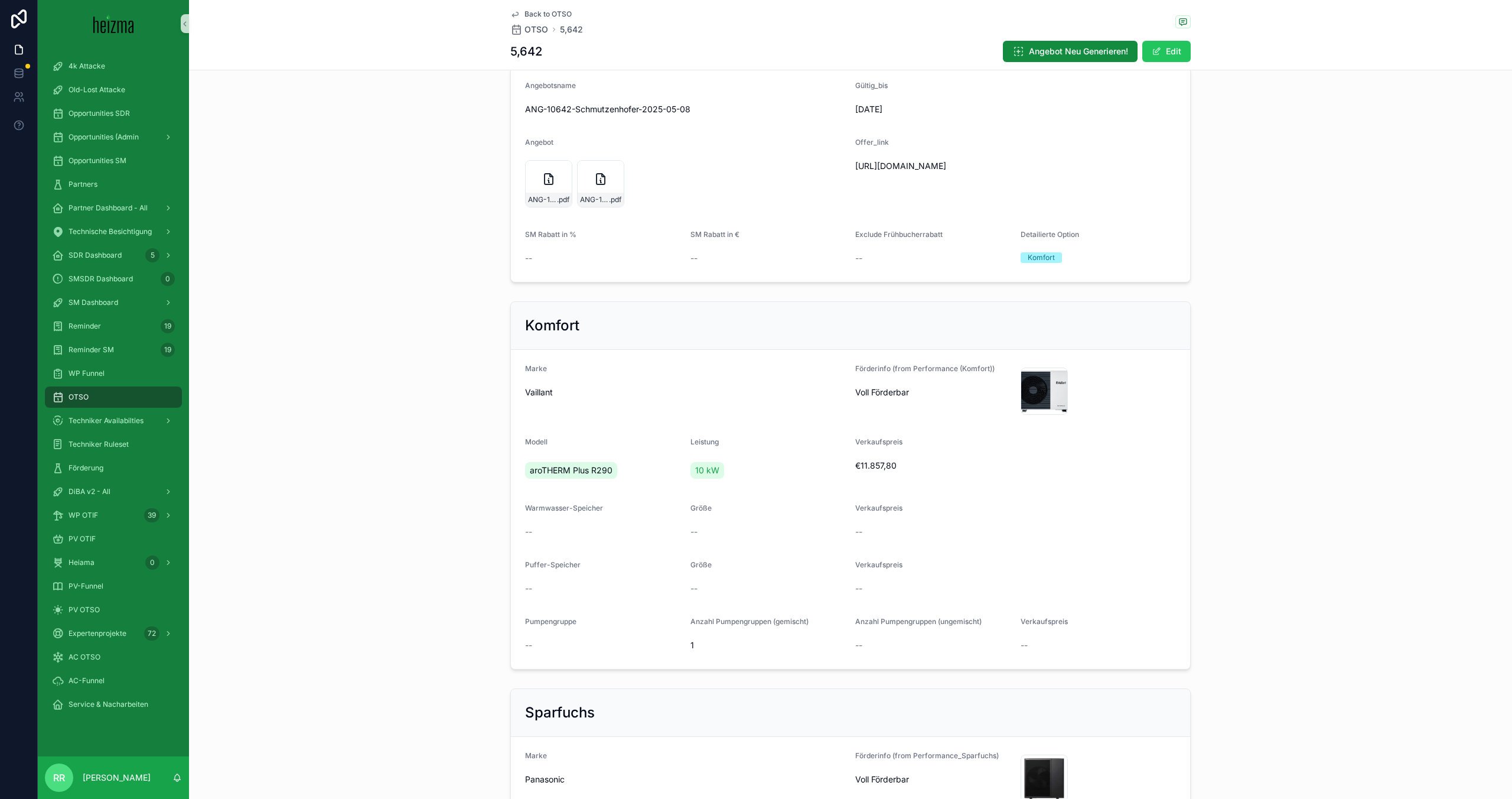
scroll to position [101, 0]
click at [97, 491] on div "PV OTSO" at bounding box center [113, 609] width 123 height 19
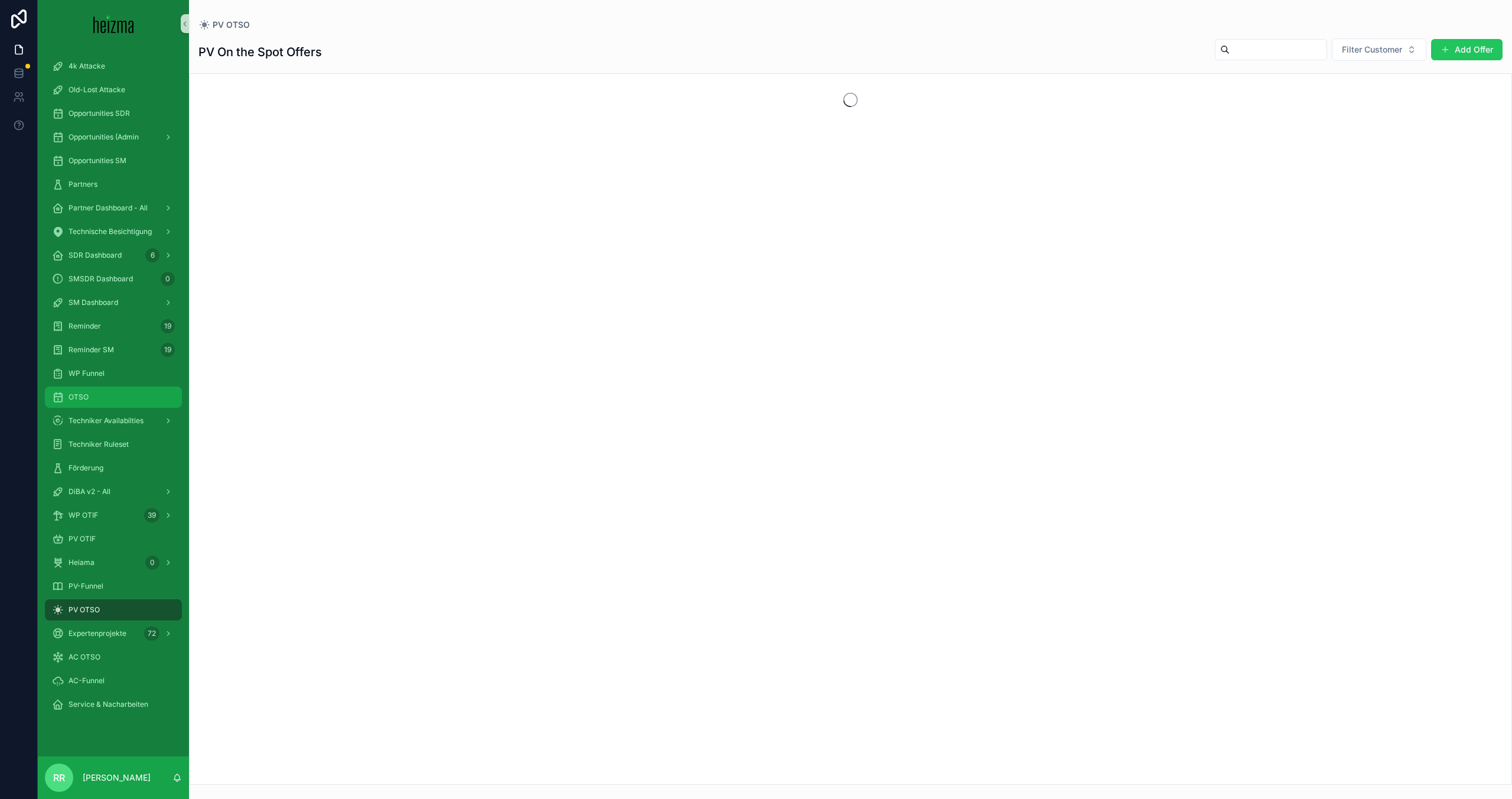
click at [98, 389] on div "OTSO" at bounding box center [113, 396] width 123 height 19
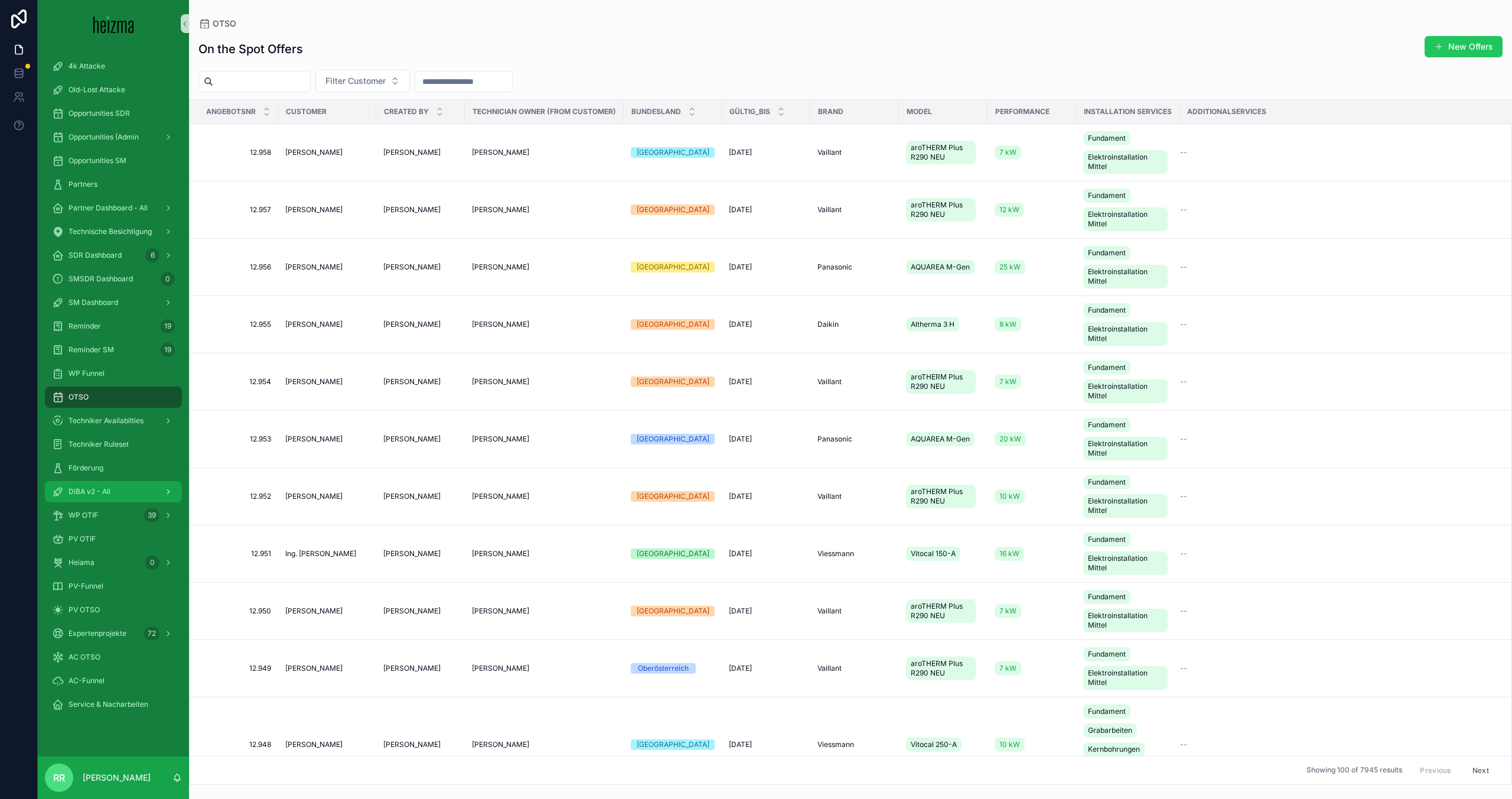
click at [116, 487] on div "DiBA v2 - All" at bounding box center [113, 491] width 123 height 19
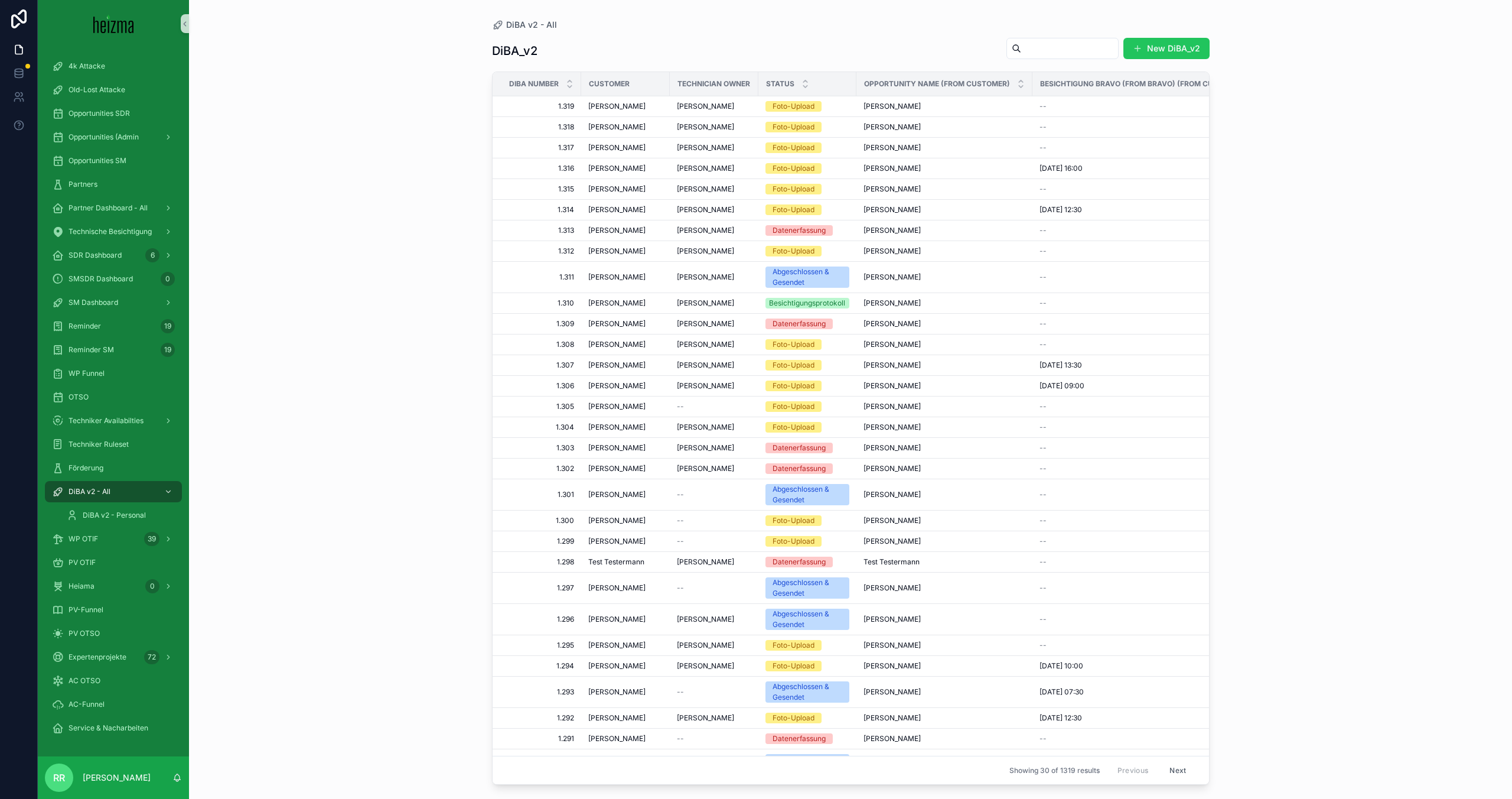
click at [867, 45] on input "scrollable content" at bounding box center [1069, 48] width 97 height 16
paste input "**********"
type input "**********"
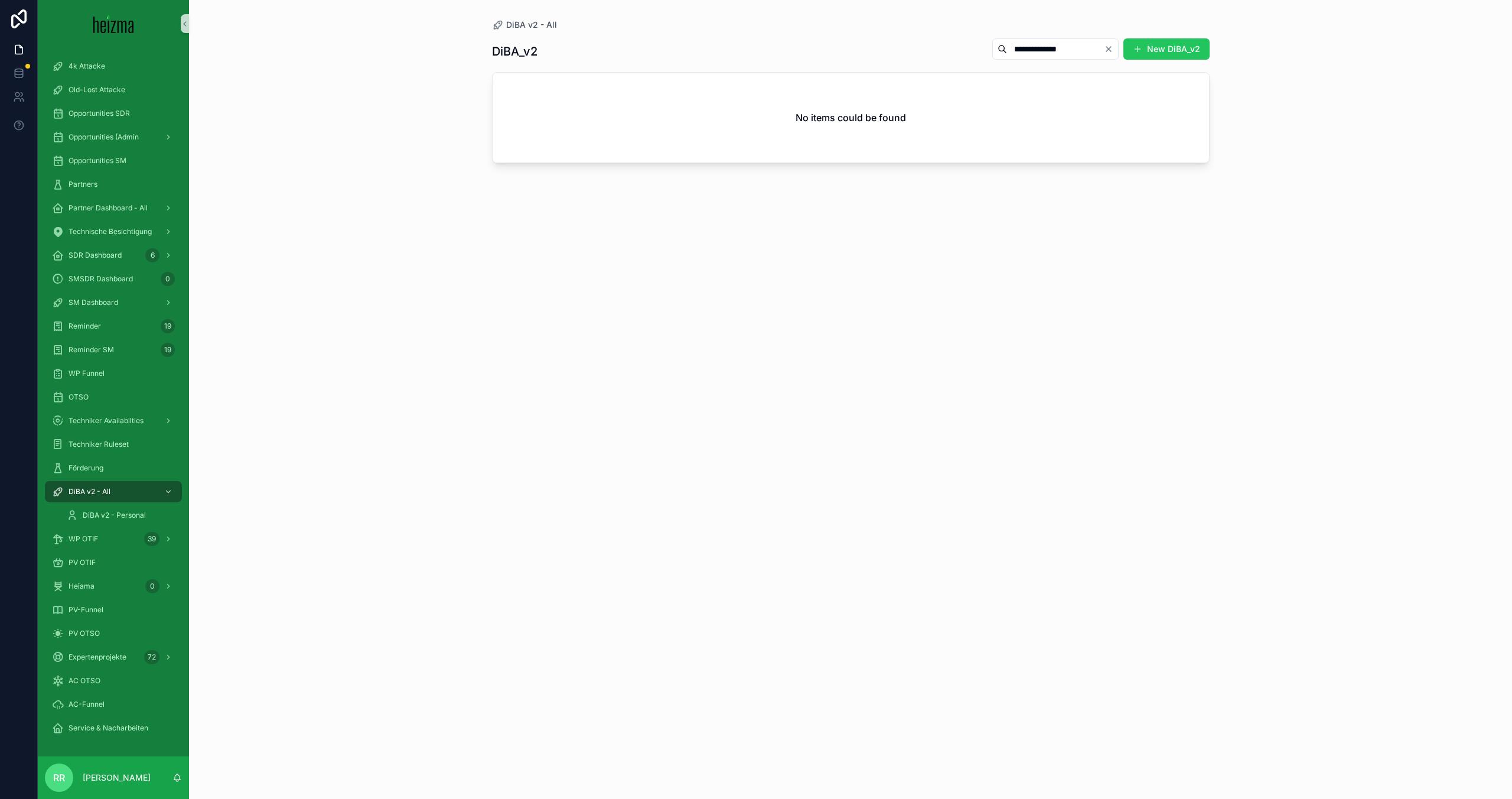
click at [867, 47] on input "**********" at bounding box center [1055, 48] width 97 height 16
drag, startPoint x: 1079, startPoint y: 47, endPoint x: 909, endPoint y: 21, distance: 172.0
click at [867, 44] on input "**********" at bounding box center [1055, 48] width 97 height 16
click at [867, 42] on input "**********" at bounding box center [1055, 48] width 97 height 16
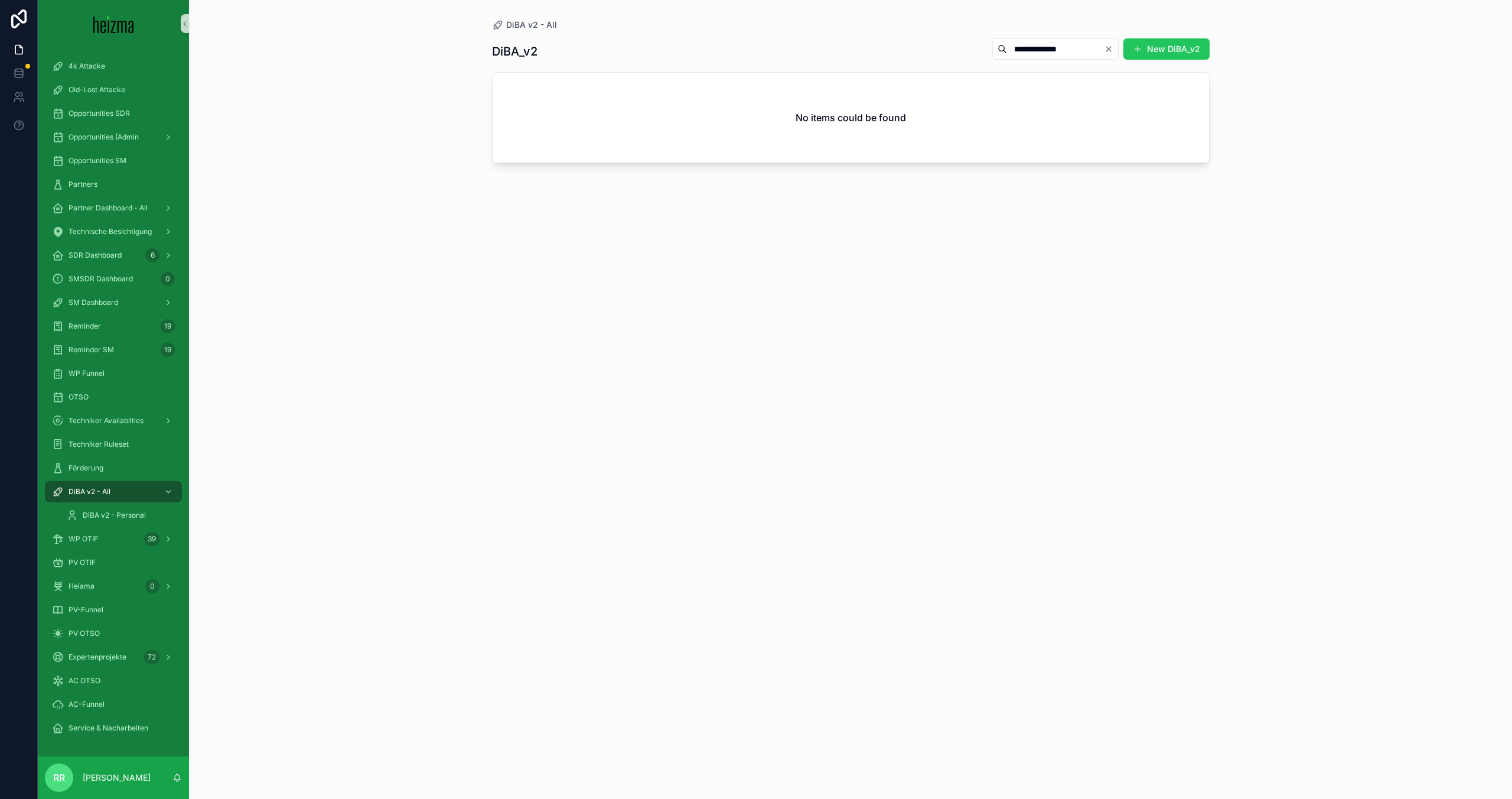
click at [867, 42] on input "**********" at bounding box center [1055, 48] width 97 height 16
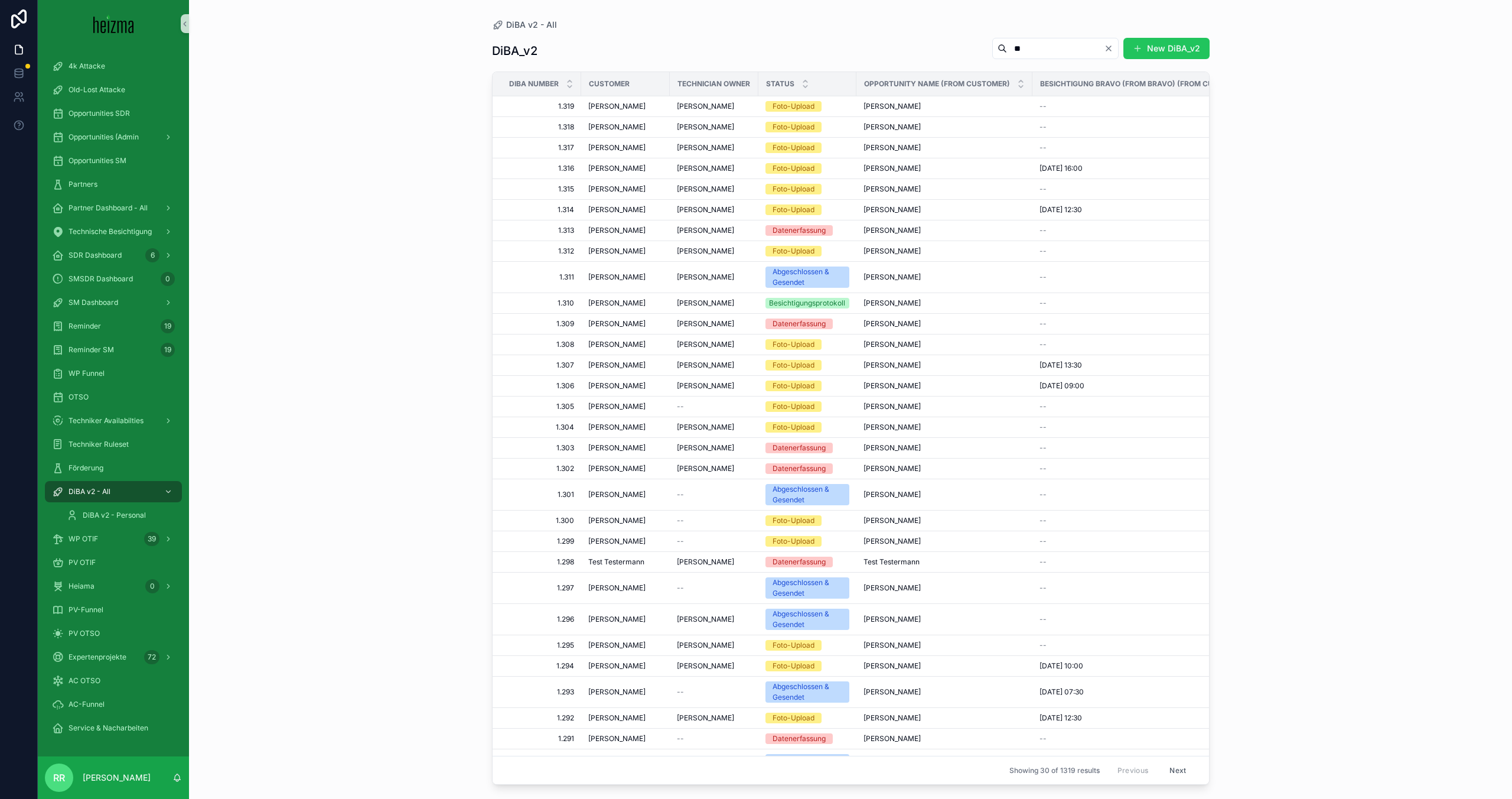
type input "*"
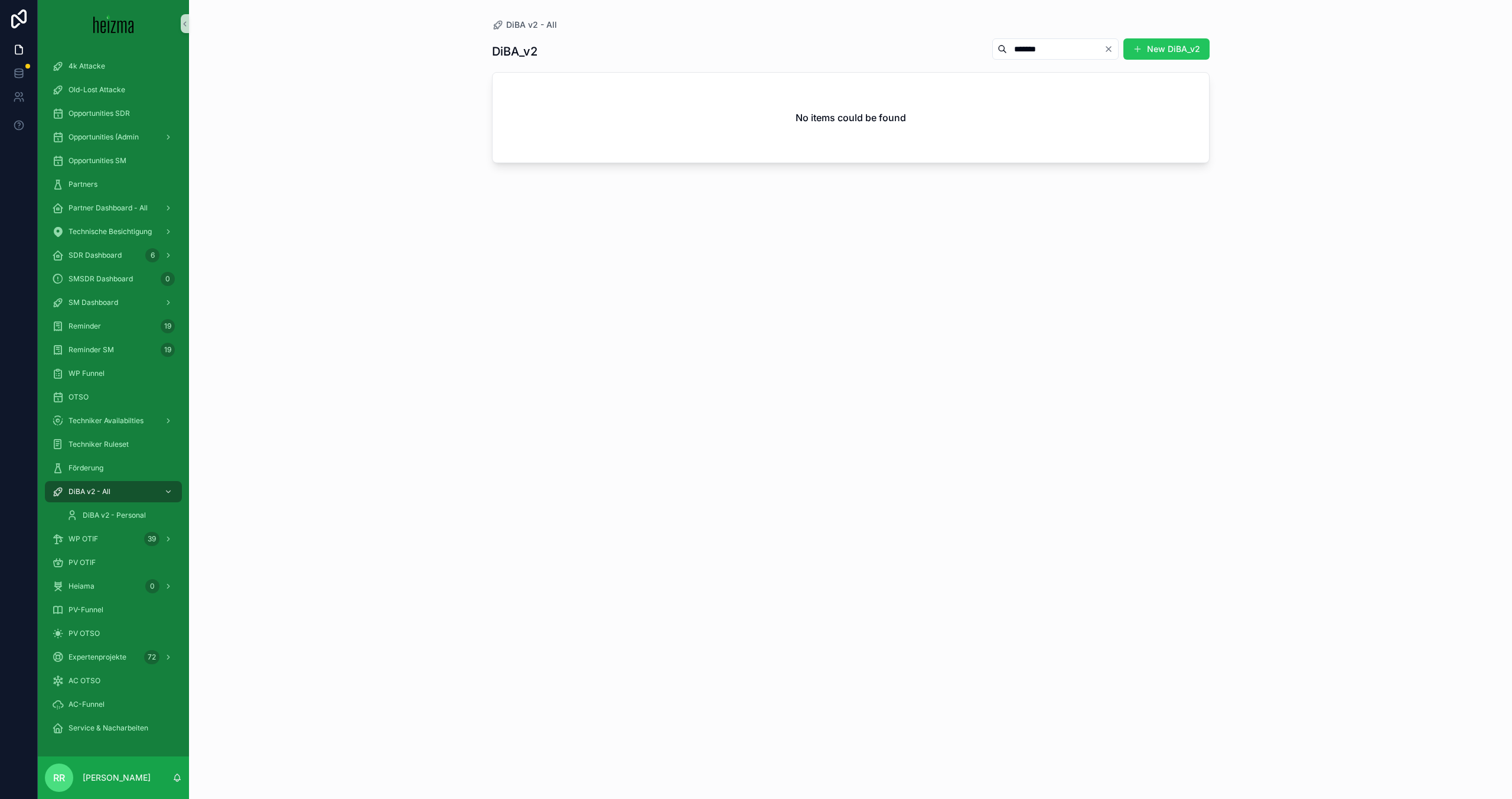
type input "*******"
